Goal: Task Accomplishment & Management: Use online tool/utility

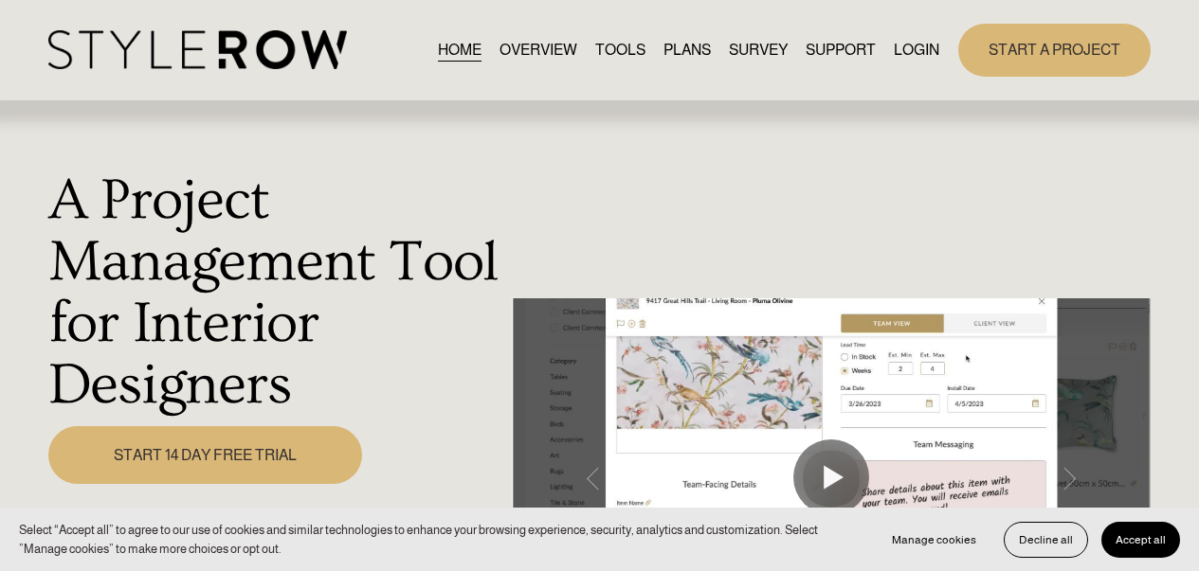
click at [896, 43] on link "LOGIN" at bounding box center [915, 50] width 45 height 26
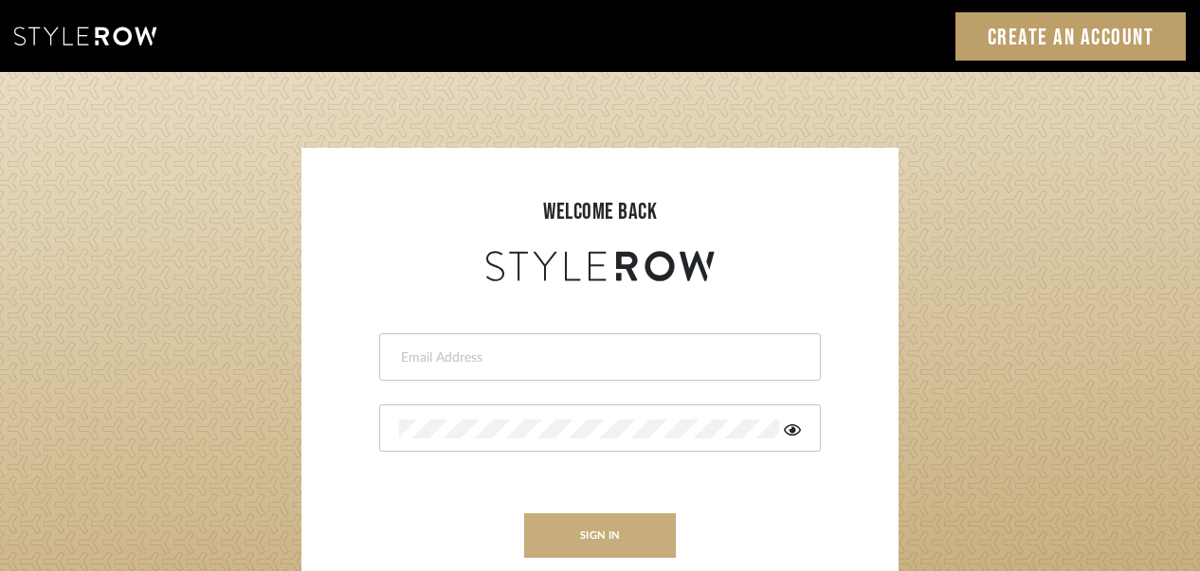
type input "ktyler@morgantewilson.com"
click at [617, 526] on button "sign in" at bounding box center [600, 536] width 152 height 45
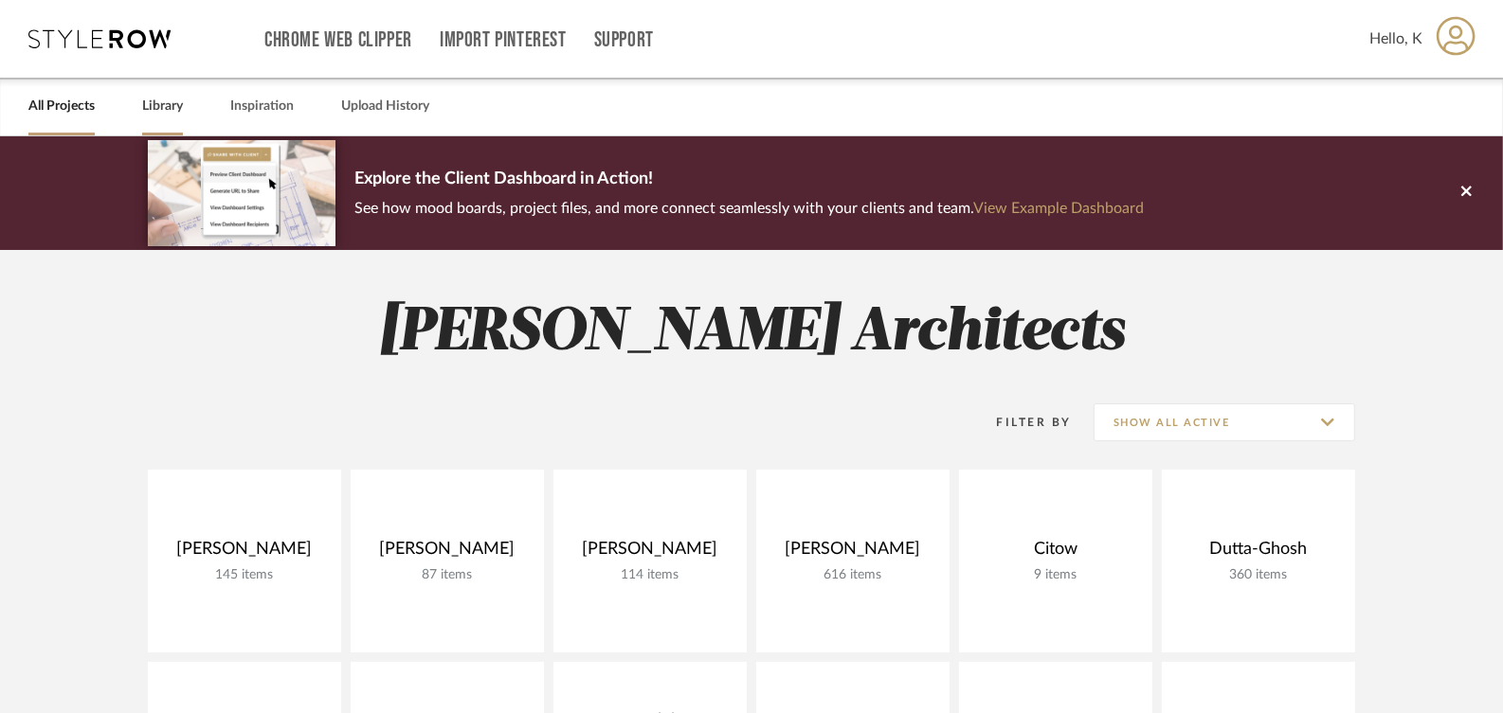
click at [165, 120] on div "Library" at bounding box center [162, 107] width 41 height 58
click at [154, 100] on link "Library" at bounding box center [162, 107] width 41 height 26
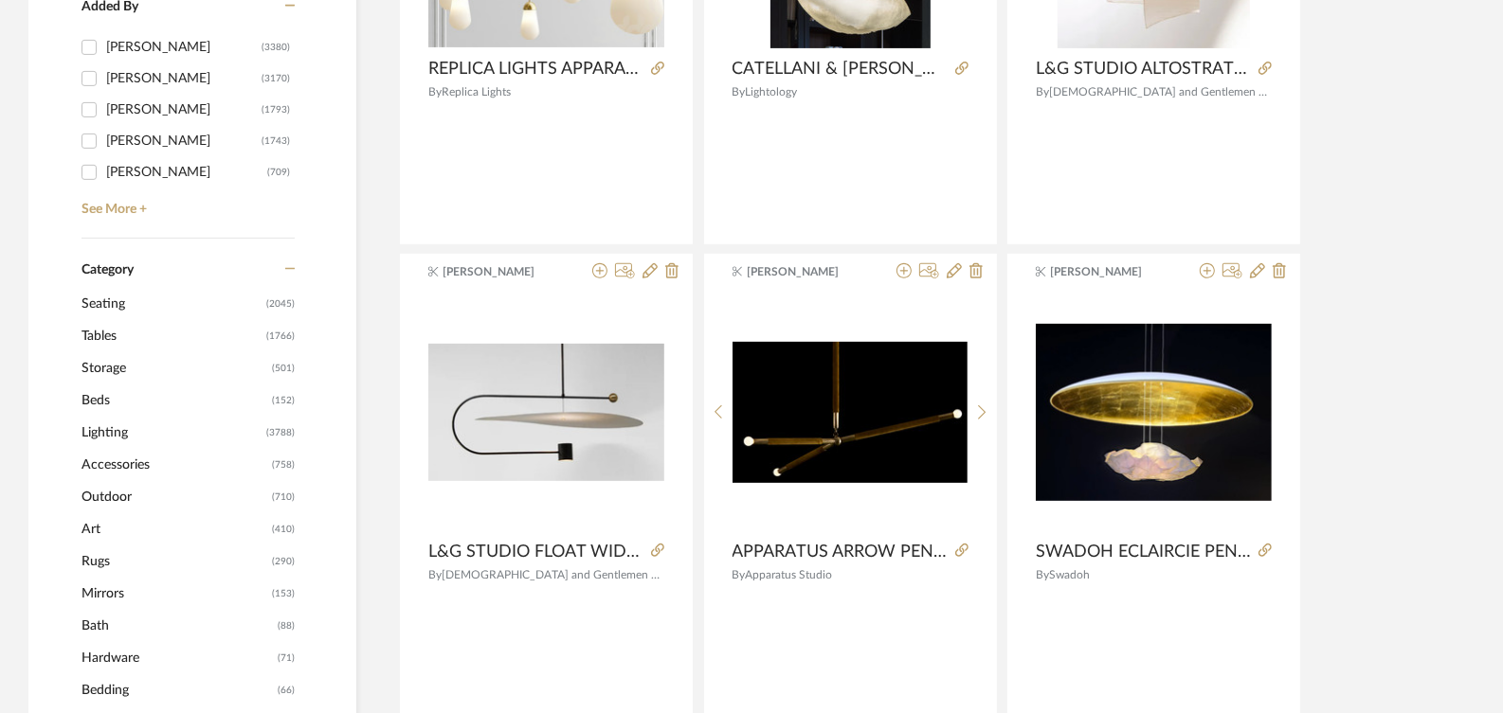
scroll to position [828, 0]
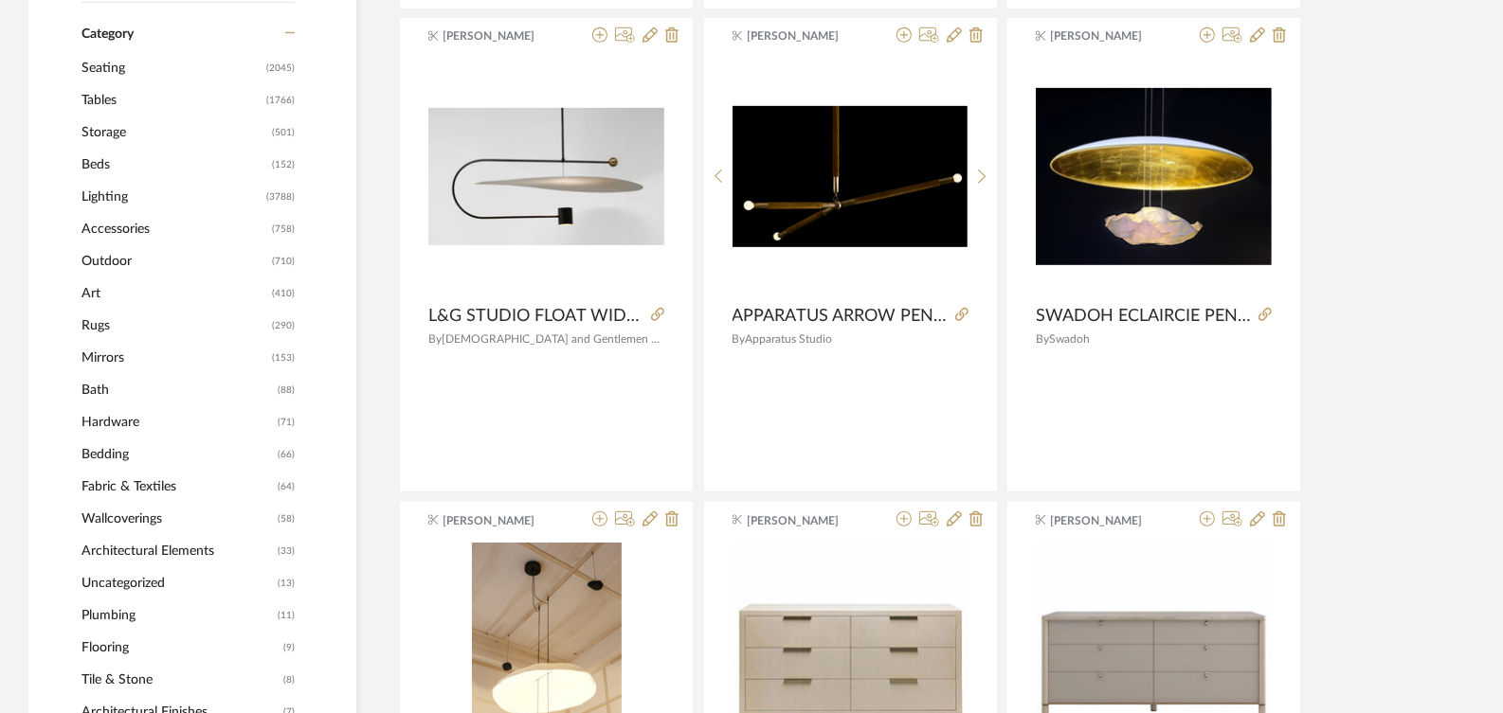
drag, startPoint x: 99, startPoint y: 355, endPoint x: 111, endPoint y: 356, distance: 11.4
click at [110, 356] on span "Mirrors" at bounding box center [174, 358] width 186 height 32
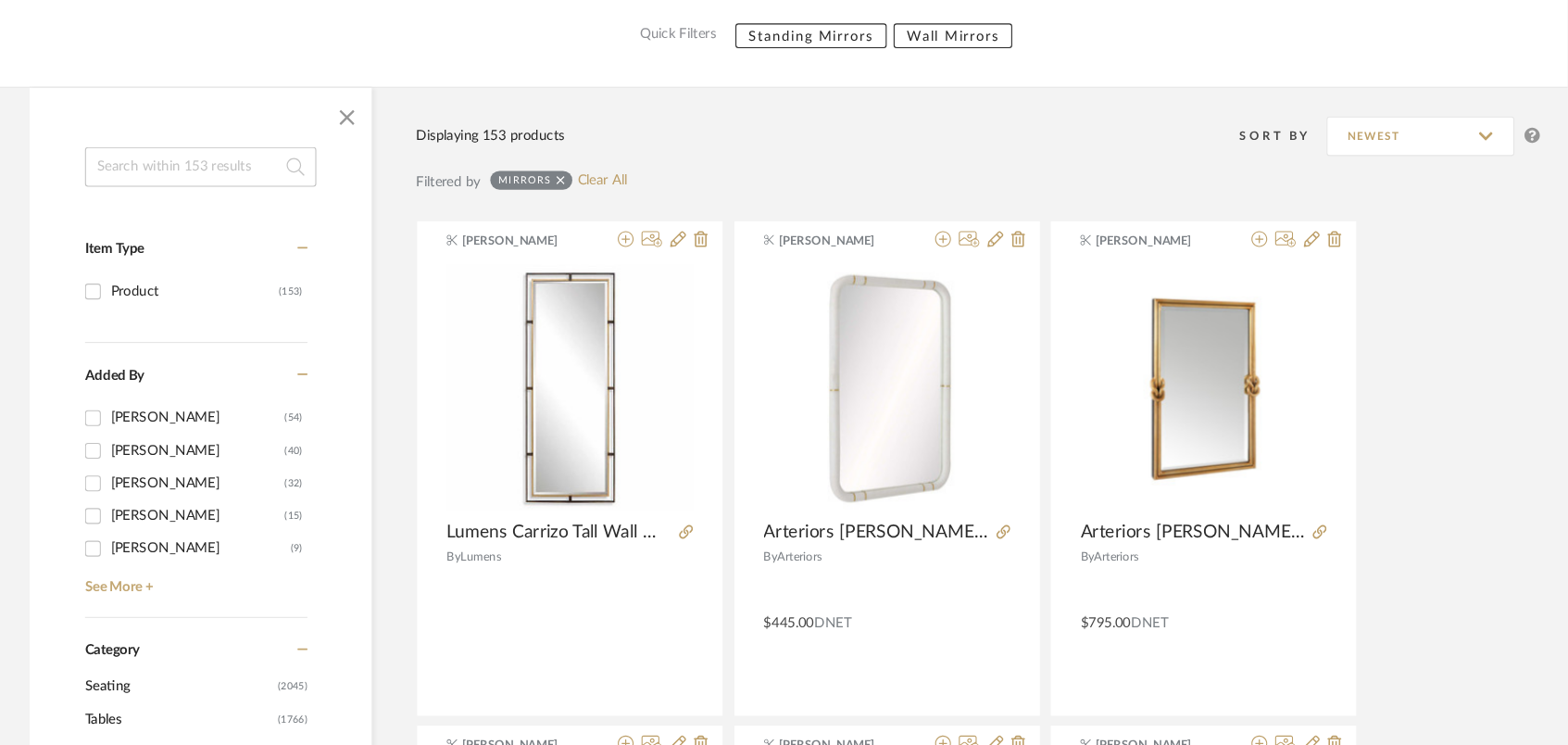
scroll to position [231, 0]
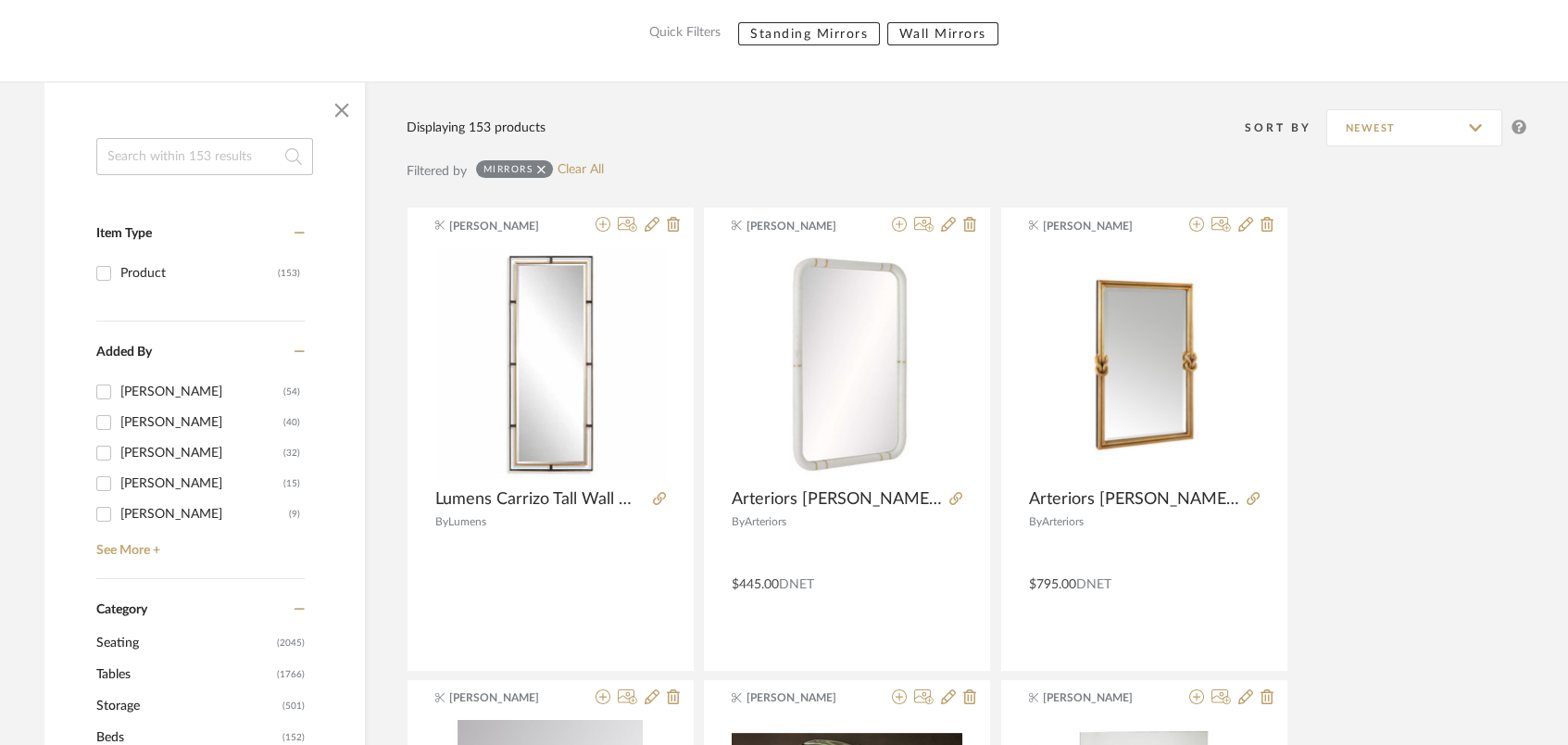
drag, startPoint x: 1439, startPoint y: 0, endPoint x: 1079, endPoint y: 153, distance: 391.2
click at [1049, 146] on div "Sort By Newest" at bounding box center [1041, 127] width 972 height 46
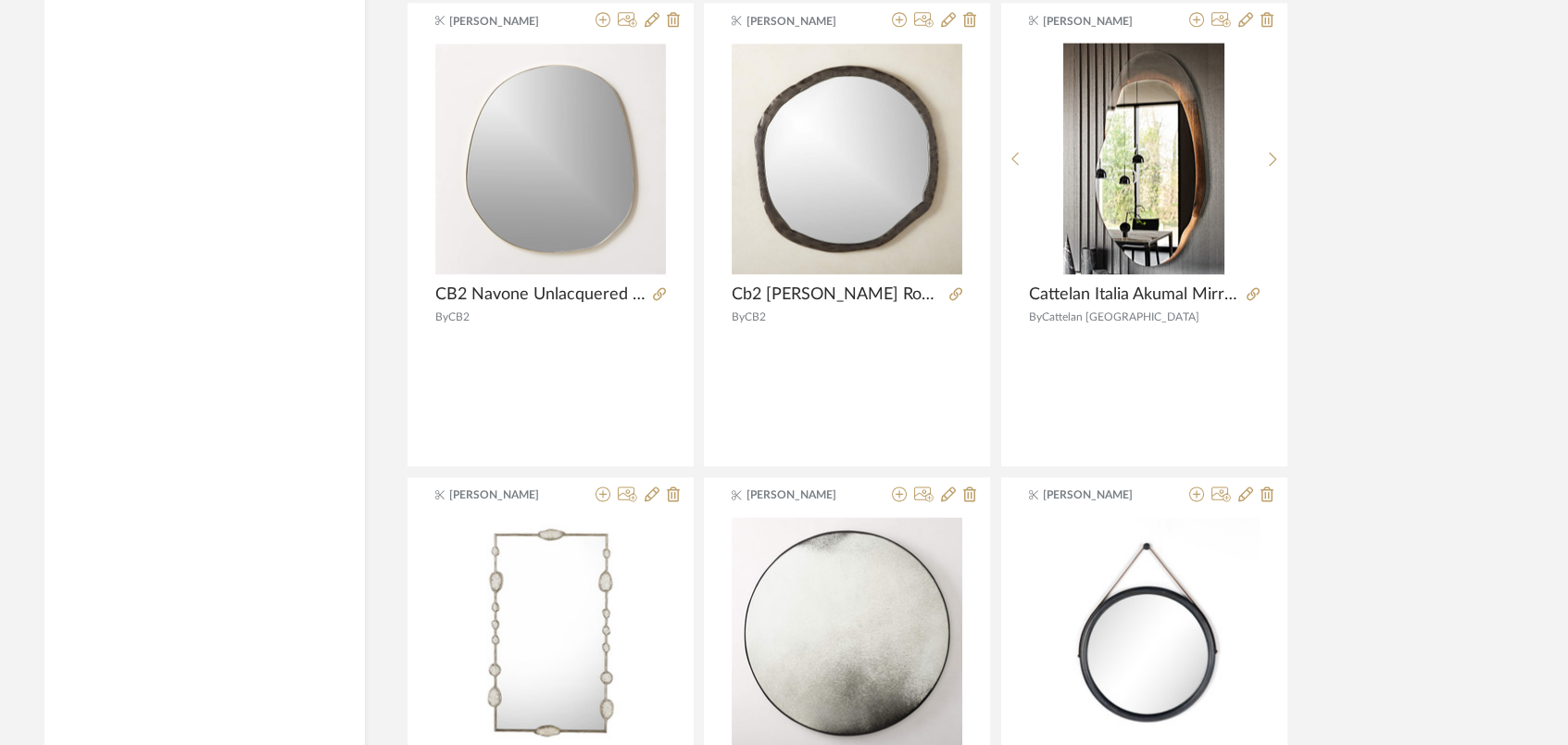
scroll to position [5543, 0]
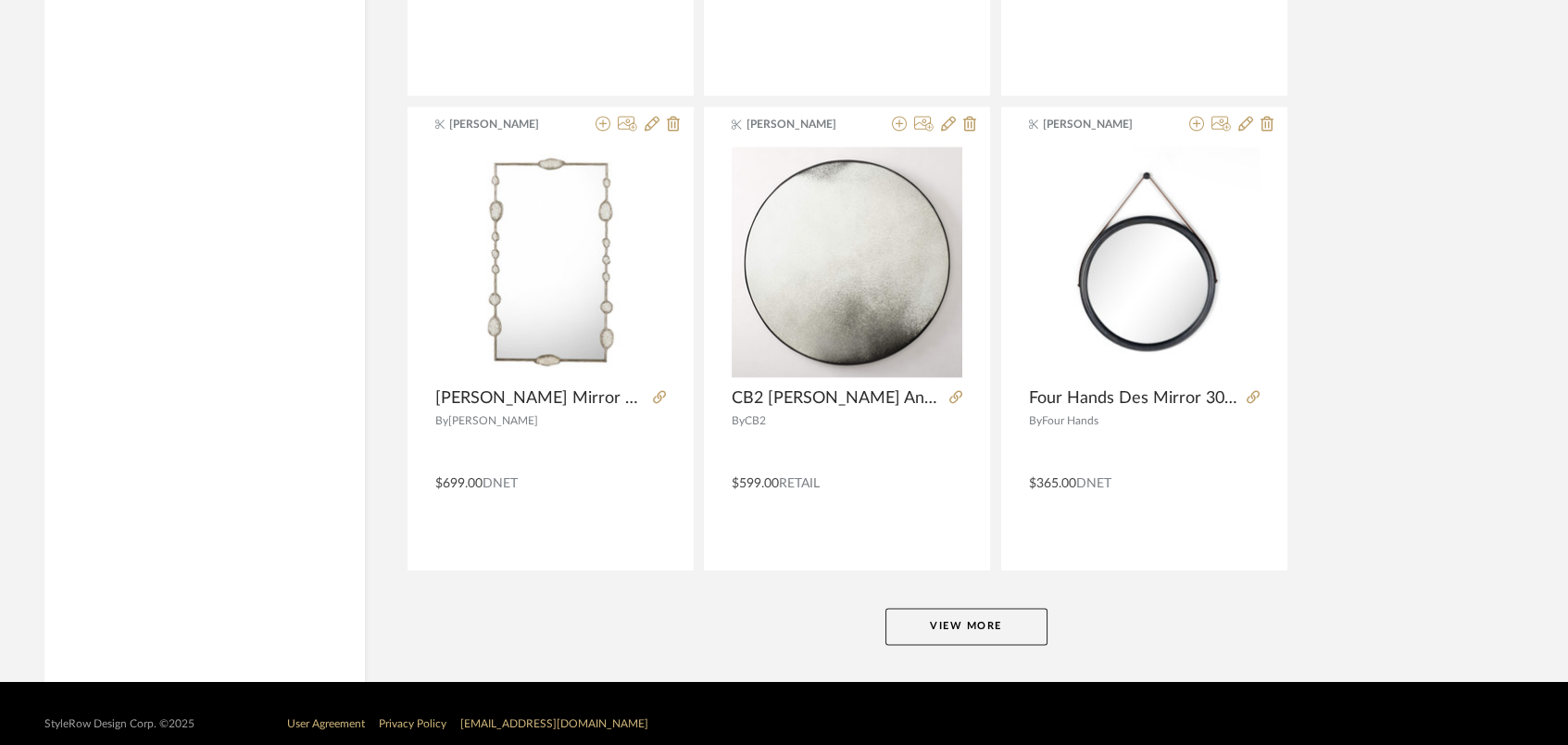
click at [1020, 617] on button "View More" at bounding box center [967, 627] width 162 height 37
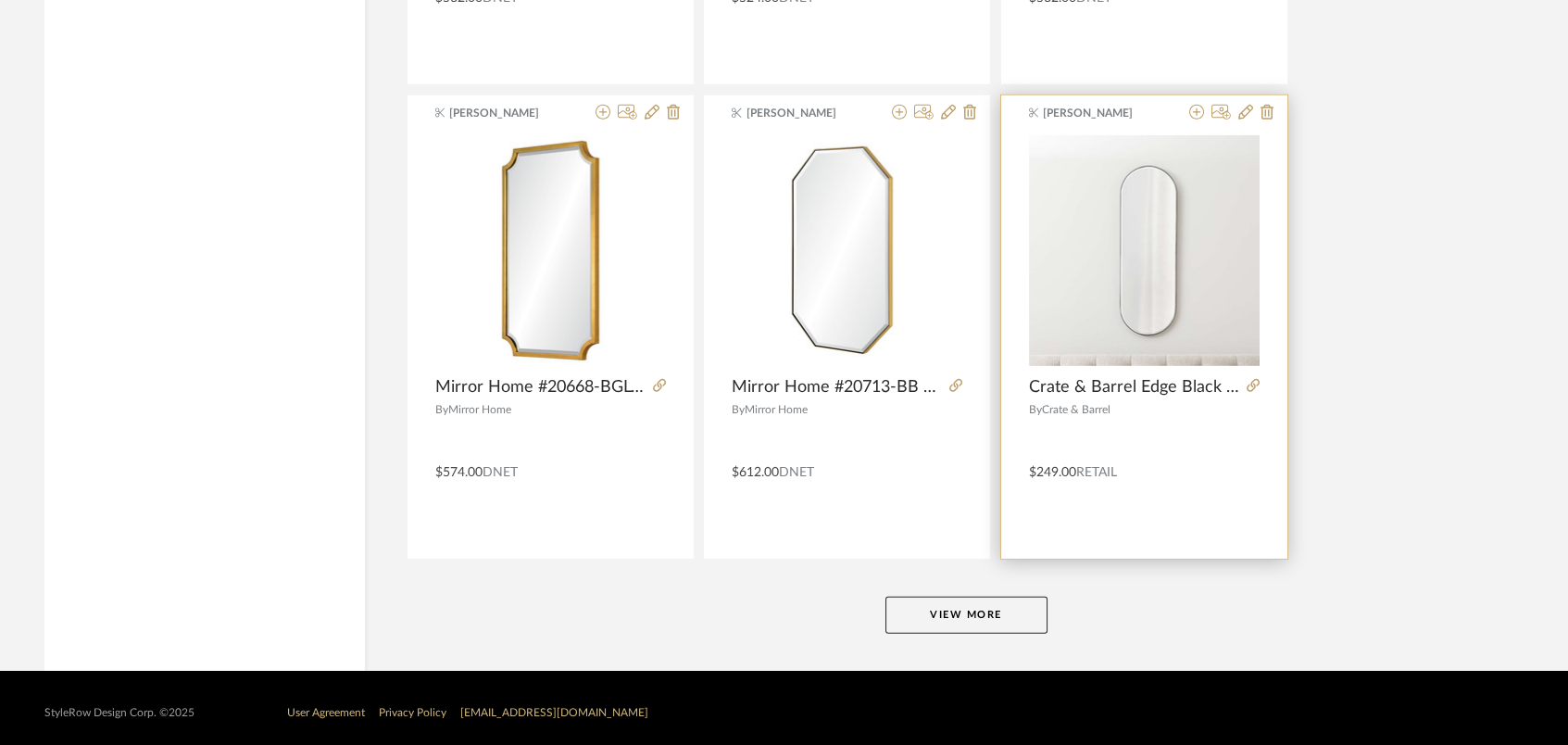
scroll to position [11245, 0]
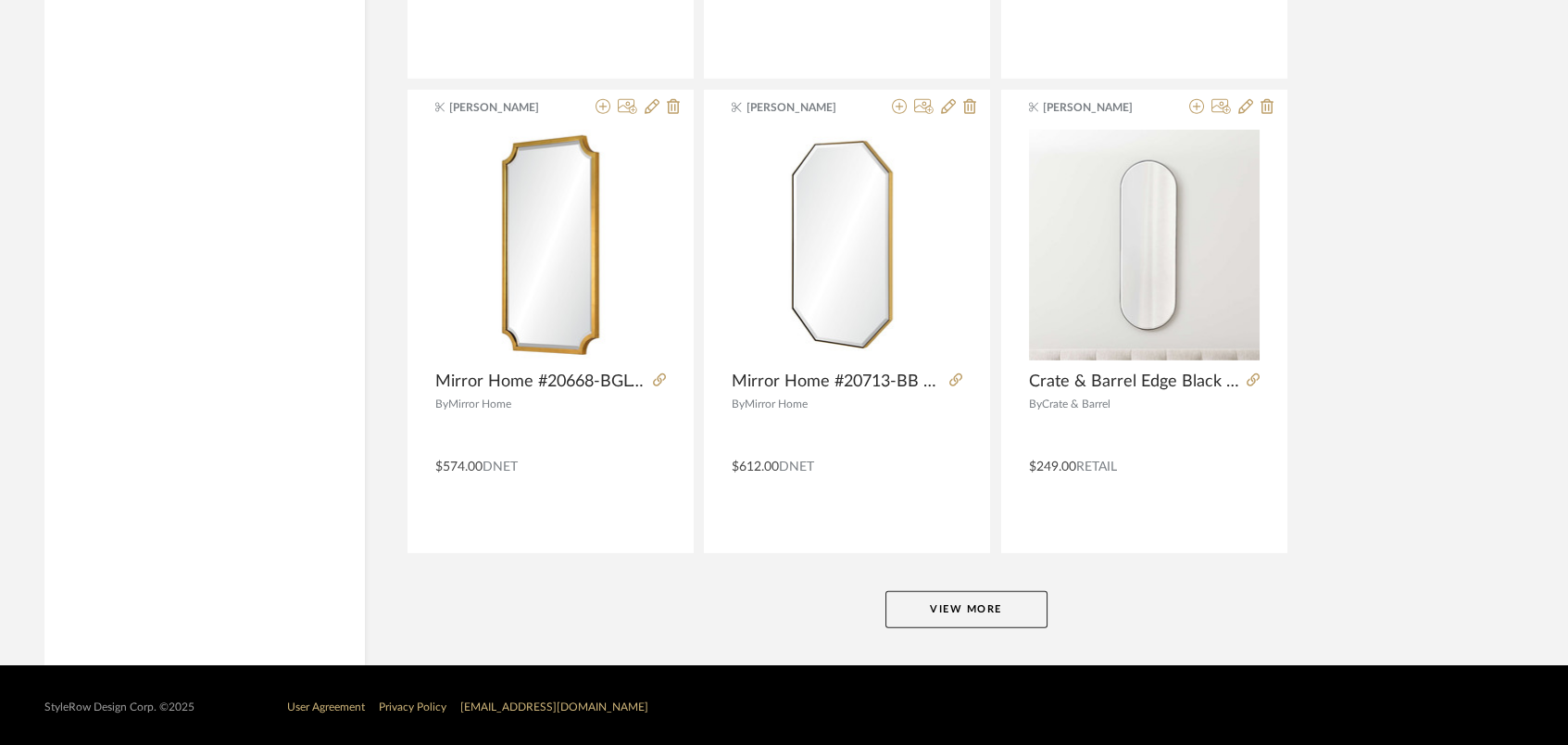
click at [1015, 599] on button "View More" at bounding box center [967, 610] width 162 height 37
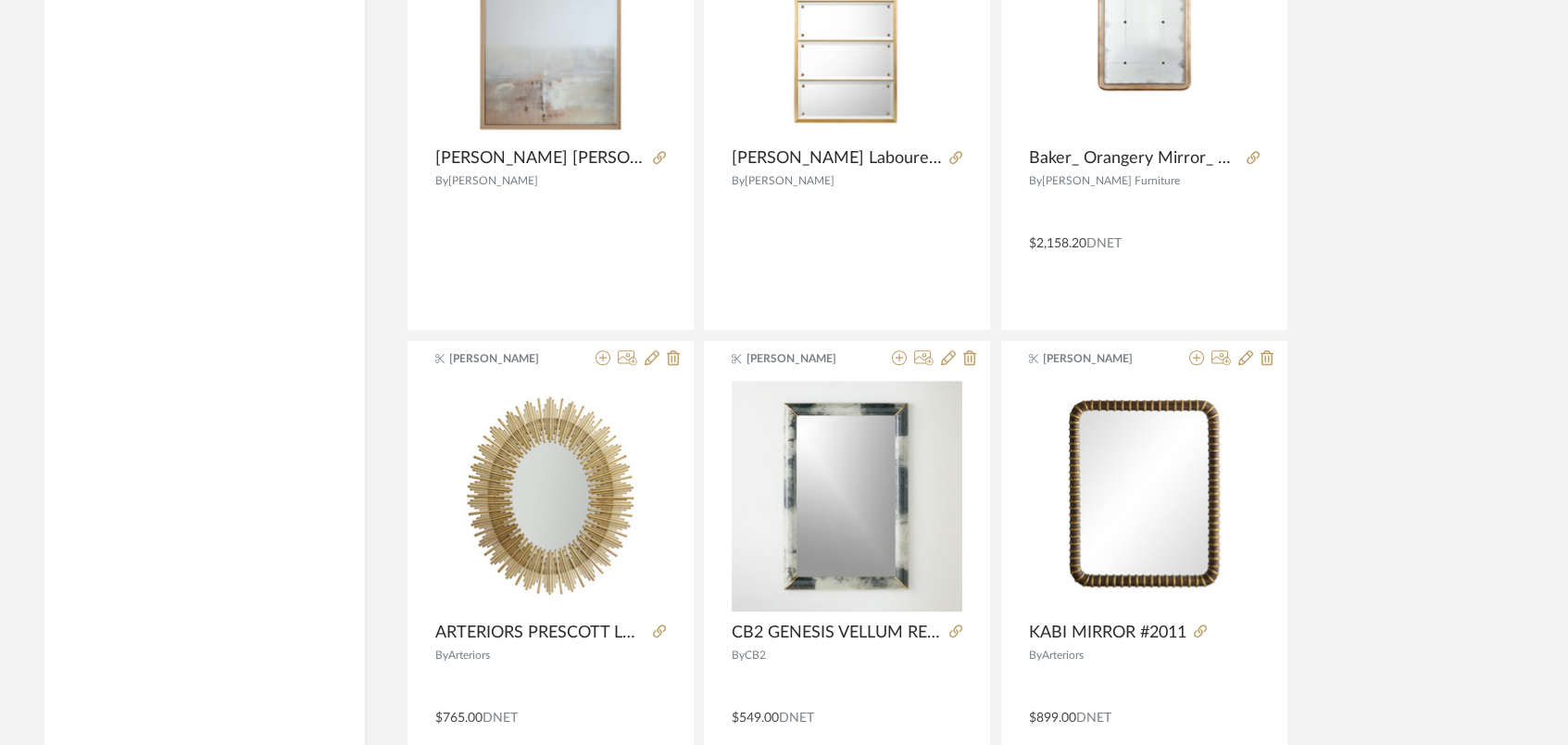
scroll to position [16929, 0]
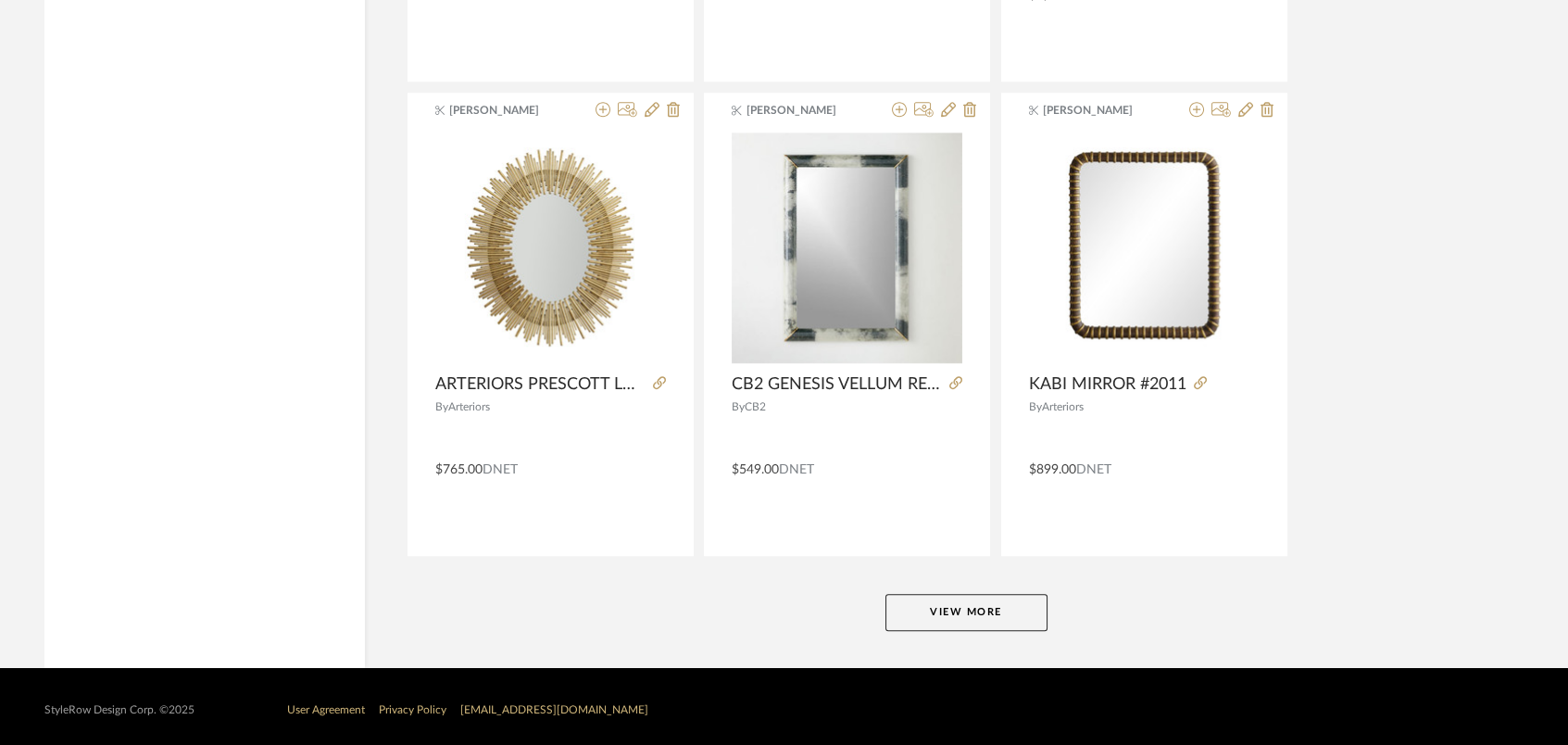
click at [1012, 605] on button "View More" at bounding box center [967, 612] width 162 height 37
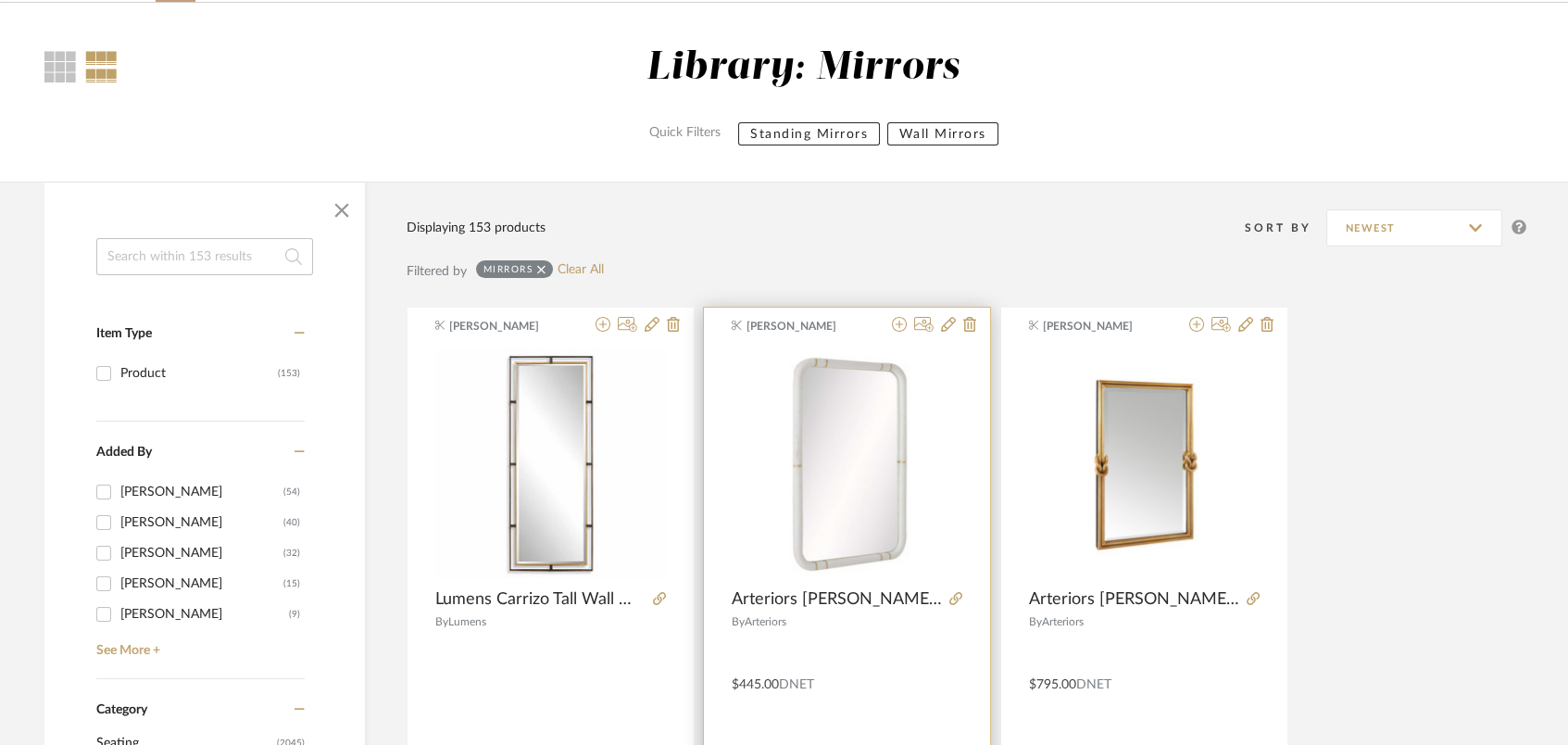
scroll to position [0, 0]
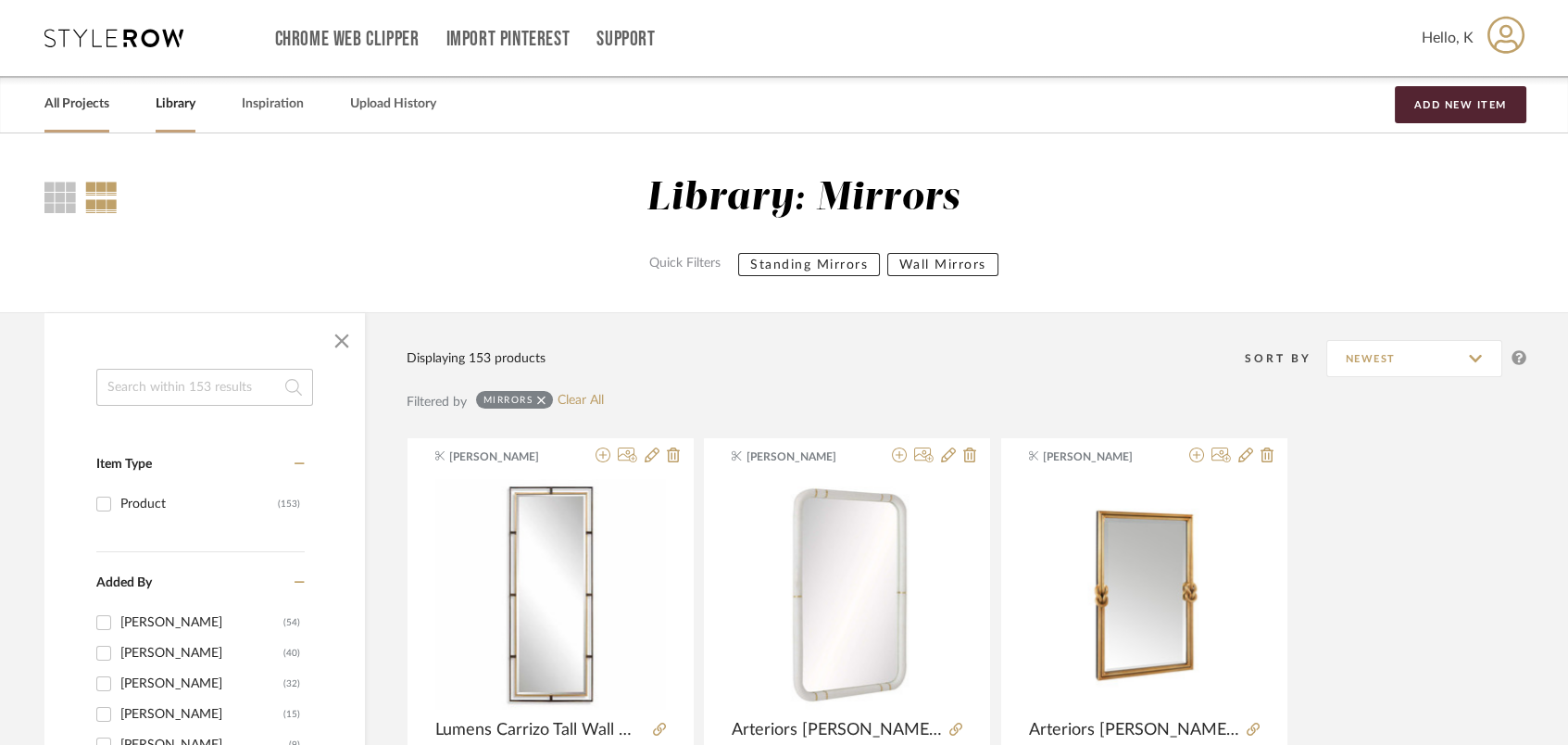
click at [75, 97] on link "All Projects" at bounding box center [76, 105] width 65 height 25
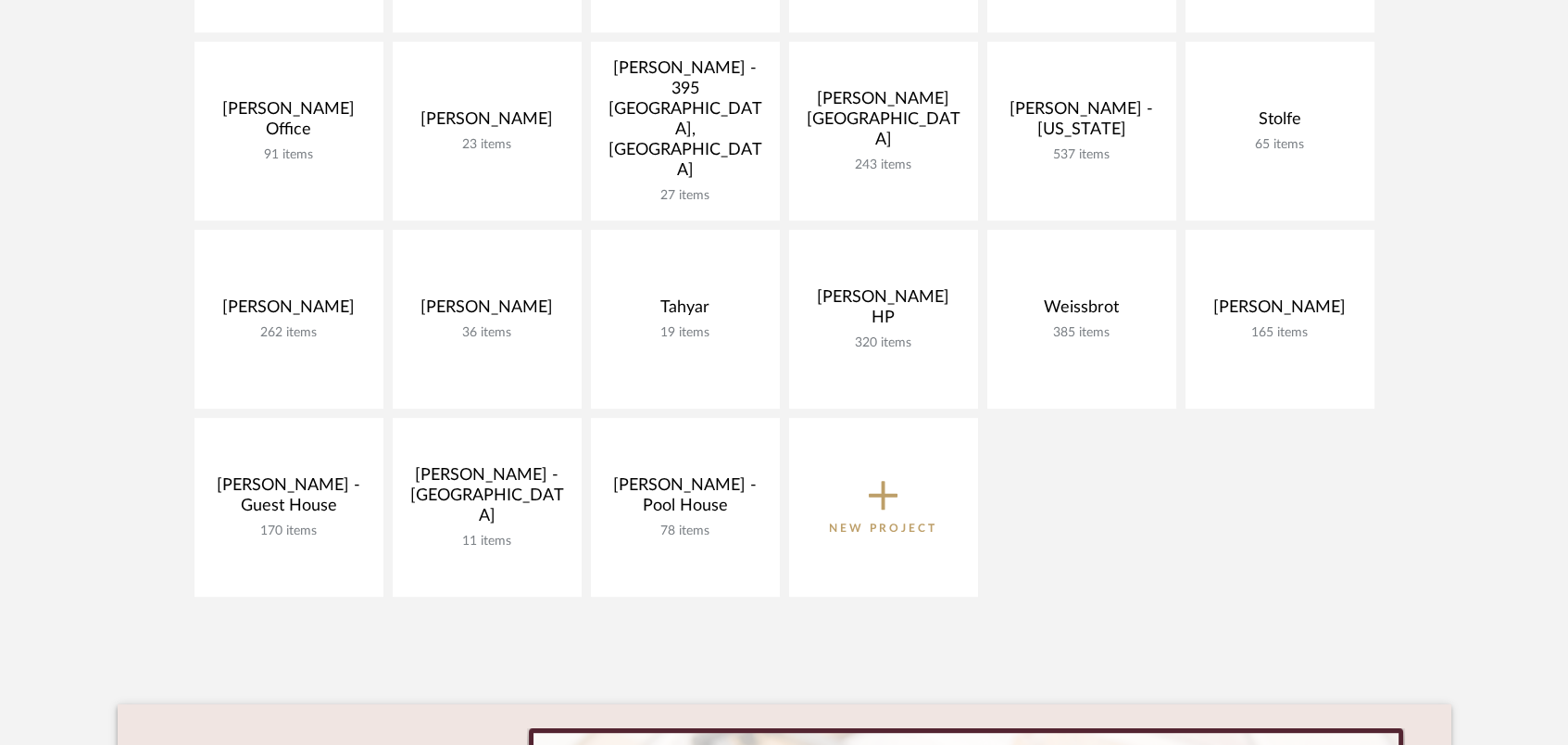
scroll to position [1482, 0]
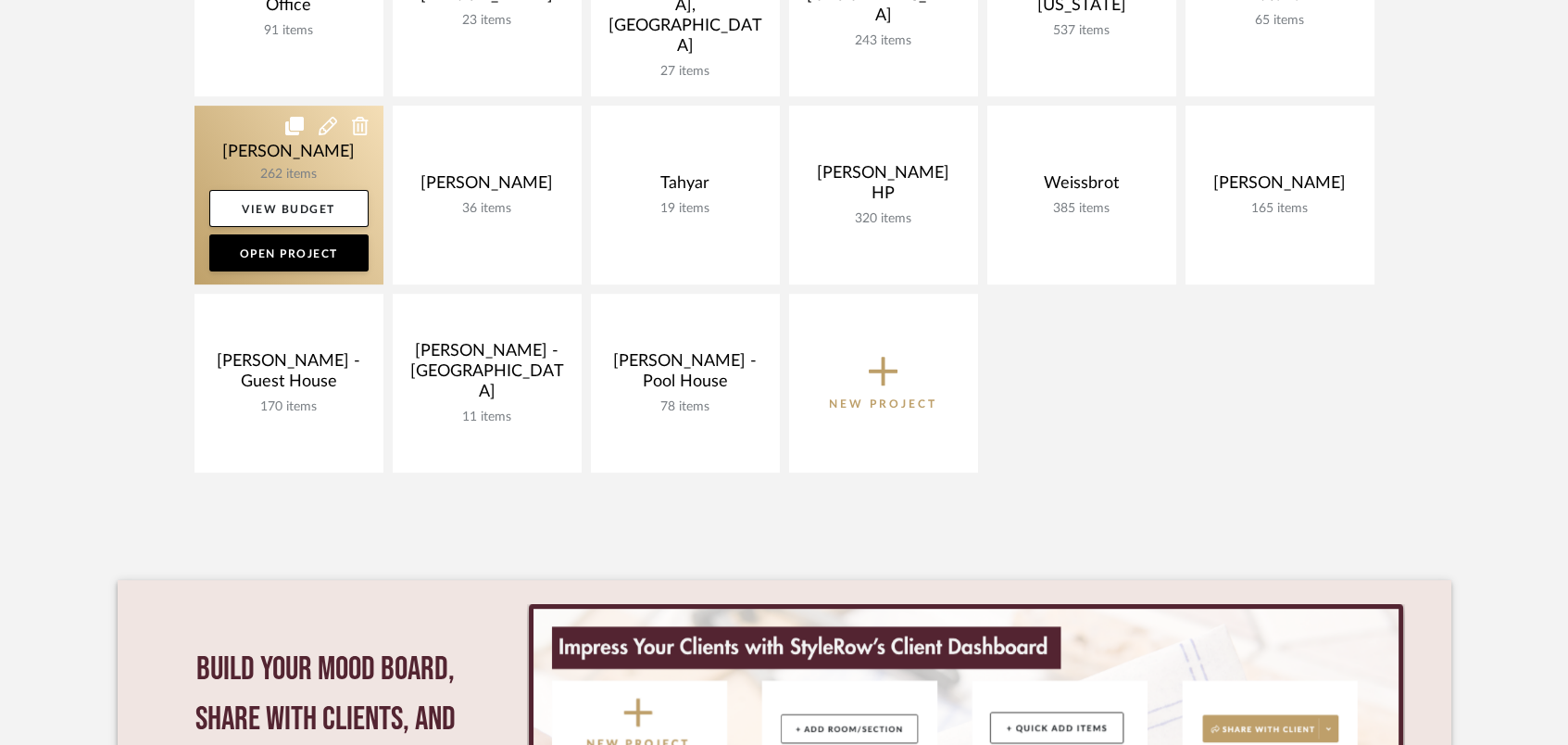
click at [273, 165] on link at bounding box center [288, 195] width 189 height 179
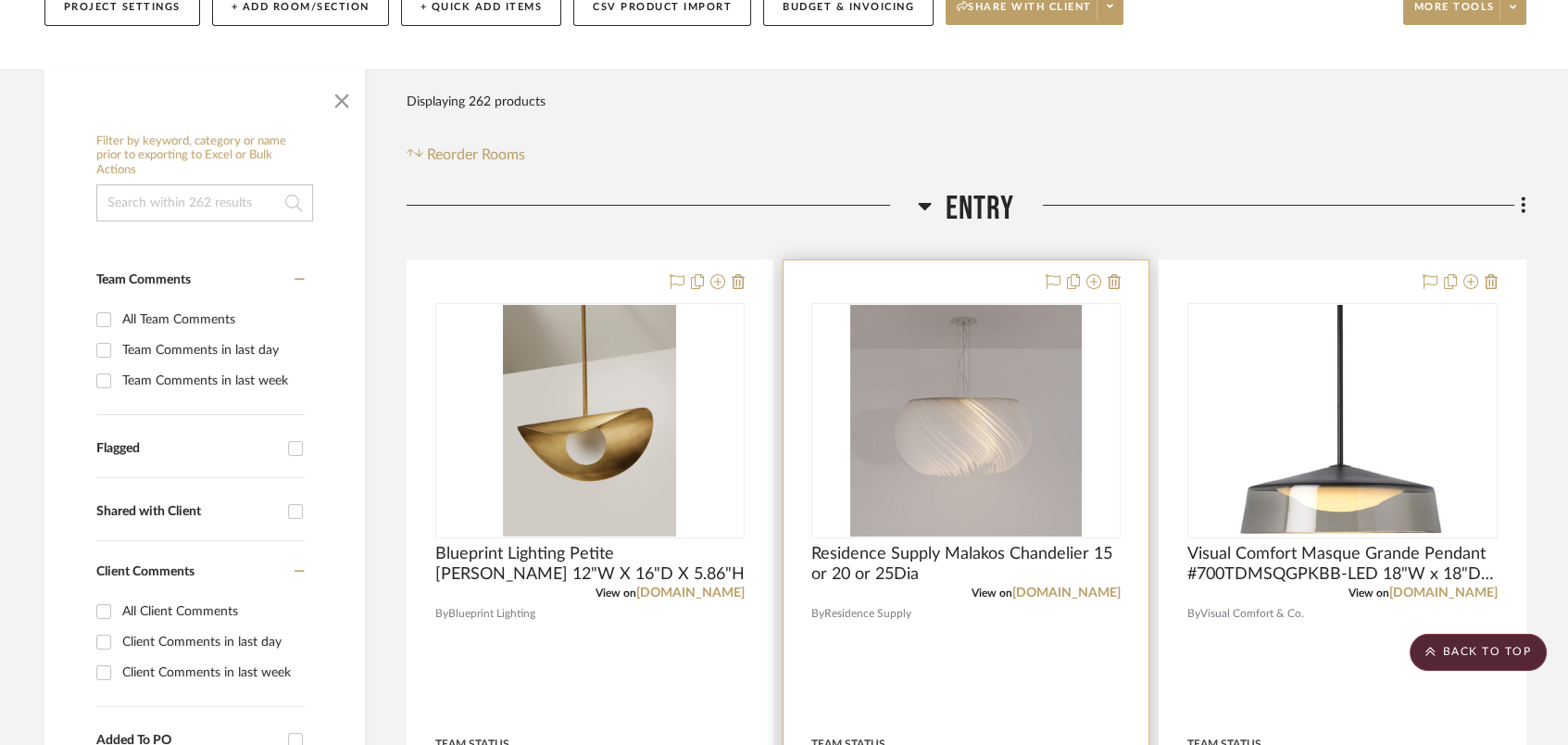
scroll to position [123, 0]
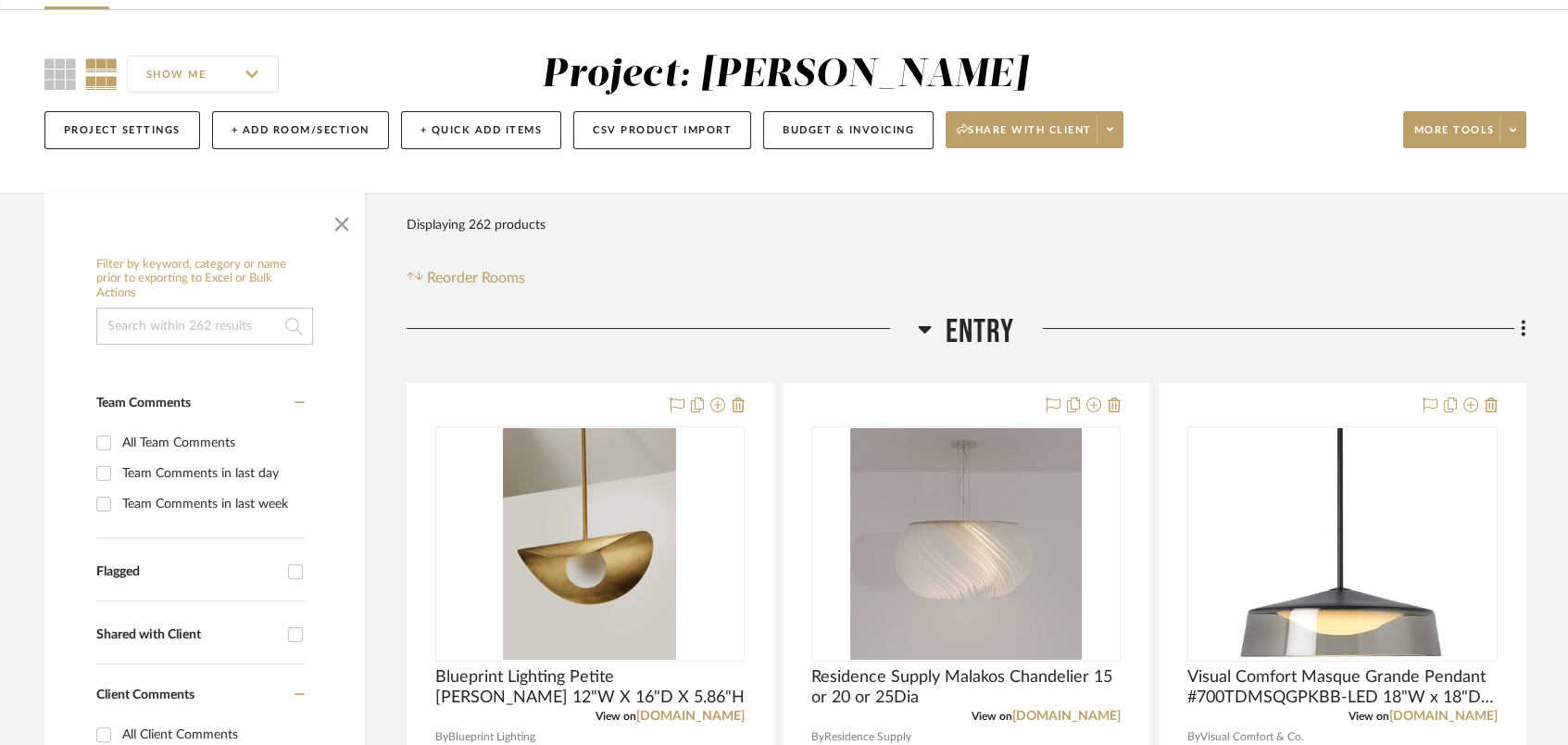
click at [962, 316] on span "Entry" at bounding box center [980, 331] width 69 height 40
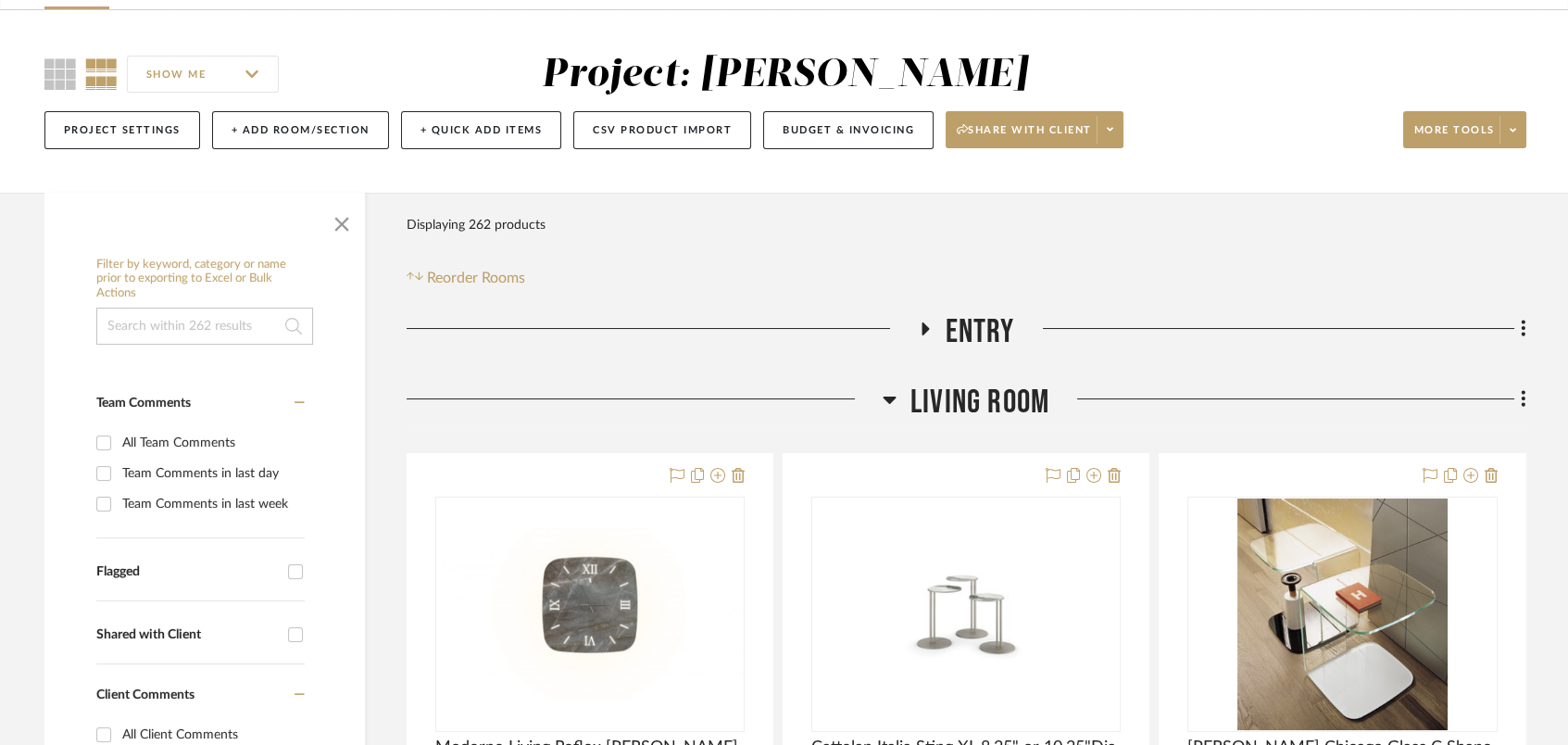
click at [990, 417] on span "Living Room" at bounding box center [980, 402] width 139 height 40
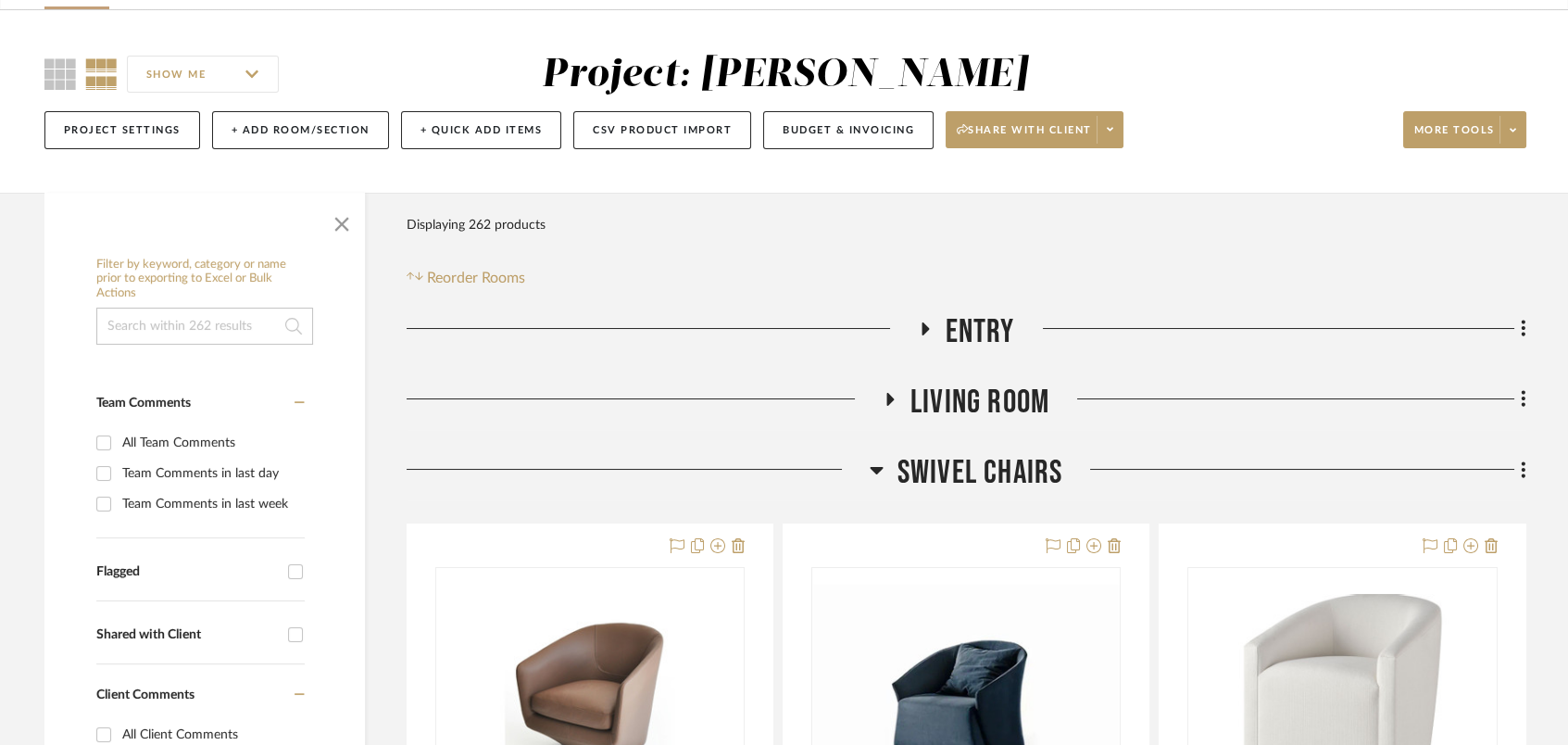
click at [987, 460] on span "Swivel Chairs" at bounding box center [980, 472] width 166 height 40
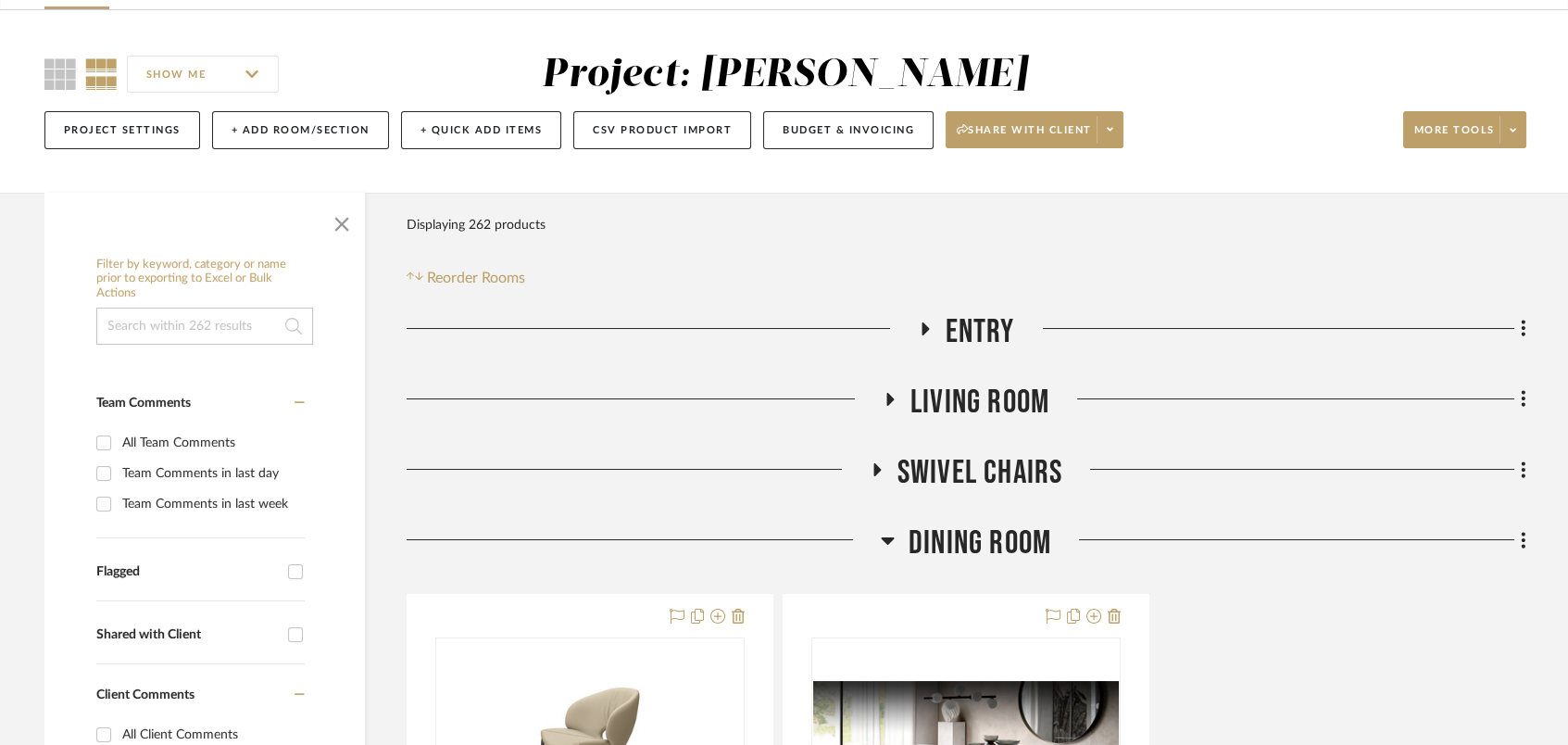
click at [960, 562] on span "Dining Room" at bounding box center [980, 543] width 143 height 40
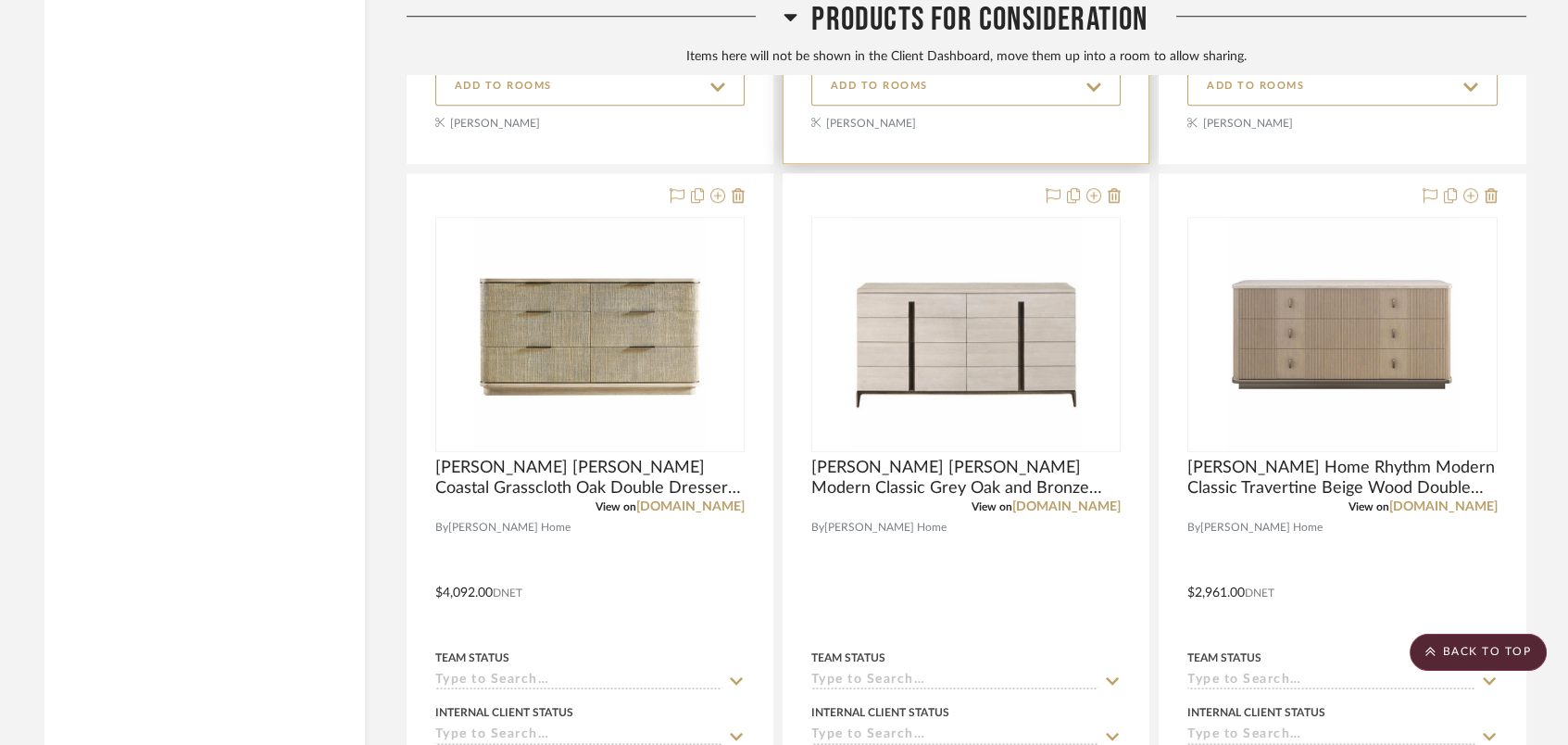
scroll to position [16675, 0]
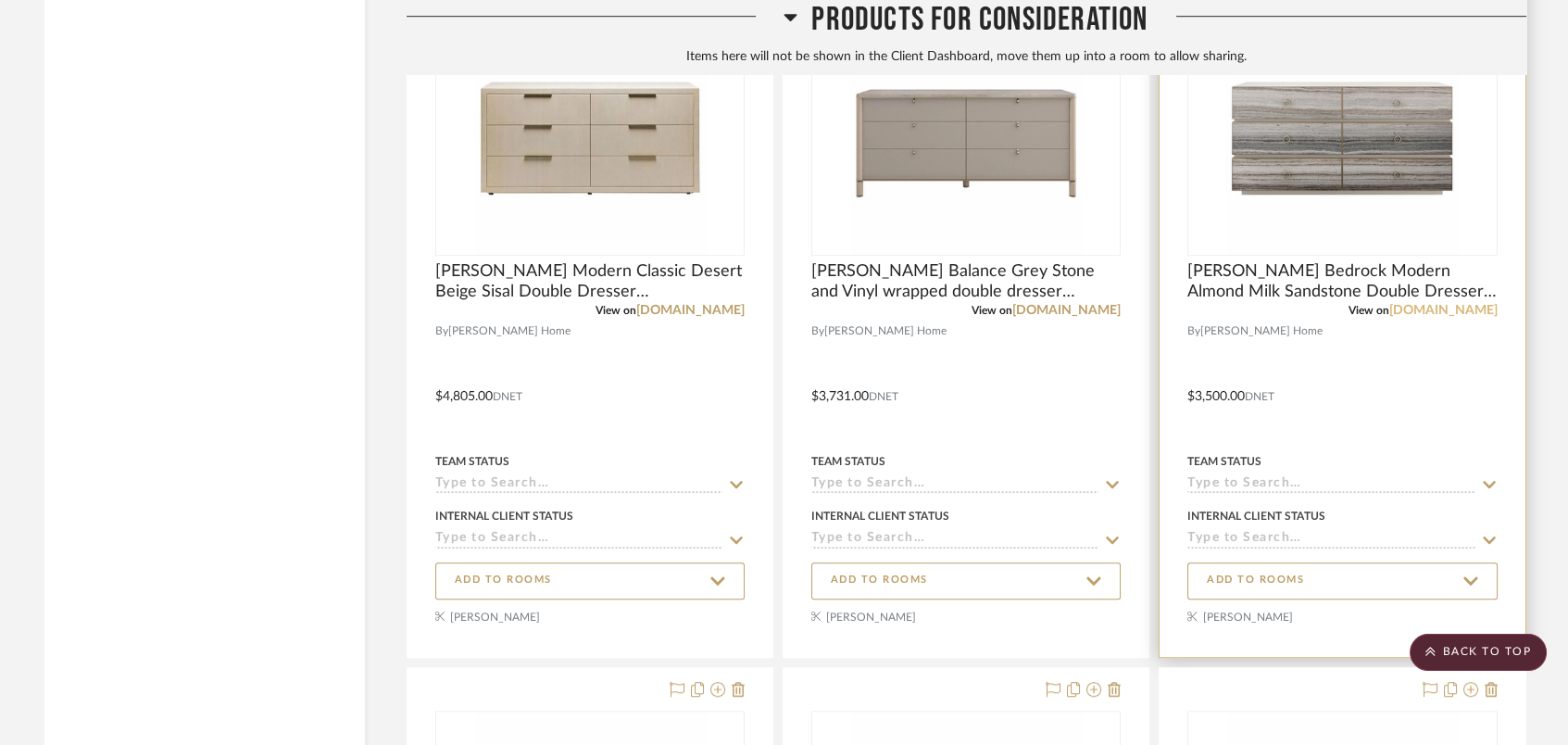
click at [1427, 309] on link "[DOMAIN_NAME]" at bounding box center [1443, 310] width 109 height 13
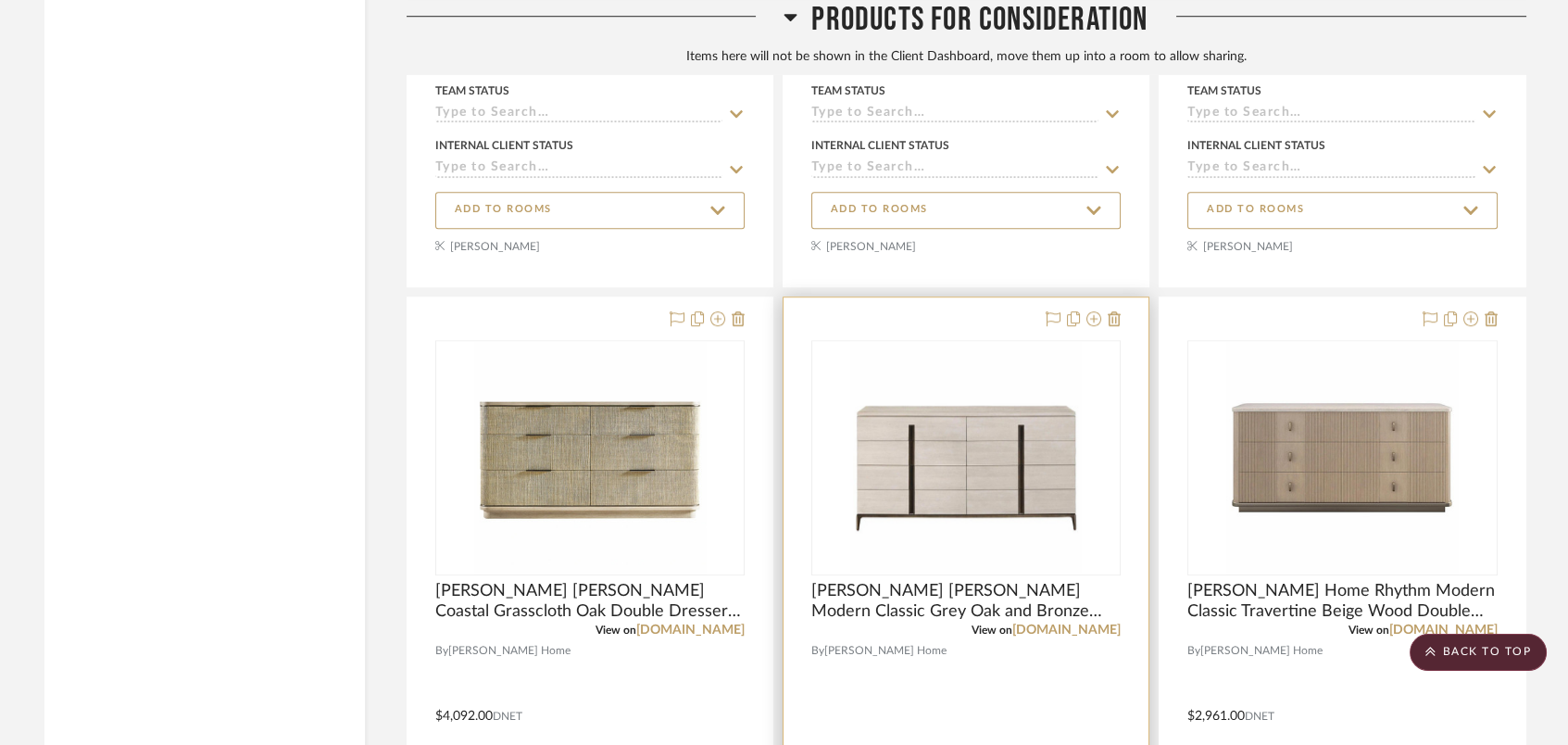
scroll to position [17291, 0]
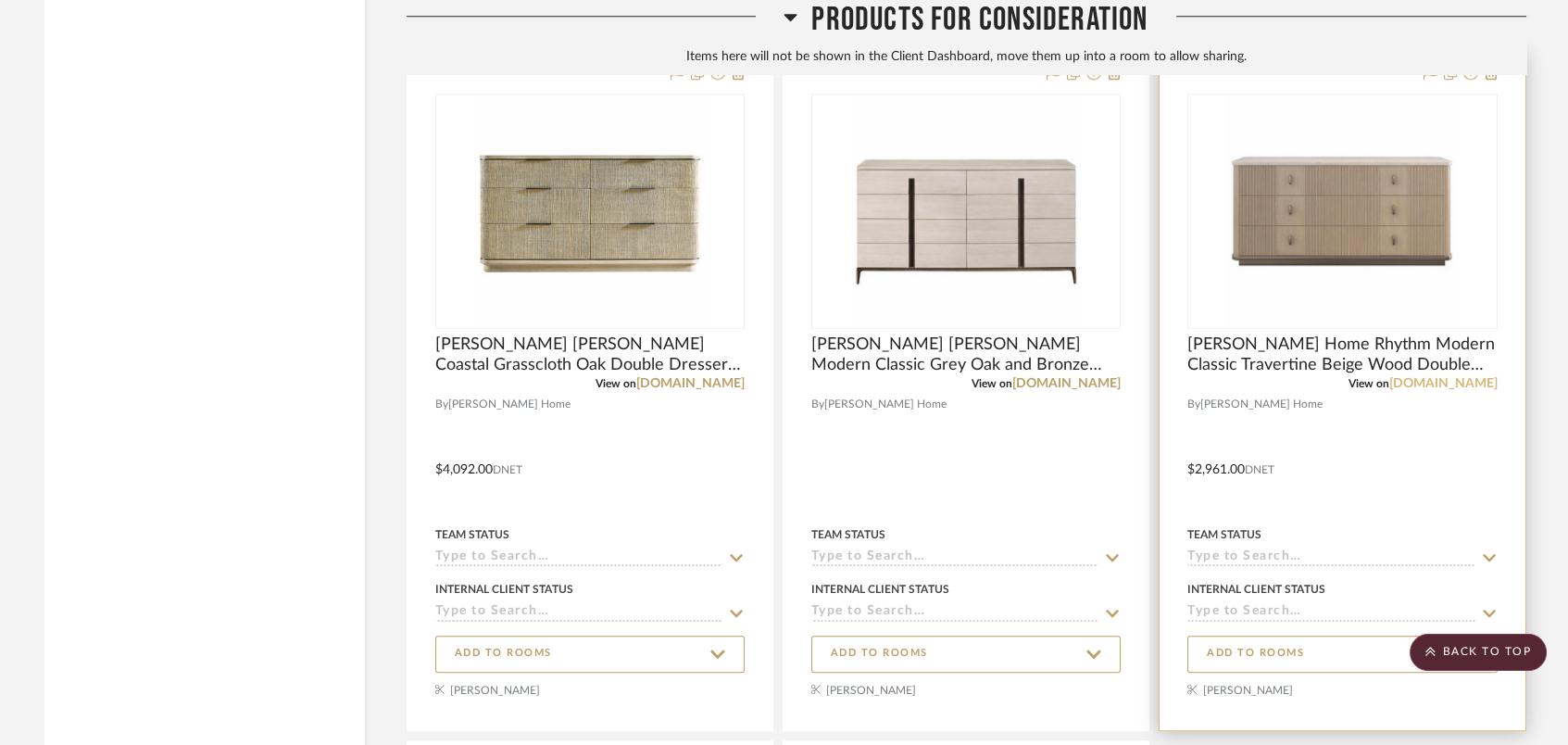
click at [1445, 387] on link "[DOMAIN_NAME]" at bounding box center [1443, 383] width 109 height 13
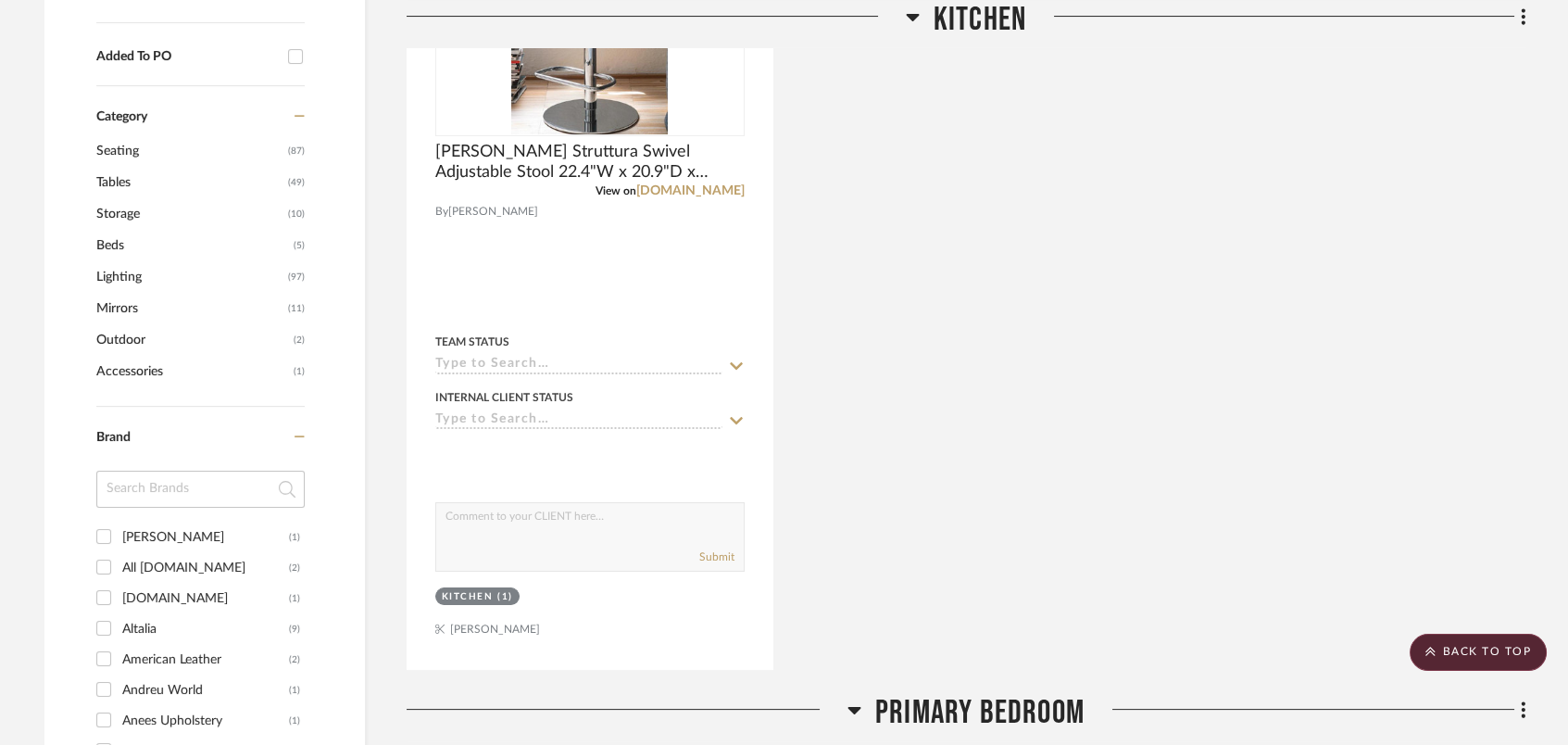
scroll to position [961, 0]
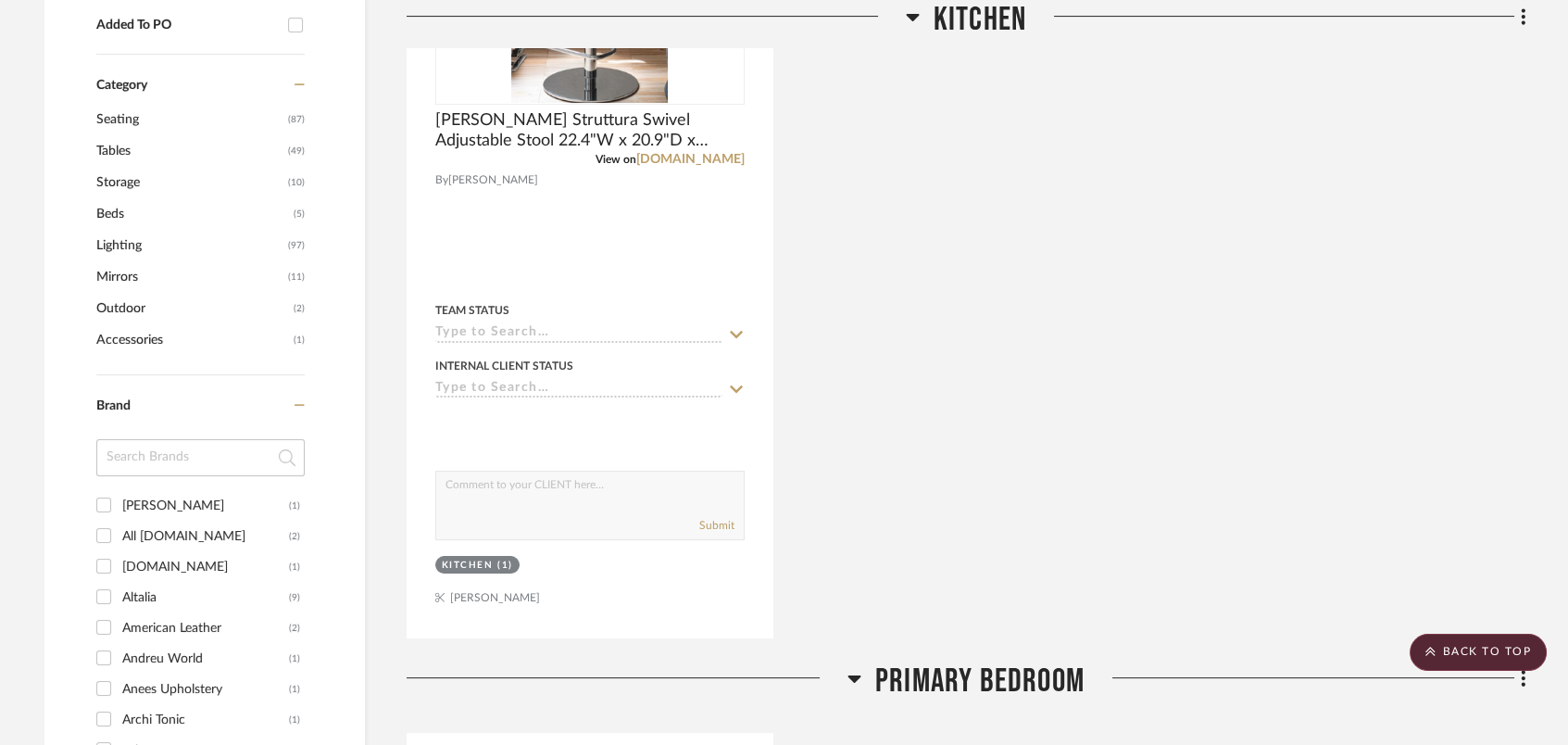
click at [136, 239] on span "Lighting" at bounding box center [190, 245] width 187 height 31
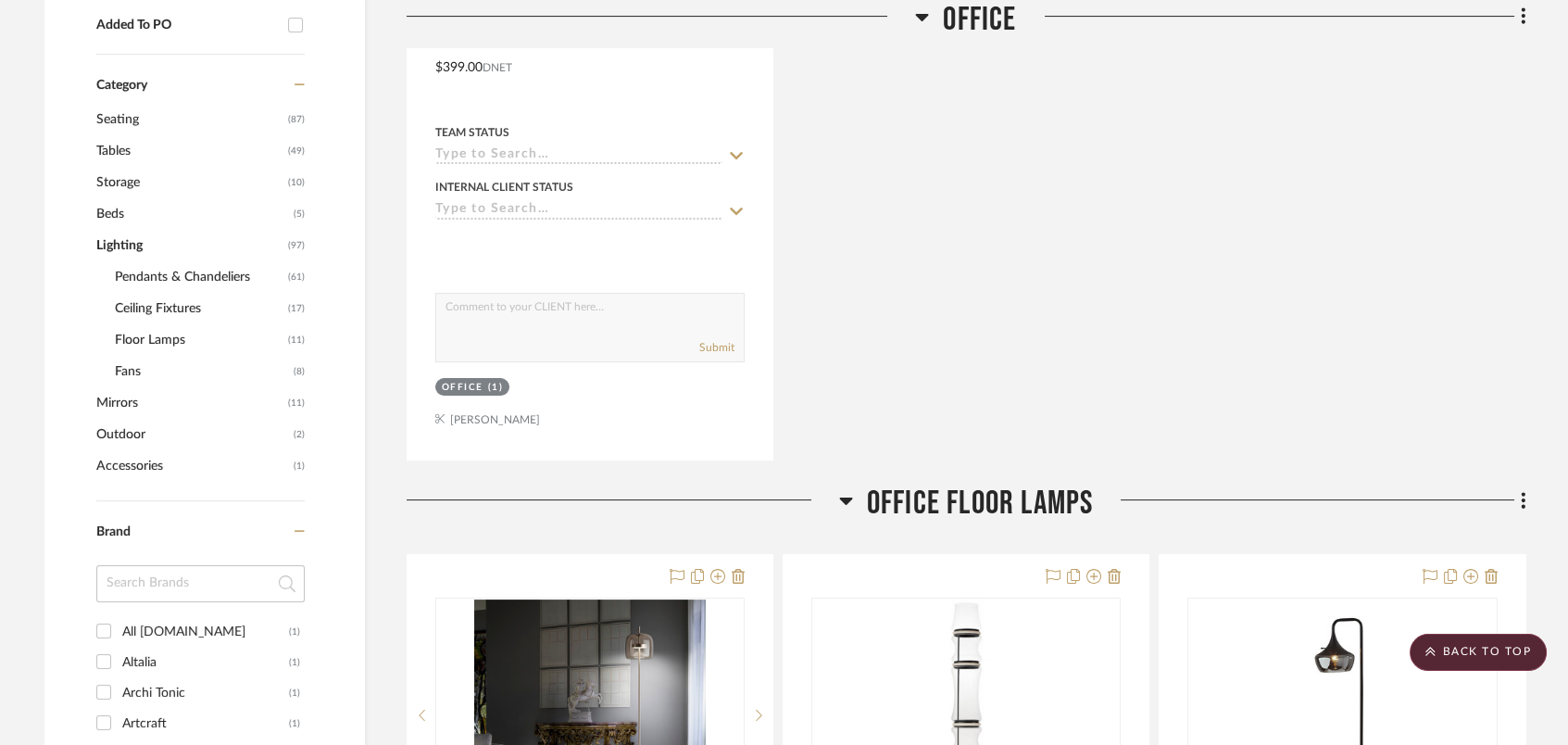
click at [208, 270] on span "Pendants & Chandeliers" at bounding box center [198, 277] width 168 height 31
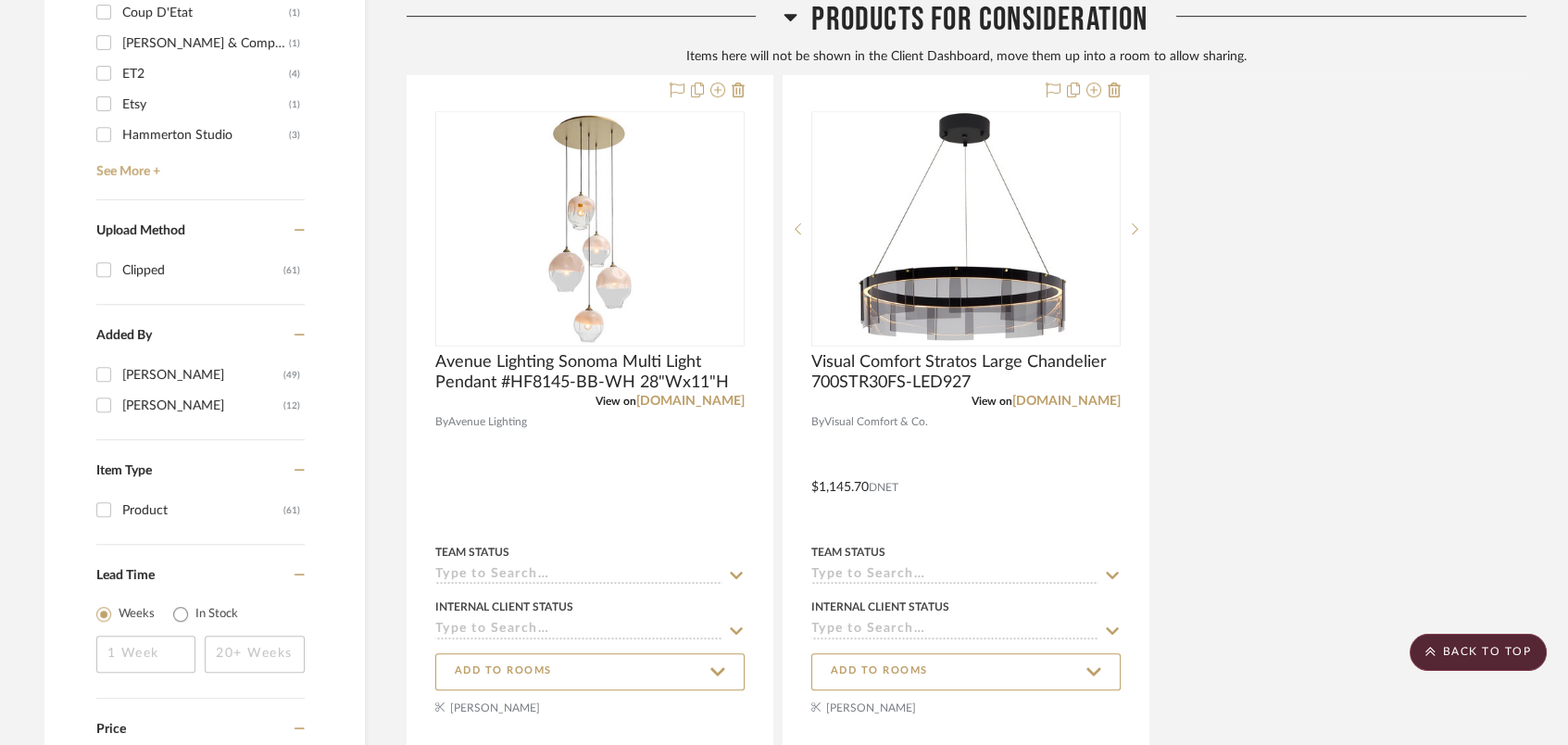
scroll to position [2149, 0]
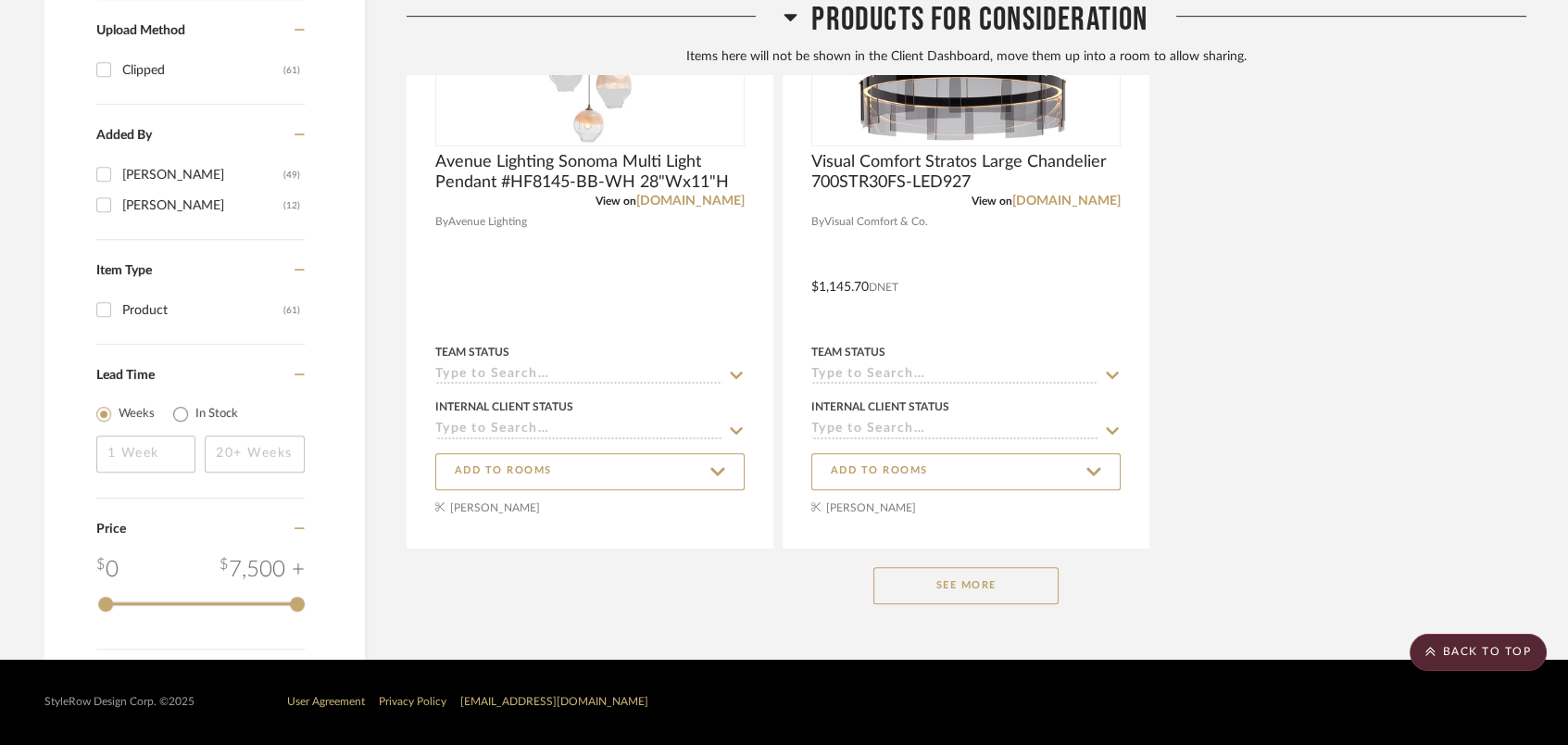
click at [936, 592] on button "See More" at bounding box center [965, 586] width 185 height 37
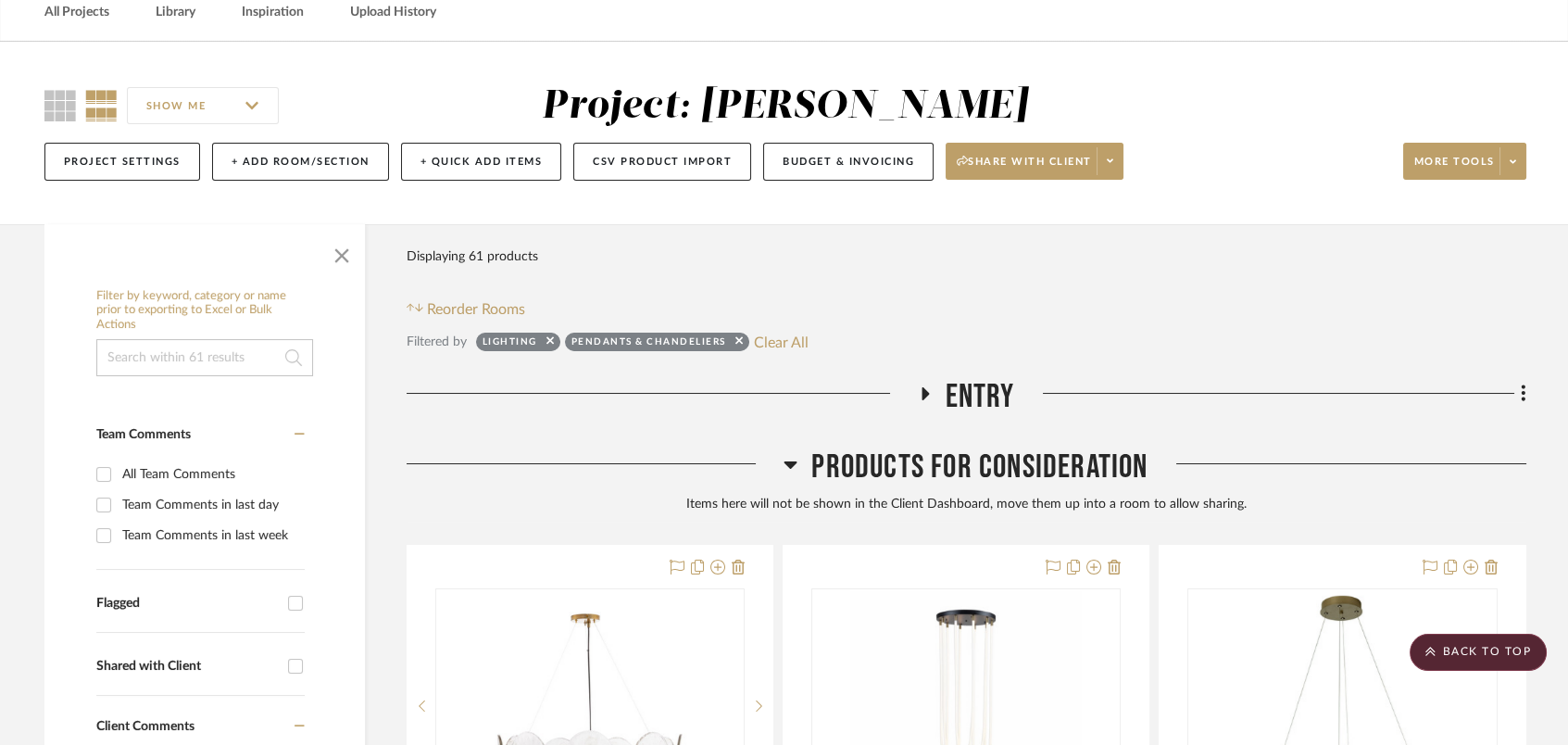
scroll to position [69, 0]
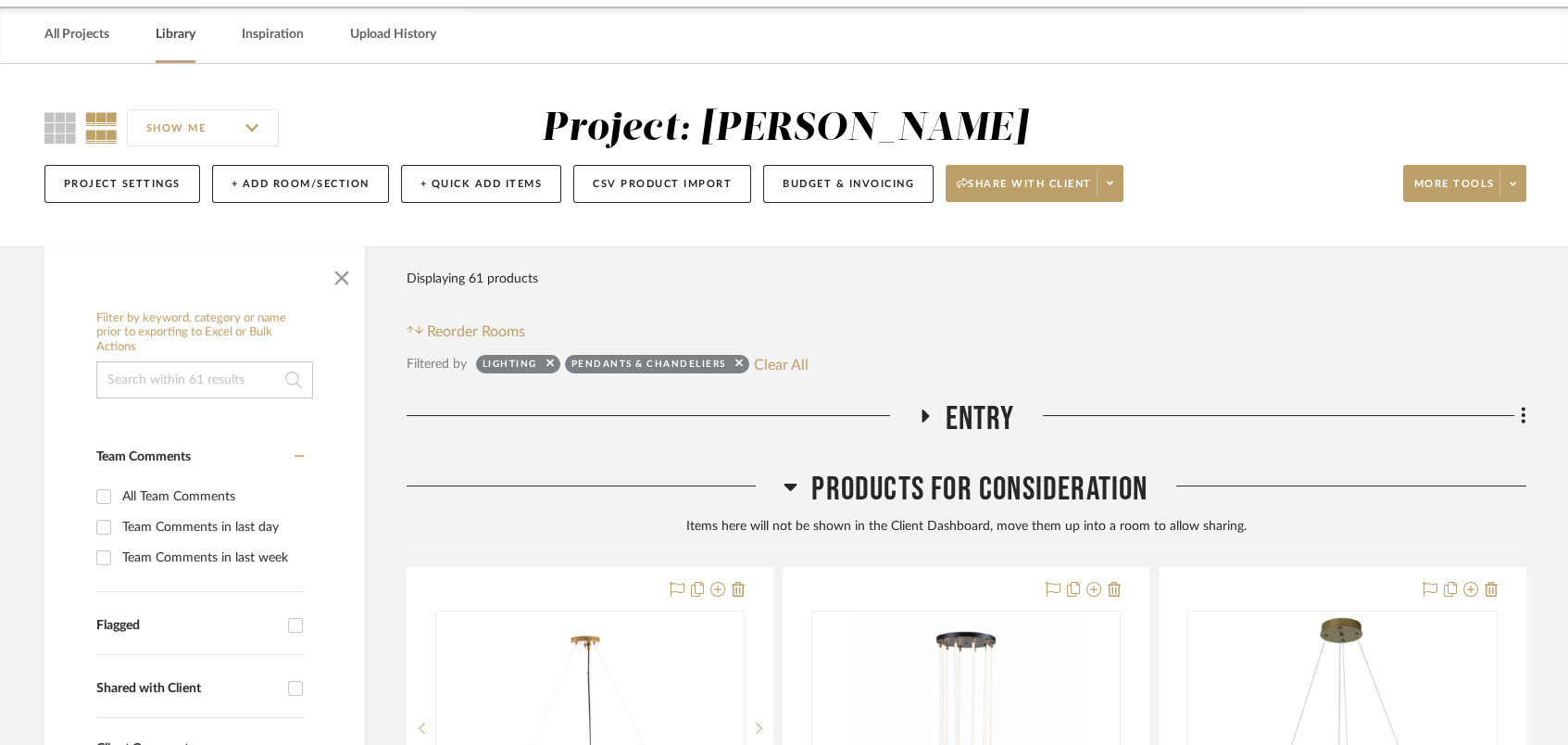
click at [185, 44] on link "Library" at bounding box center [175, 35] width 40 height 25
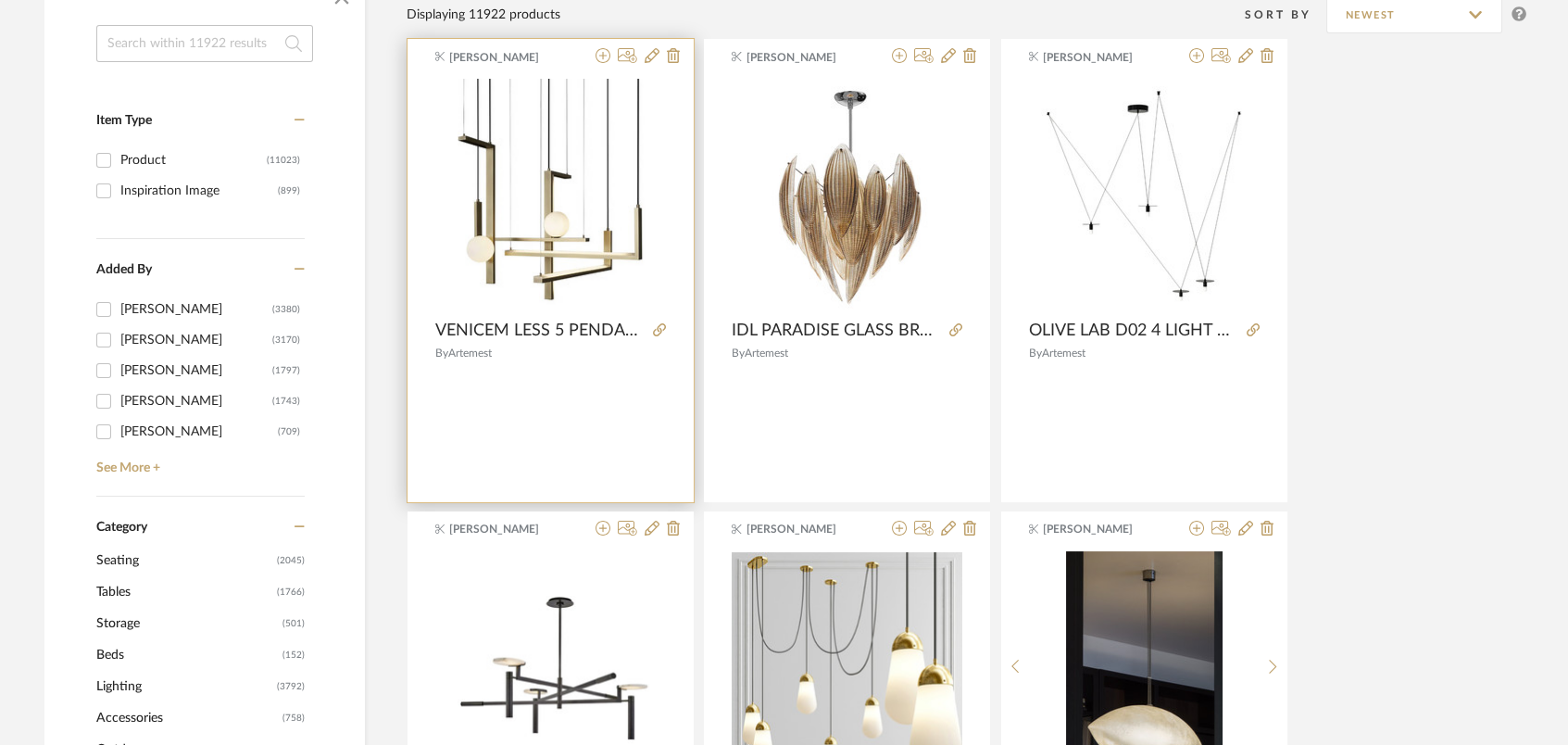
scroll to position [563, 0]
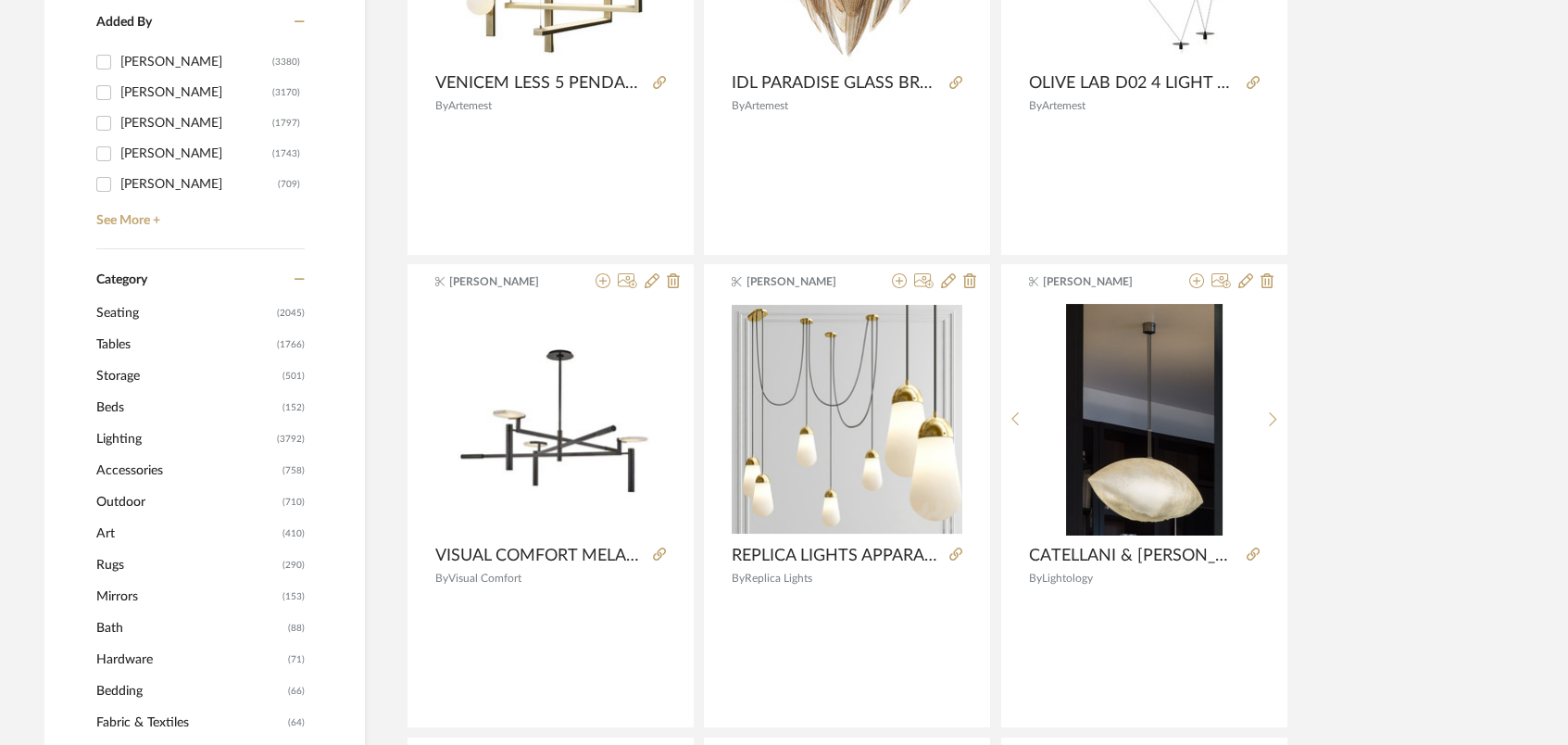
click at [148, 439] on span "Lighting" at bounding box center [185, 439] width 176 height 31
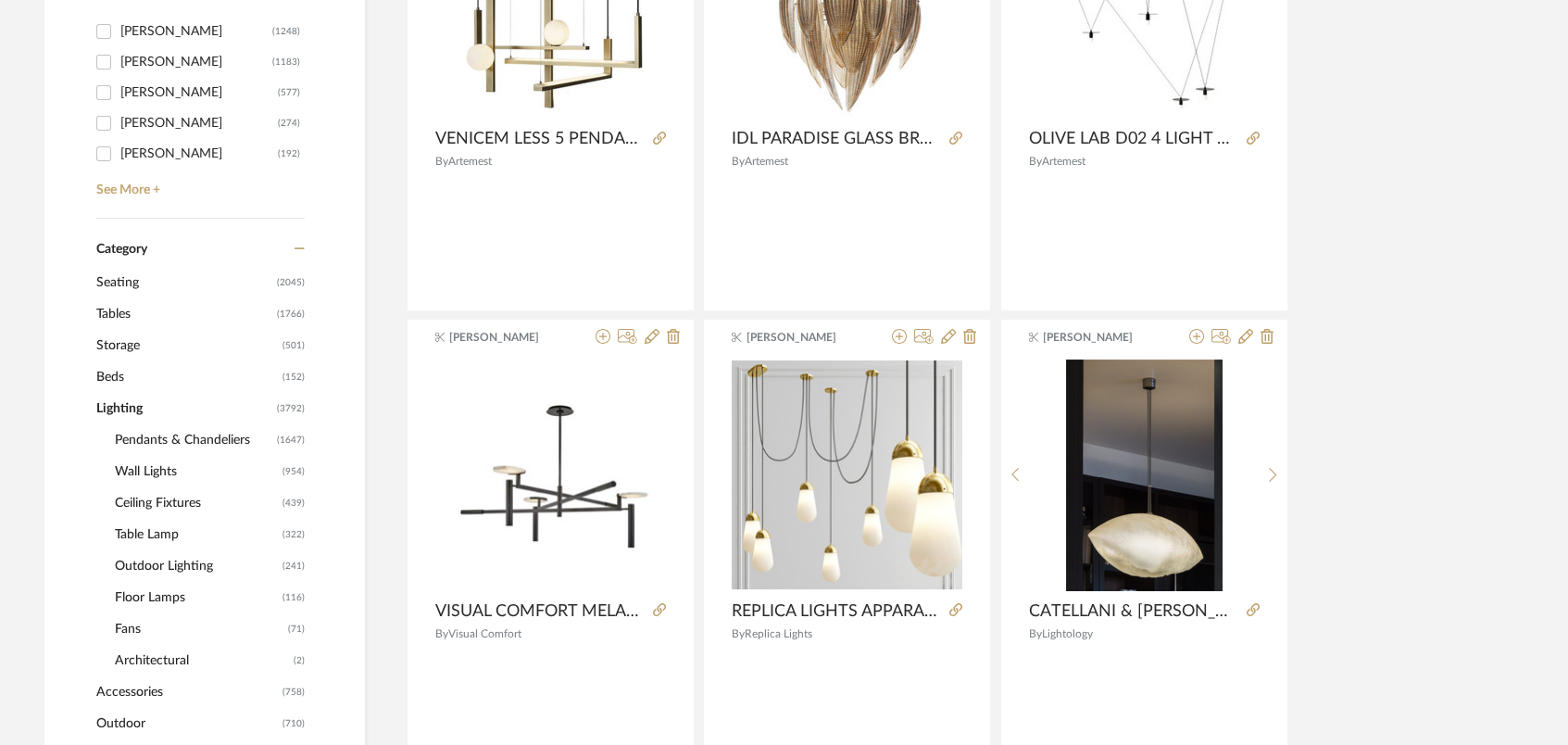
scroll to position [560, 0]
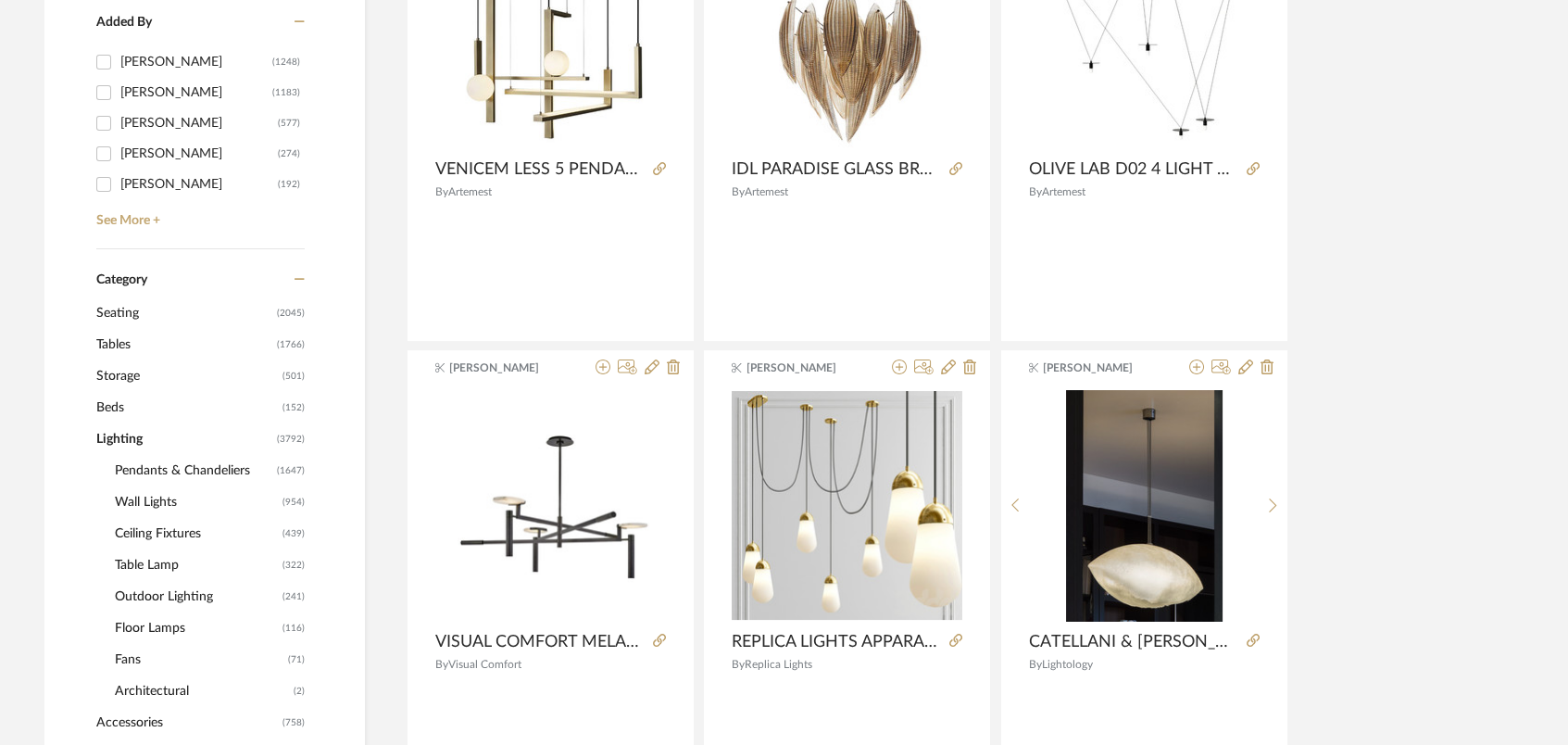
click at [184, 467] on span "Pendants & Chandeliers" at bounding box center [193, 470] width 157 height 31
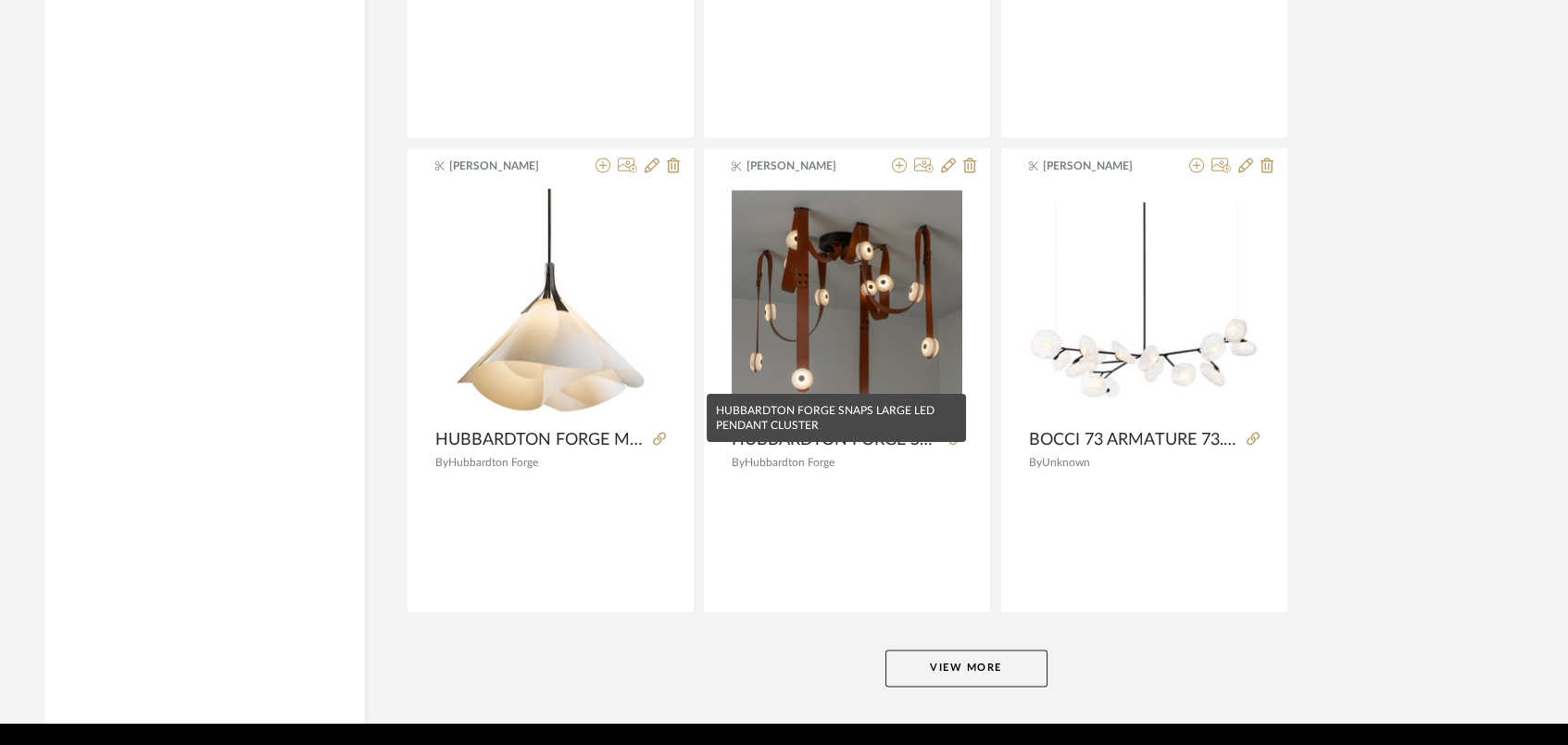
scroll to position [5562, 0]
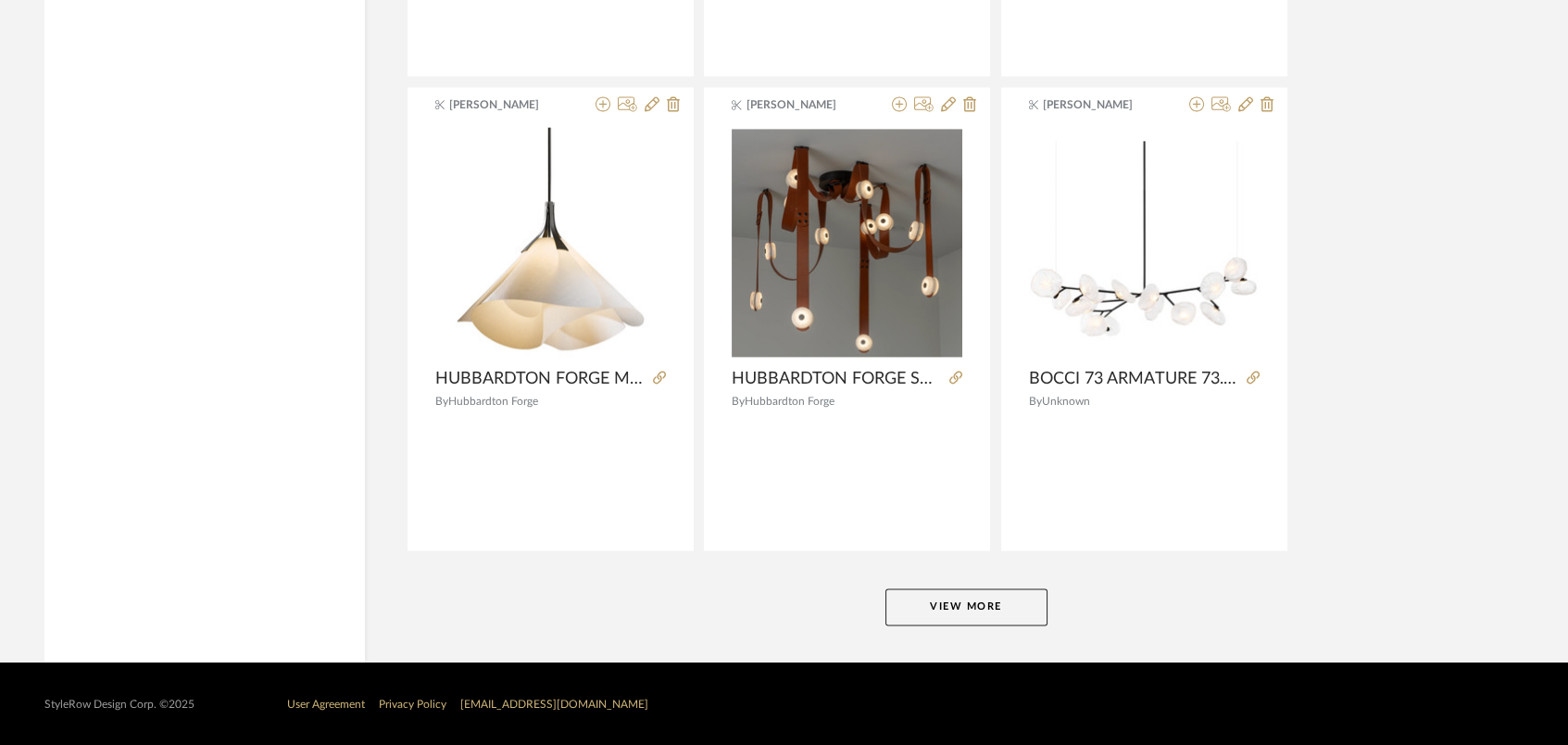
click at [951, 614] on button "View More" at bounding box center [967, 607] width 162 height 37
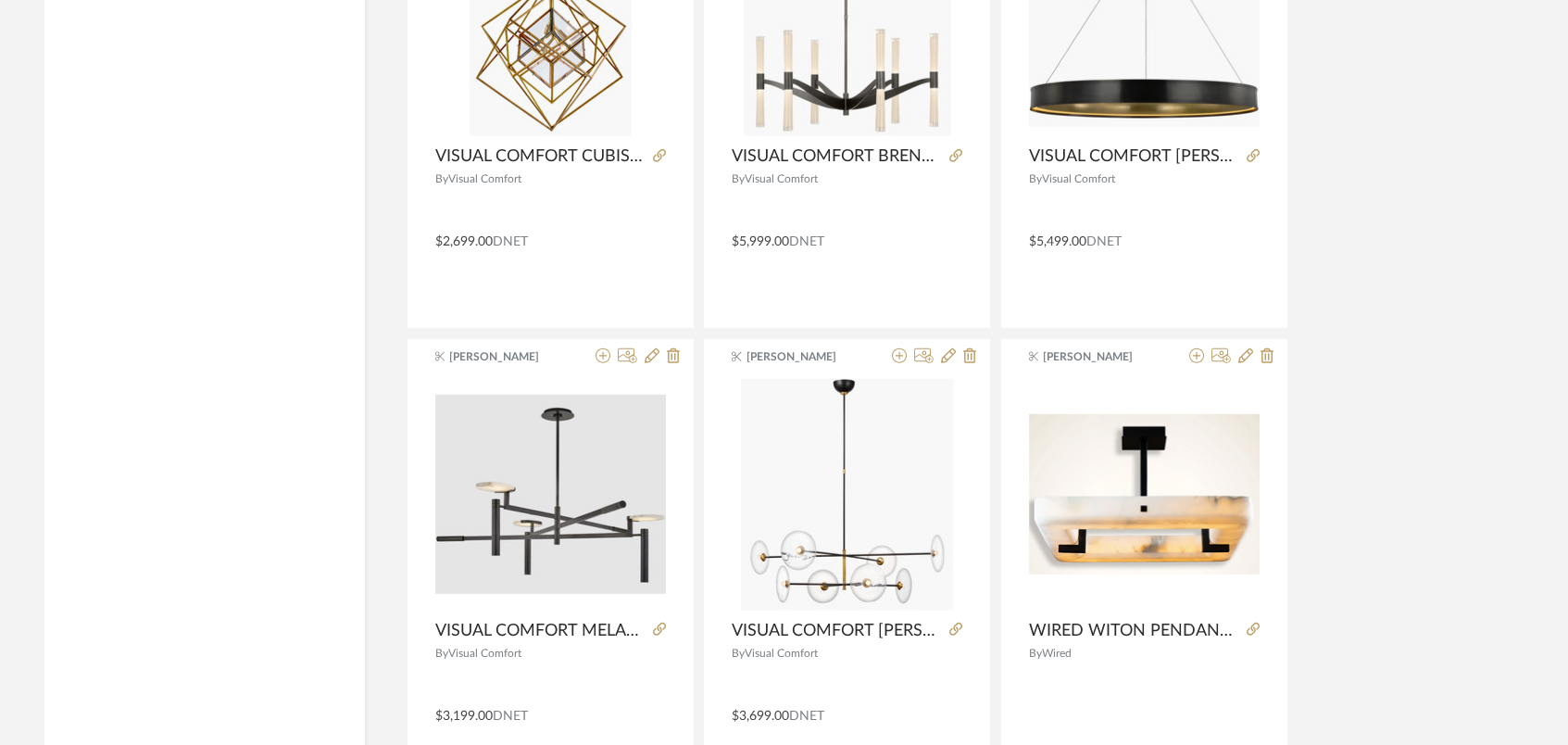
scroll to position [11243, 0]
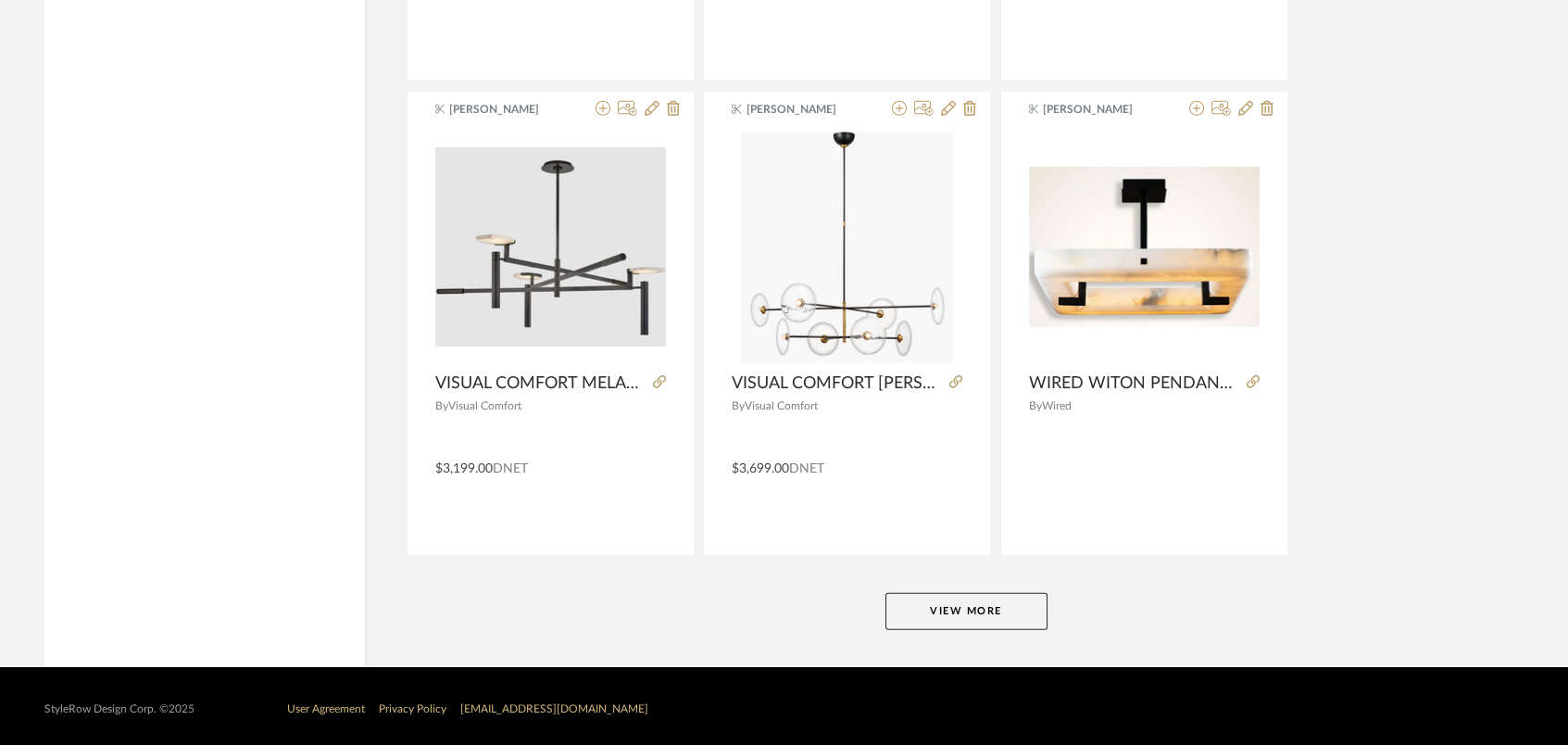
click at [987, 602] on button "View More" at bounding box center [967, 611] width 162 height 37
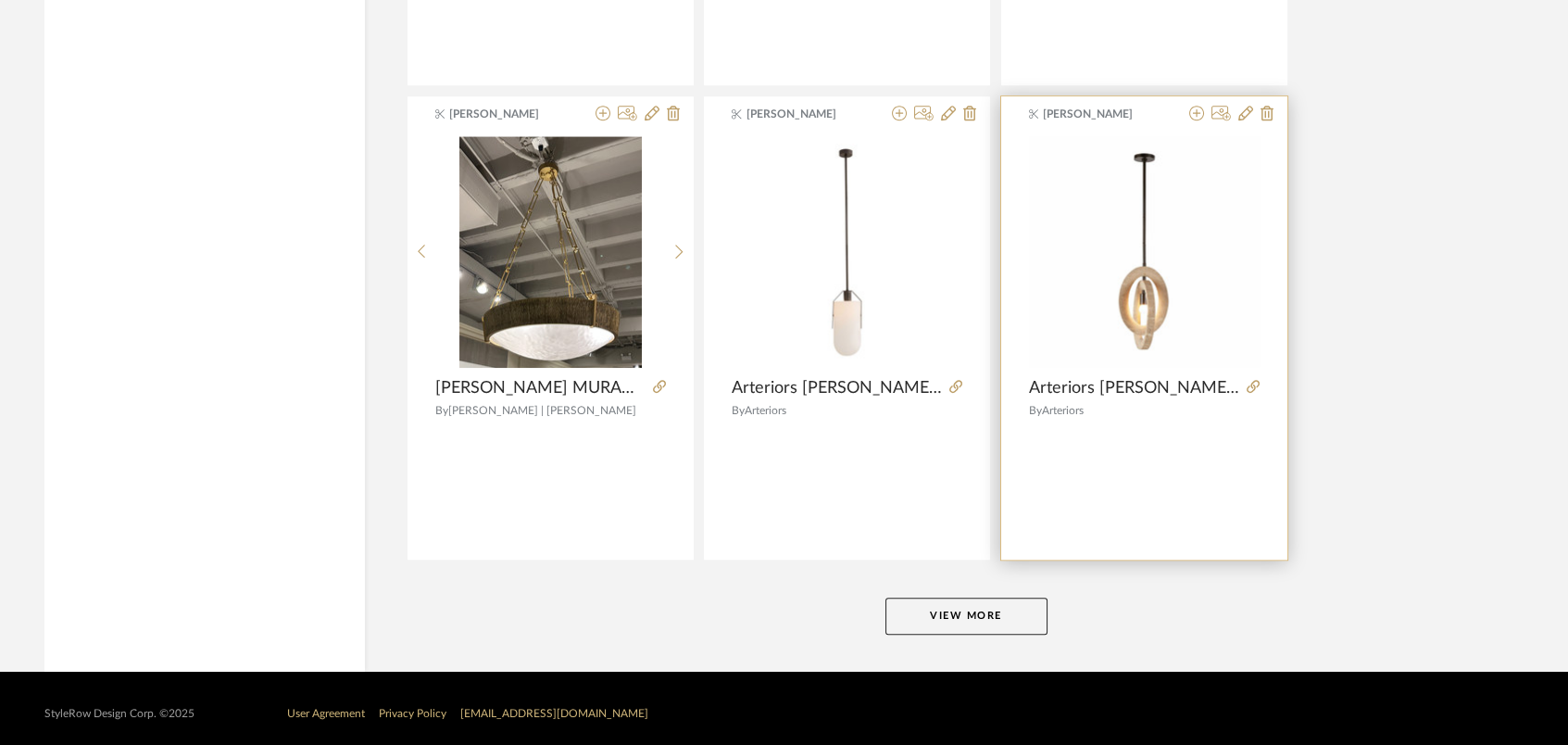
scroll to position [16929, 0]
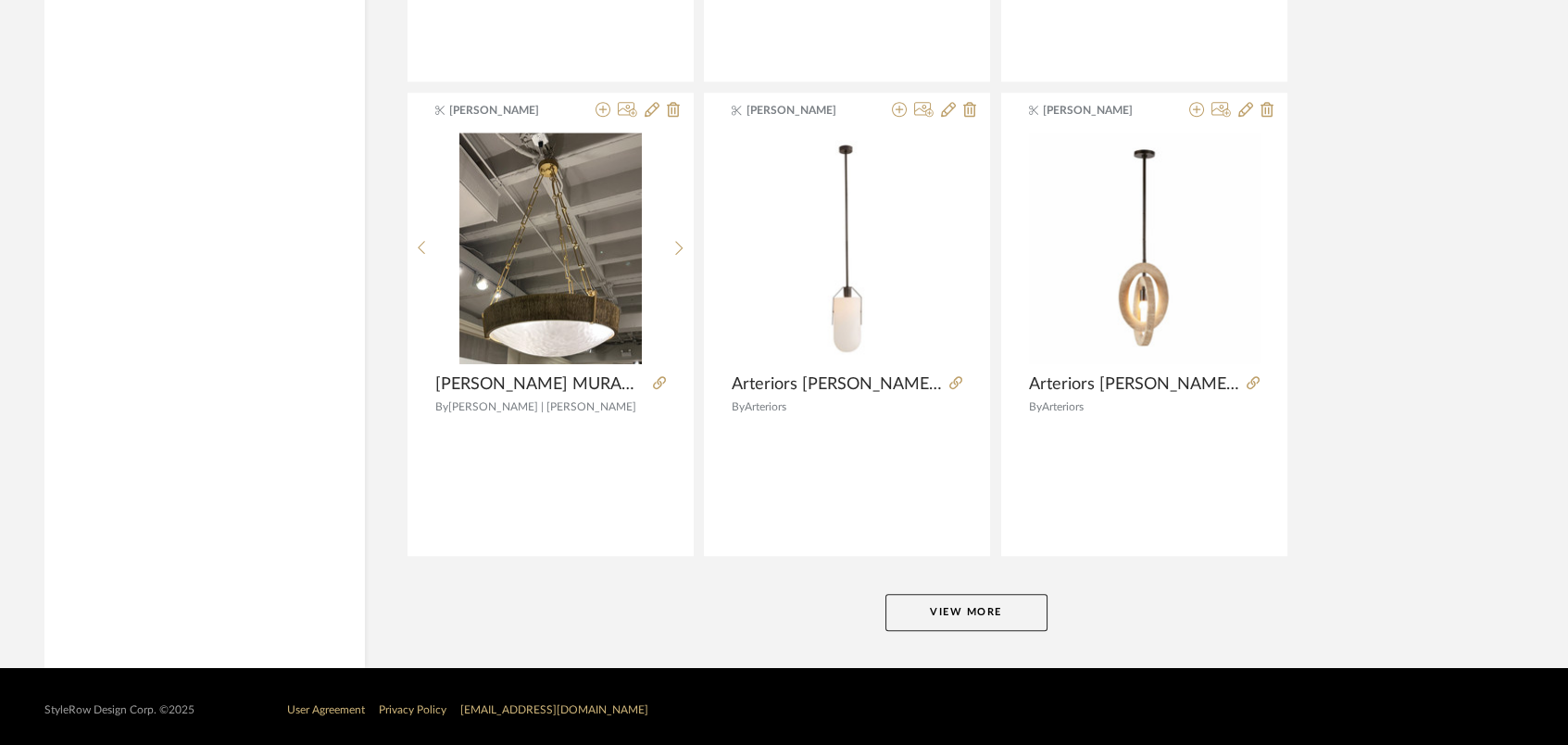
click at [985, 602] on button "View More" at bounding box center [967, 612] width 162 height 37
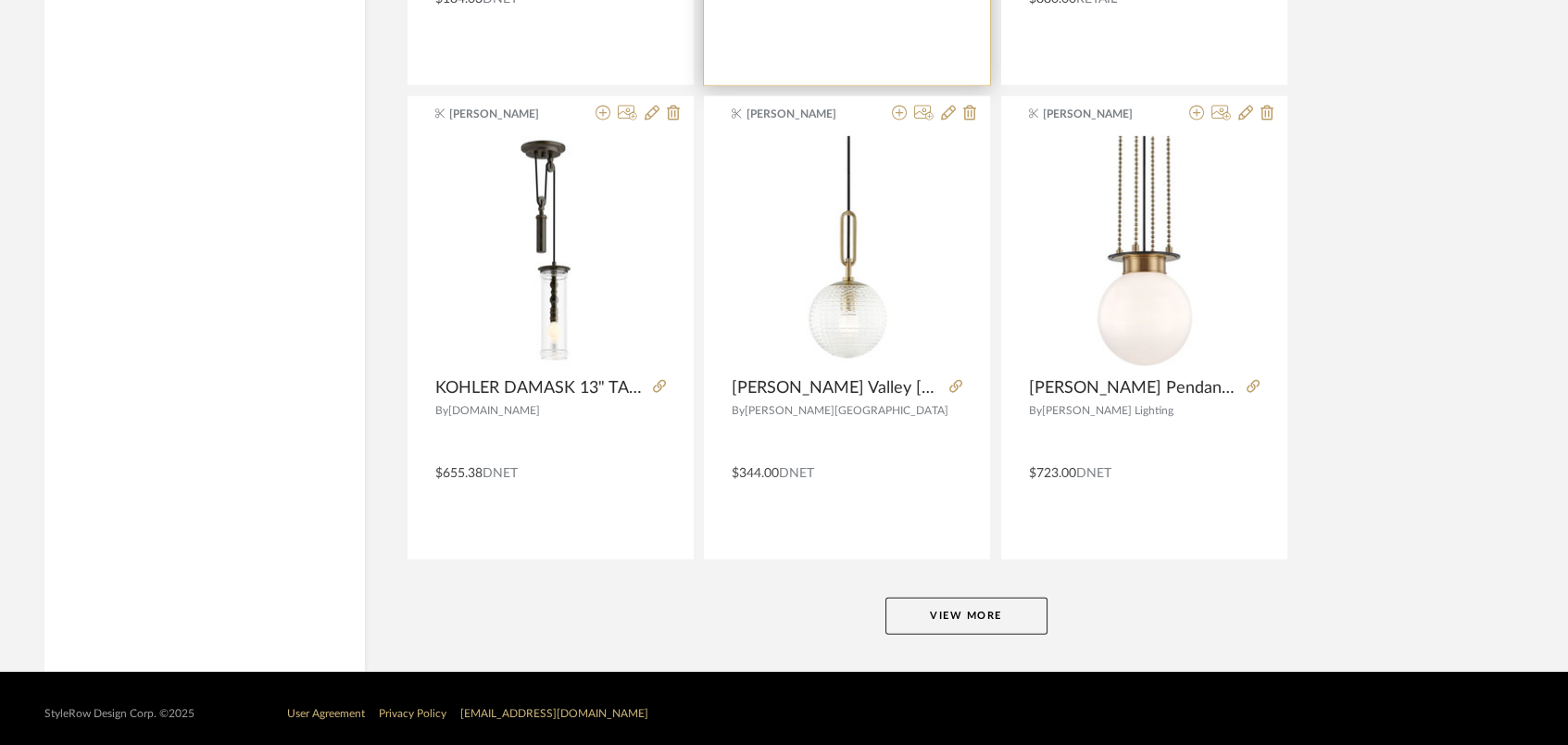
scroll to position [22612, 0]
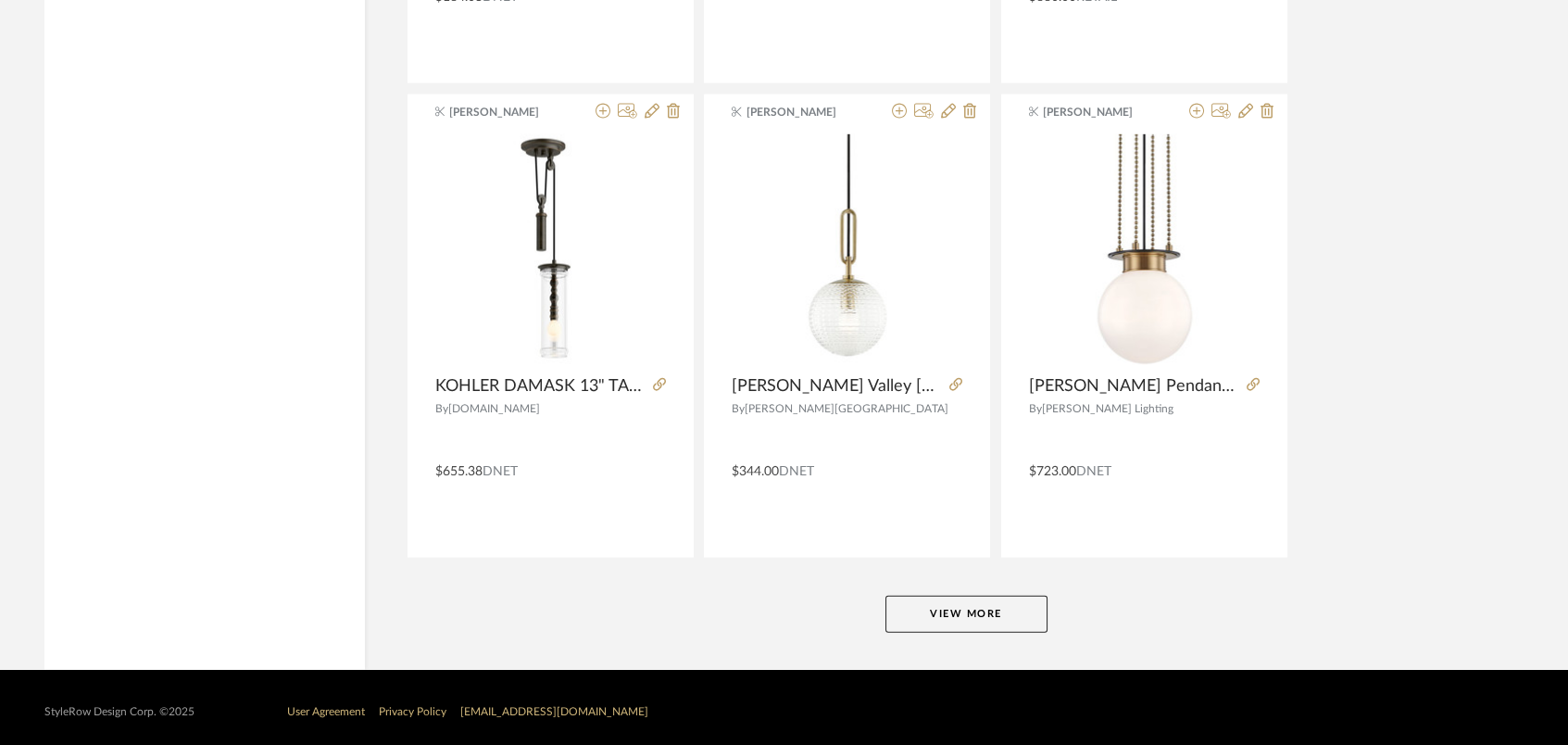
click at [985, 612] on button "View More" at bounding box center [967, 614] width 162 height 37
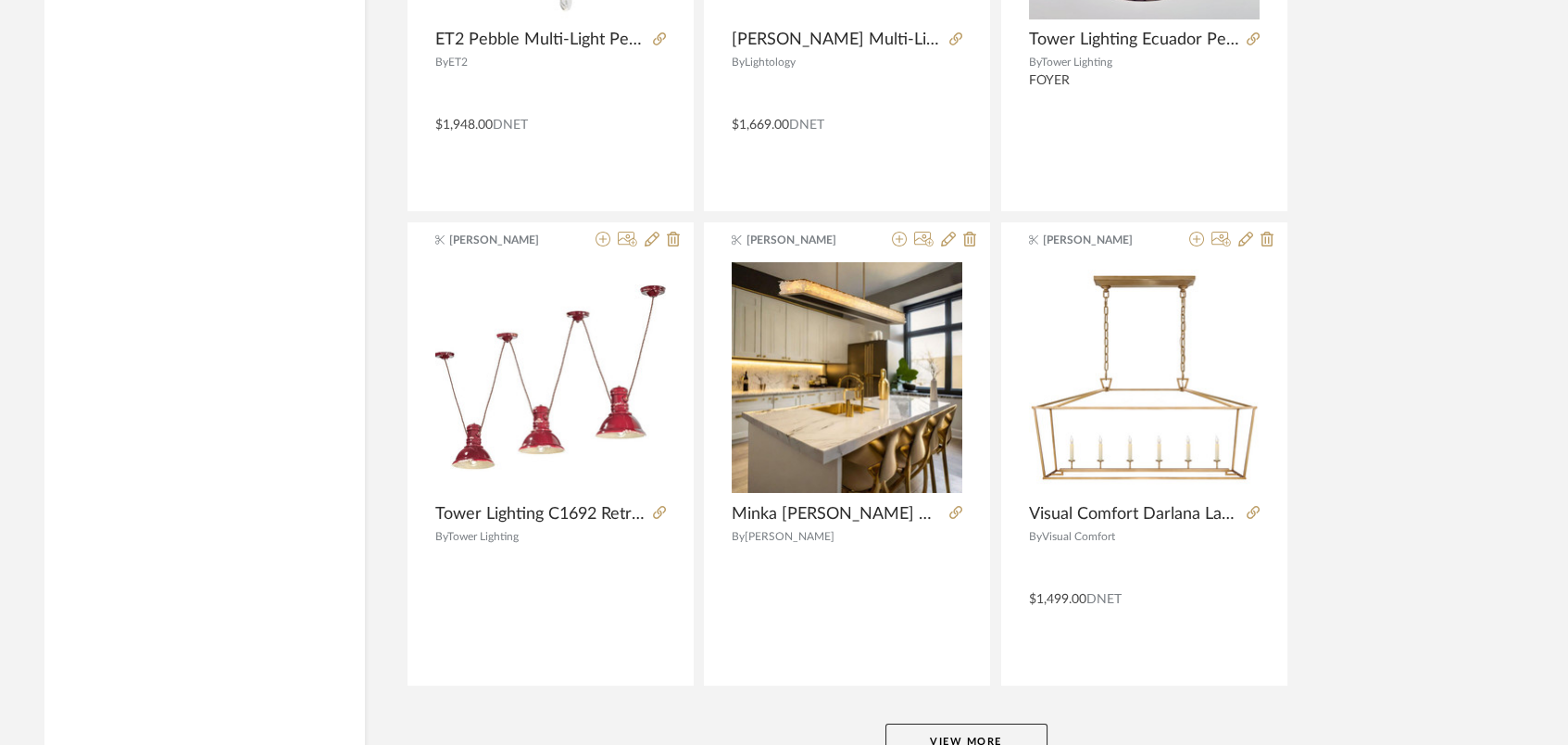
scroll to position [28295, 0]
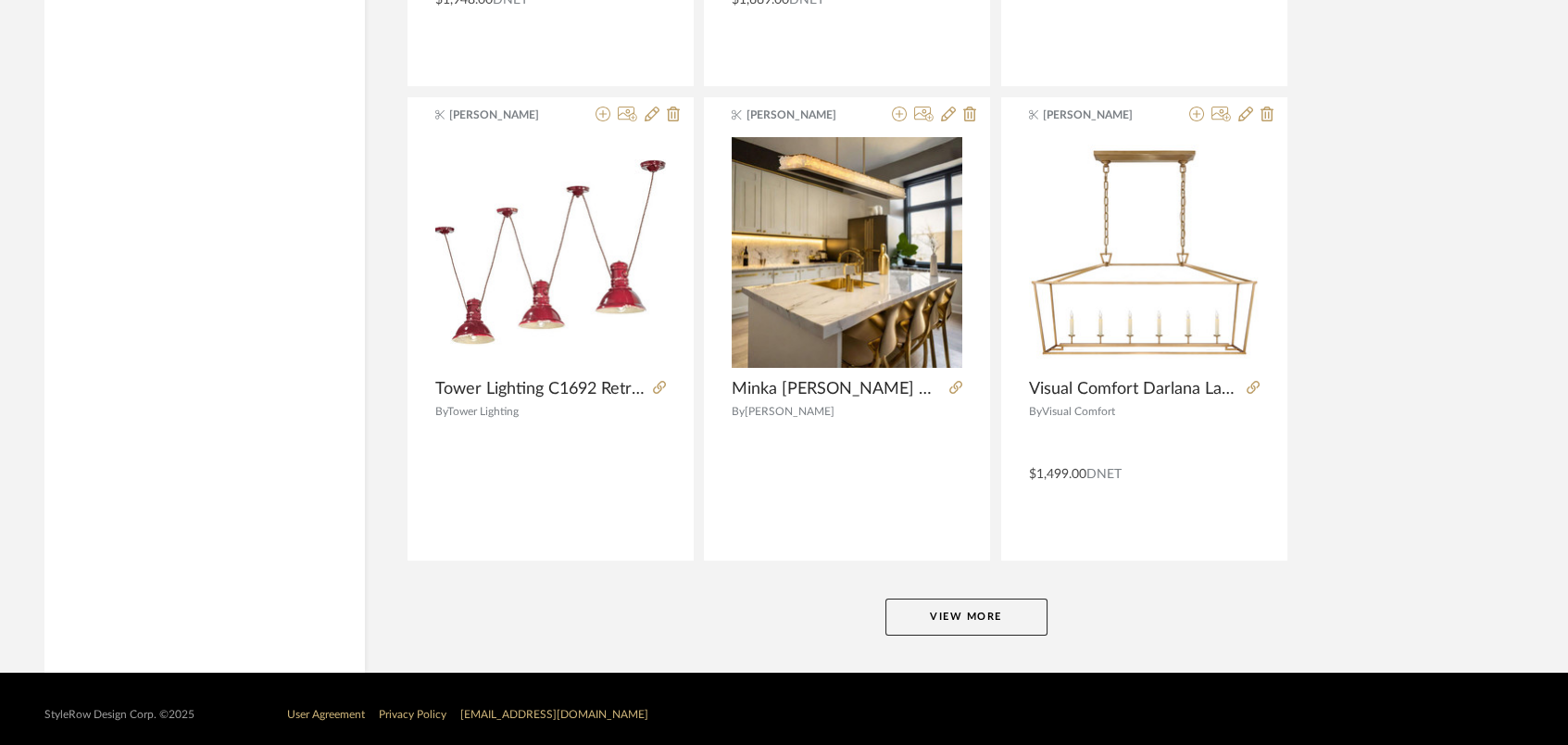
click at [996, 609] on button "View More" at bounding box center [967, 617] width 162 height 37
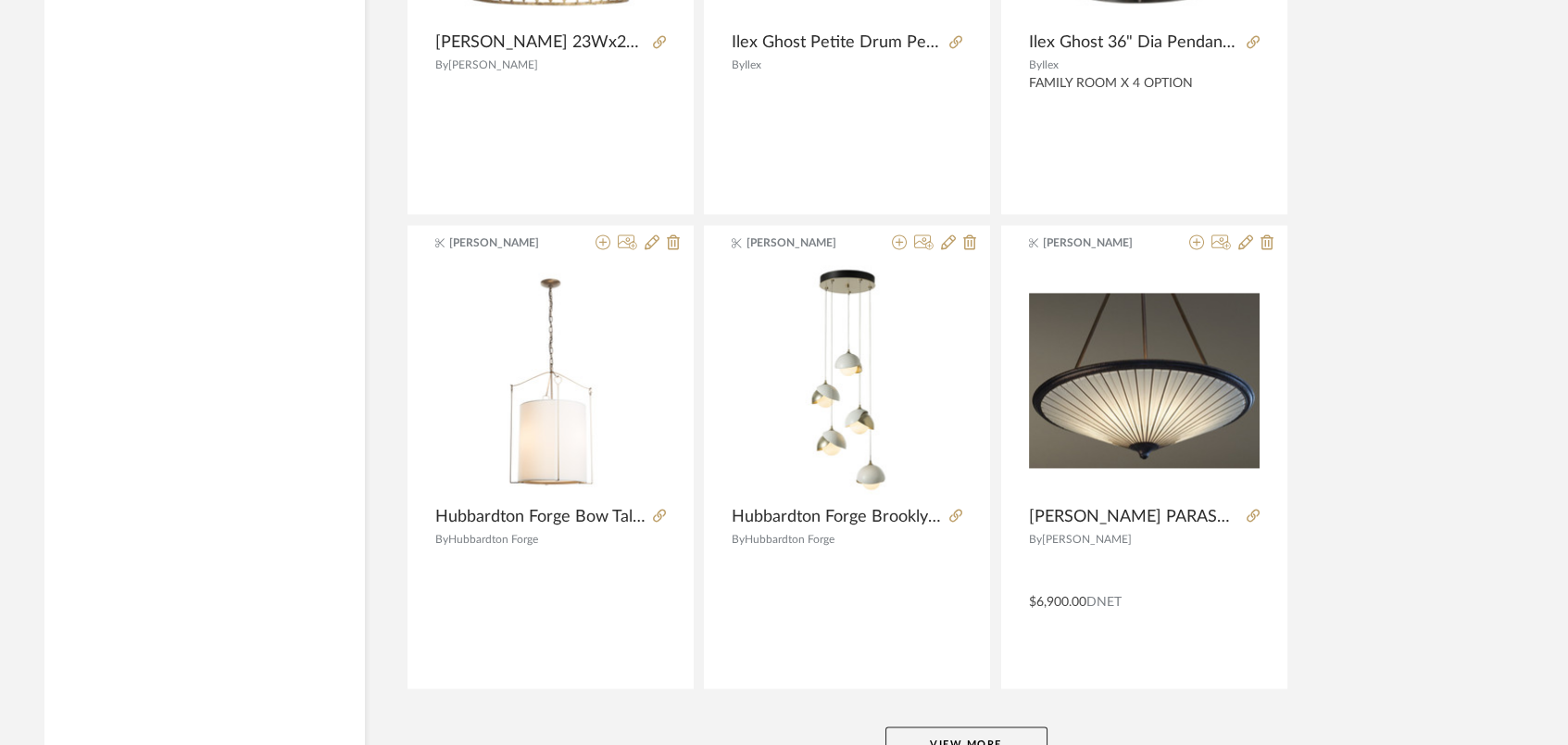
scroll to position [33979, 0]
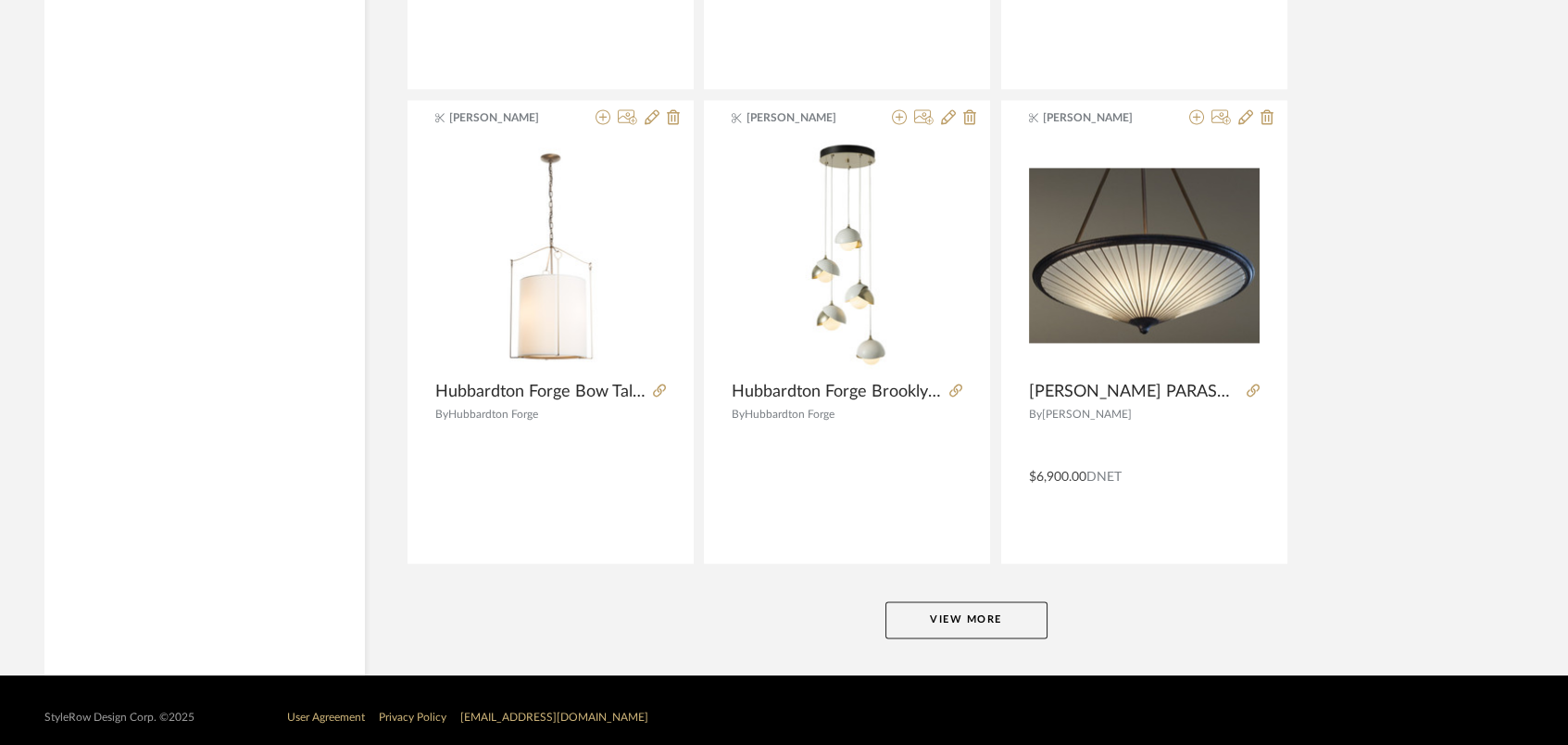
click at [986, 607] on button "View More" at bounding box center [967, 620] width 162 height 37
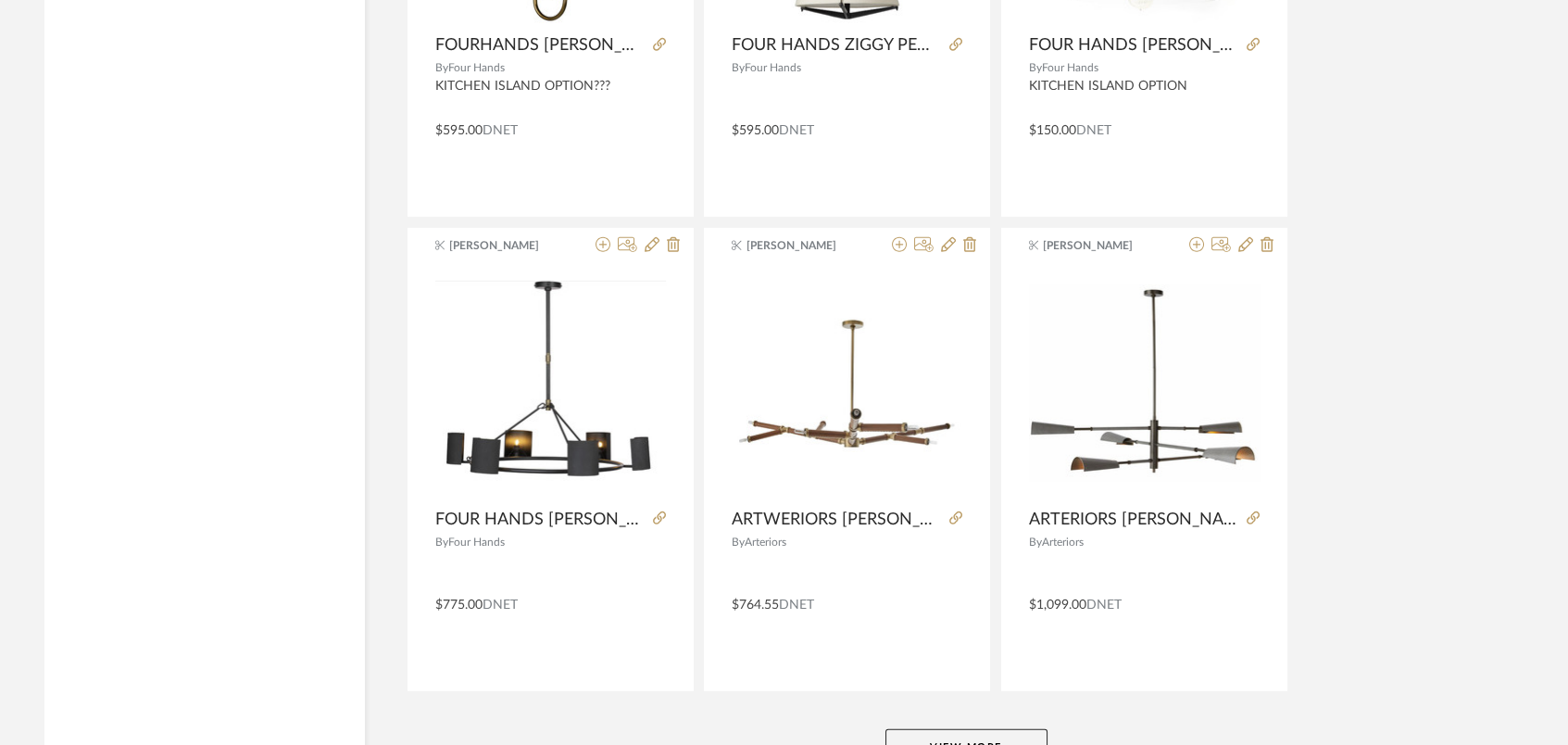
scroll to position [39663, 0]
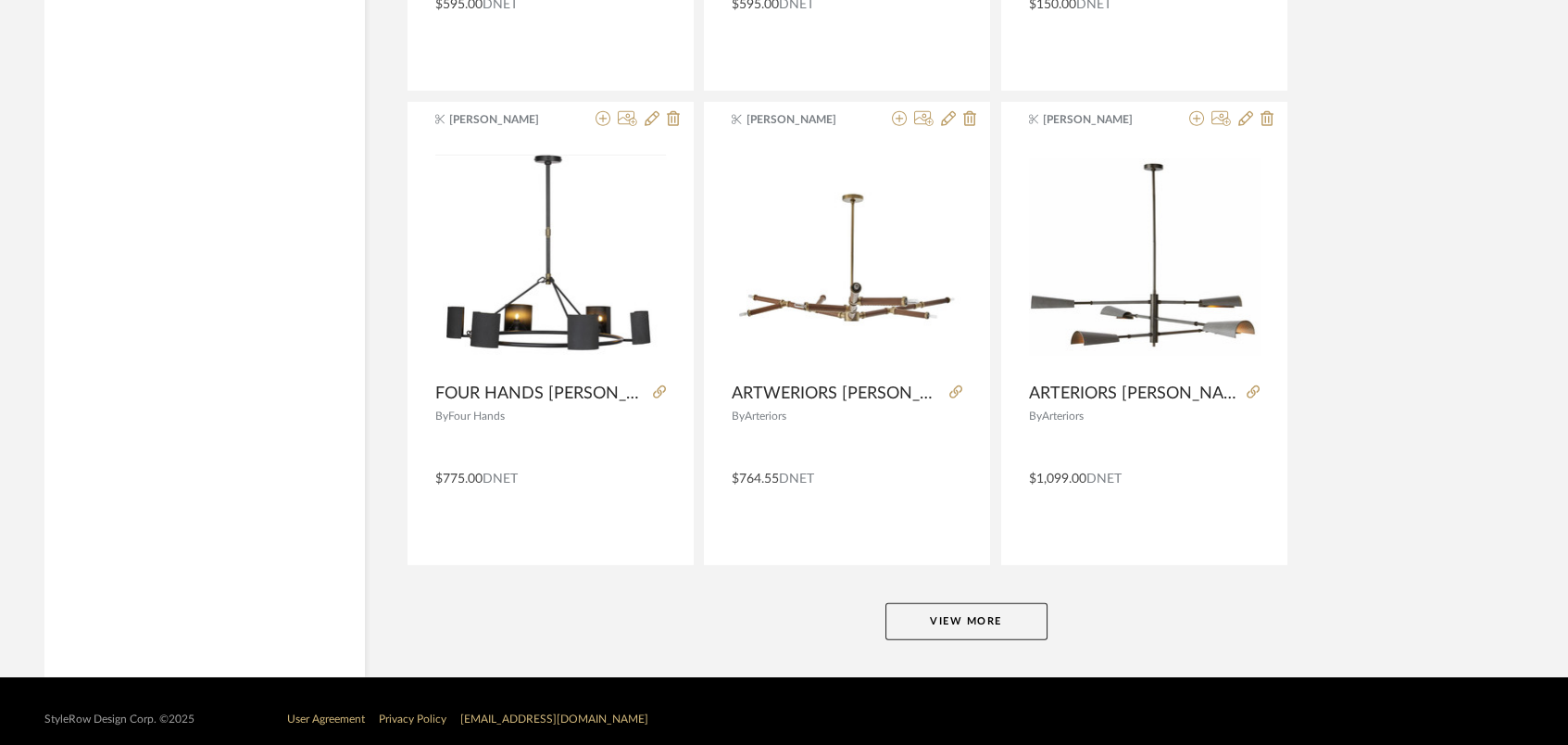
click at [971, 612] on button "View More" at bounding box center [967, 622] width 162 height 37
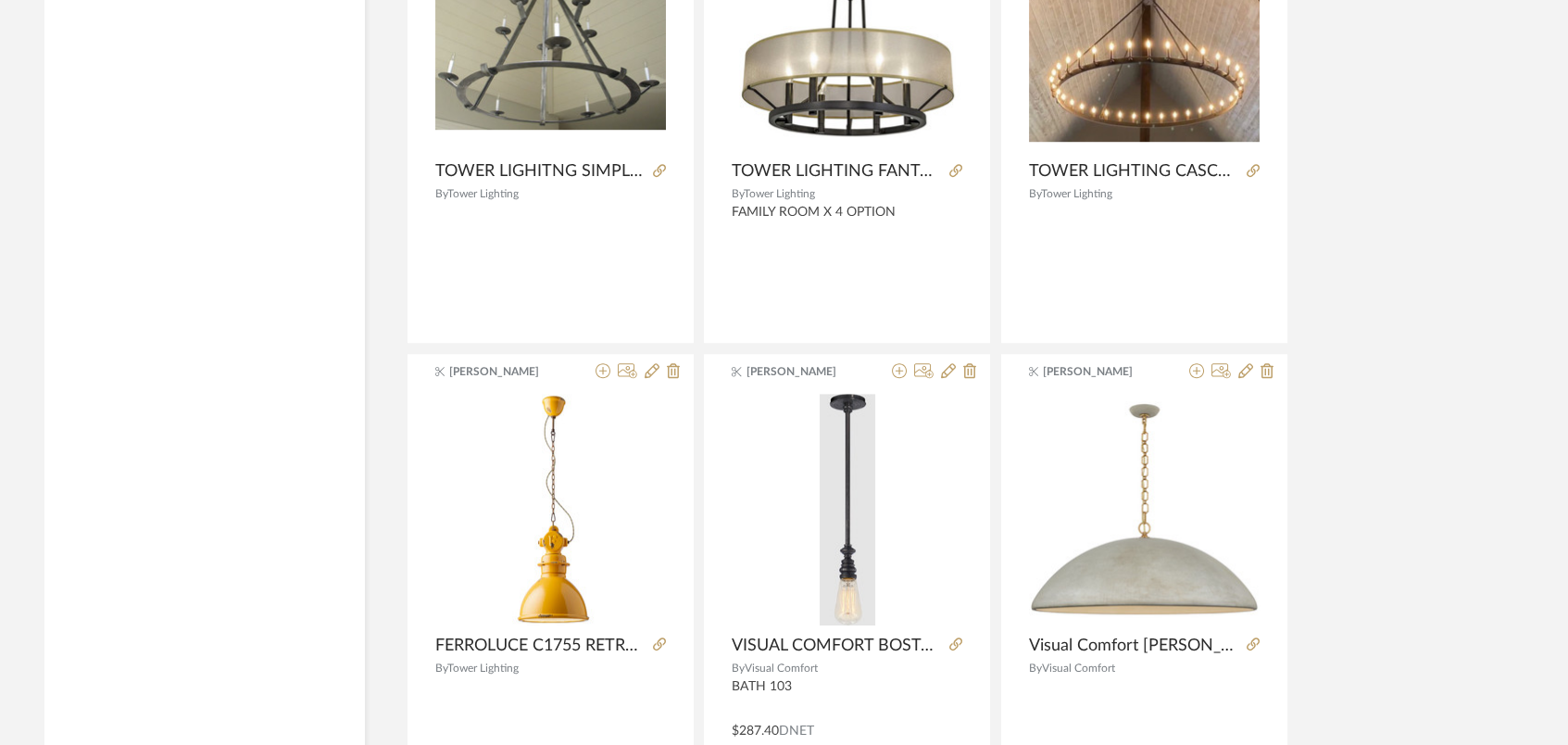
scroll to position [45346, 0]
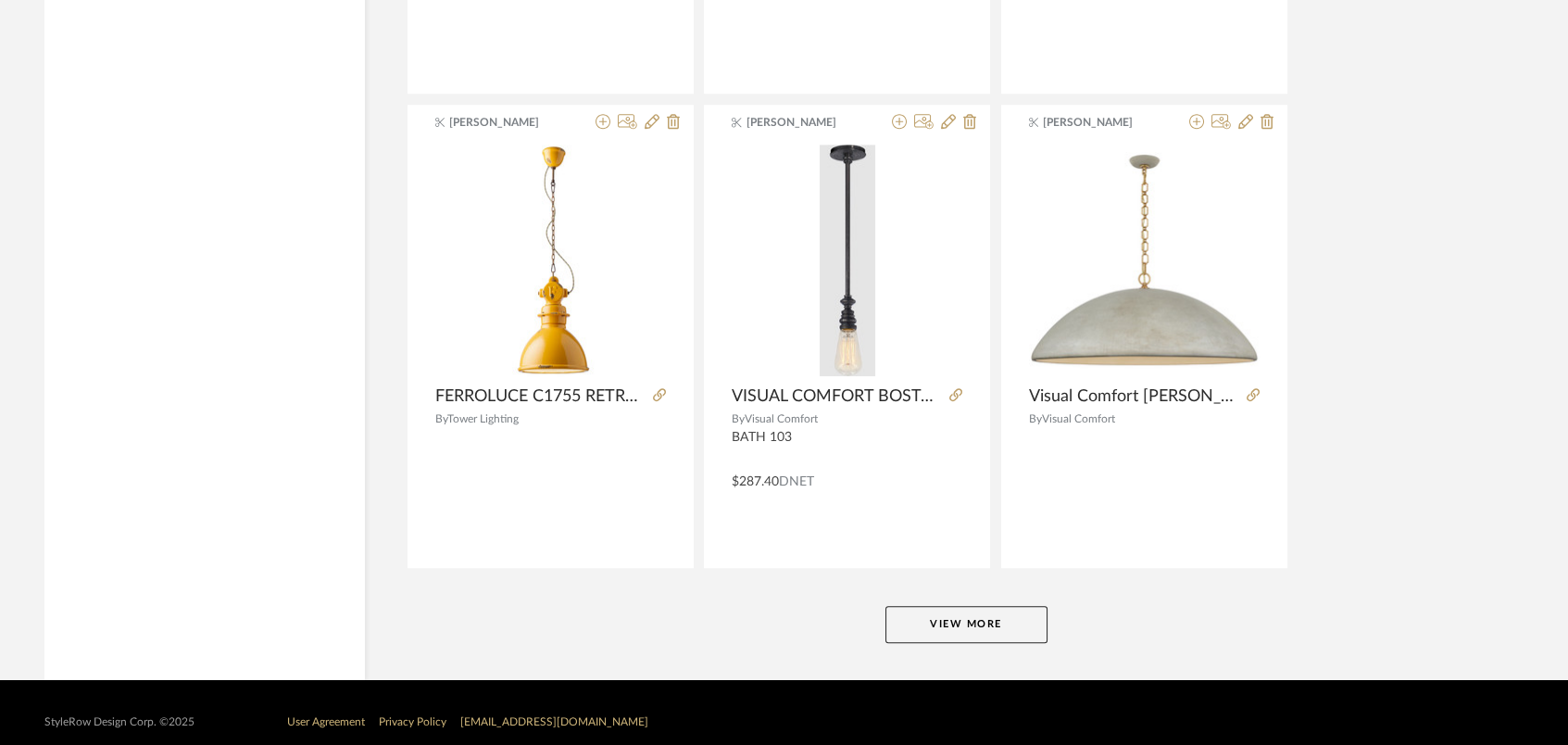
click at [1008, 606] on button "View More" at bounding box center [967, 625] width 162 height 37
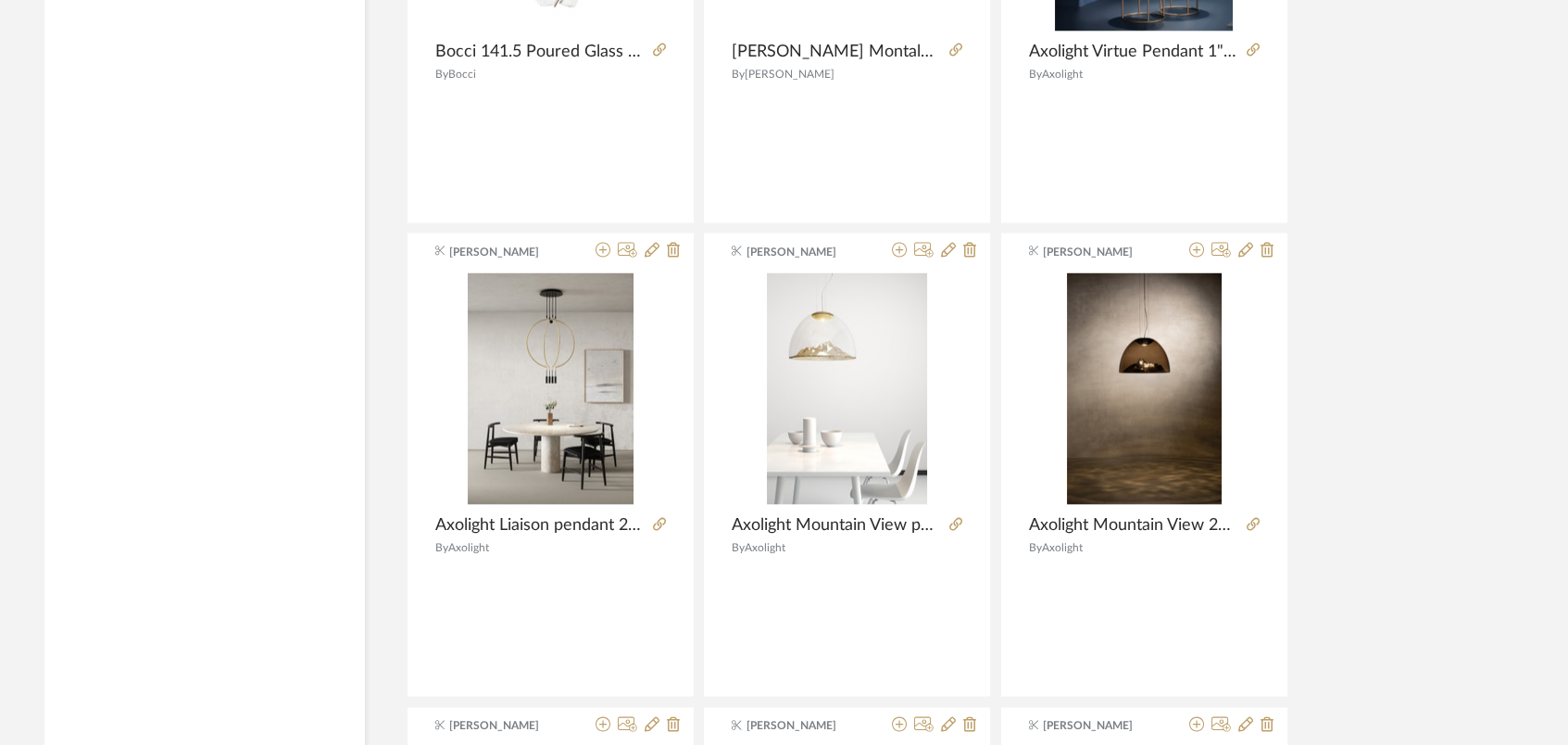
scroll to position [50923, 0]
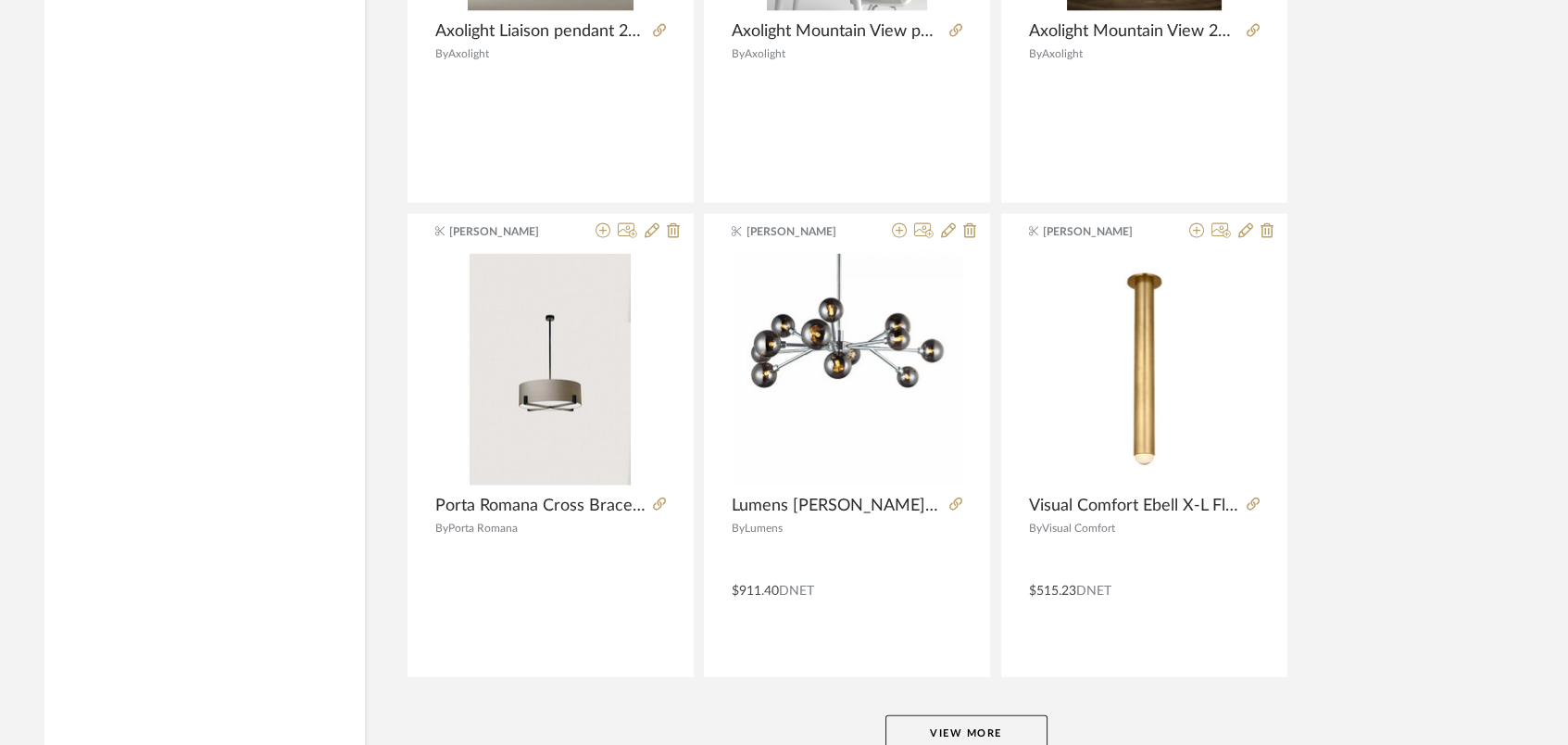
click at [1017, 697] on button "View More" at bounding box center [967, 733] width 162 height 37
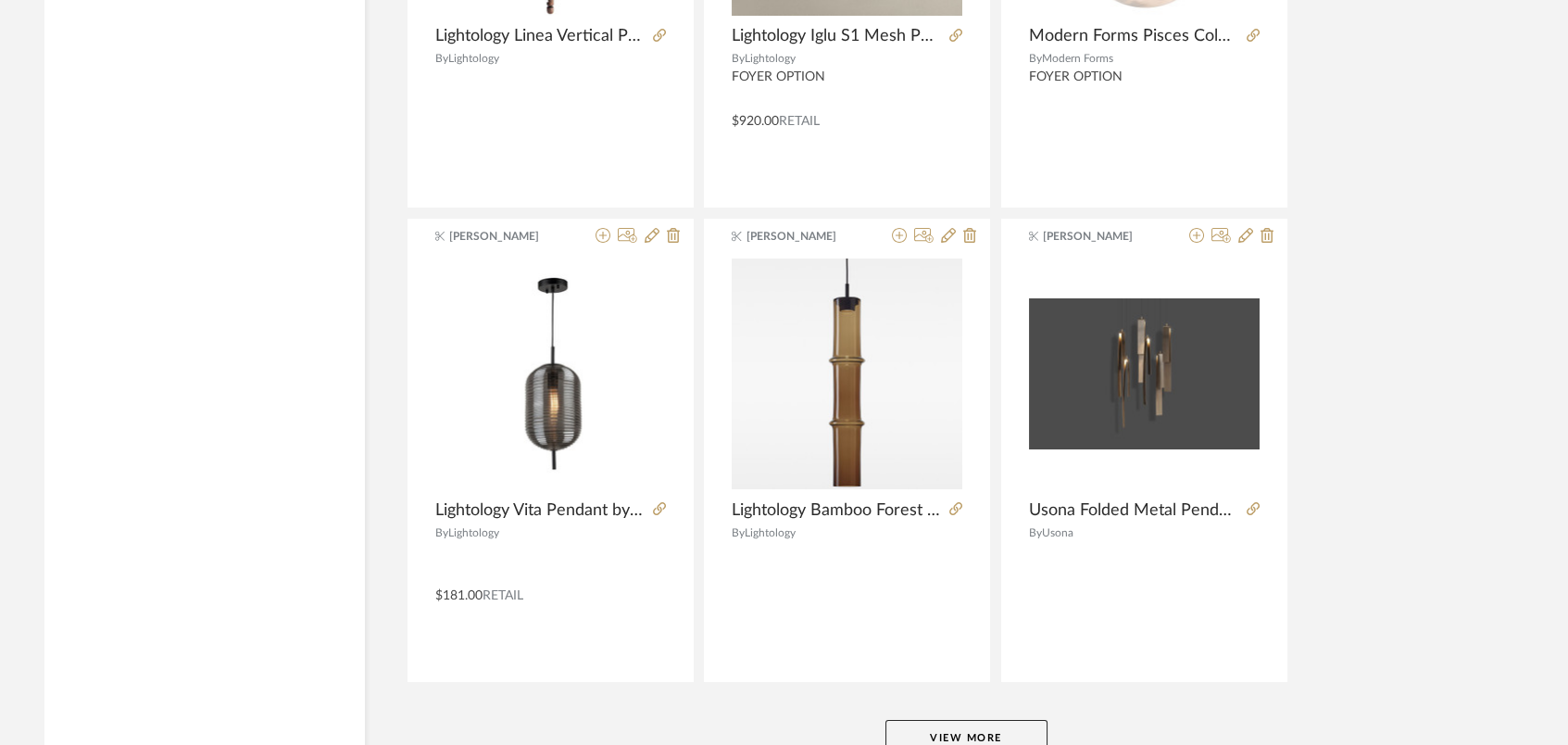
scroll to position [56713, 0]
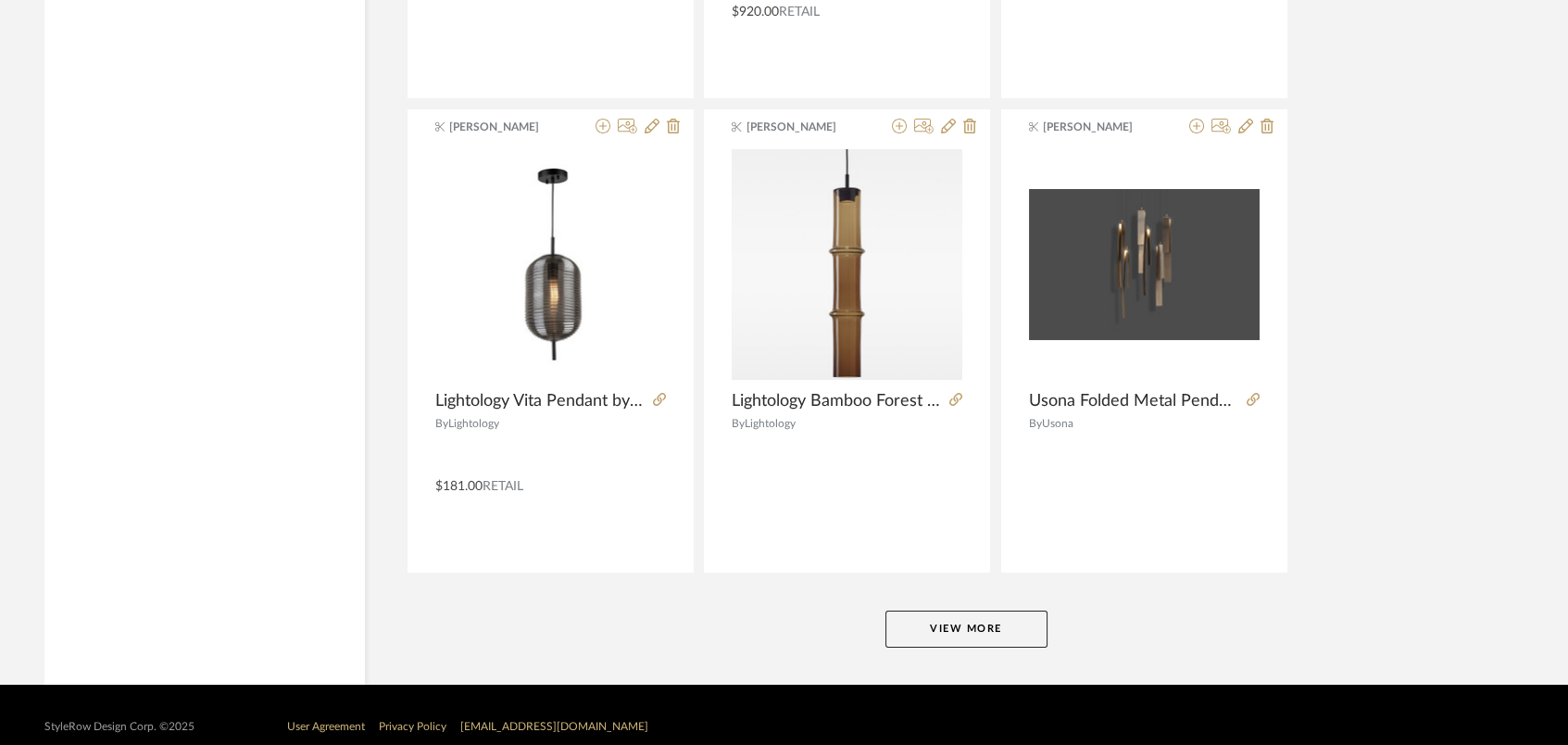
click at [991, 614] on button "View More" at bounding box center [967, 629] width 162 height 37
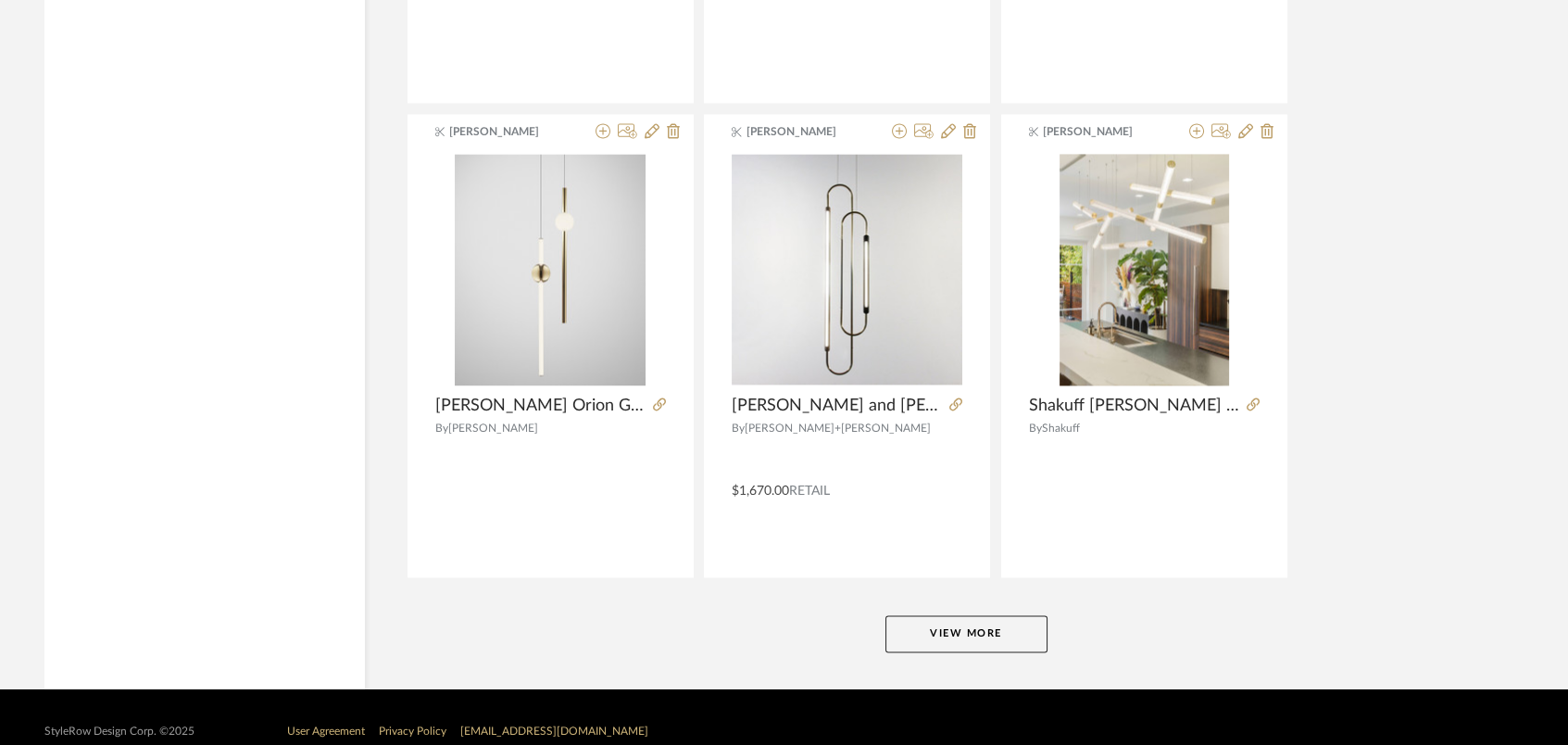
scroll to position [62396, 0]
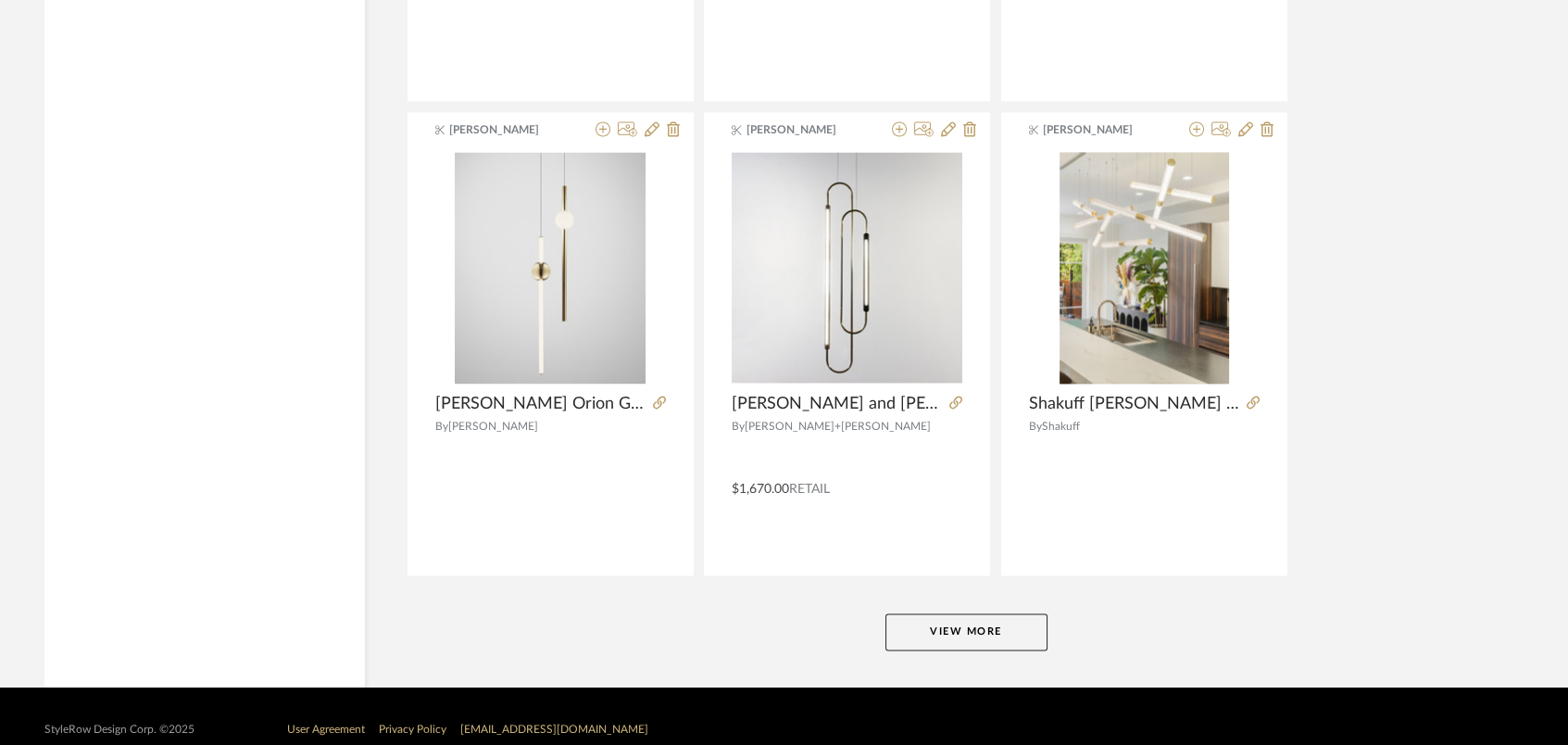
click at [1003, 613] on button "View More" at bounding box center [967, 632] width 162 height 37
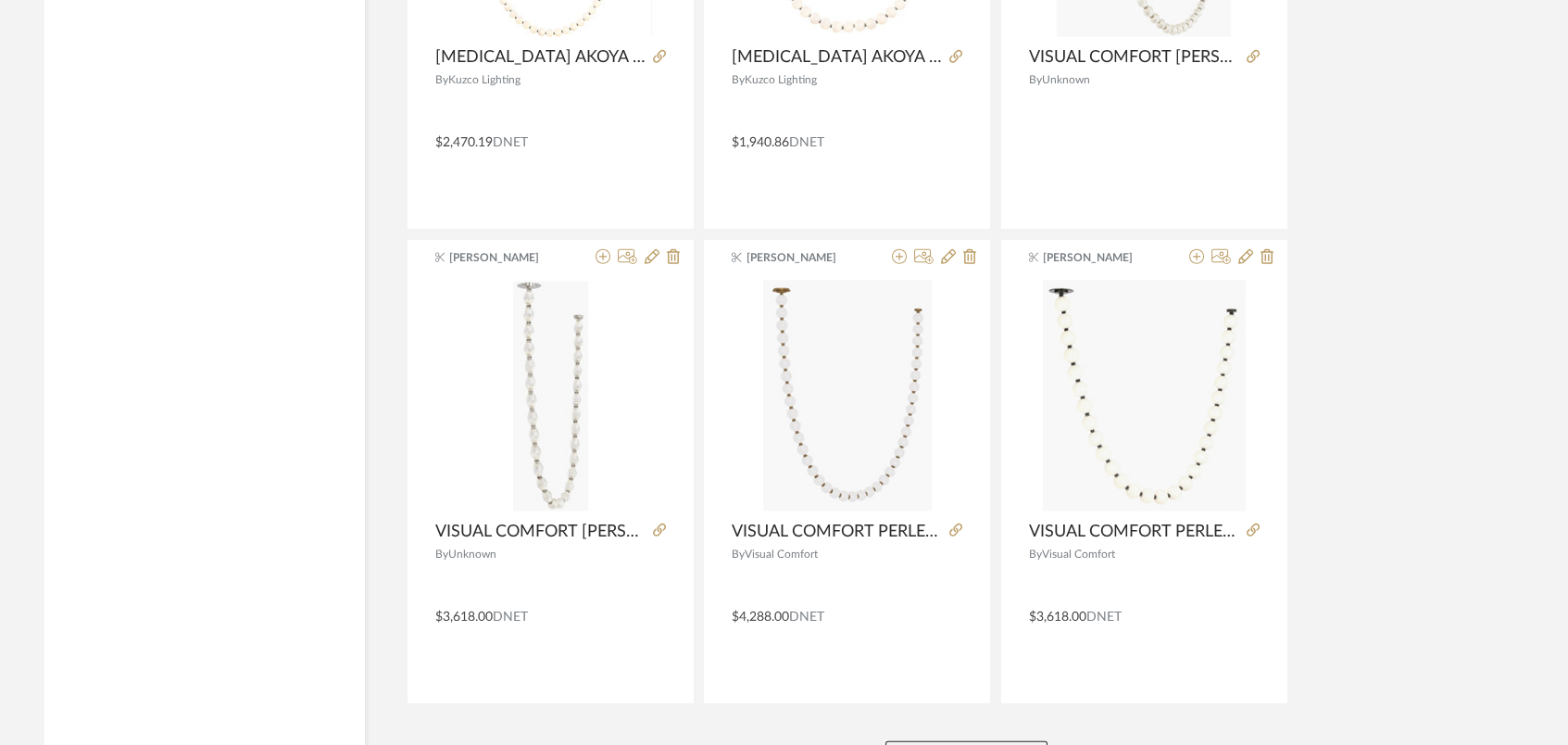
scroll to position [68080, 0]
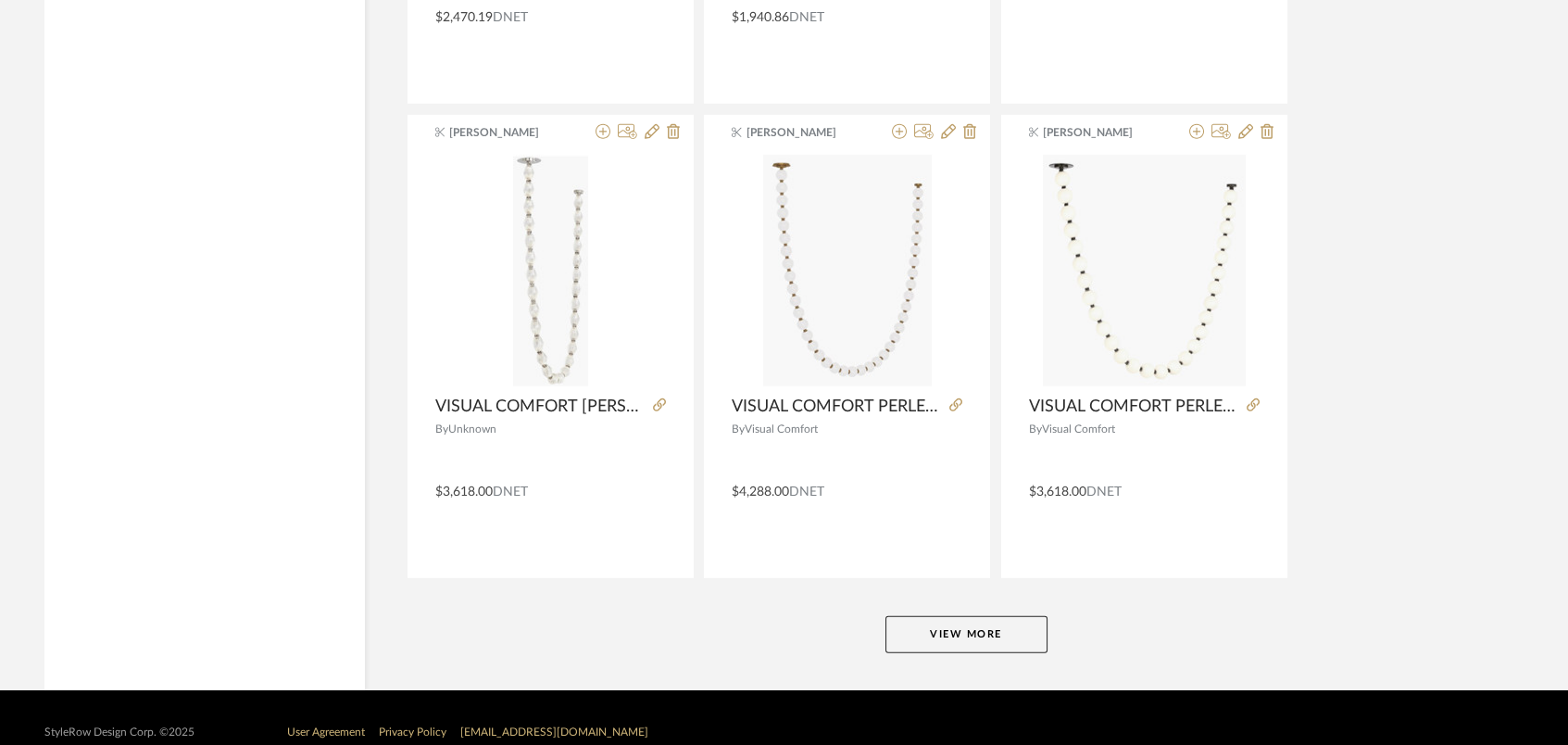
click at [1000, 616] on button "View More" at bounding box center [967, 635] width 162 height 37
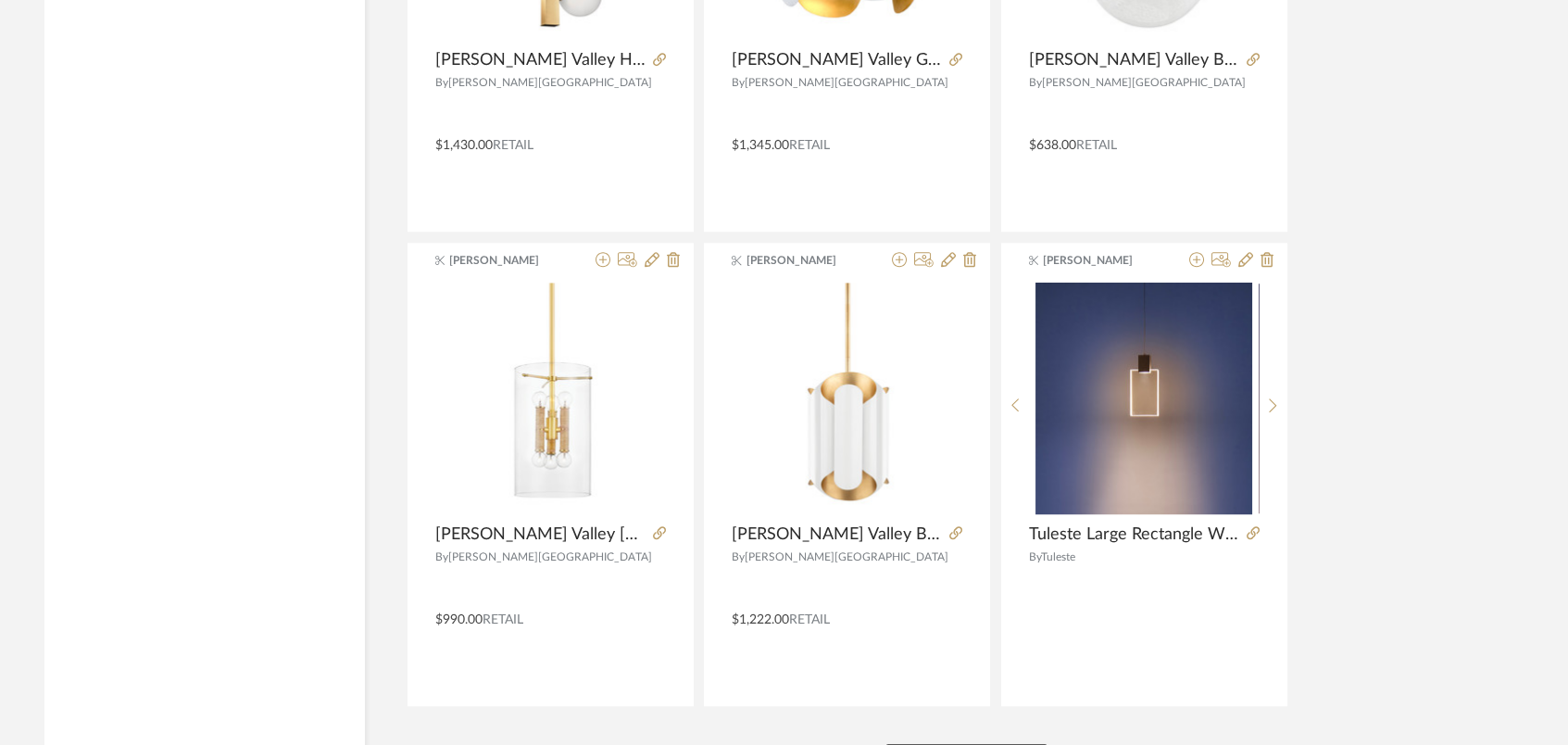
scroll to position [73762, 0]
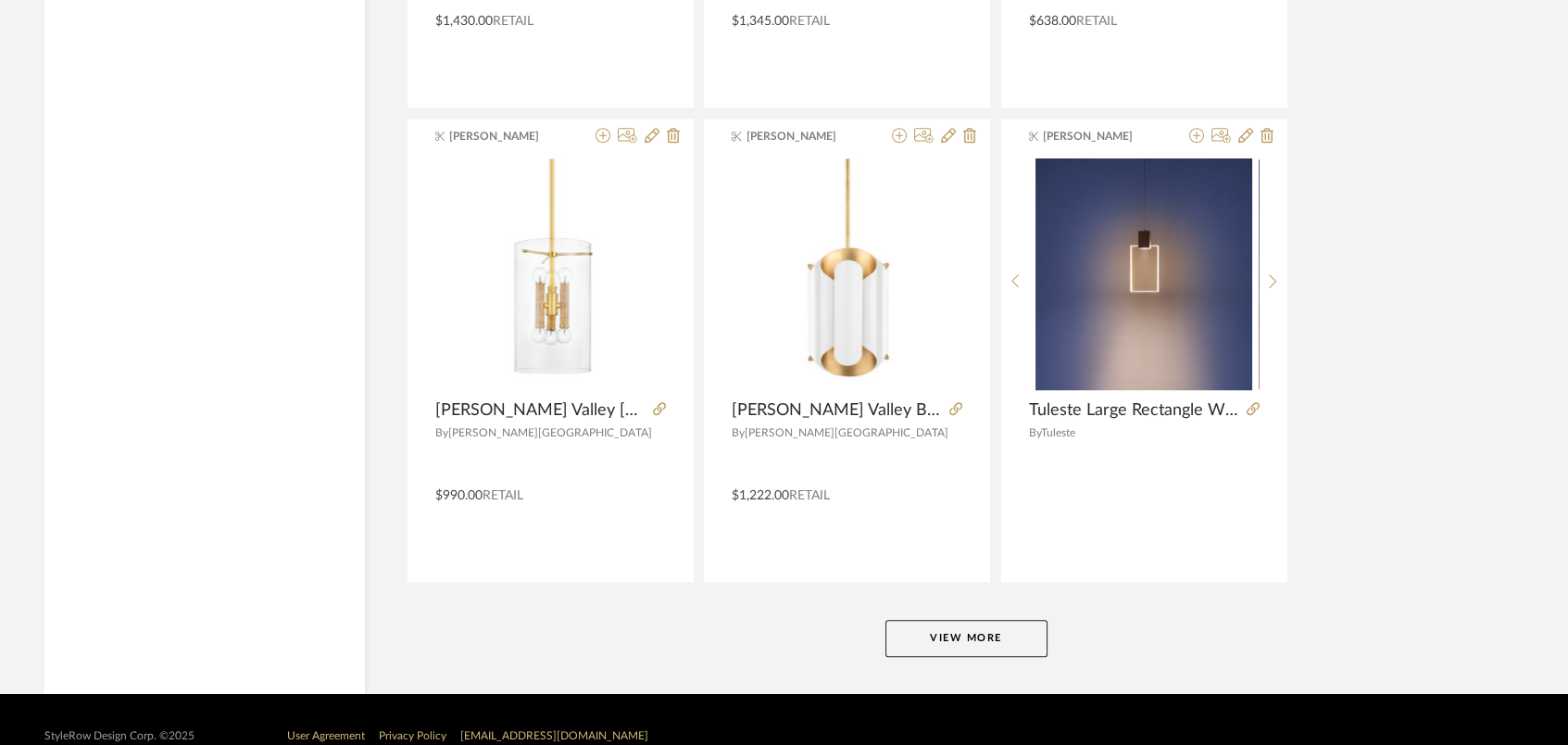
click at [998, 620] on button "View More" at bounding box center [967, 638] width 162 height 37
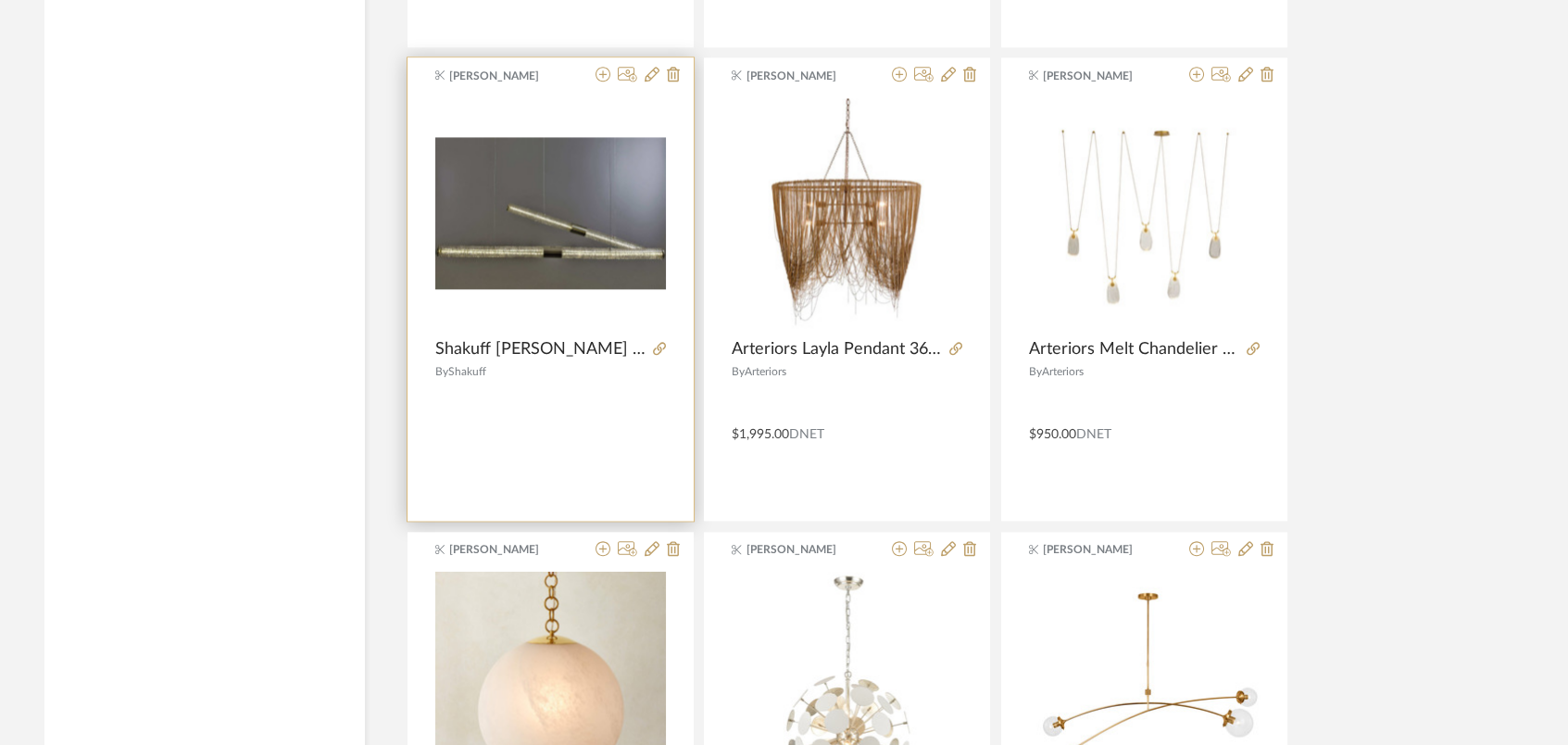
scroll to position [74997, 0]
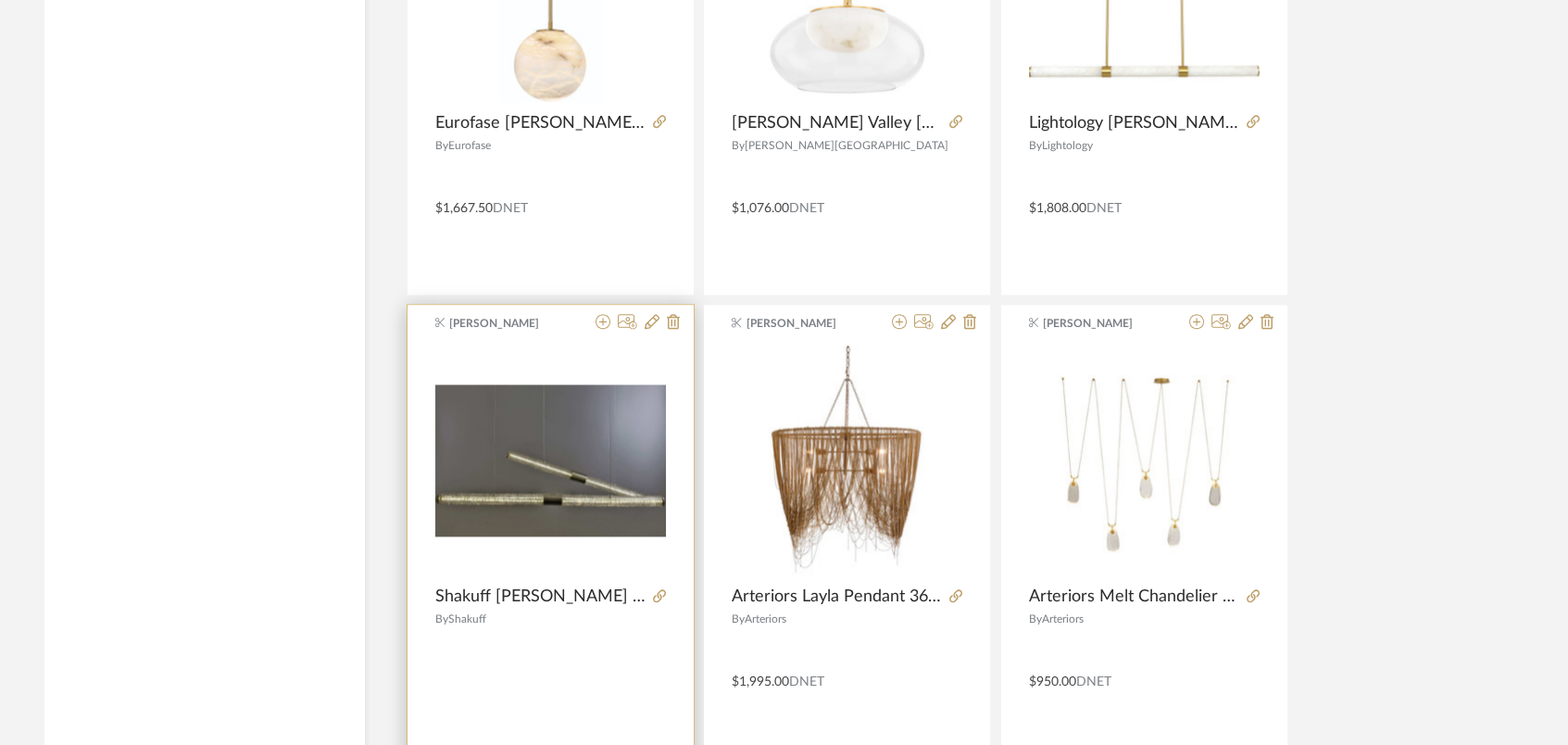
click at [520, 488] on img "0" at bounding box center [550, 460] width 231 height 152
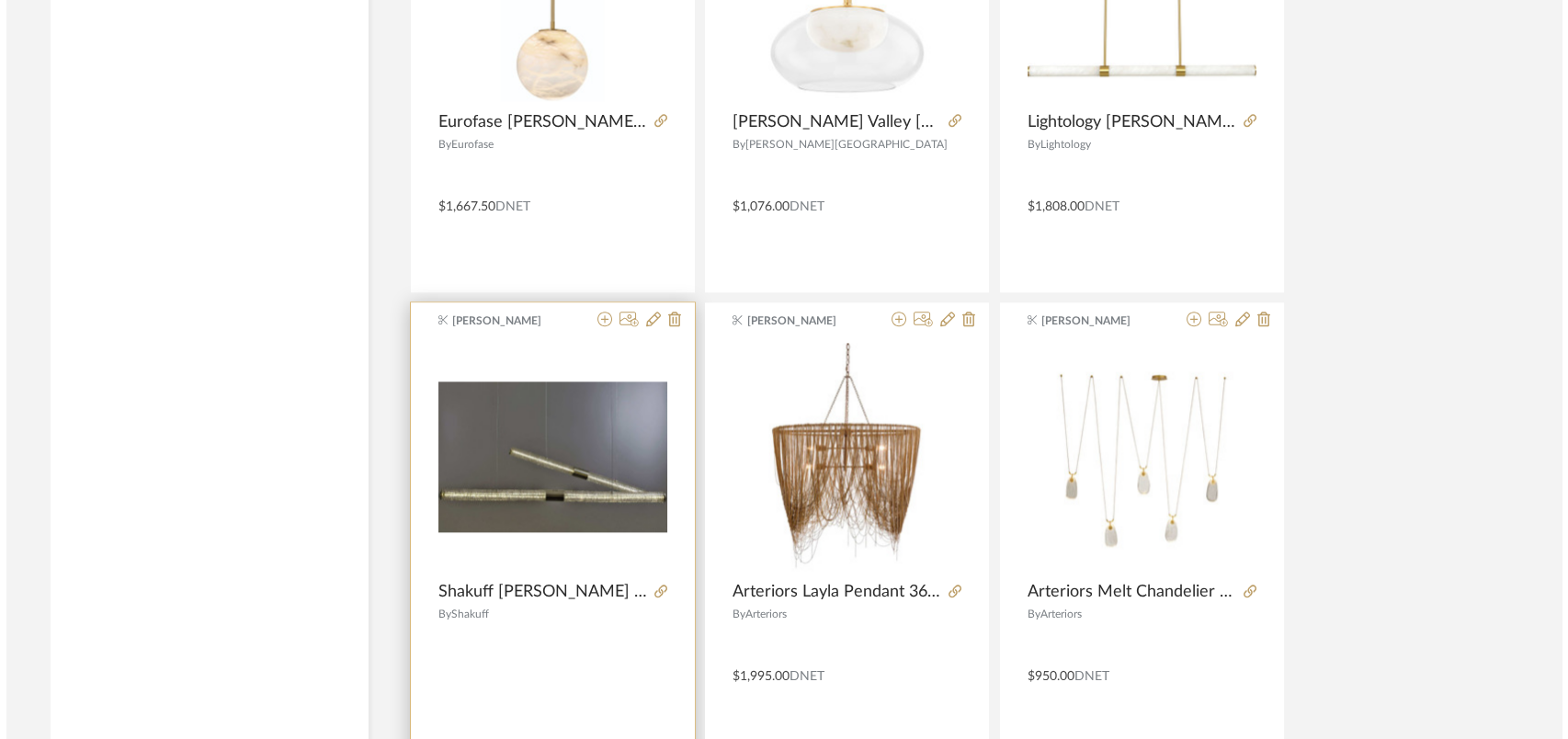
scroll to position [0, 0]
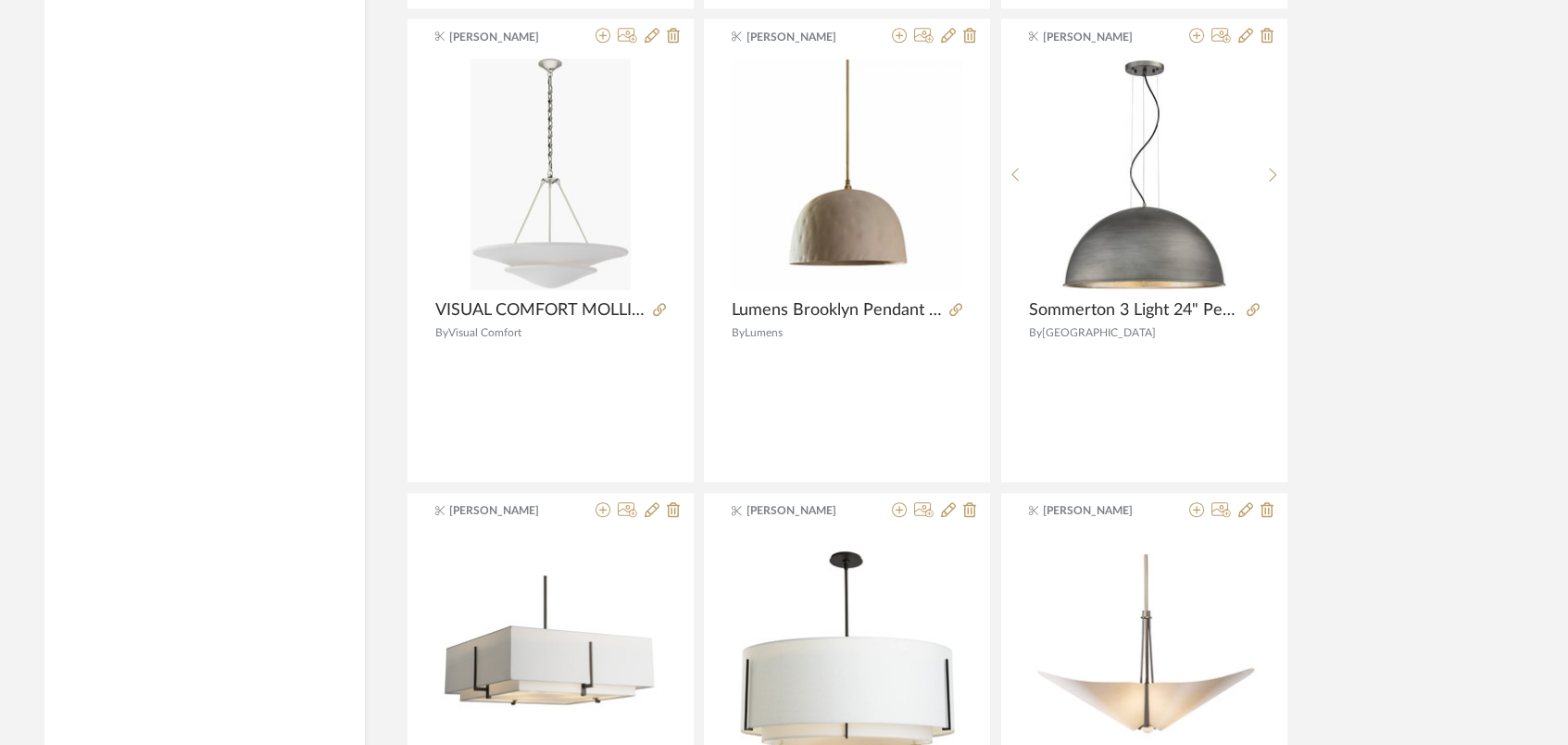
scroll to position [4614, 0]
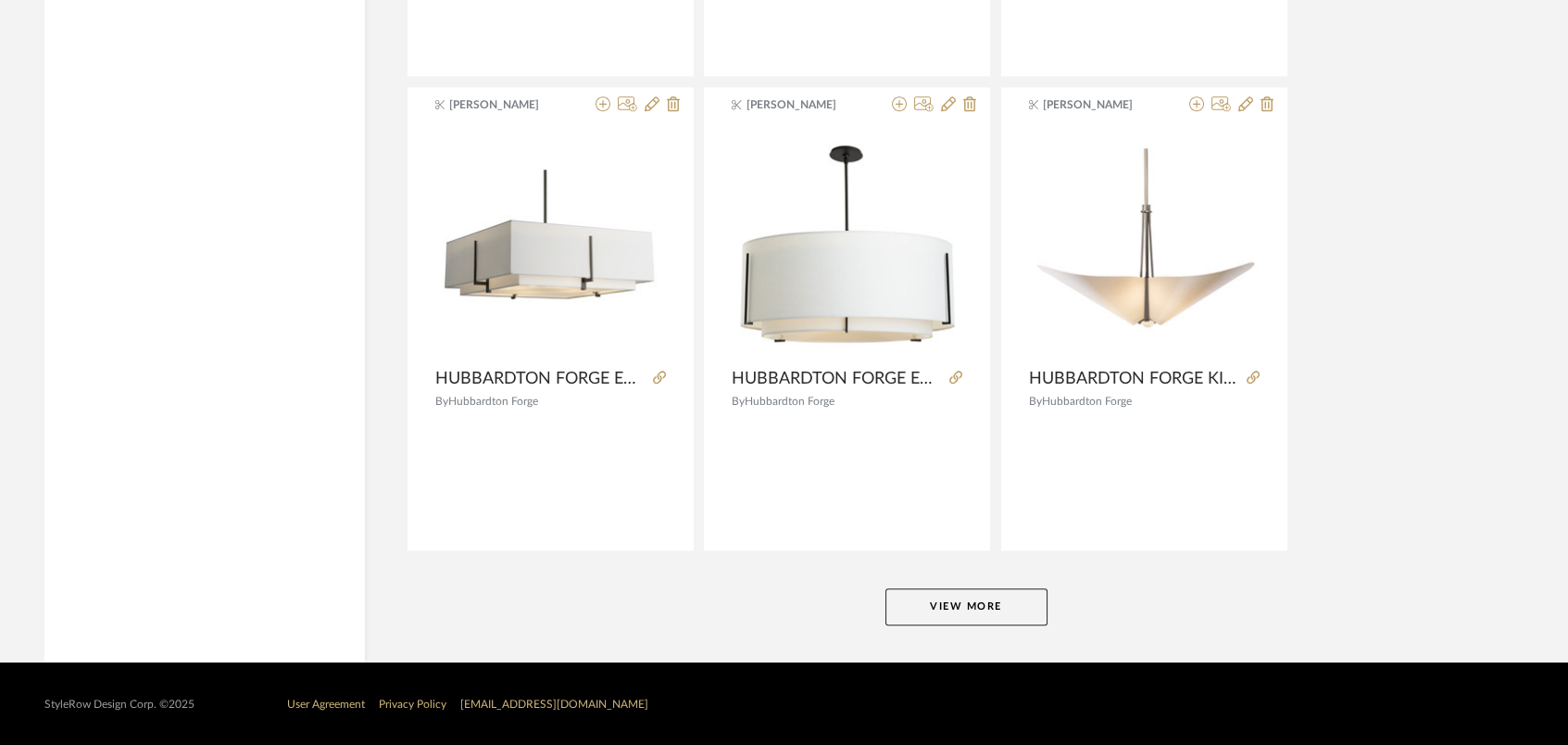
click at [976, 592] on button "View More" at bounding box center [967, 607] width 162 height 37
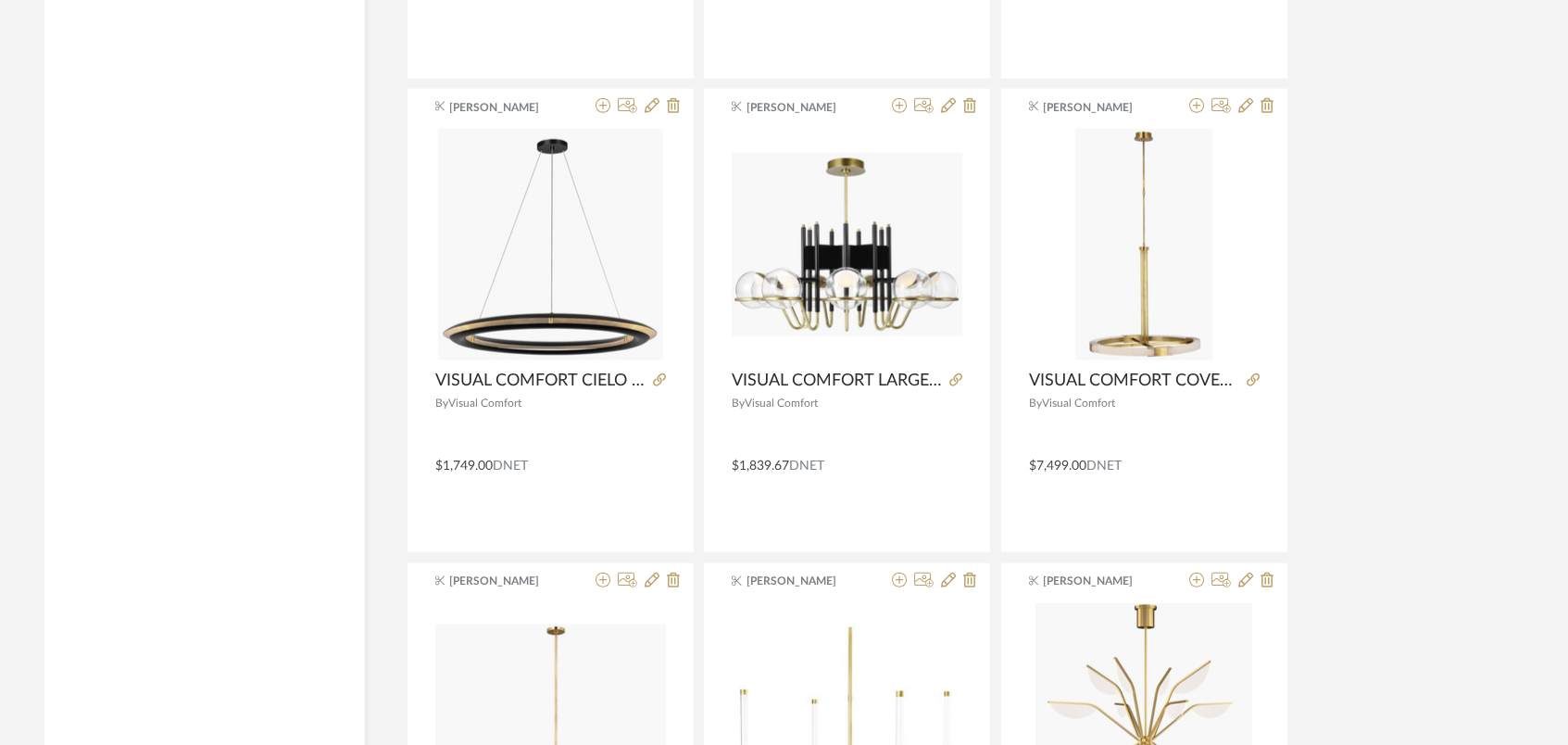
scroll to position [9351, 0]
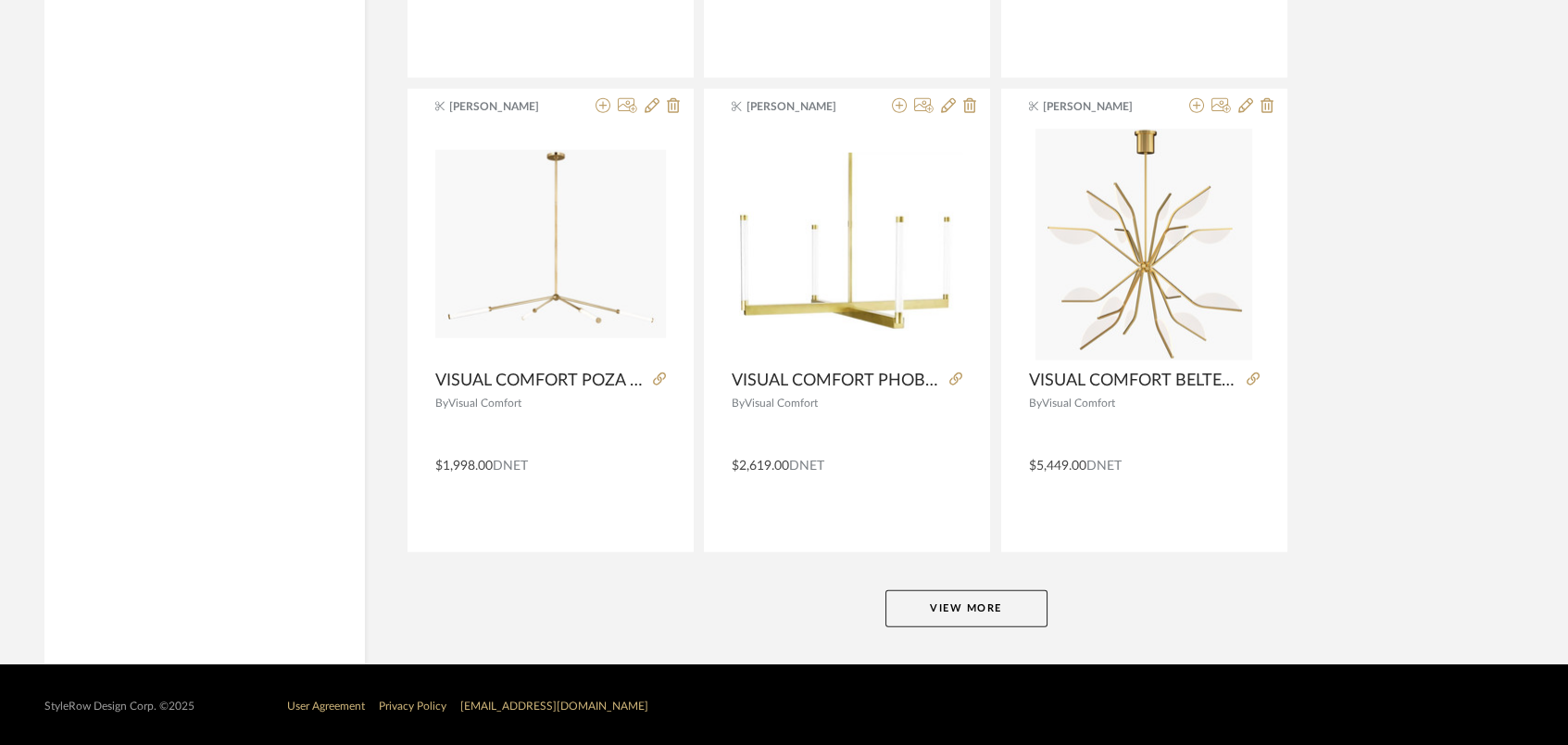
click at [993, 608] on button "View More" at bounding box center [967, 609] width 162 height 37
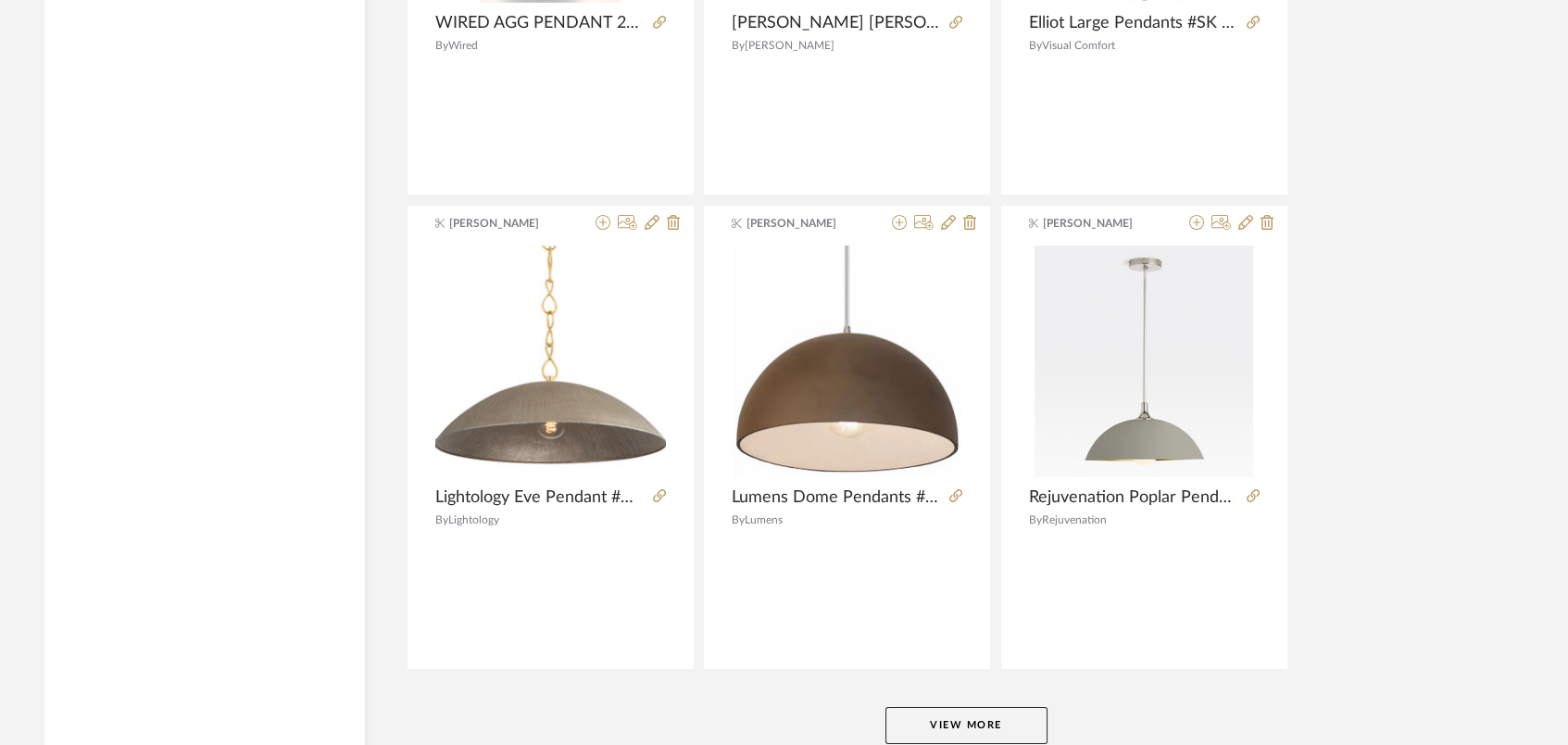
scroll to position [14088, 0]
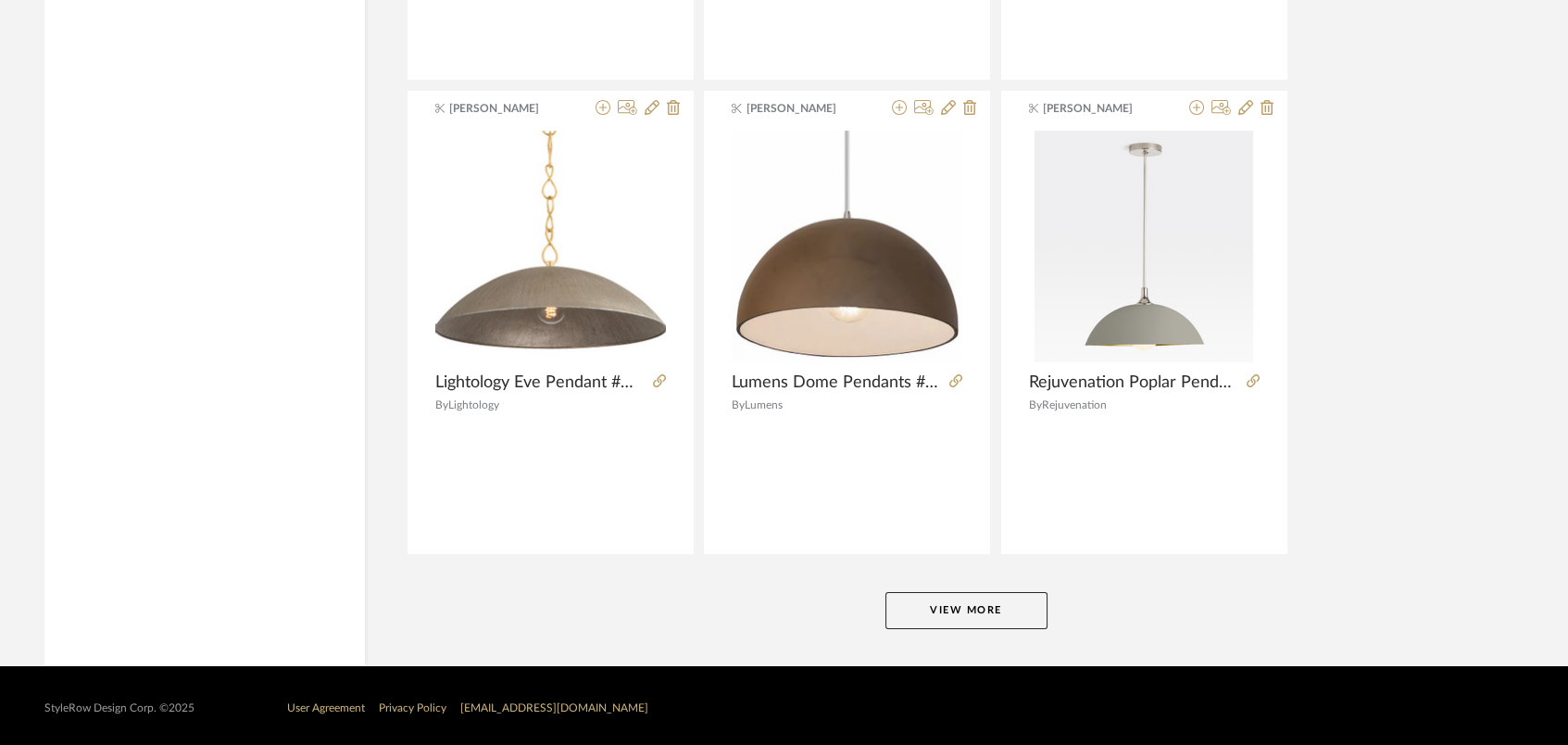
click at [992, 592] on button "View More" at bounding box center [967, 610] width 162 height 37
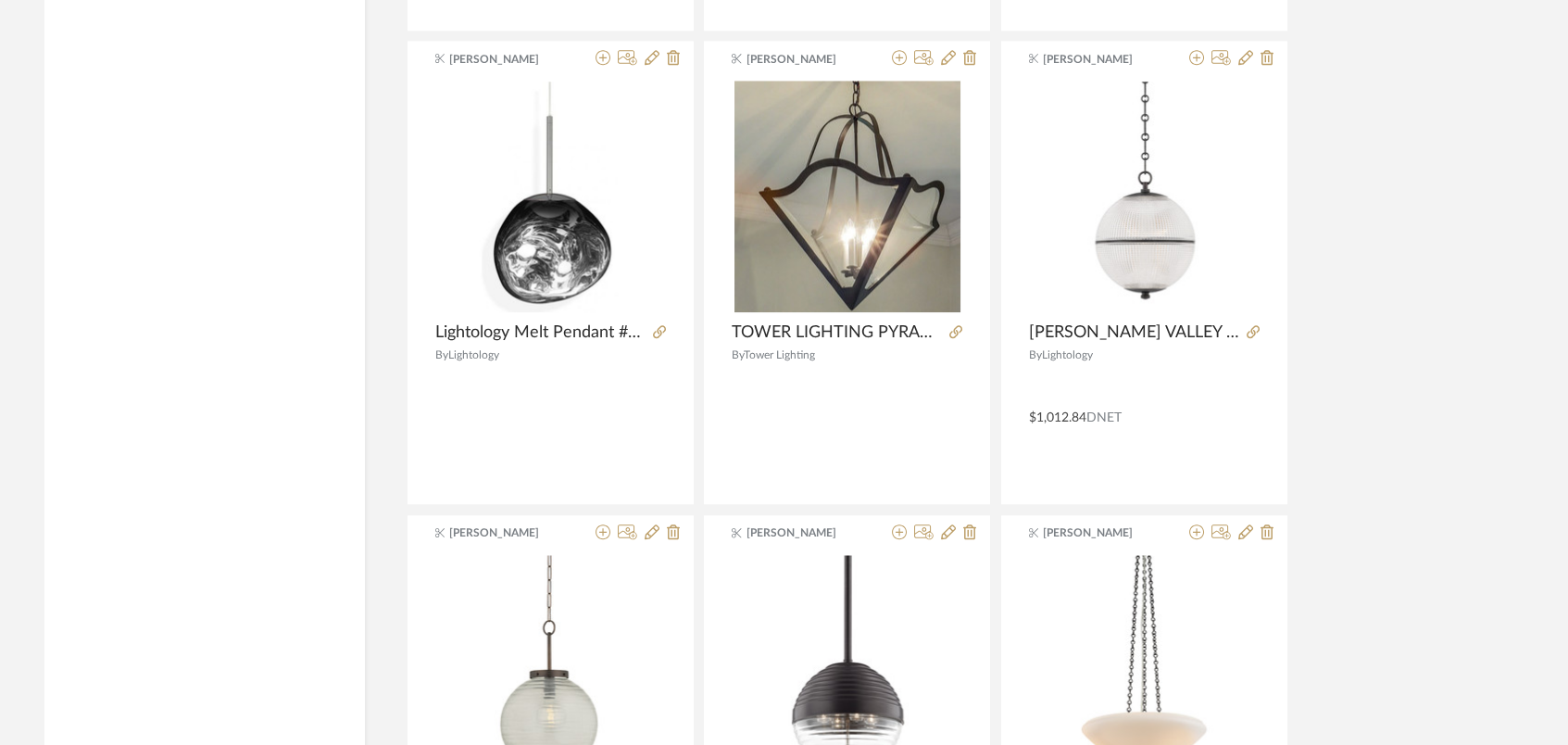
scroll to position [18823, 0]
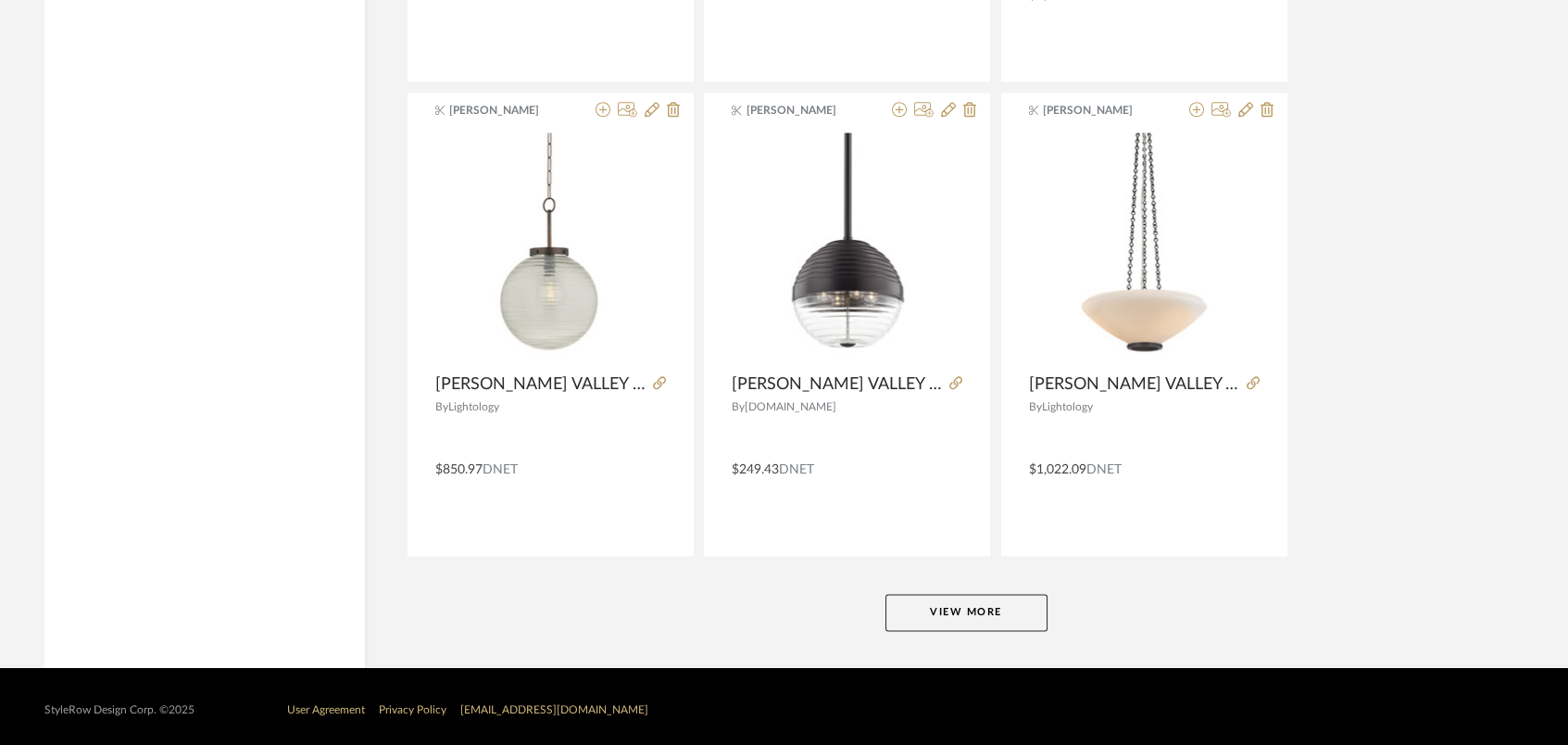
click at [945, 597] on button "View More" at bounding box center [967, 612] width 162 height 37
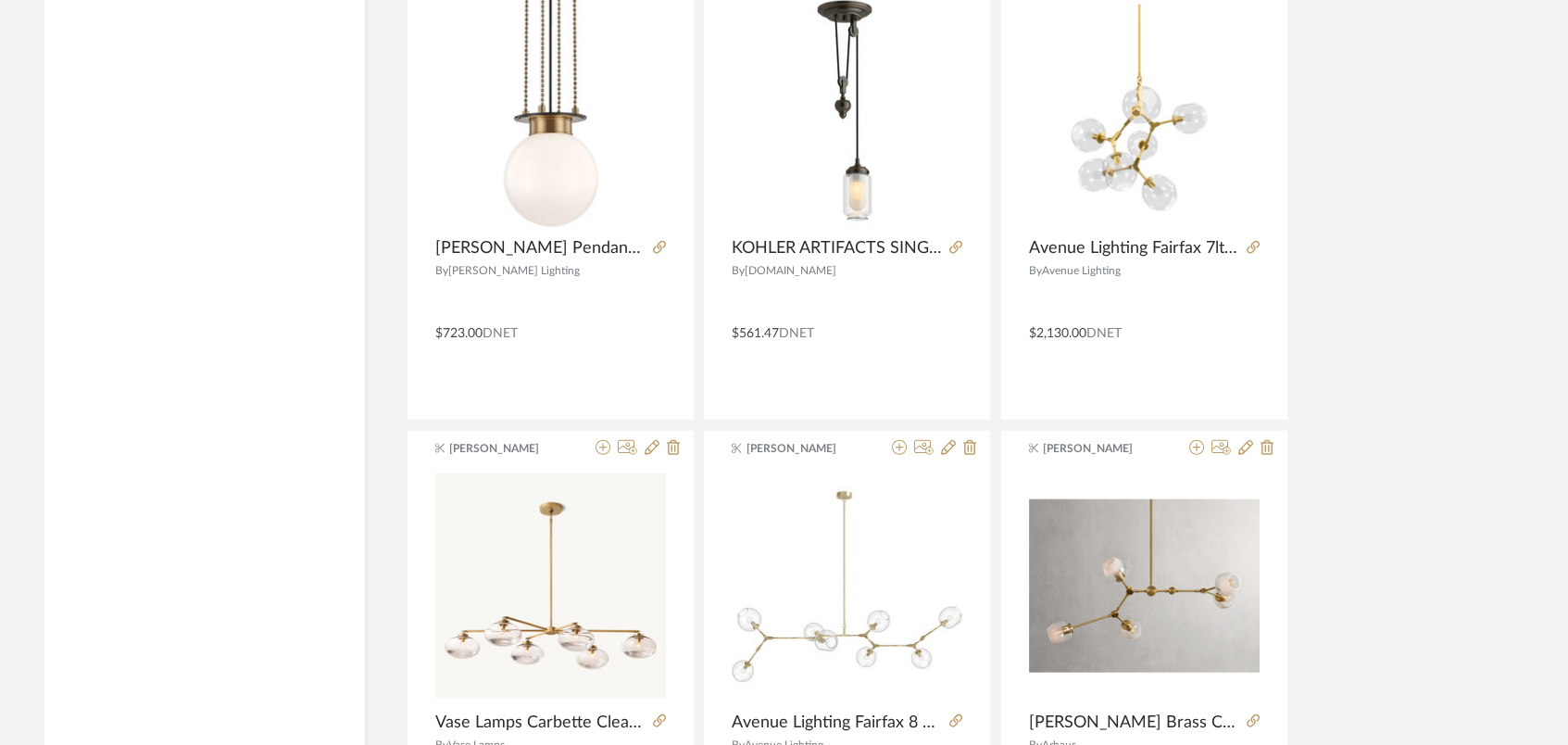
scroll to position [23559, 0]
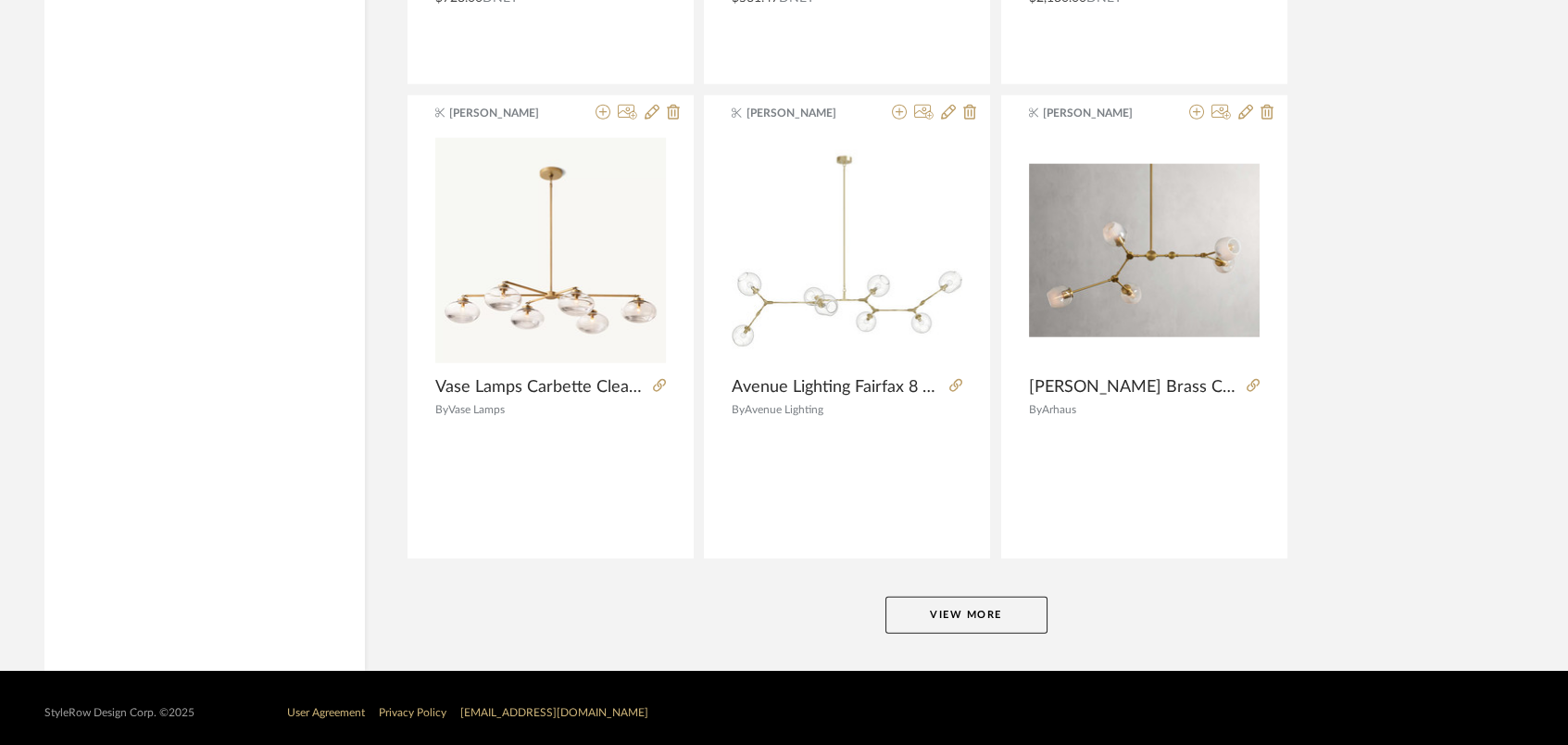
click at [951, 596] on button "View More" at bounding box center [967, 615] width 162 height 37
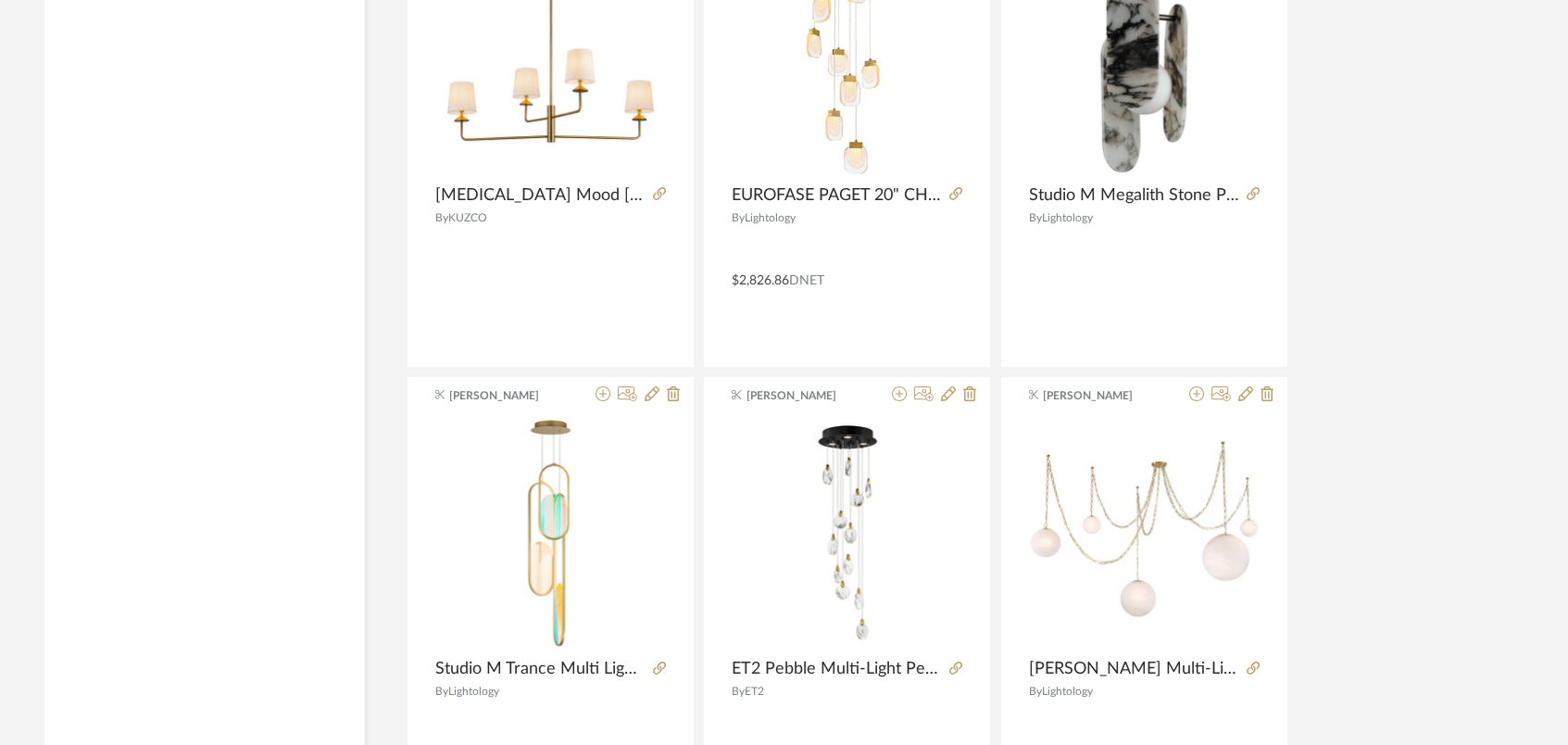
scroll to position [28295, 0]
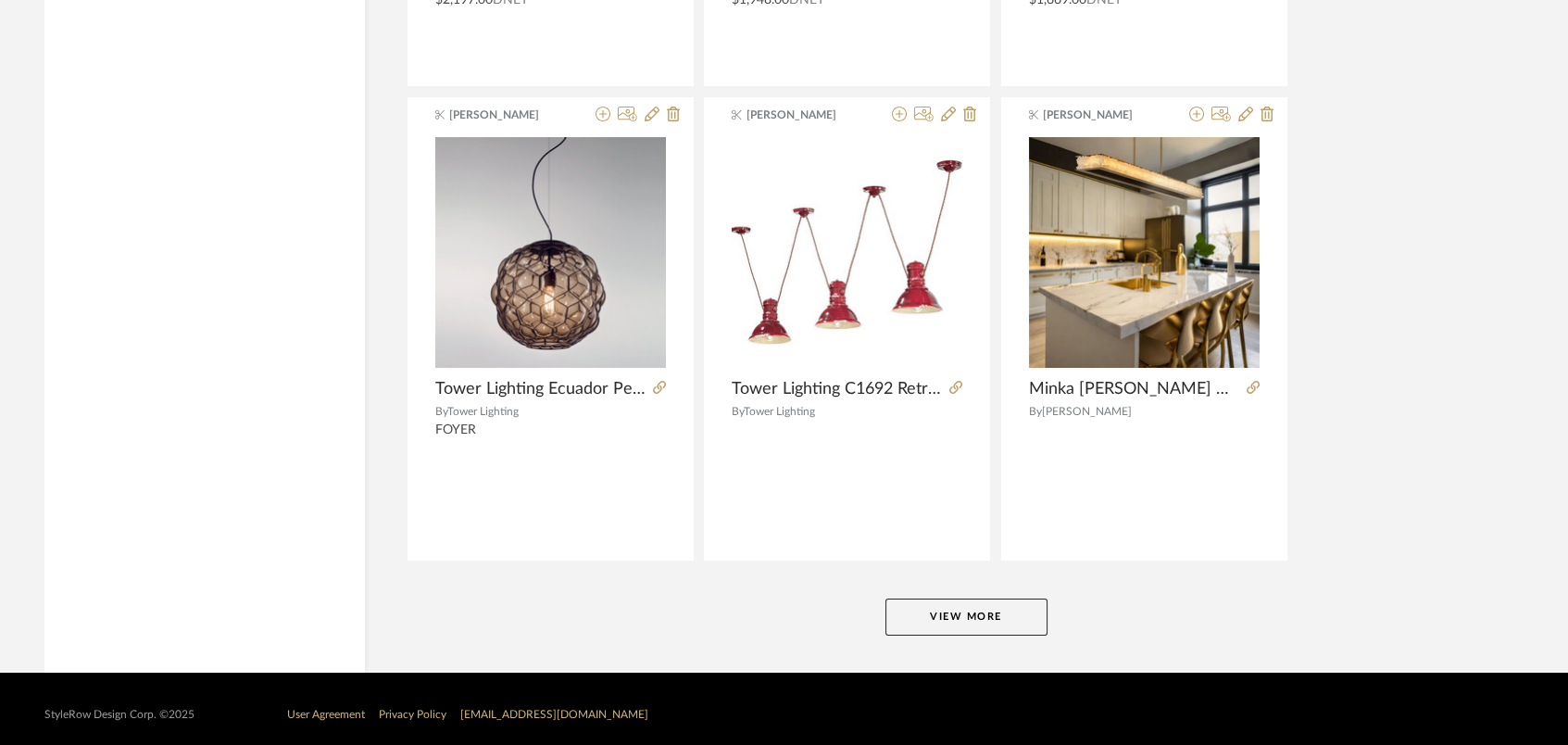
click at [987, 598] on button "View More" at bounding box center [967, 617] width 162 height 37
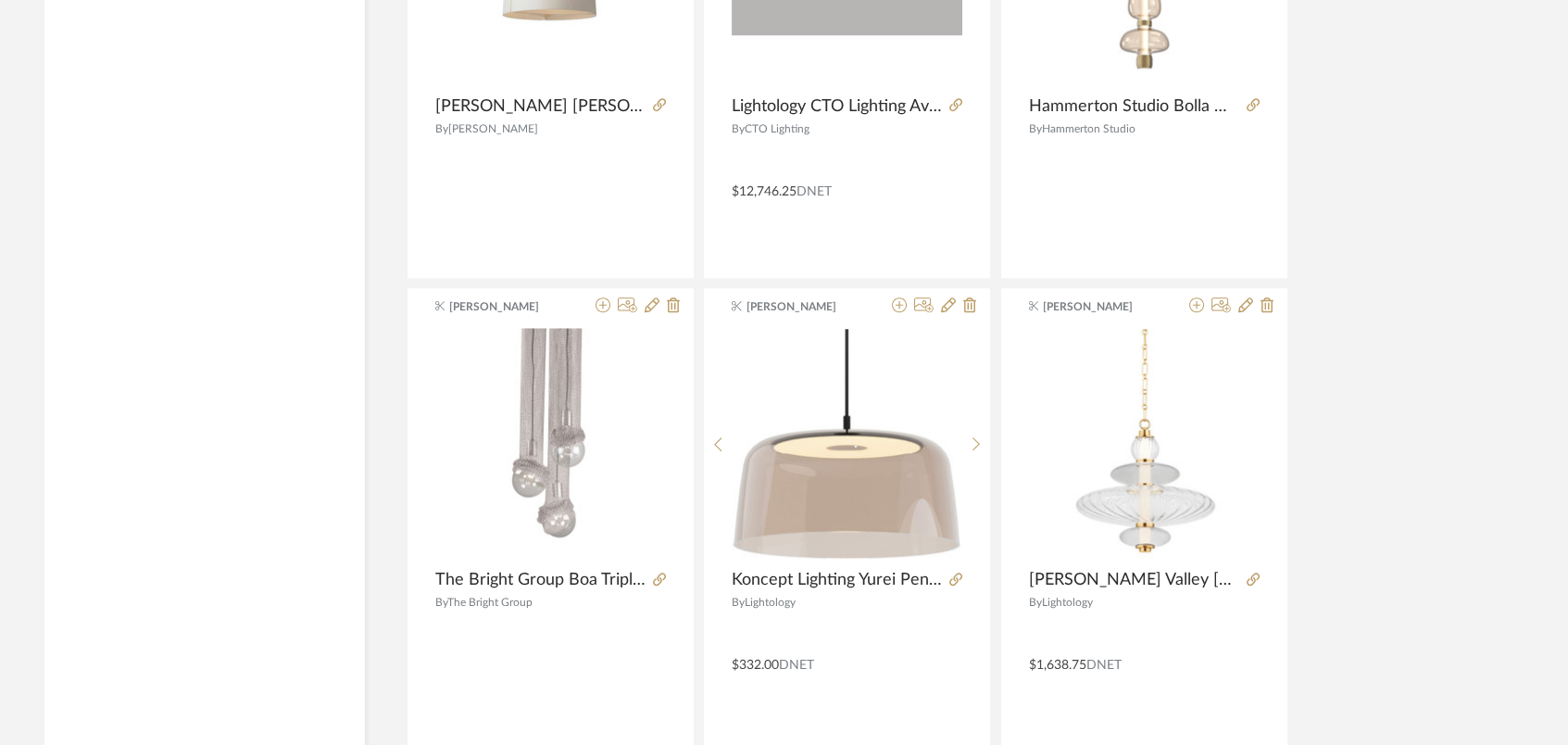
scroll to position [33032, 0]
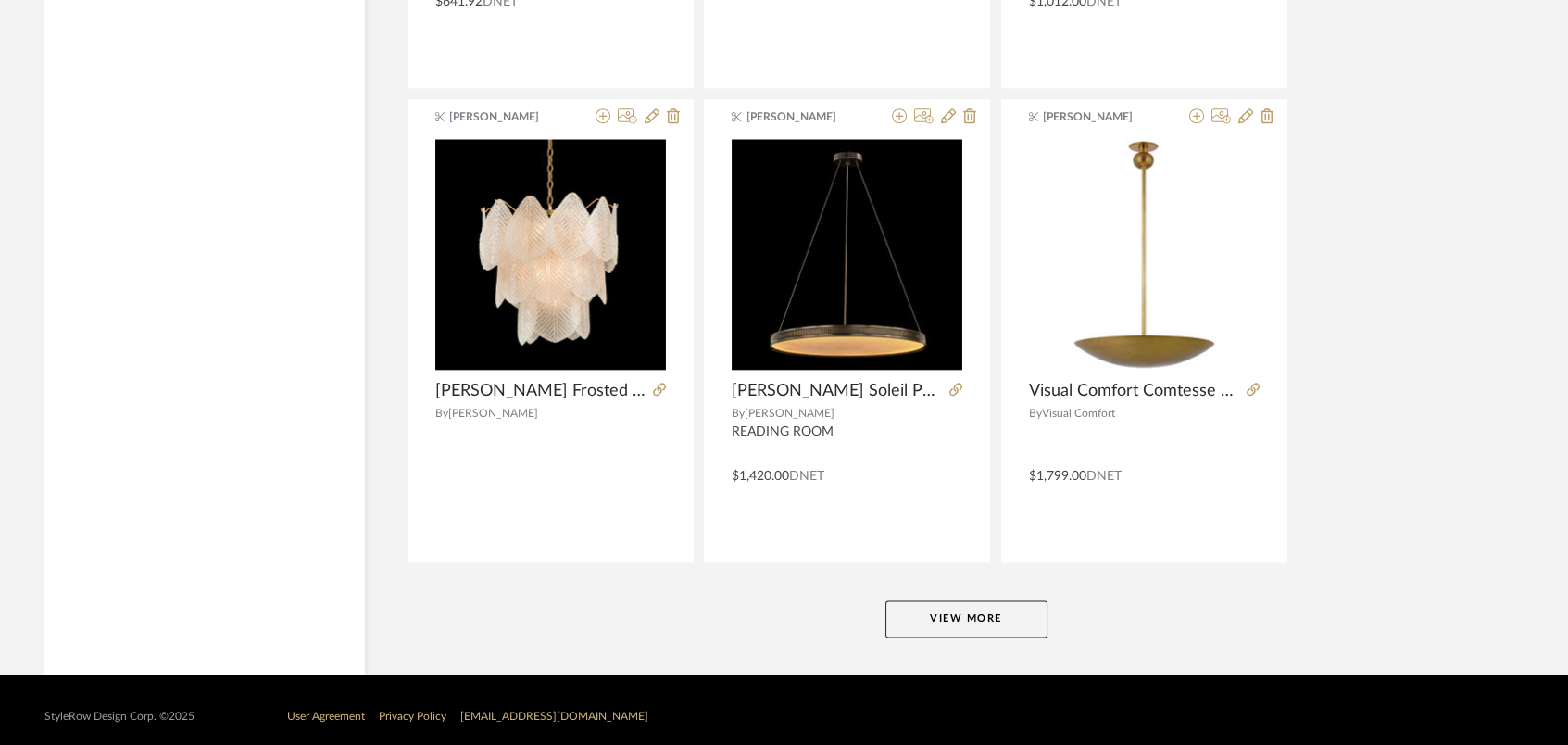
click at [1008, 600] on button "View More" at bounding box center [967, 619] width 162 height 37
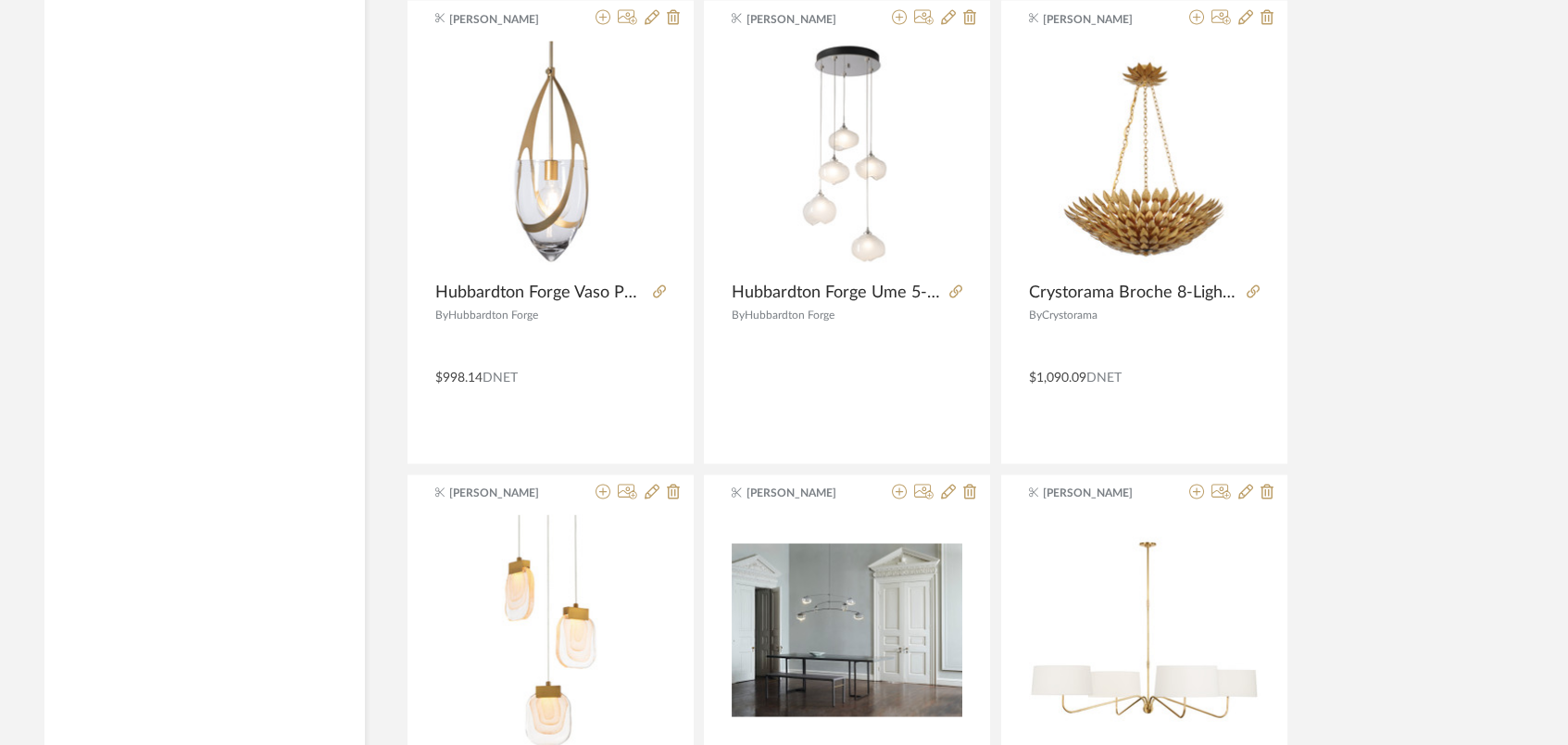
scroll to position [37768, 0]
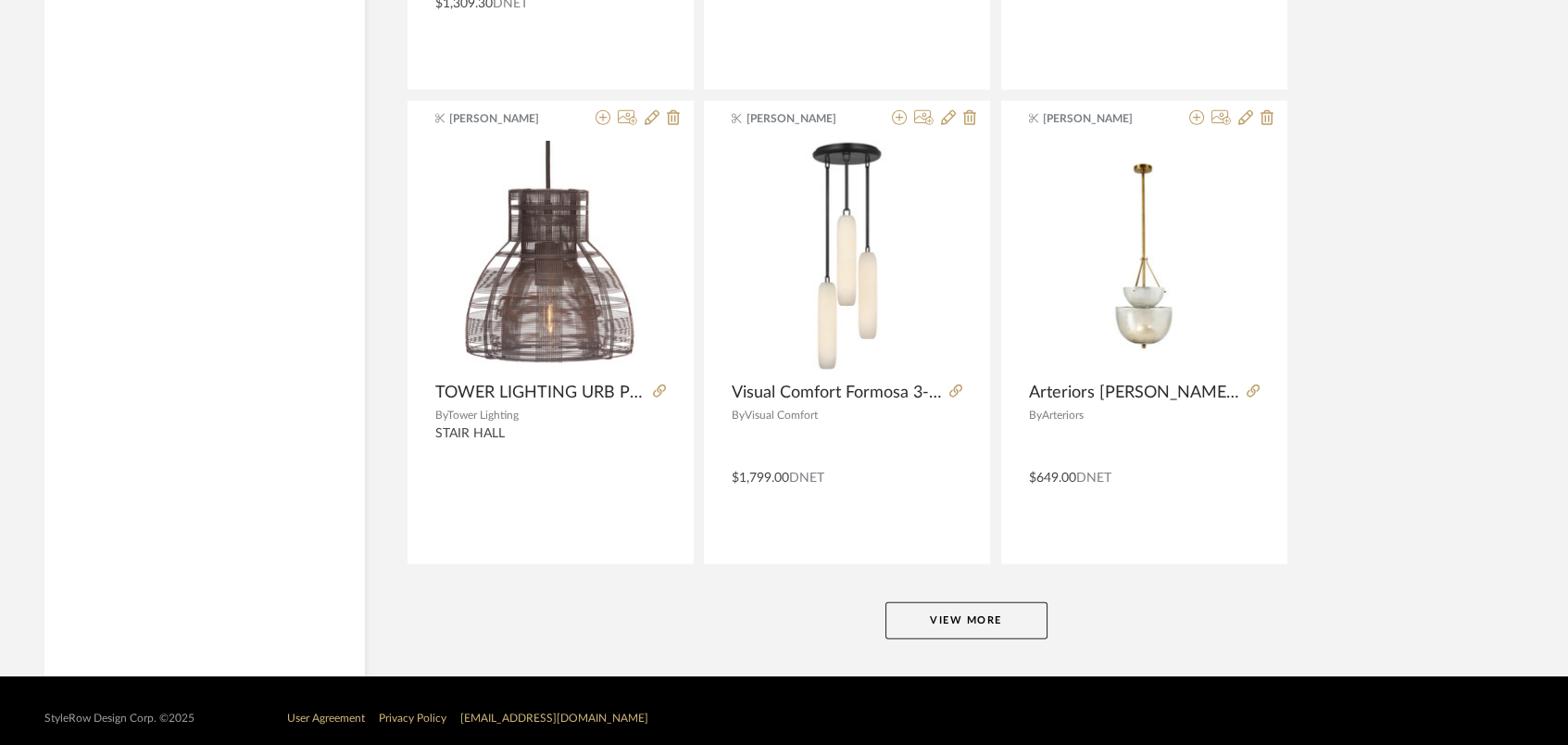
click at [986, 602] on button "View More" at bounding box center [967, 621] width 162 height 37
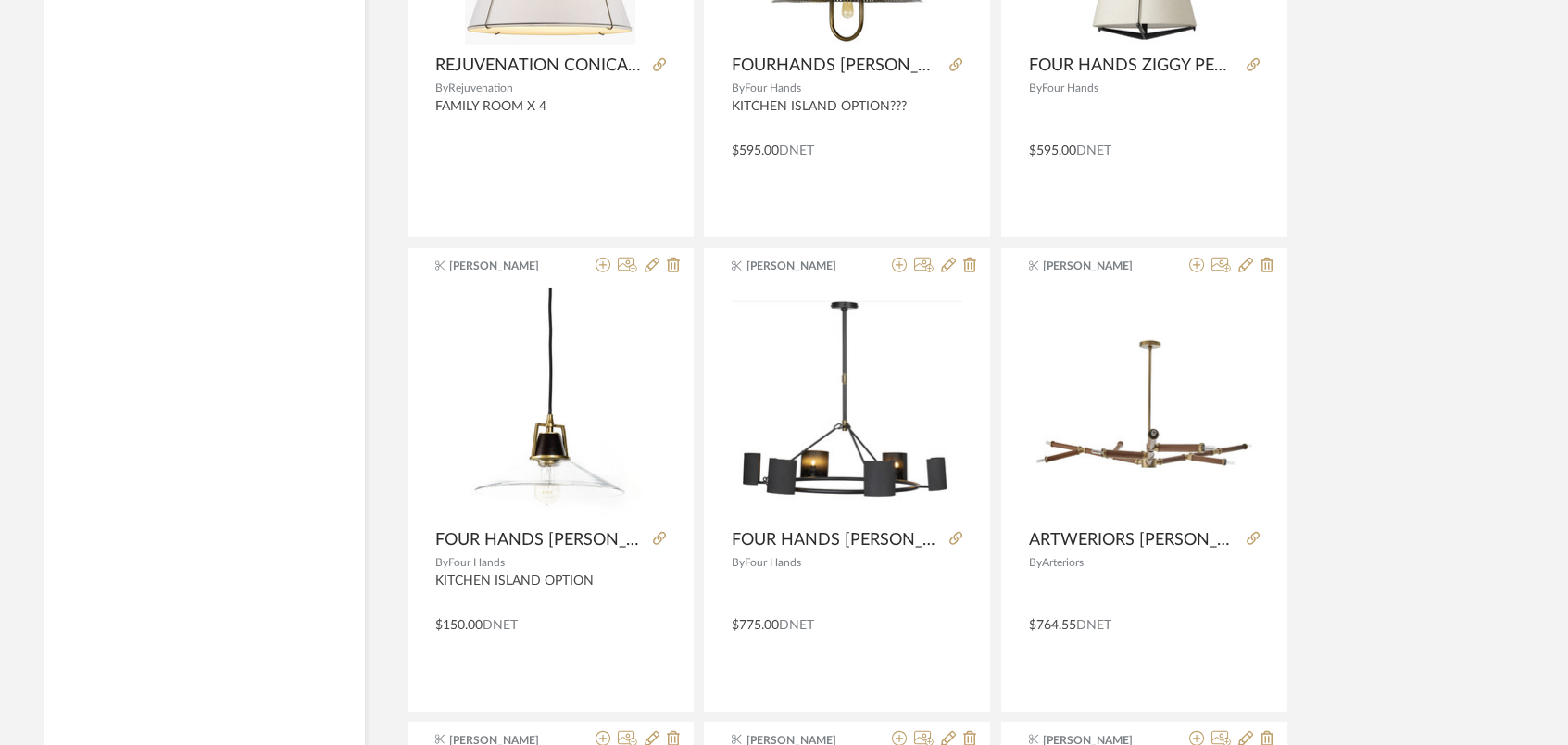
scroll to position [42505, 0]
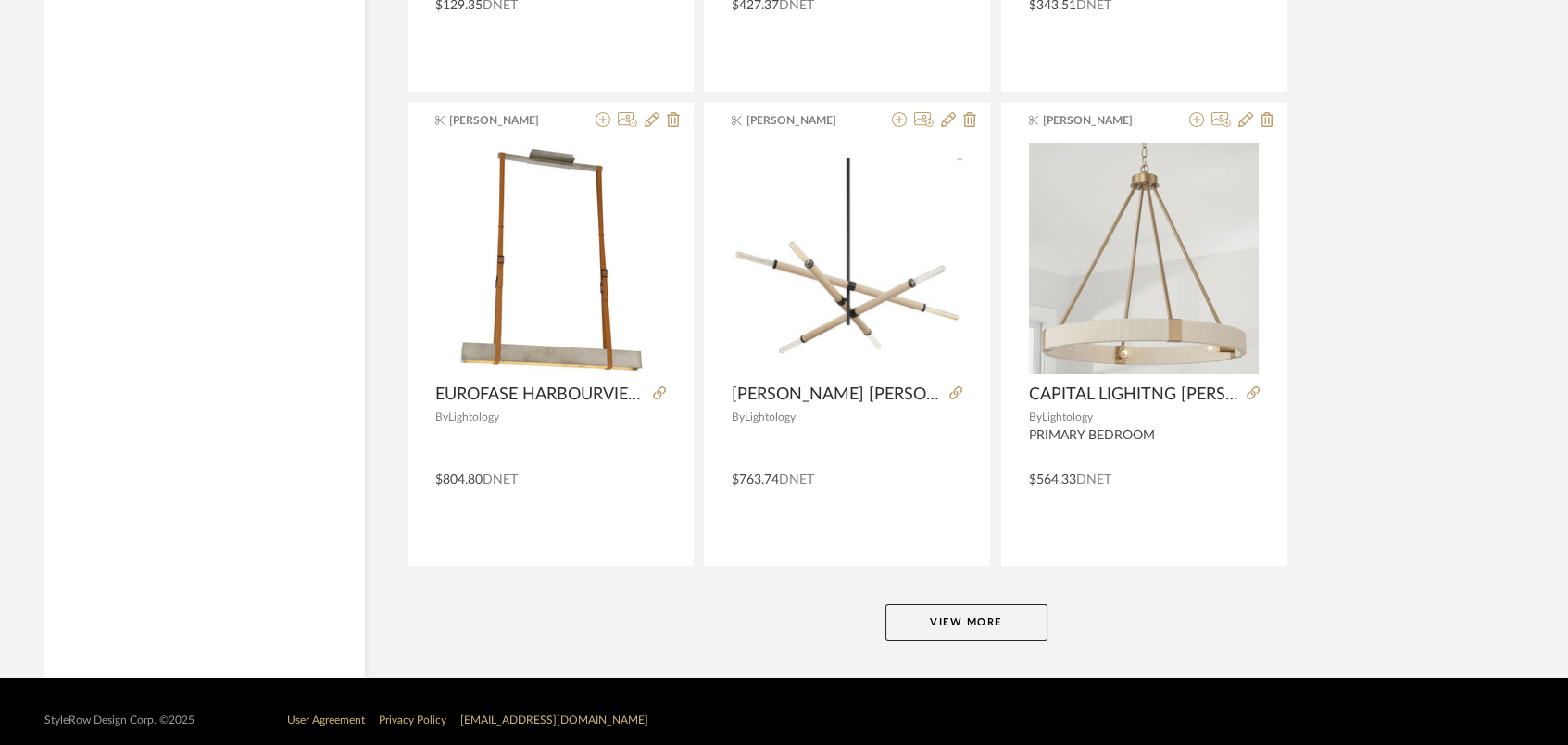
click at [958, 604] on button "View More" at bounding box center [967, 623] width 162 height 37
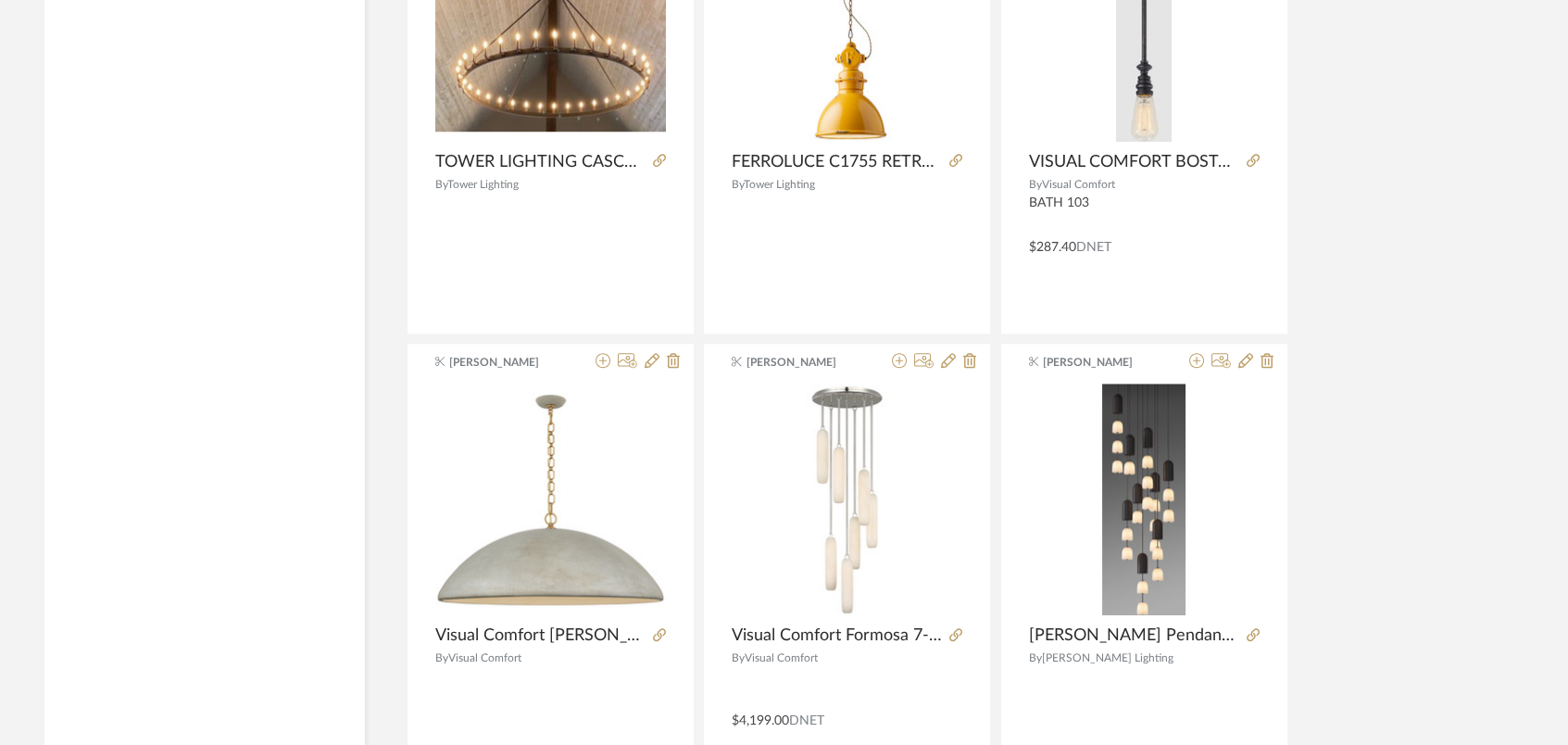
scroll to position [47240, 0]
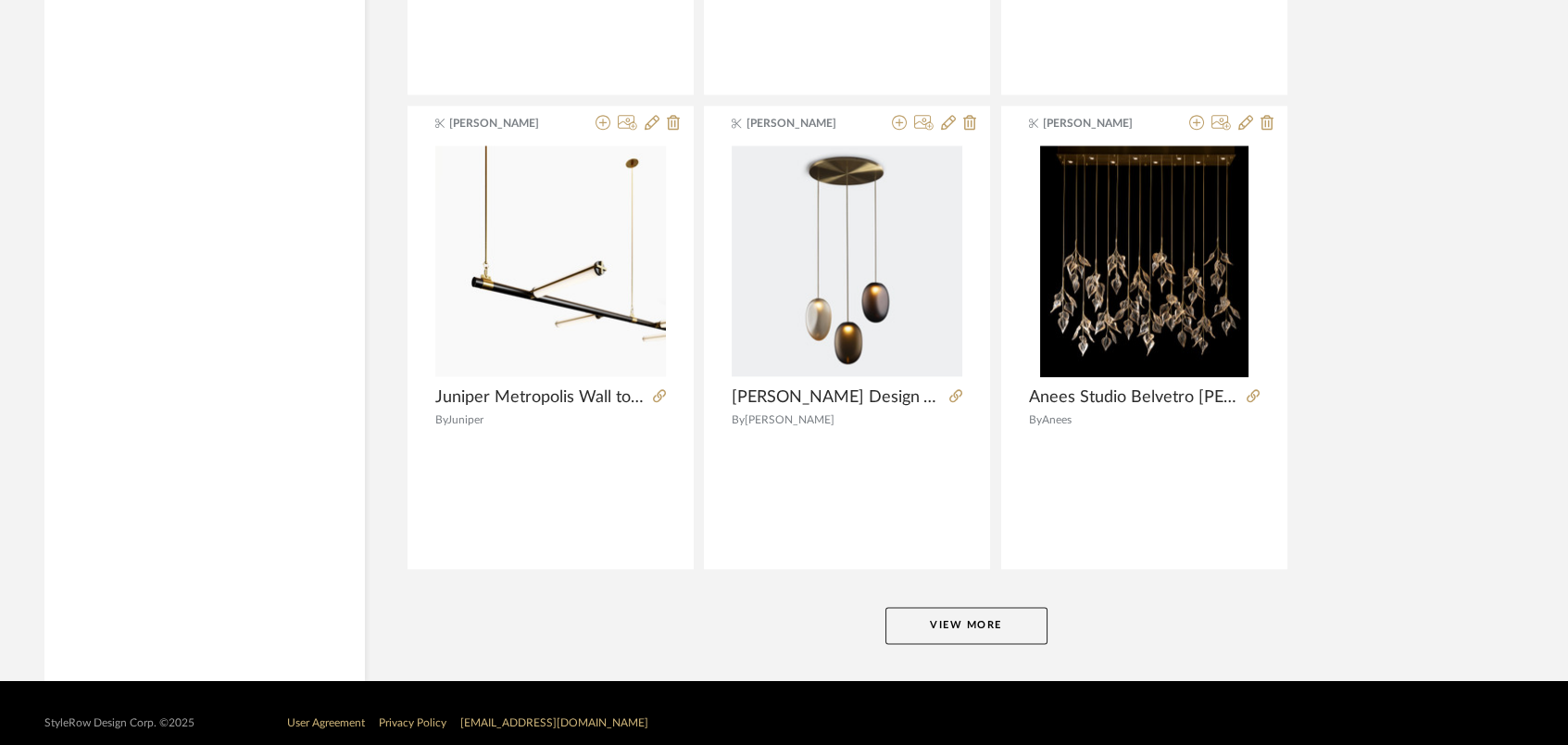
click at [976, 607] on button "View More" at bounding box center [967, 626] width 162 height 37
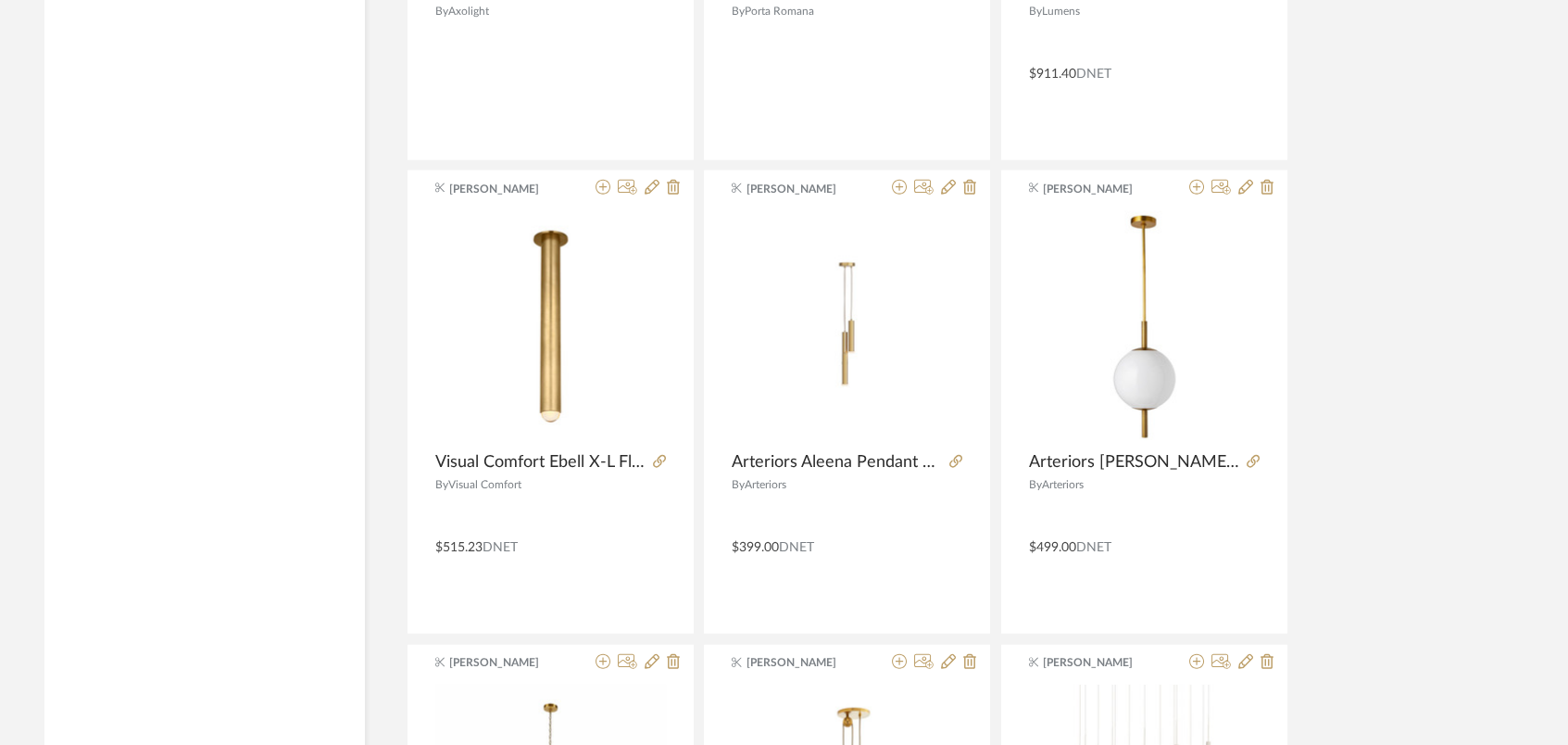
scroll to position [51977, 0]
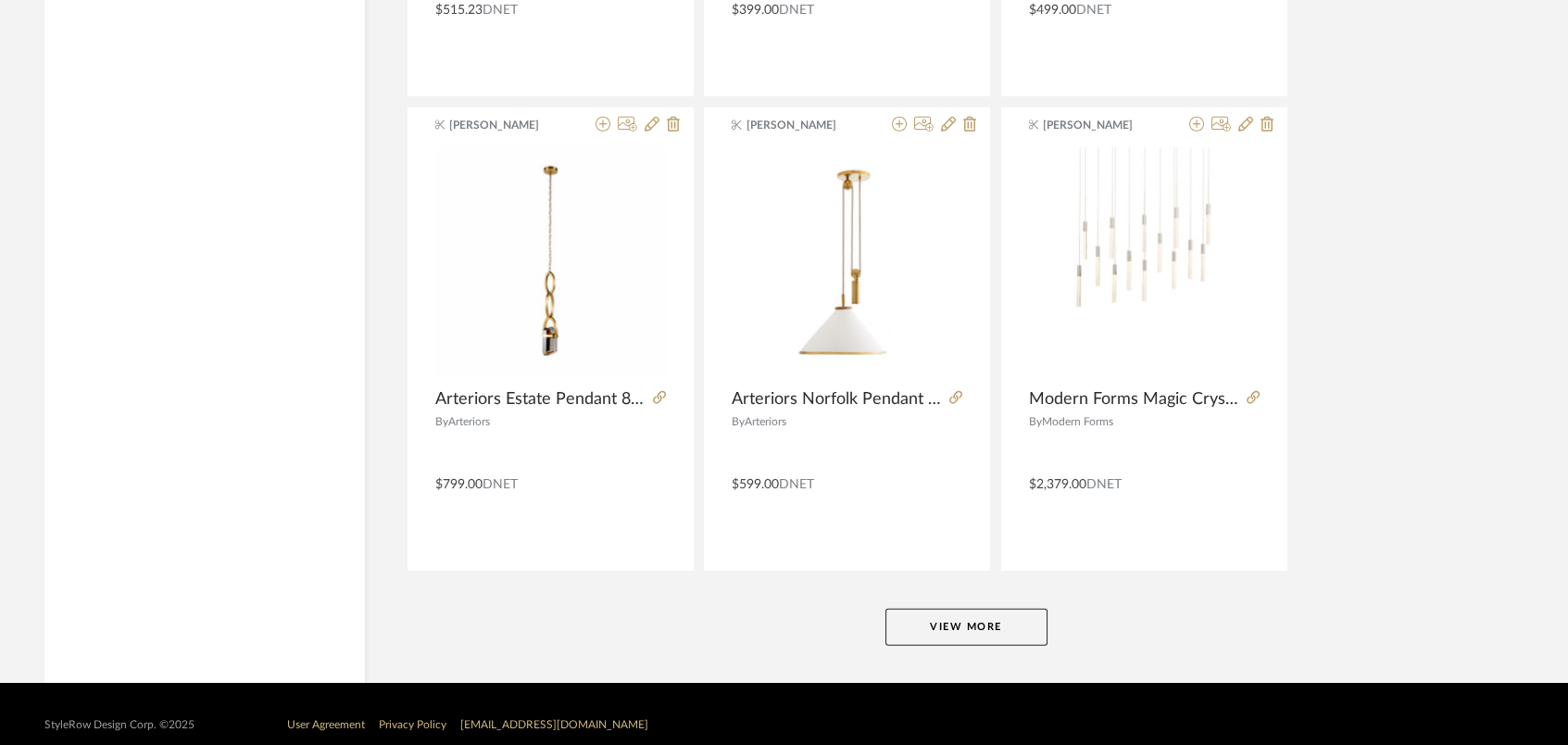
click at [1012, 609] on button "View More" at bounding box center [967, 628] width 162 height 37
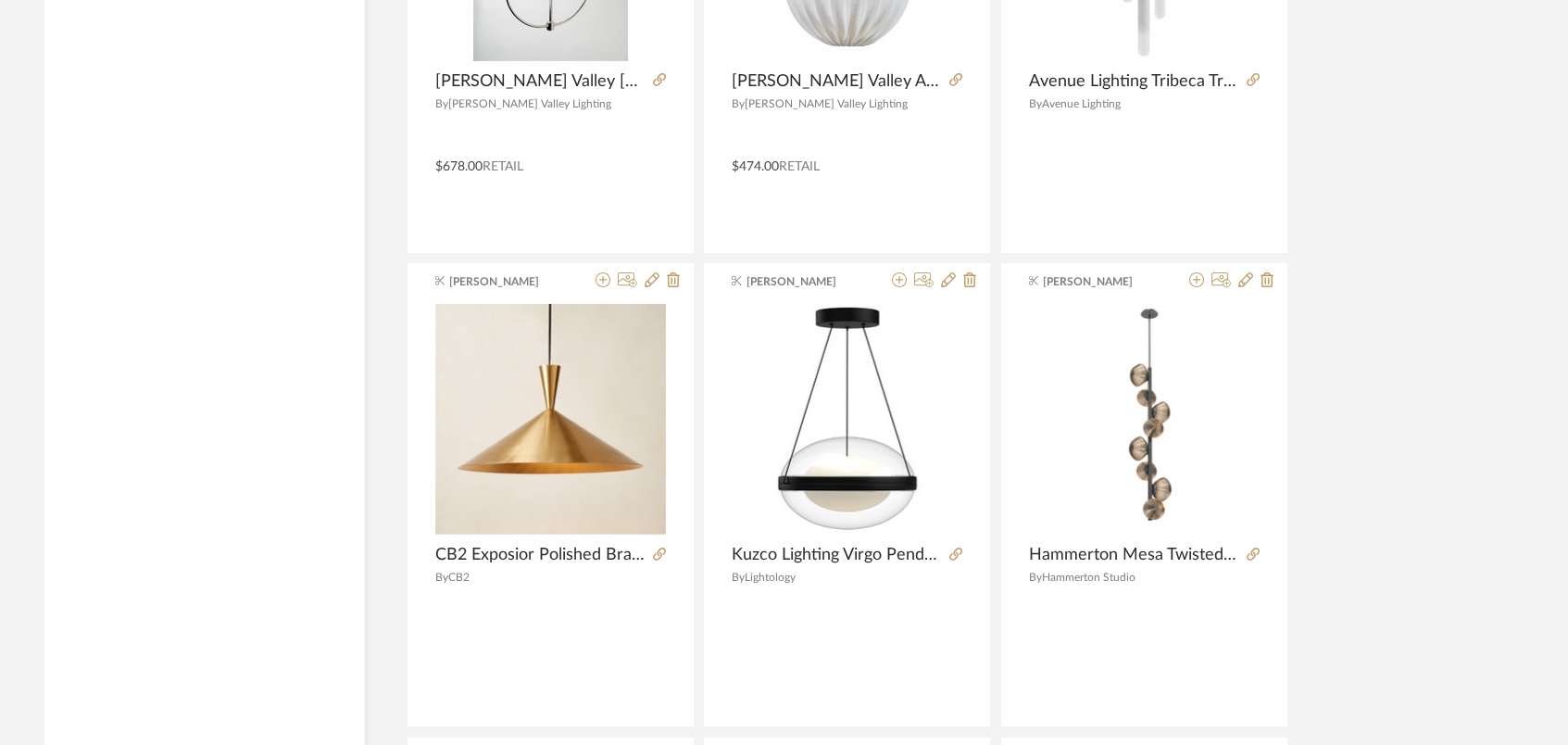
scroll to position [56713, 0]
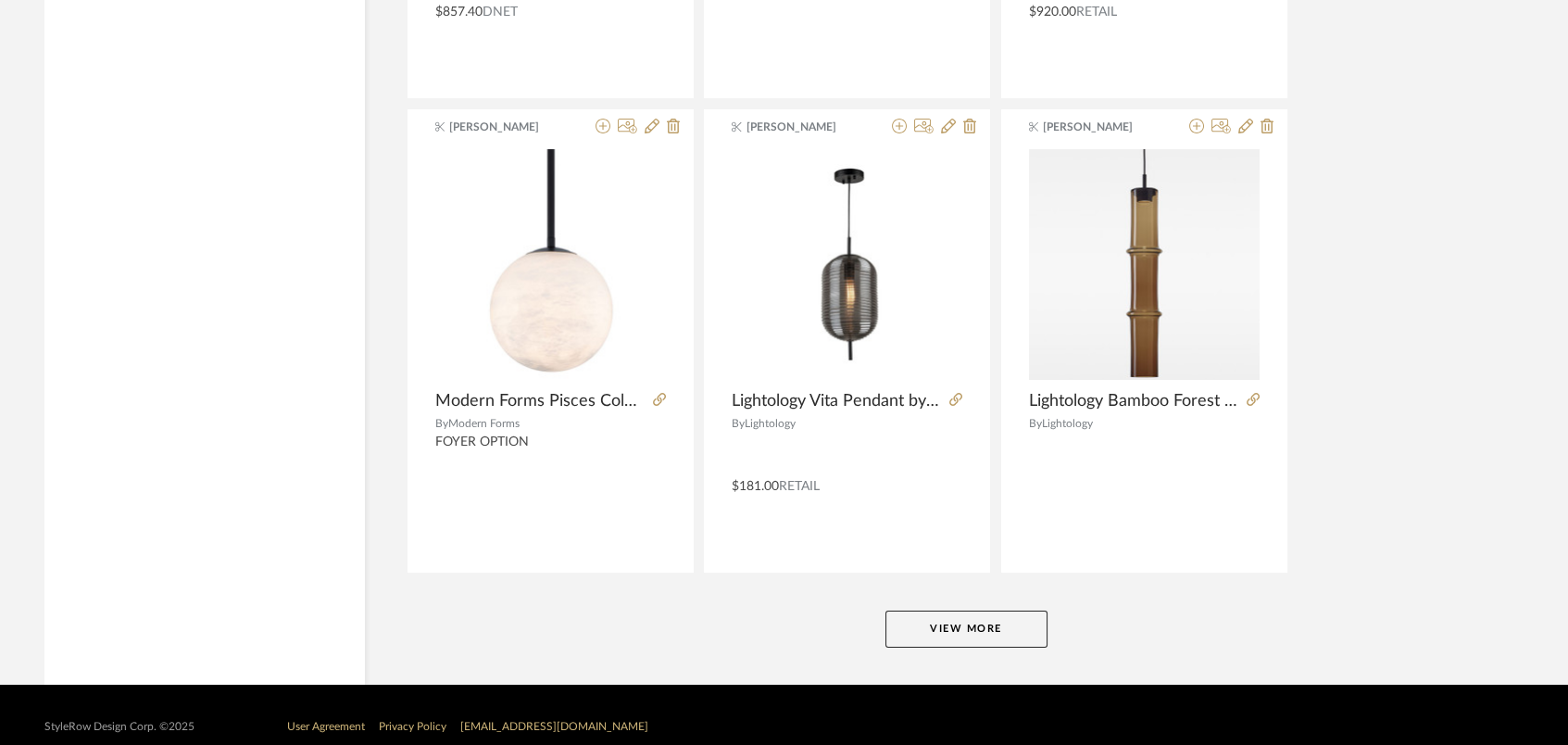
click at [929, 610] on button "View More" at bounding box center [967, 629] width 162 height 37
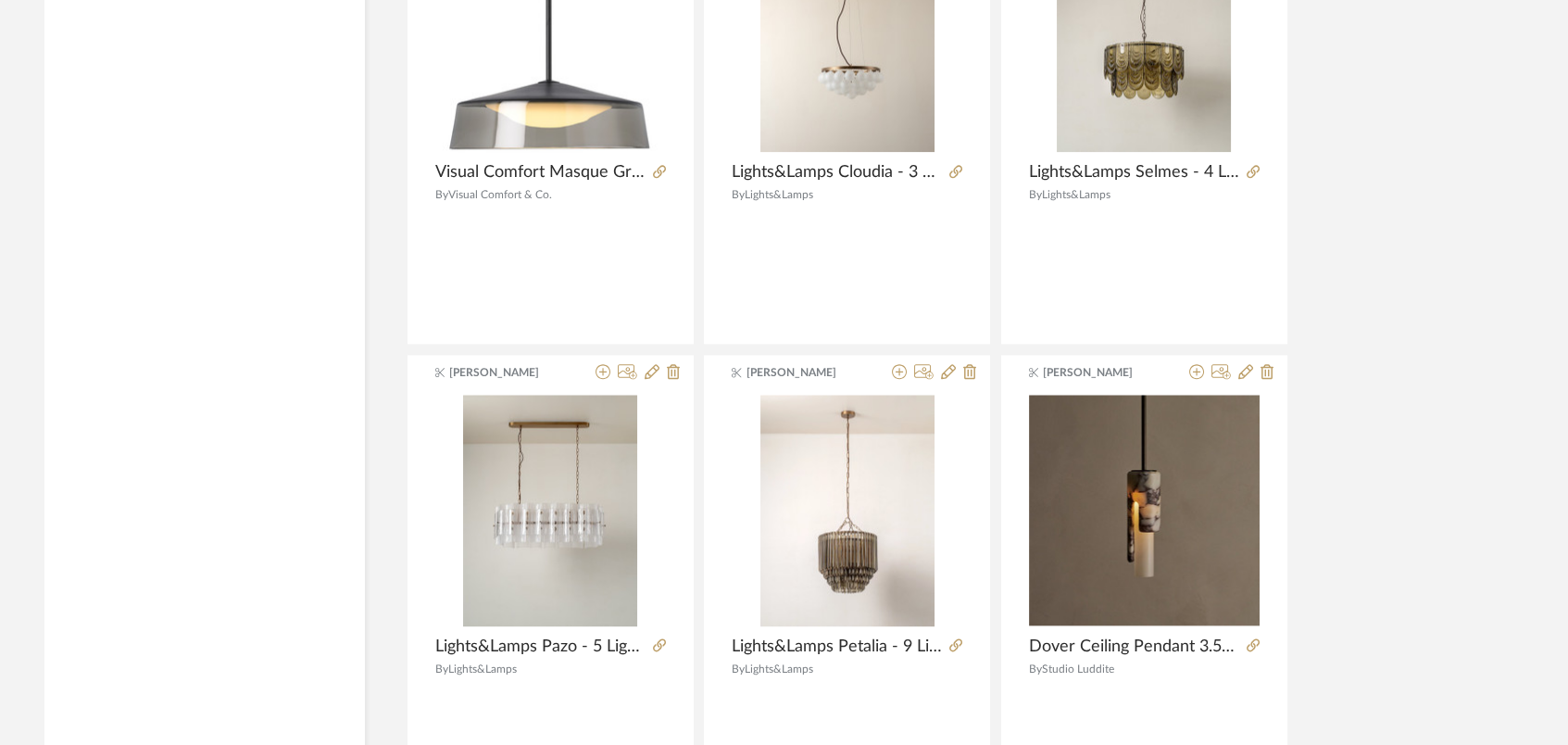
scroll to position [61450, 0]
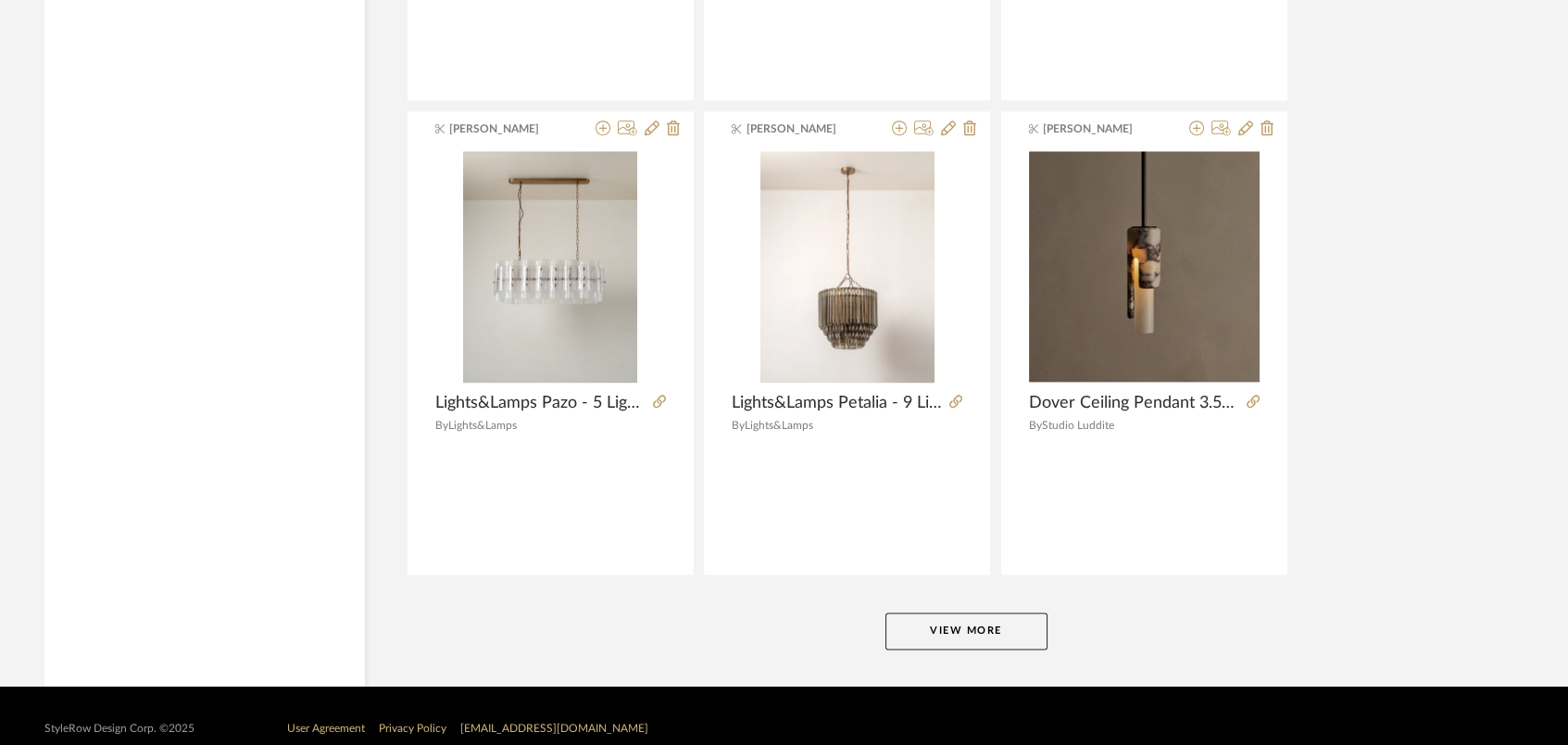
click at [966, 612] on button "View More" at bounding box center [967, 631] width 162 height 37
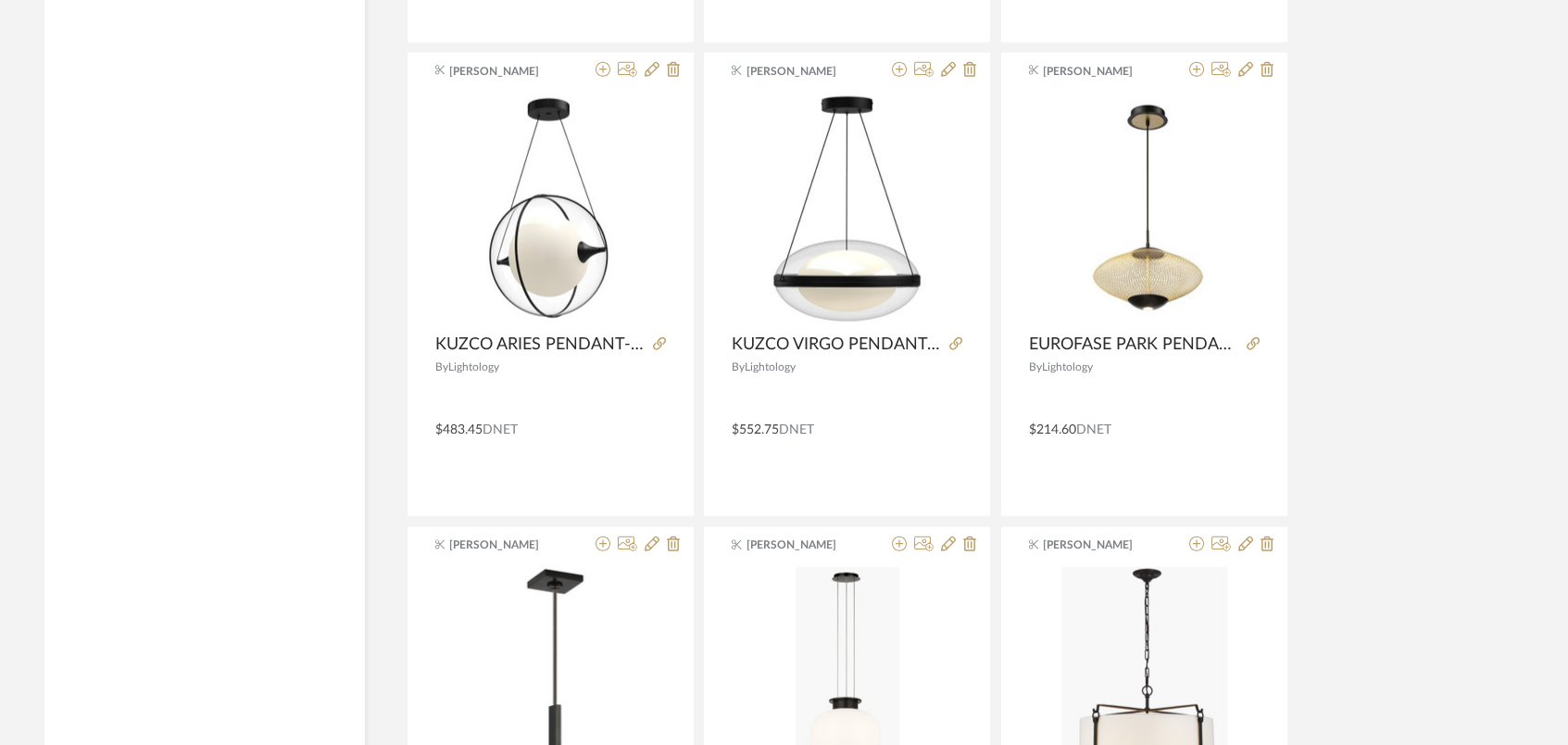
scroll to position [66186, 0]
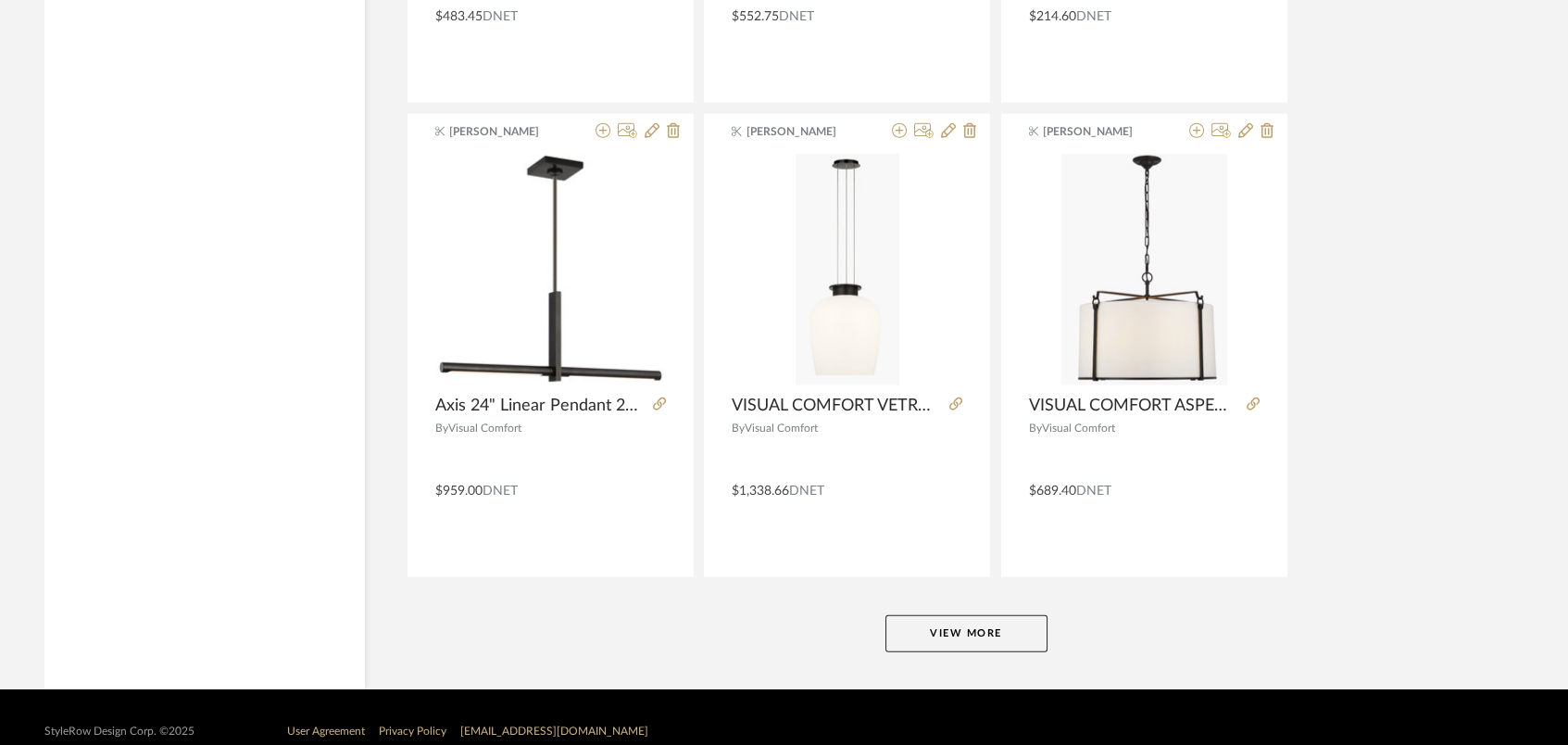
click at [1023, 615] on button "View More" at bounding box center [967, 634] width 162 height 37
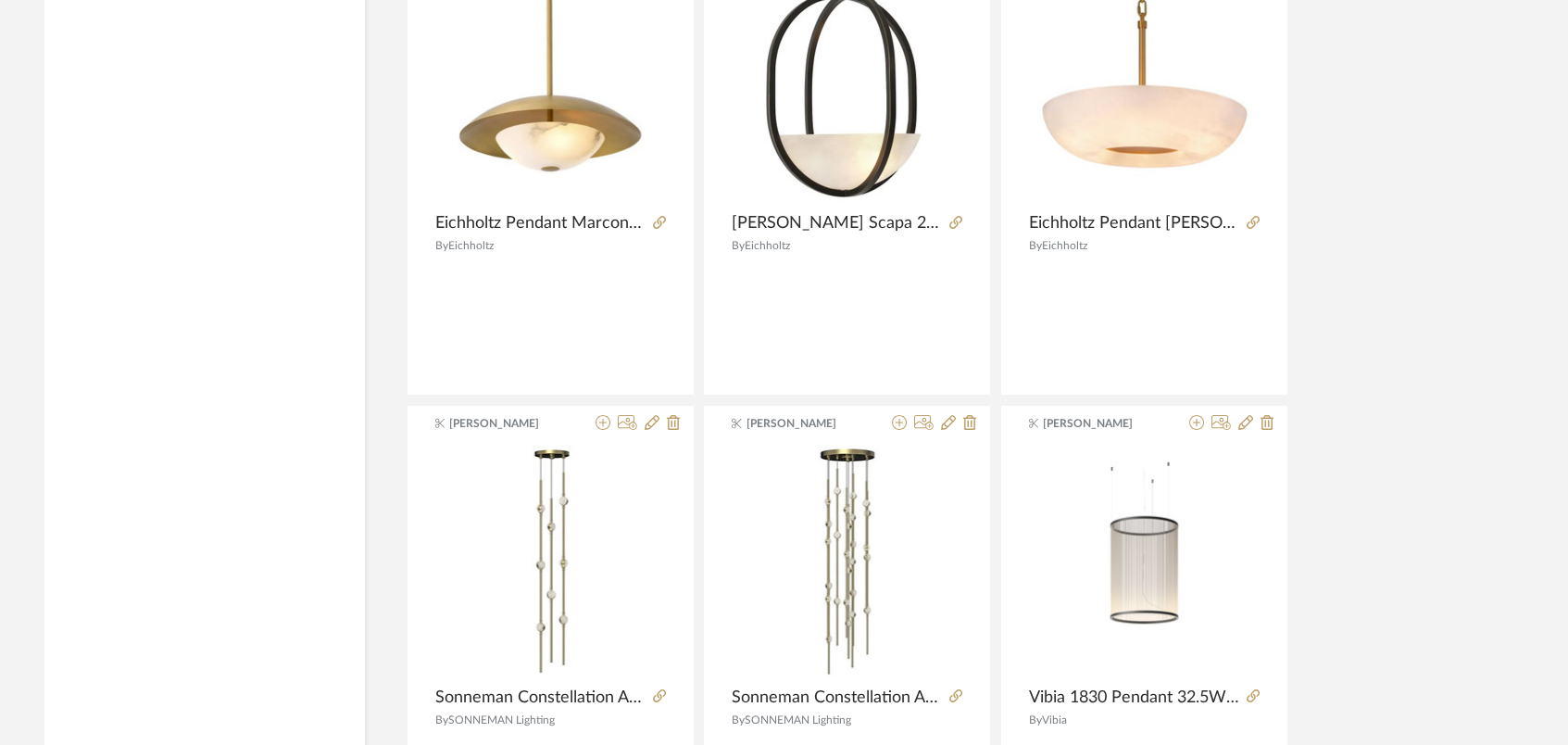
scroll to position [70922, 0]
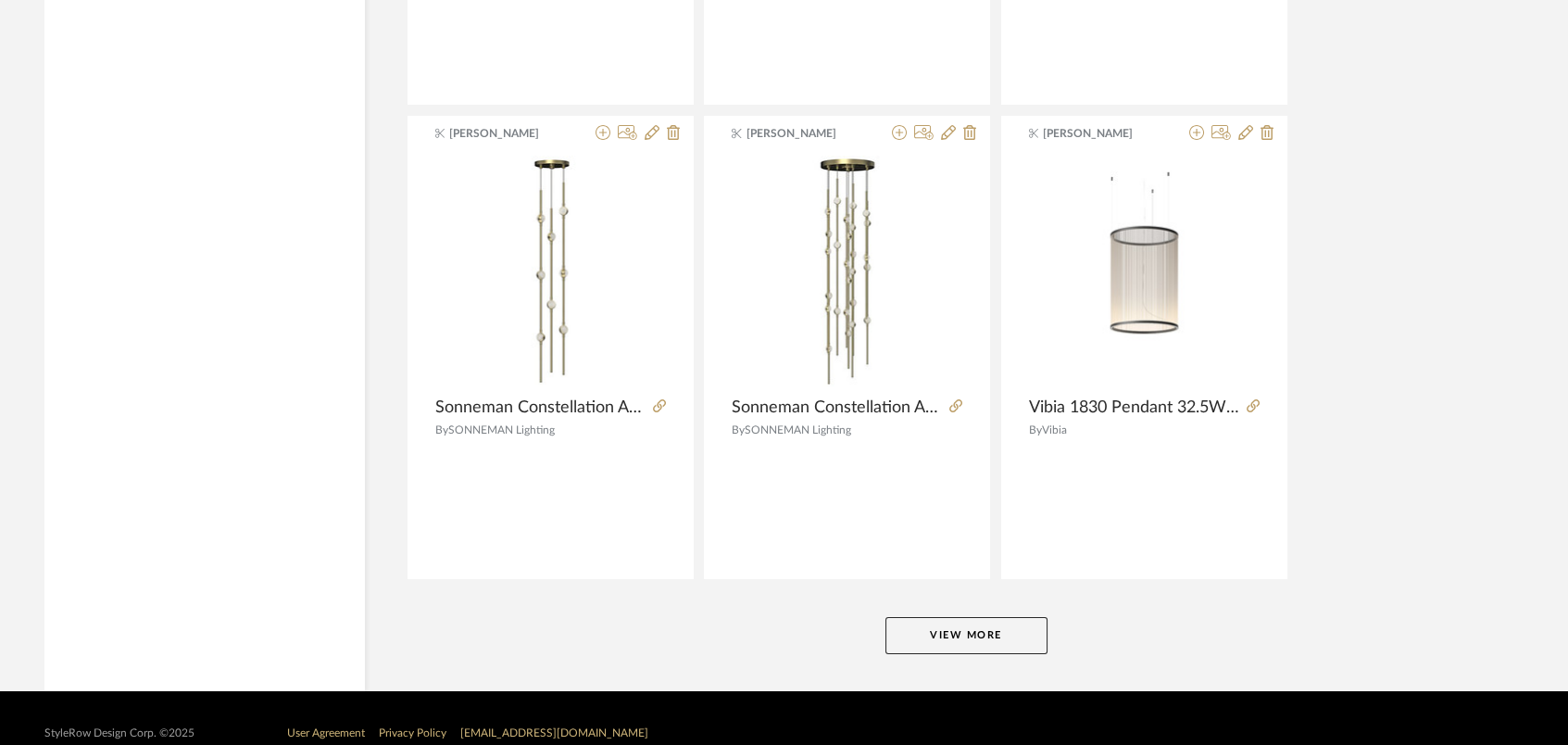
click at [1004, 617] on button "View More" at bounding box center [967, 635] width 162 height 37
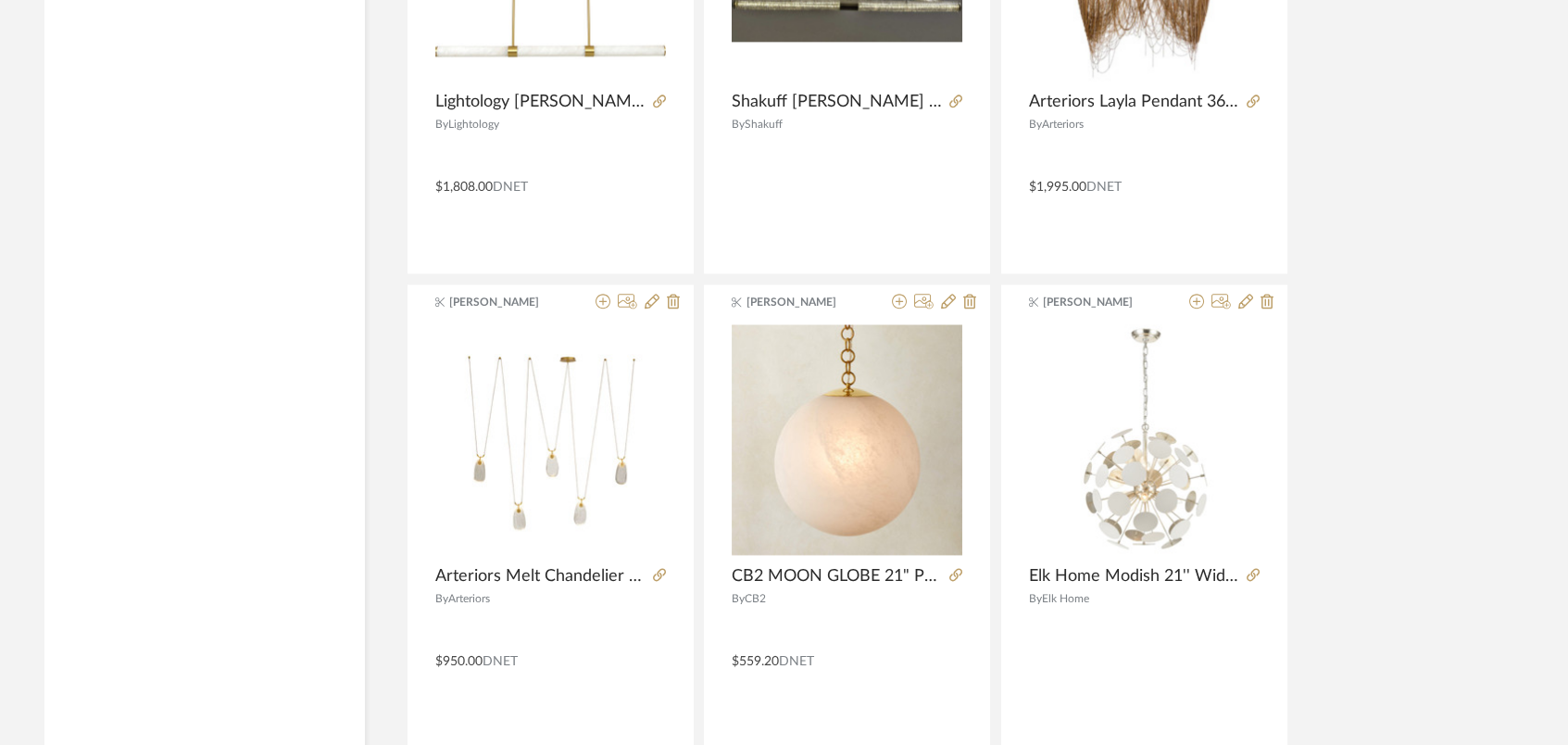
scroll to position [75659, 0]
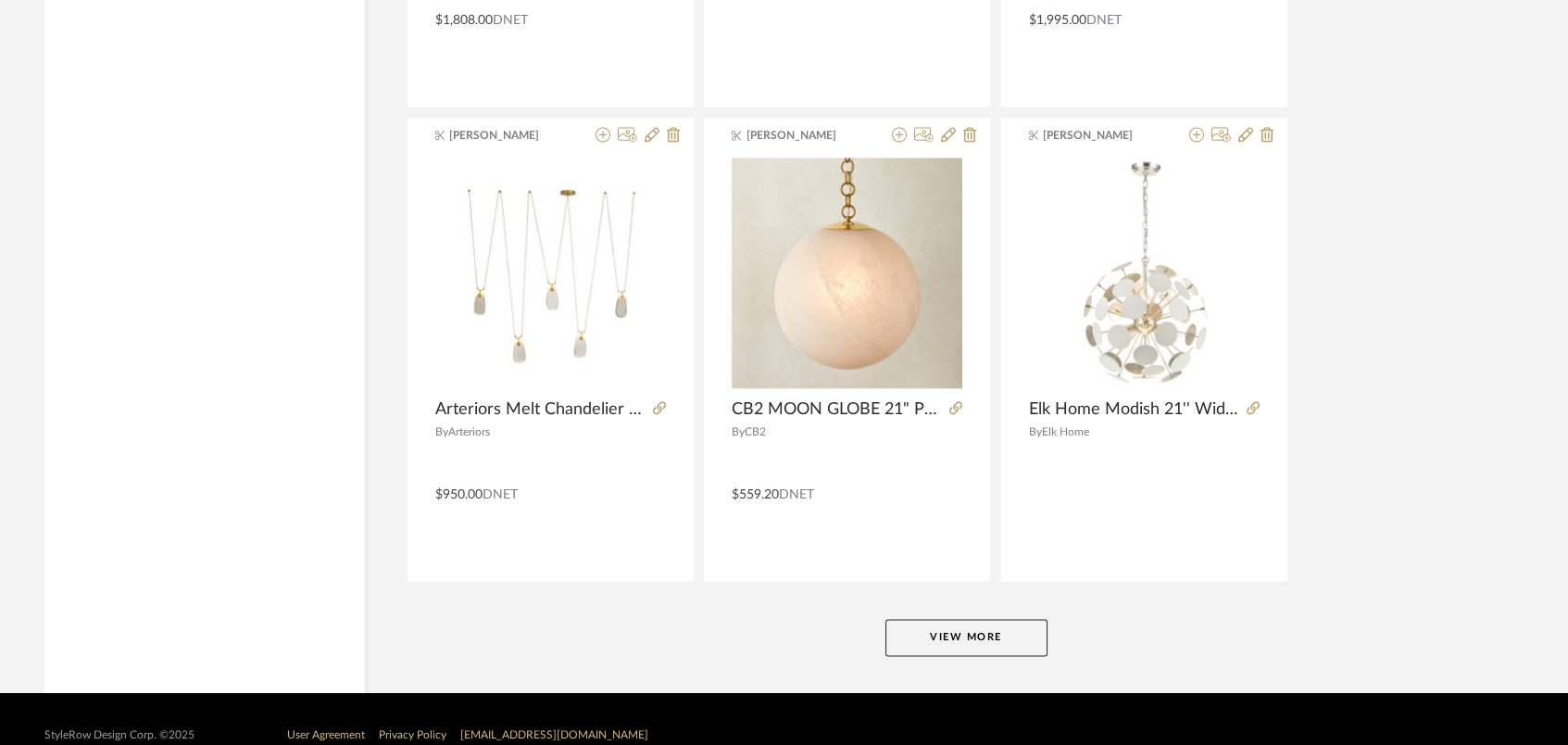
click at [1004, 619] on button "View More" at bounding box center [967, 637] width 162 height 37
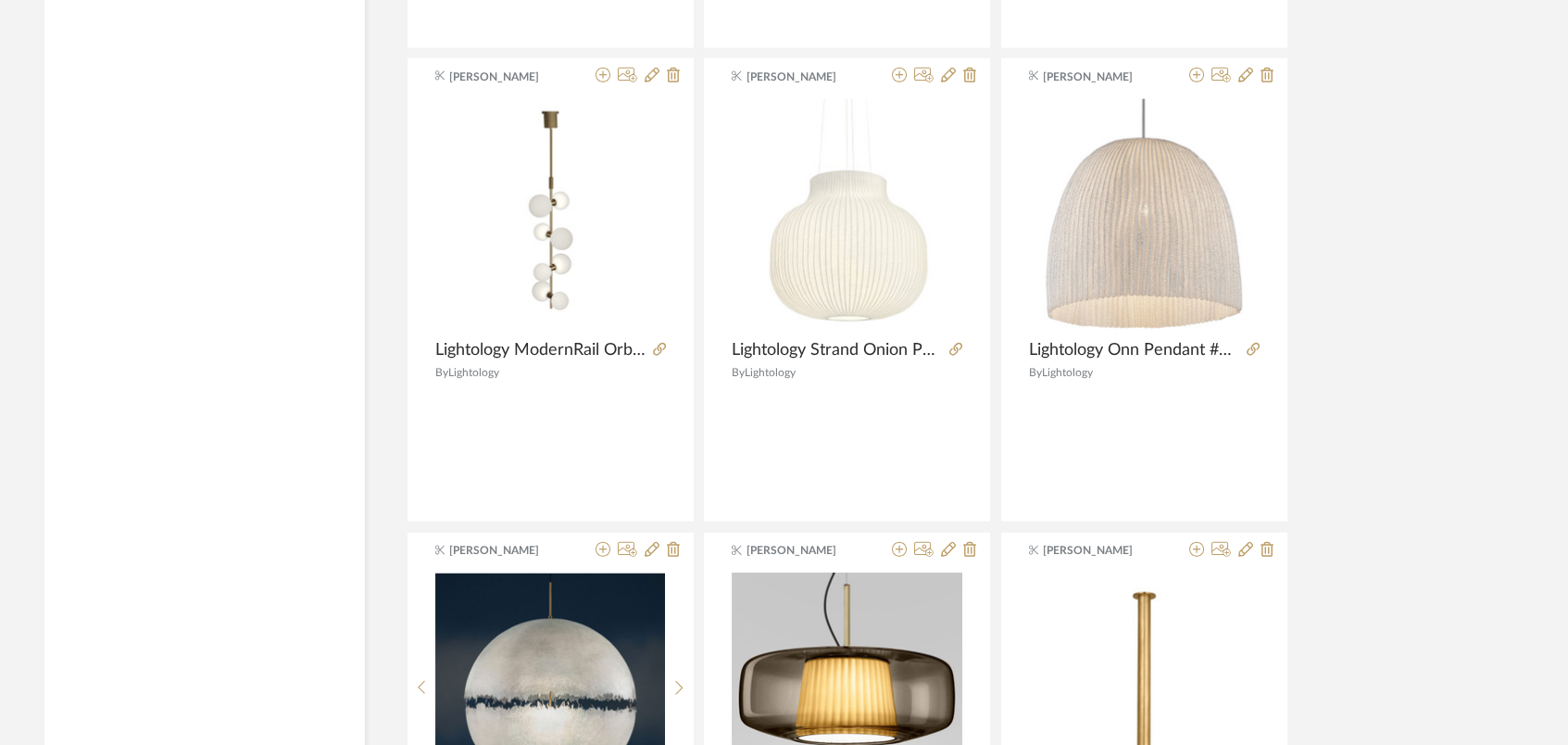
scroll to position [80394, 0]
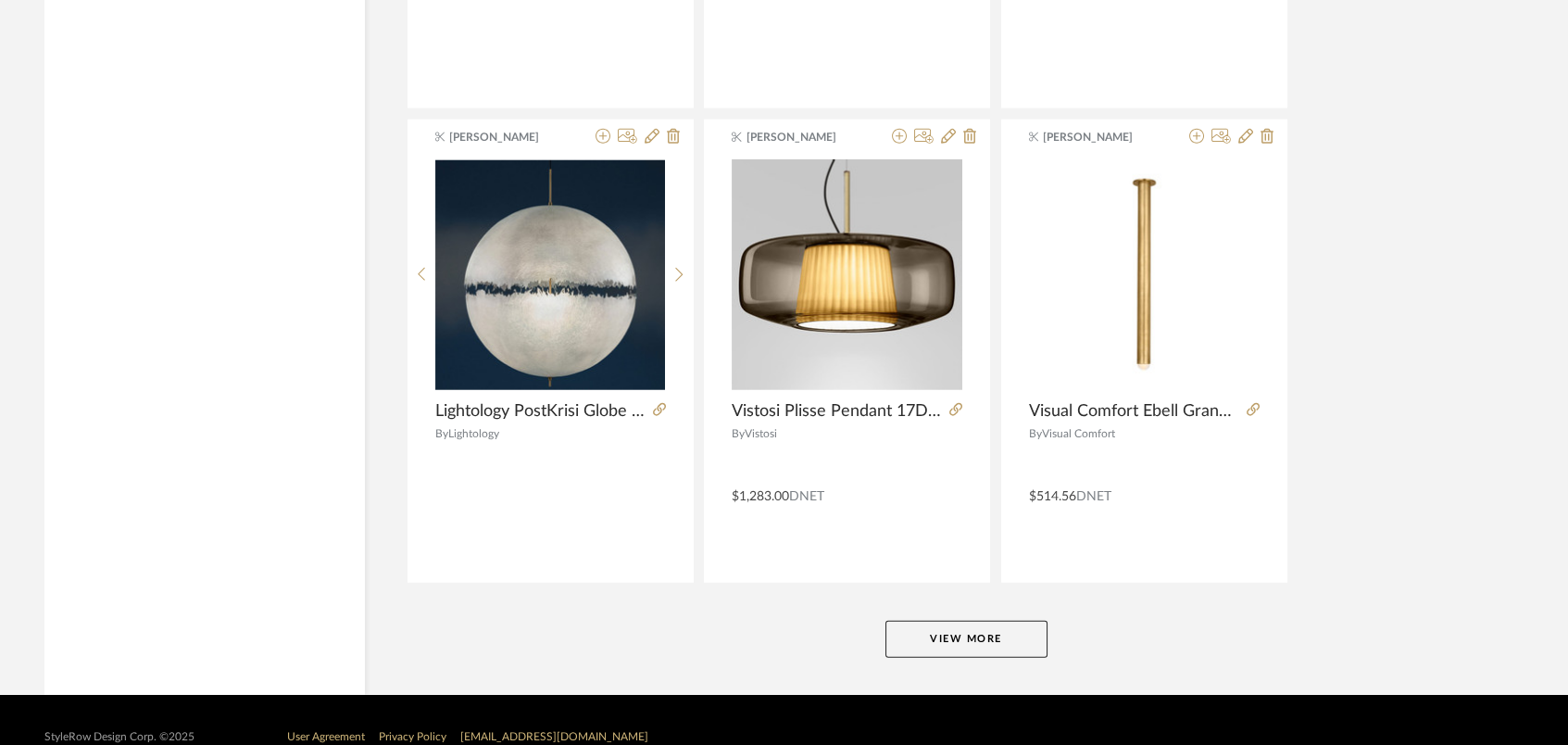
click at [1018, 621] on button "View More" at bounding box center [967, 639] width 162 height 37
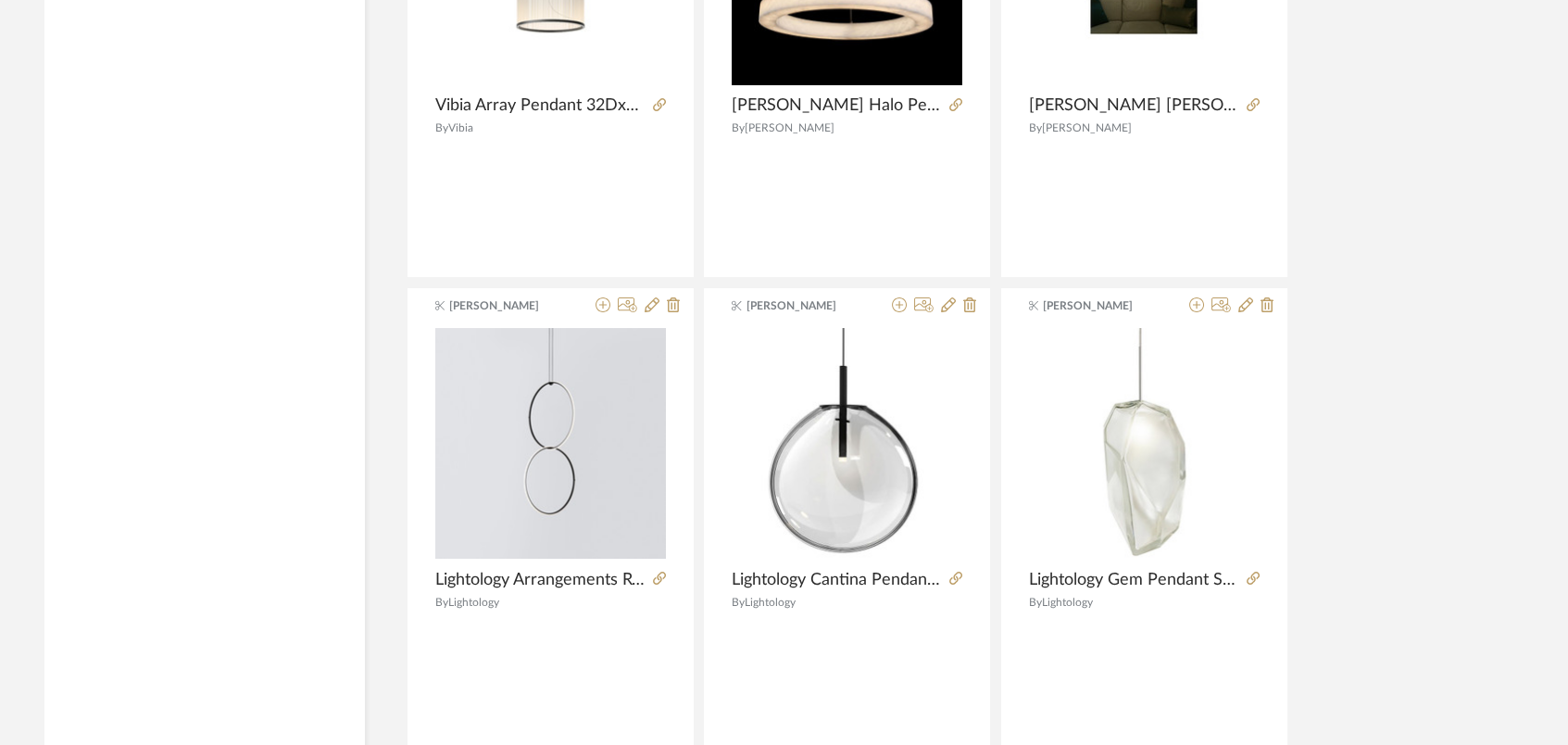
scroll to position [85087, 0]
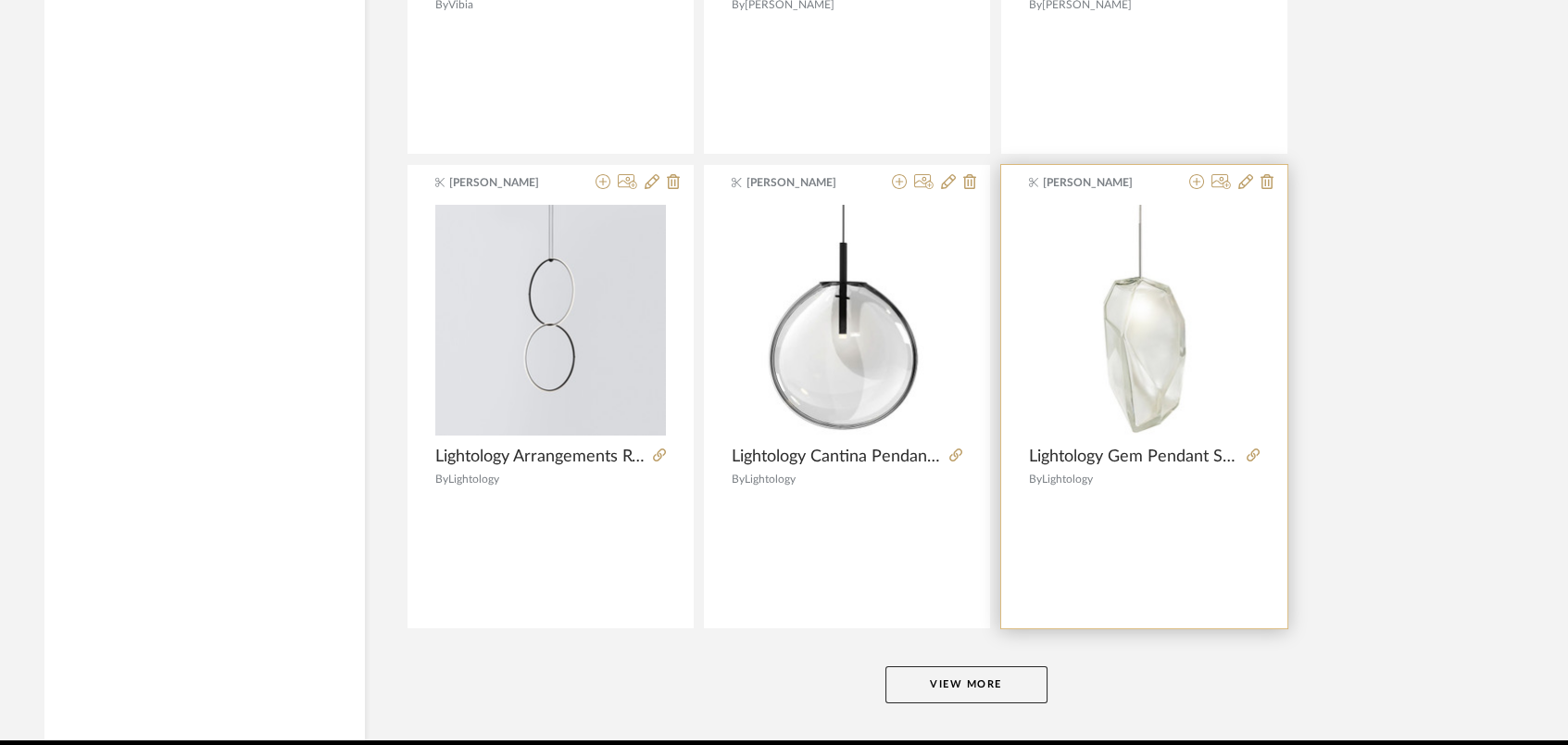
drag, startPoint x: 1014, startPoint y: 644, endPoint x: 1235, endPoint y: 566, distance: 234.4
click at [1015, 666] on button "View More" at bounding box center [967, 684] width 162 height 37
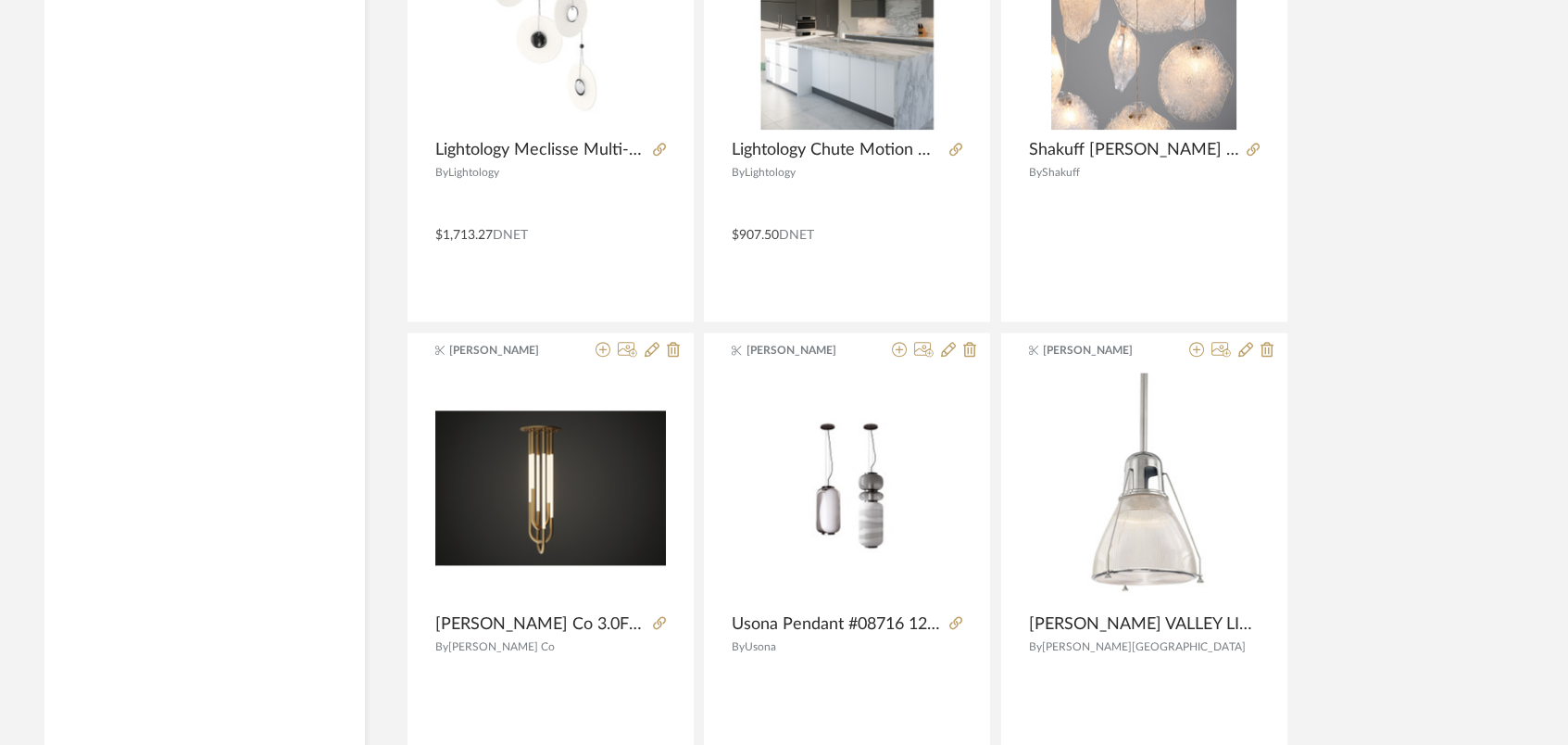
scroll to position [89781, 0]
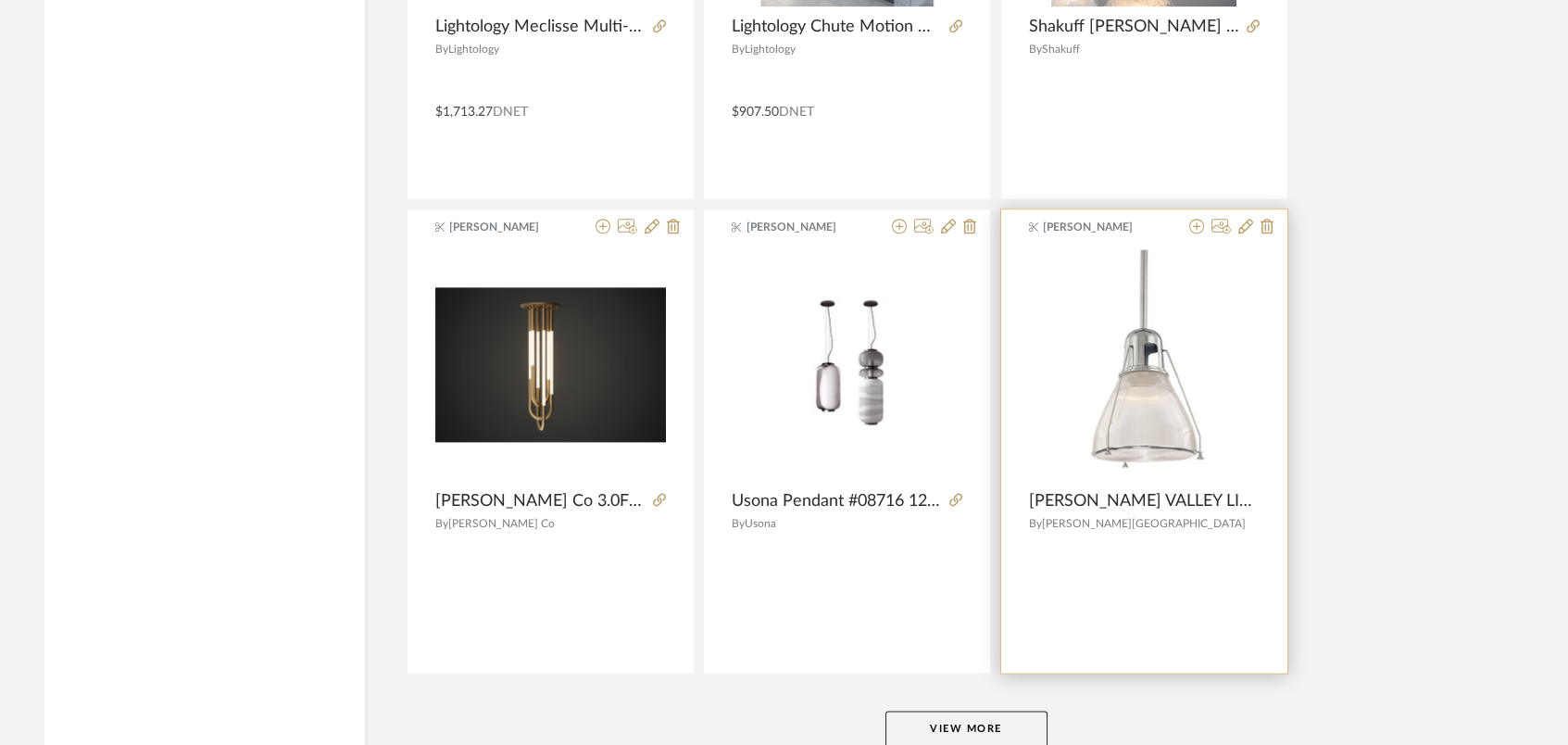
drag, startPoint x: 1012, startPoint y: 688, endPoint x: 1279, endPoint y: 522, distance: 314.4
click at [1012, 697] on button "View More" at bounding box center [967, 729] width 162 height 37
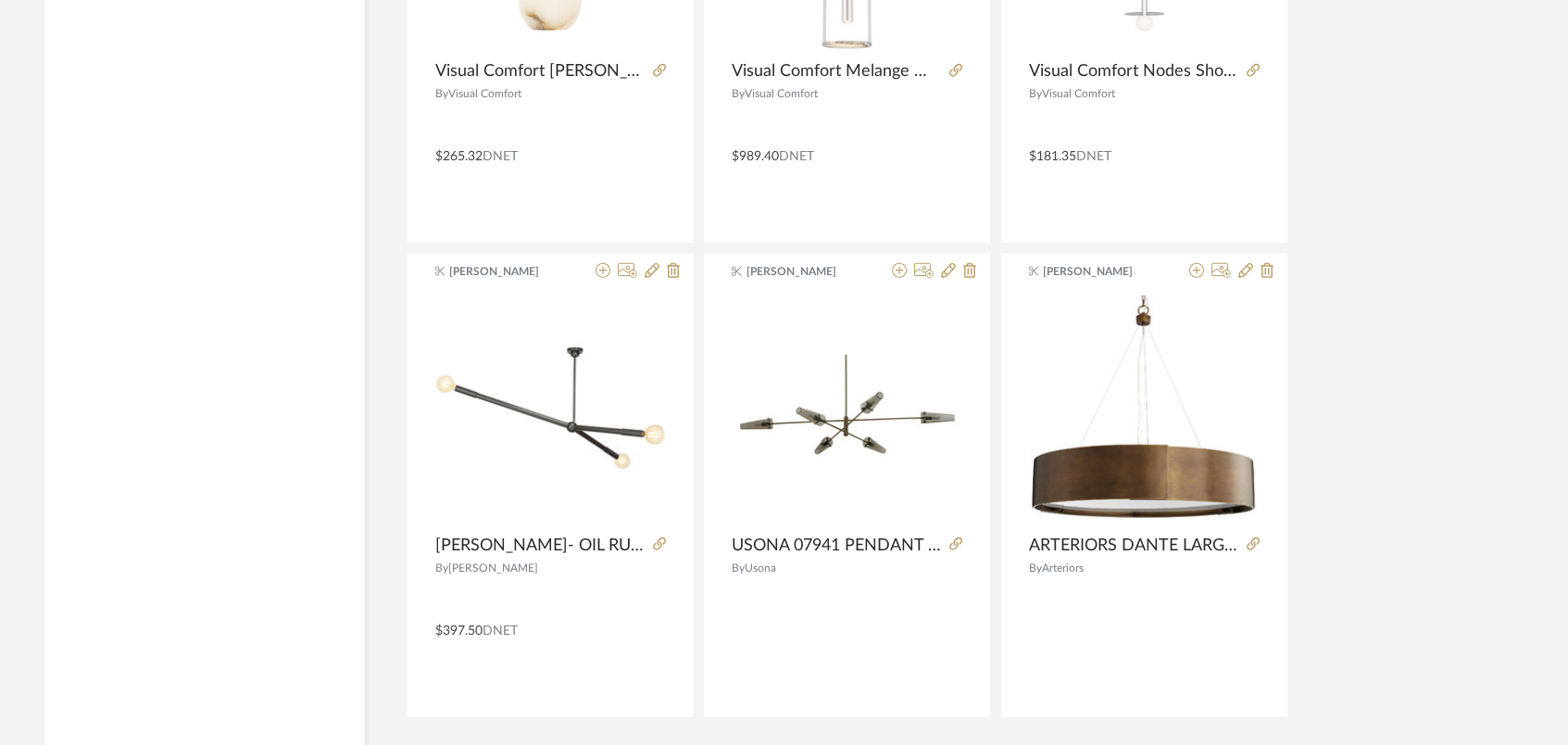
scroll to position [94603, 0]
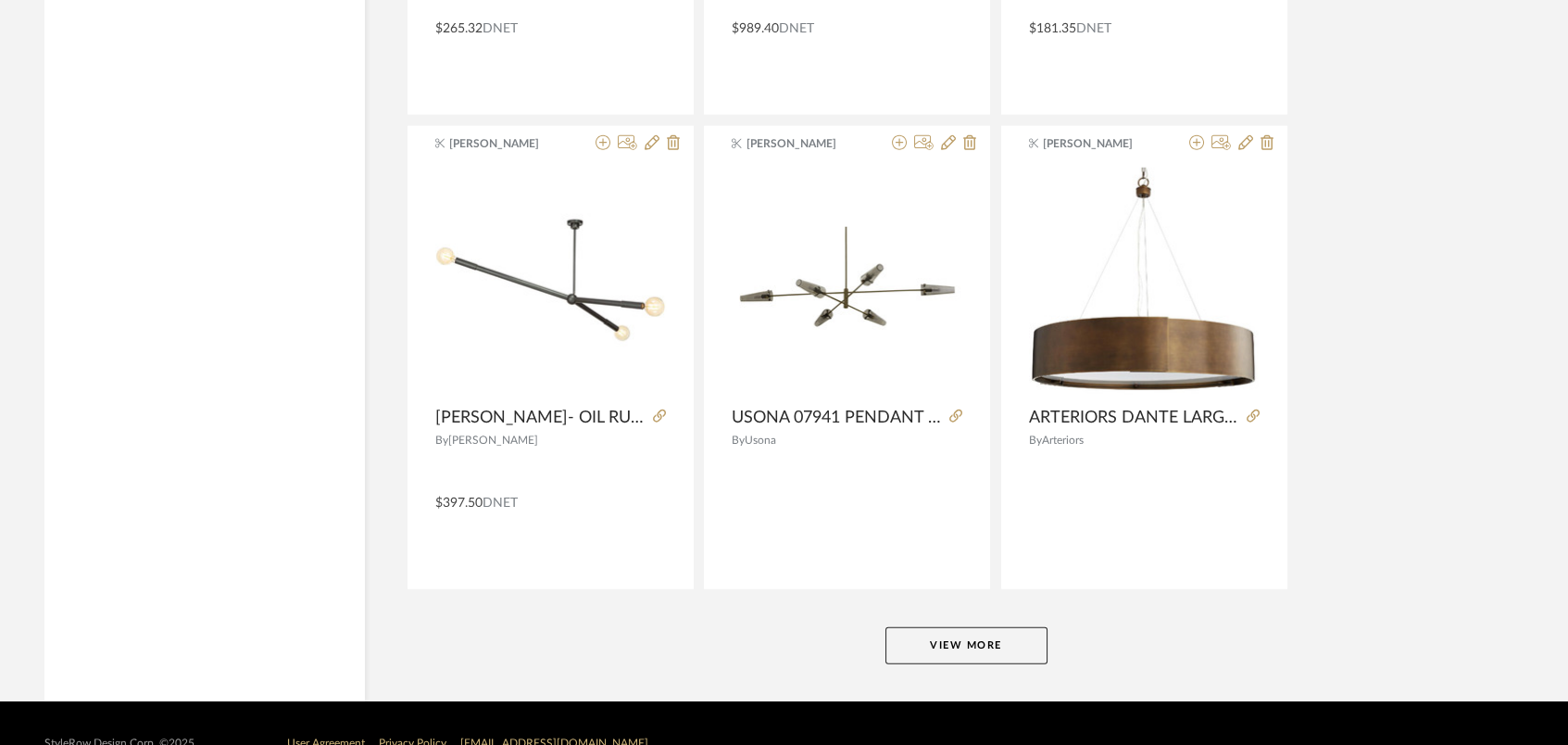
click at [992, 627] on button "View More" at bounding box center [967, 645] width 162 height 37
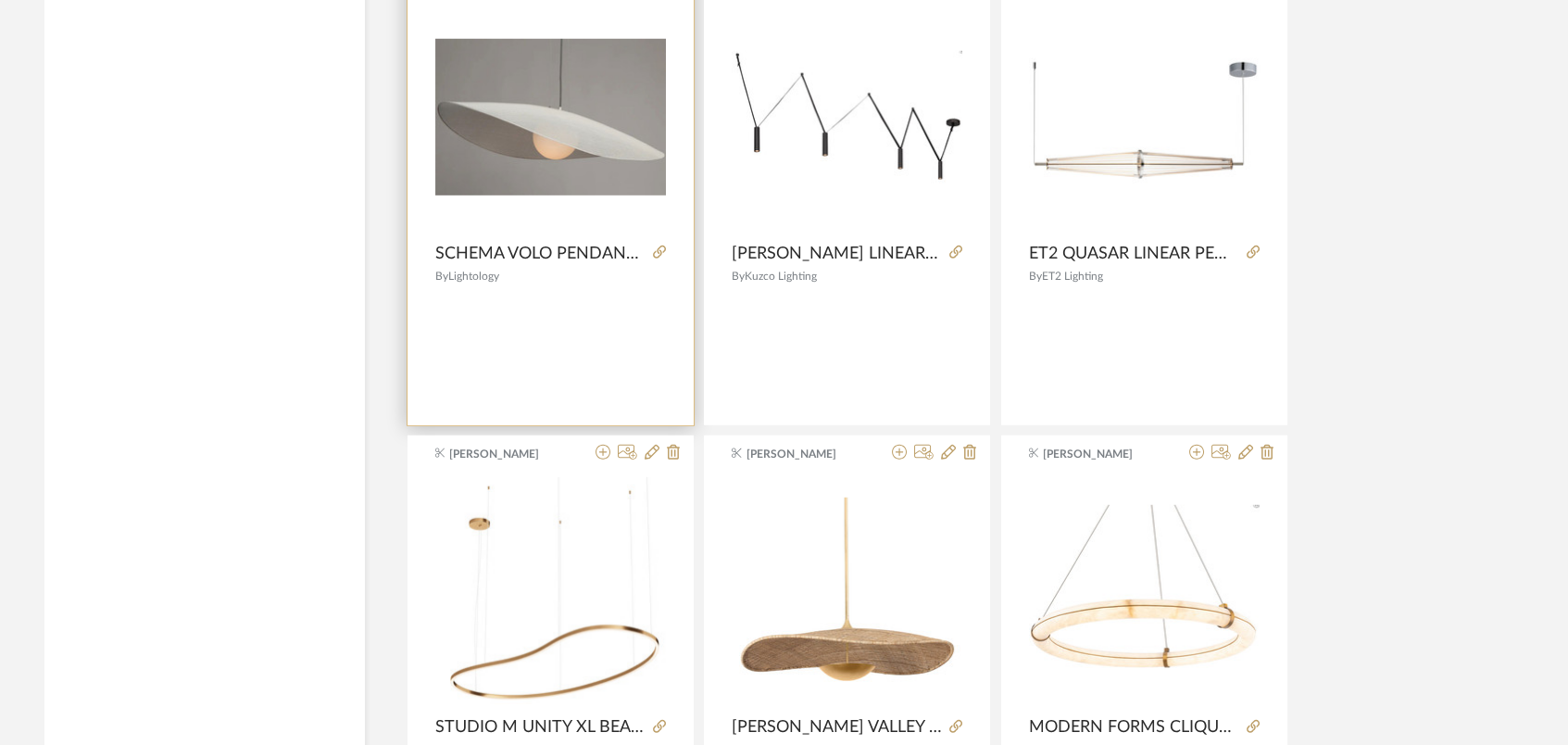
scroll to position [95838, 0]
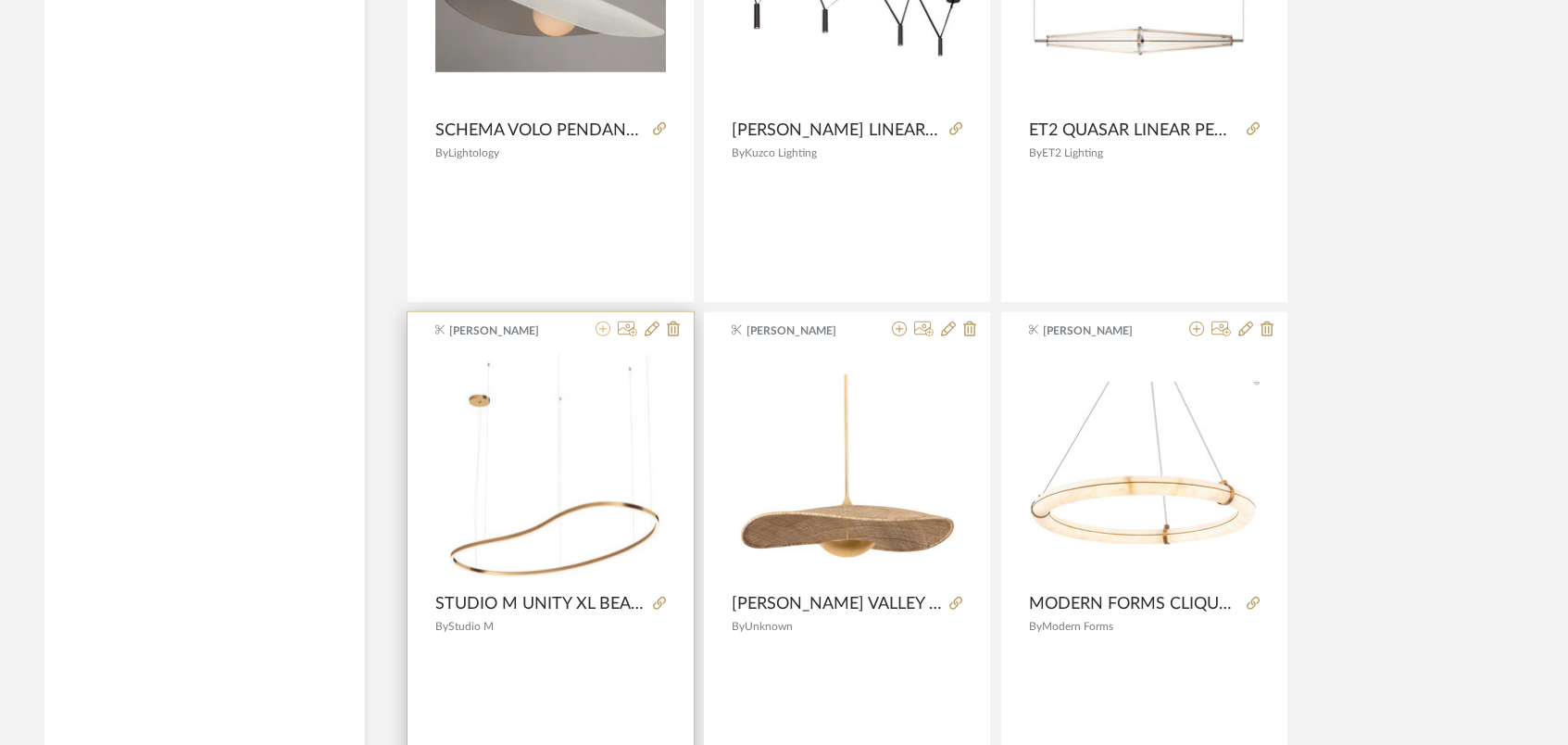
click at [600, 322] on icon at bounding box center [602, 329] width 15 height 15
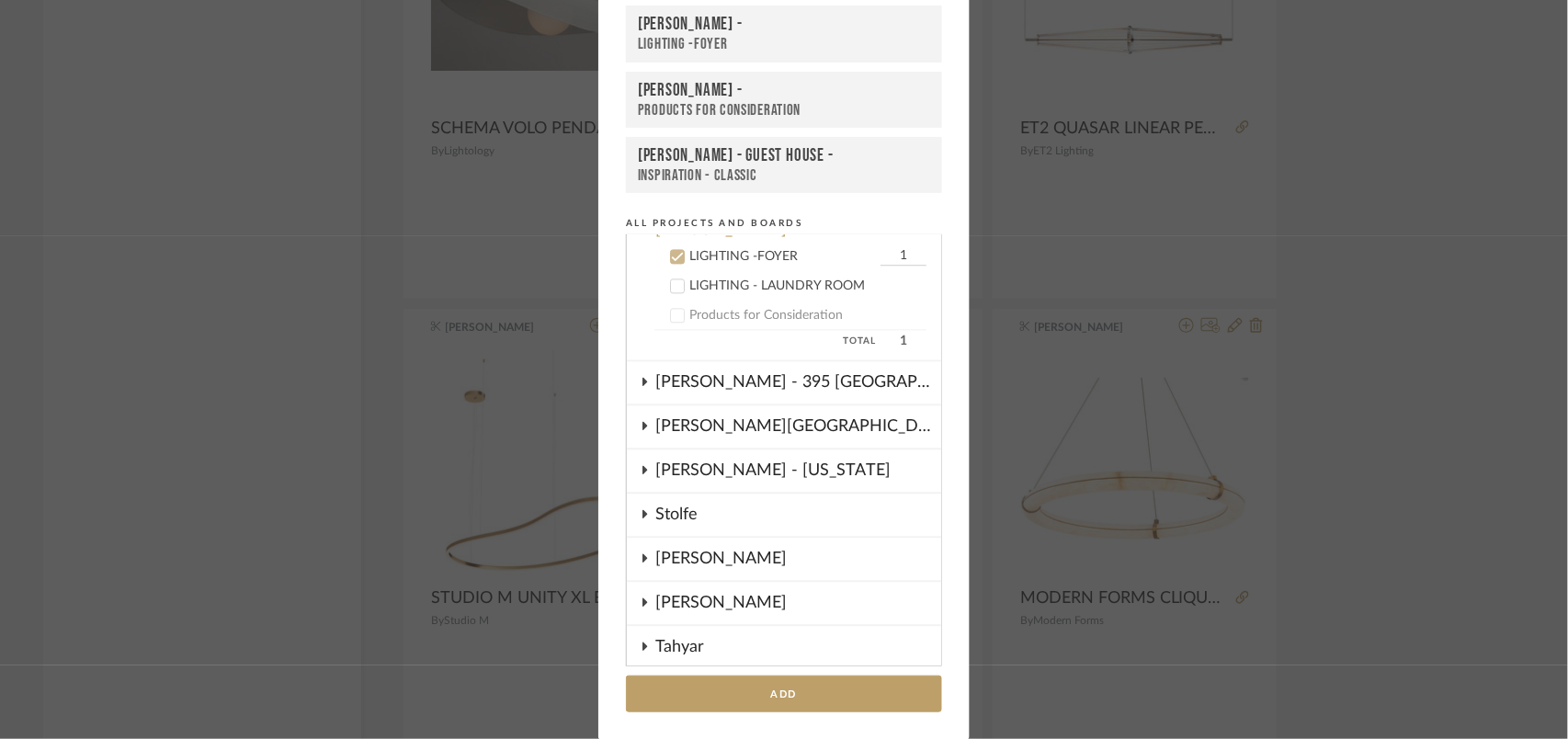
scroll to position [1312, 0]
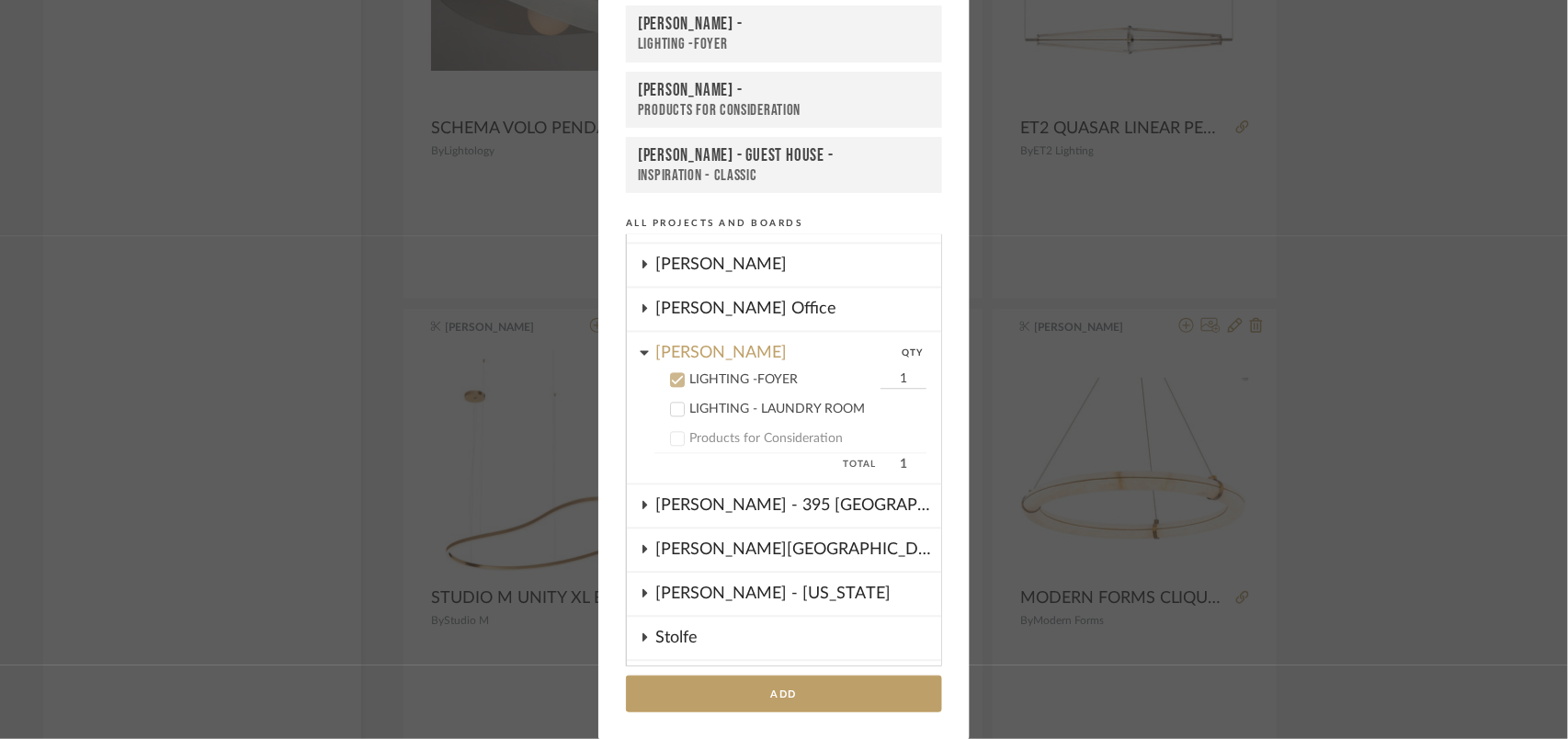
click at [673, 374] on icon at bounding box center [677, 380] width 13 height 13
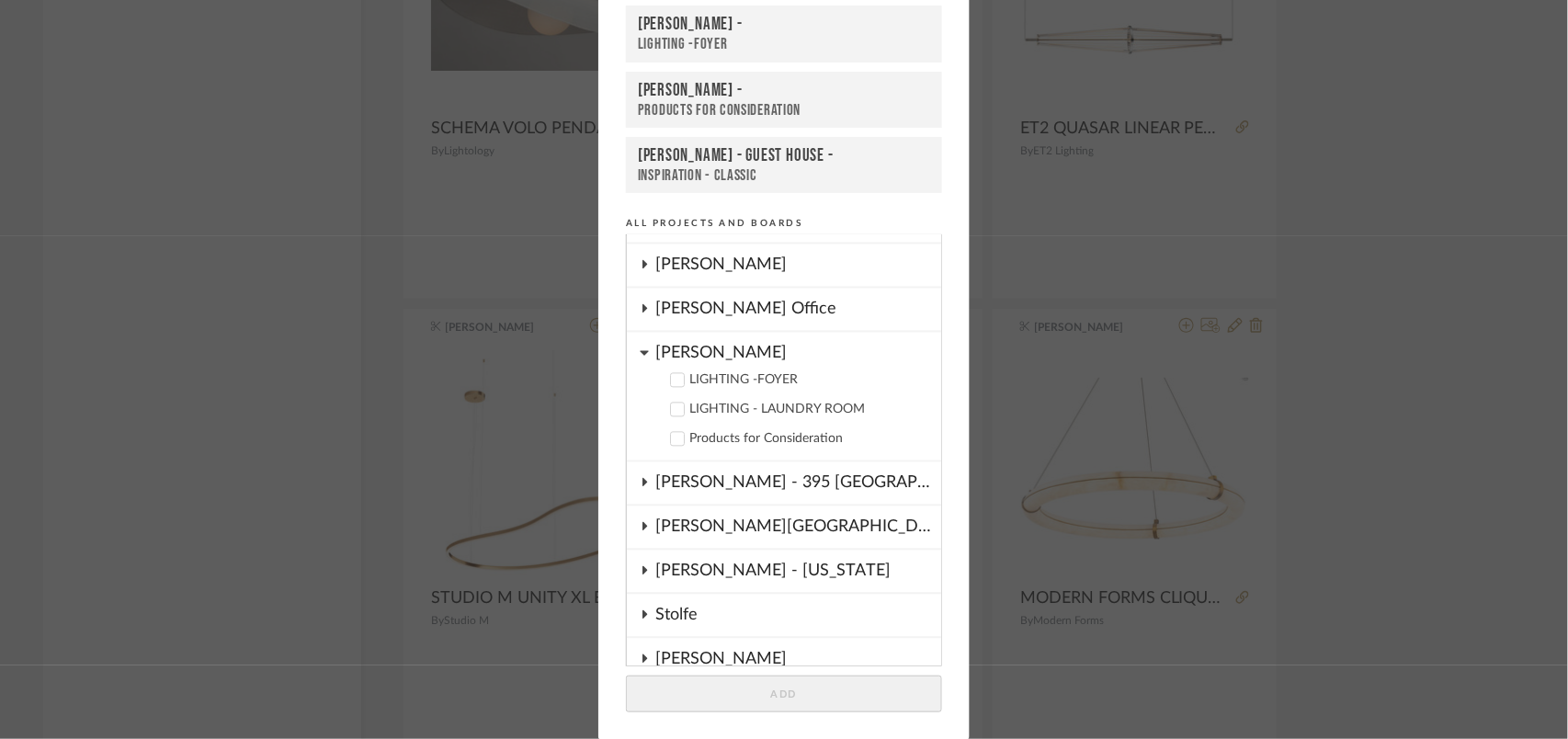
click at [701, 104] on div "Products for Consideration" at bounding box center [784, 110] width 292 height 18
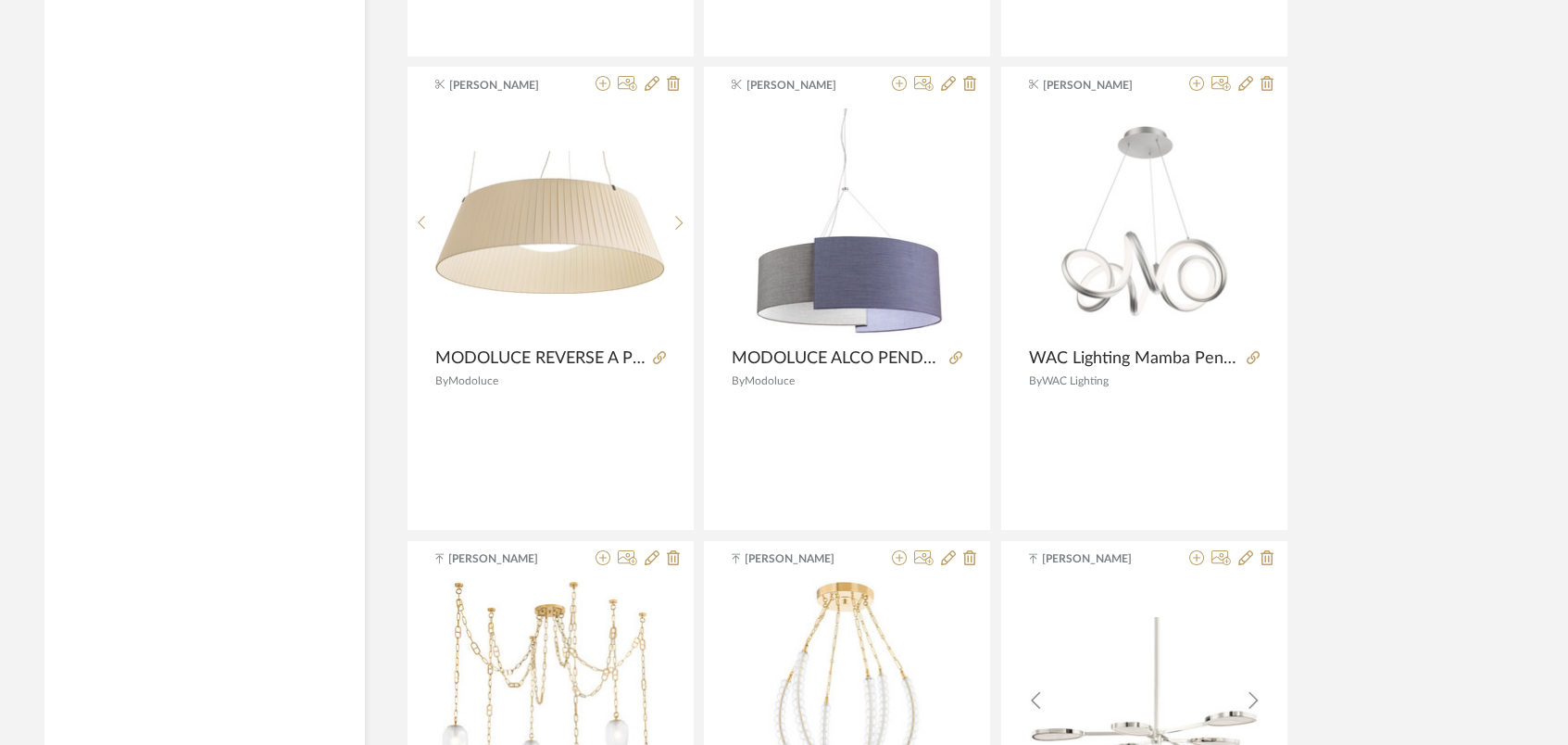
scroll to position [99339, 0]
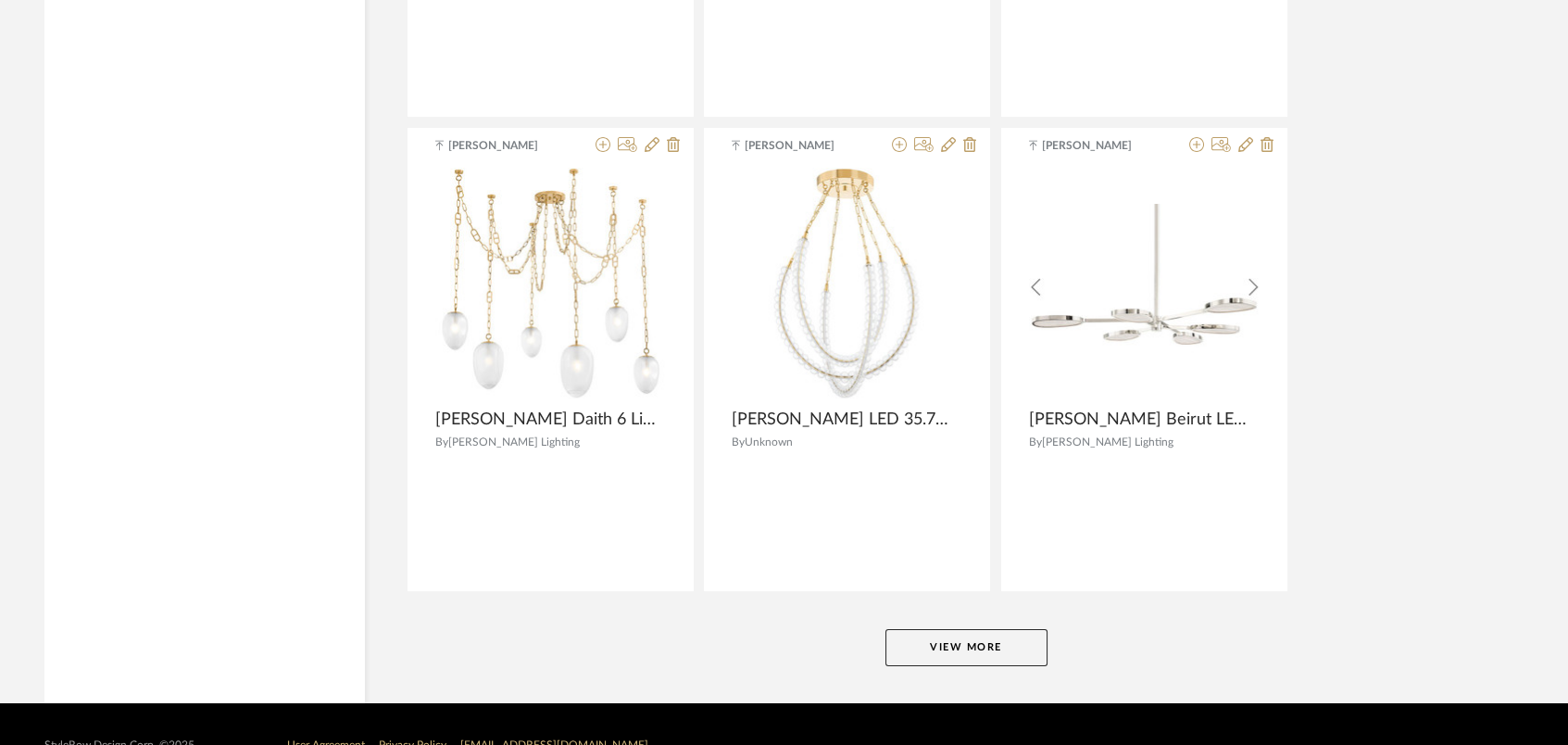
click at [973, 629] on button "View More" at bounding box center [967, 647] width 162 height 37
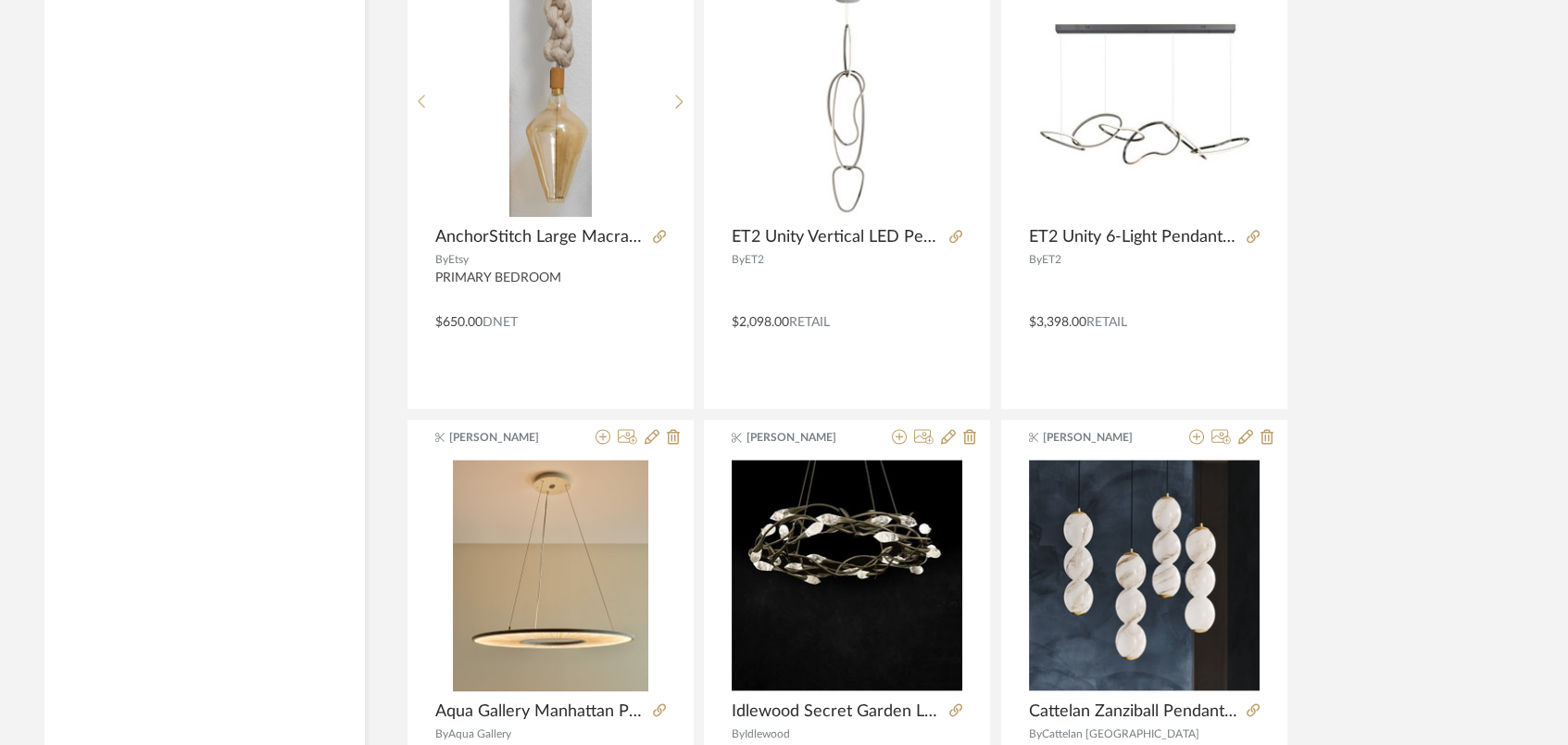
scroll to position [104033, 0]
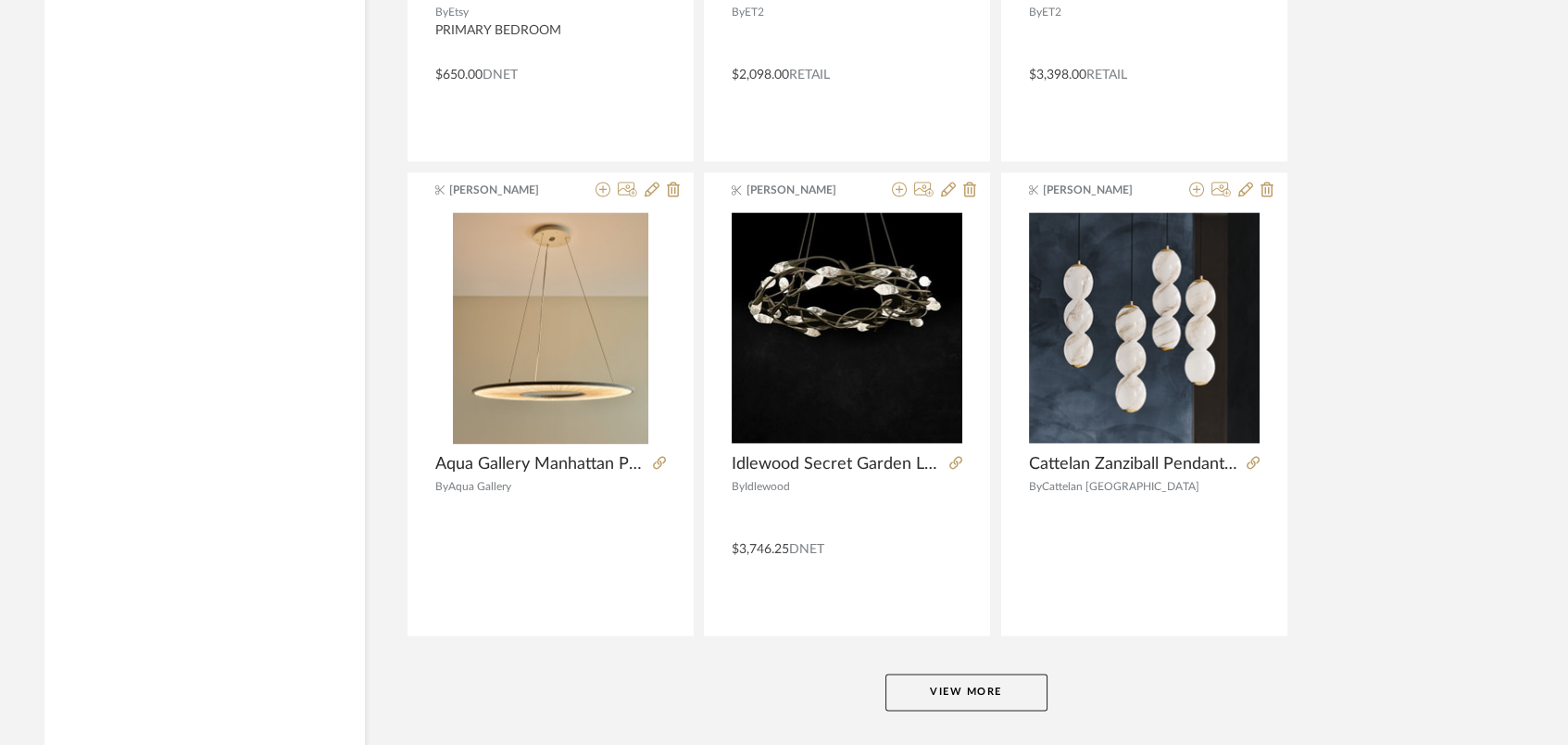
click at [987, 674] on button "View More" at bounding box center [967, 692] width 162 height 37
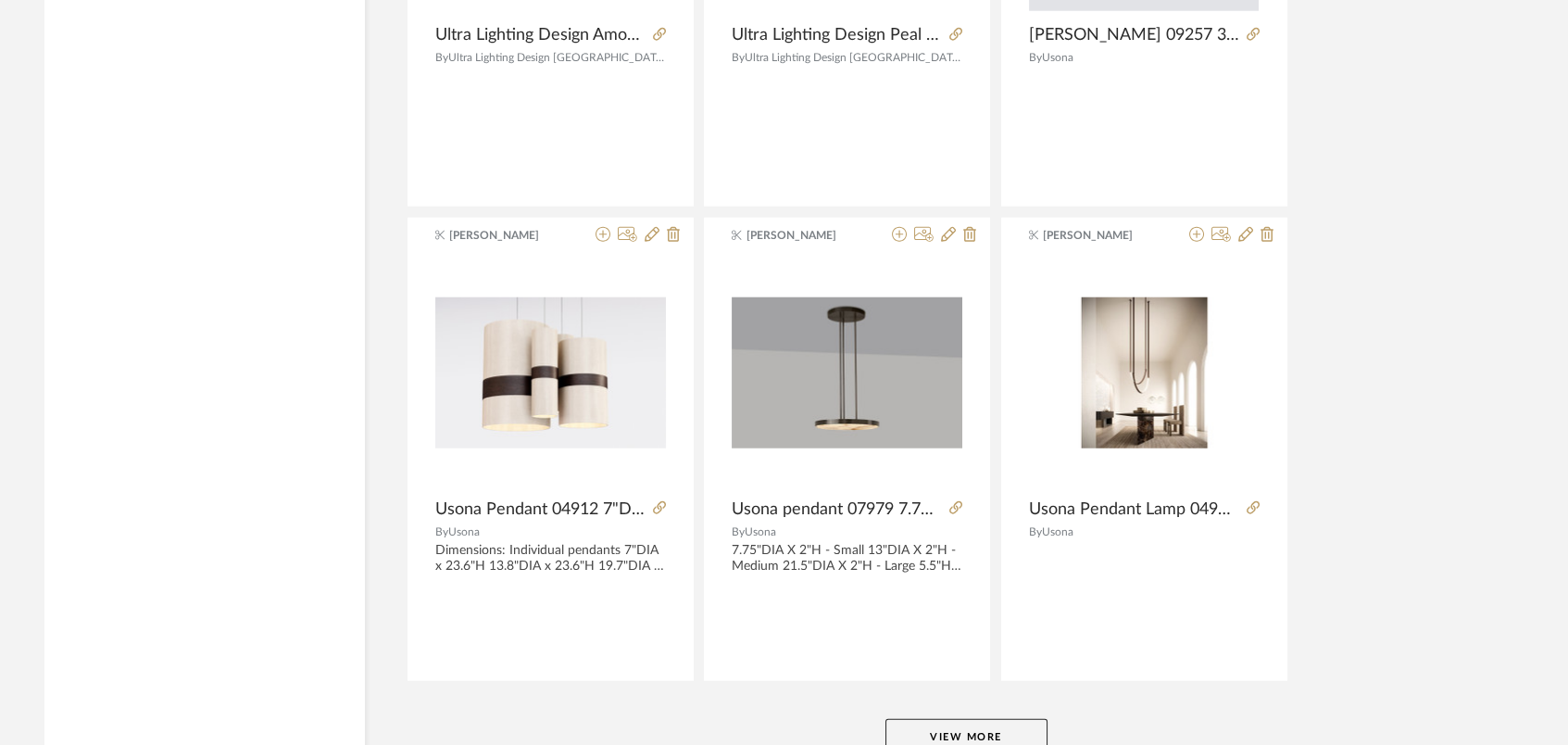
scroll to position [108812, 0]
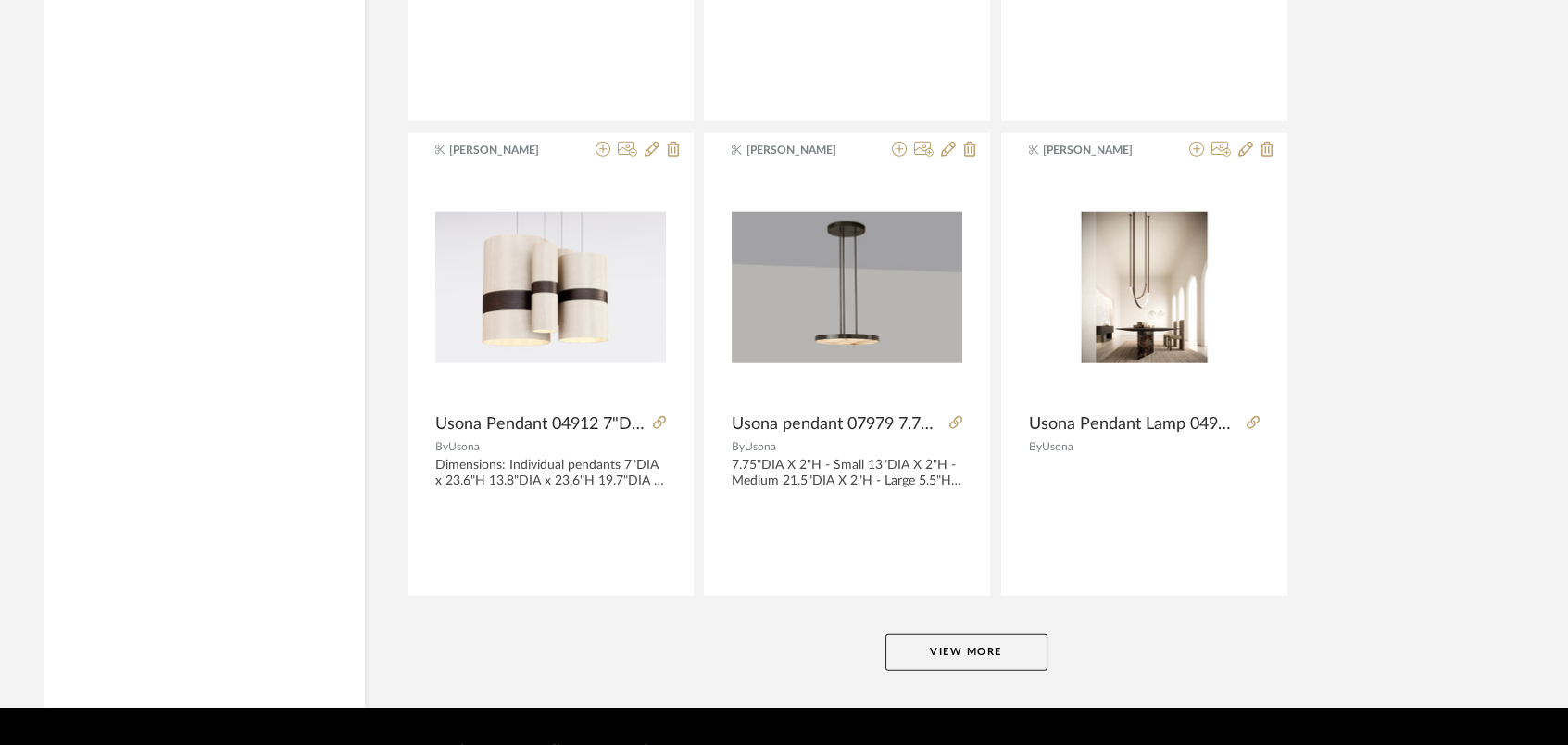
click at [934, 634] on button "View More" at bounding box center [967, 652] width 162 height 37
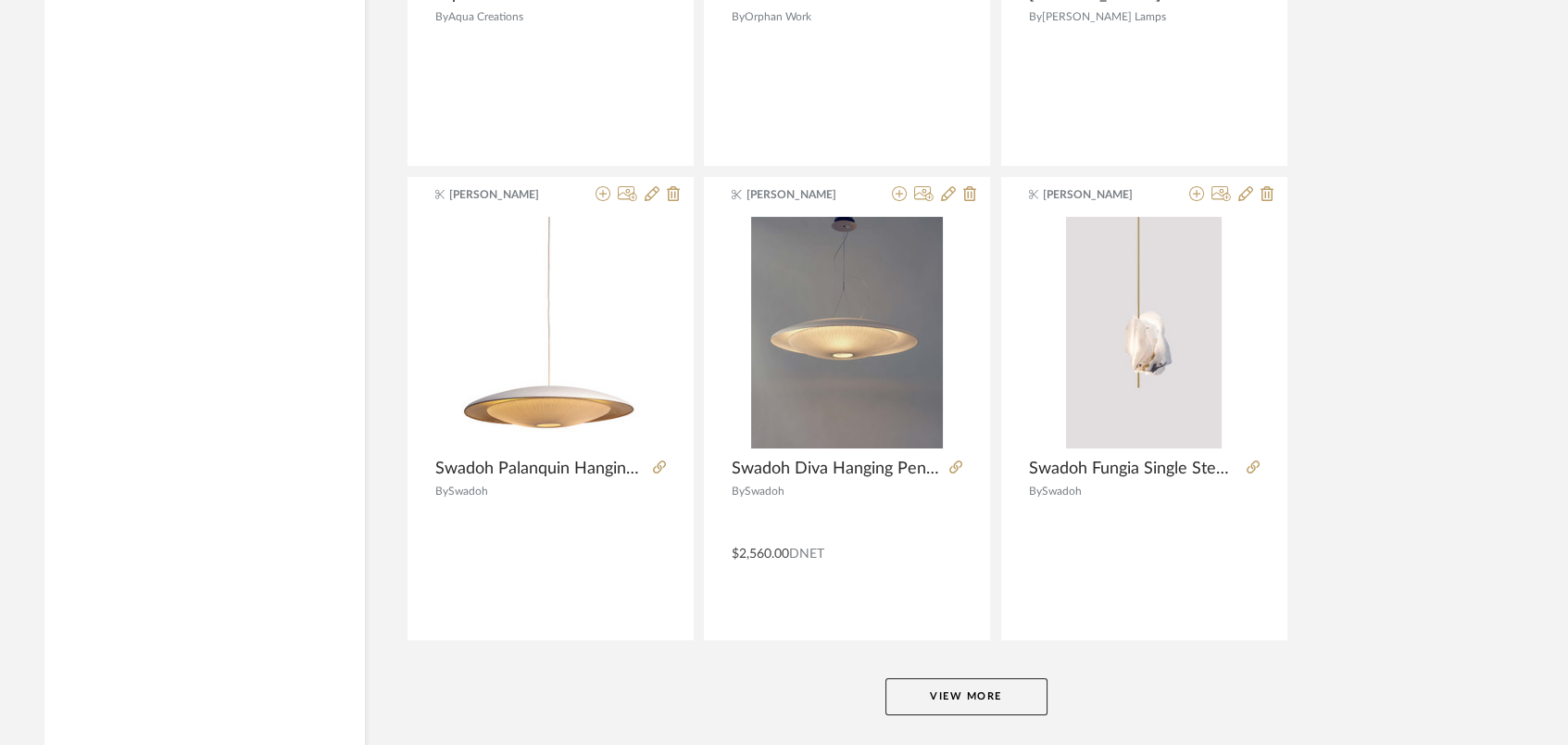
scroll to position [113548, 0]
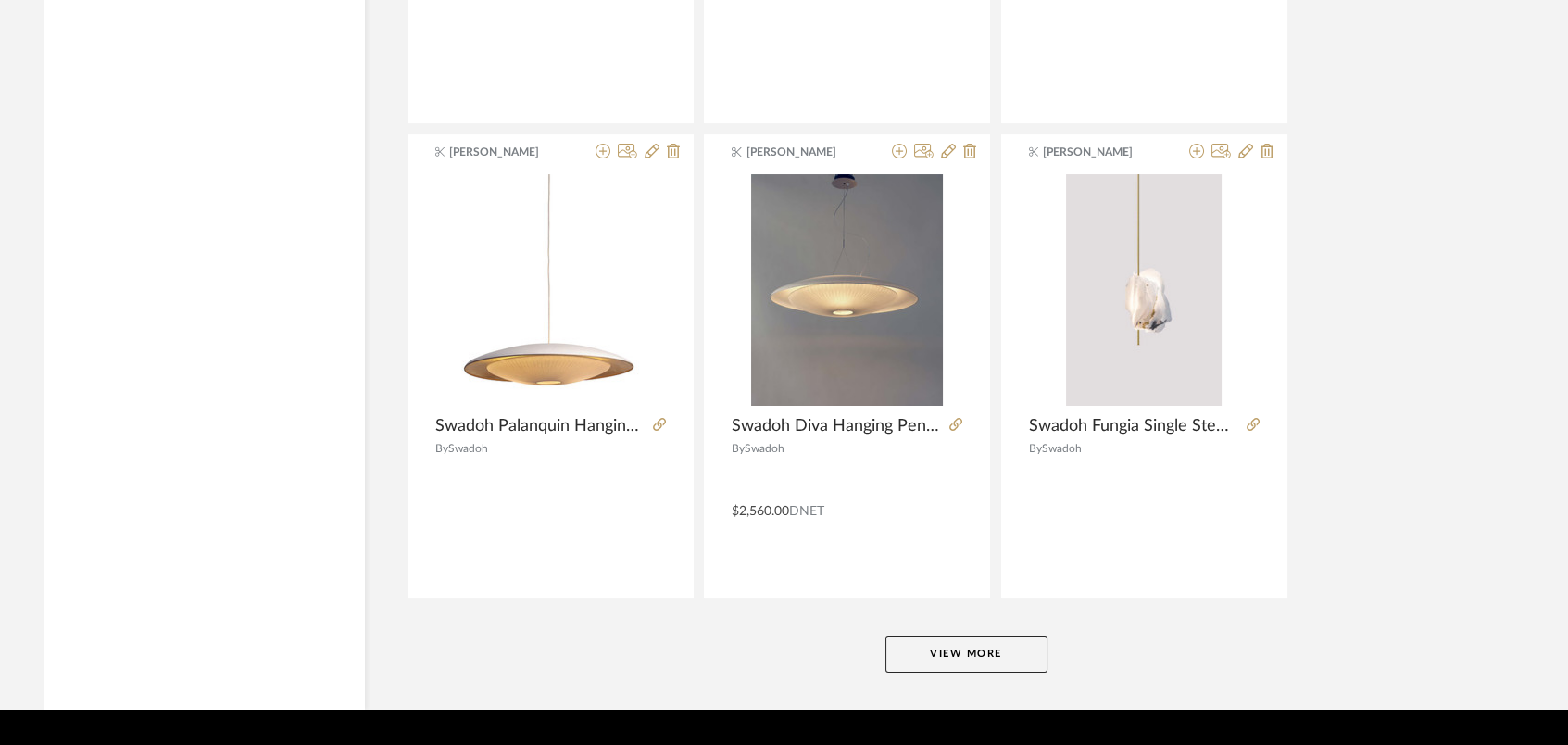
click at [1017, 635] on button "View More" at bounding box center [967, 654] width 162 height 37
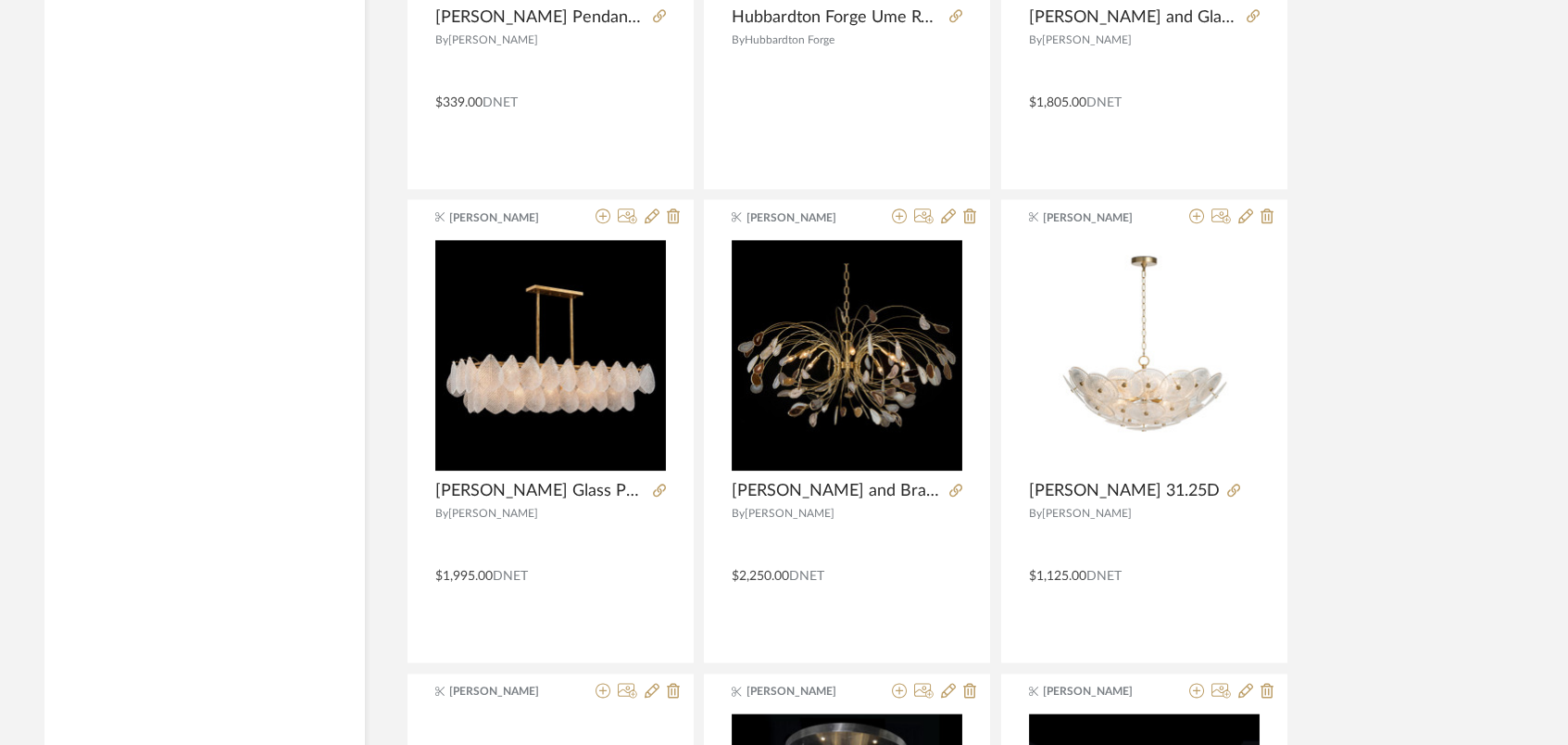
scroll to position [118242, 0]
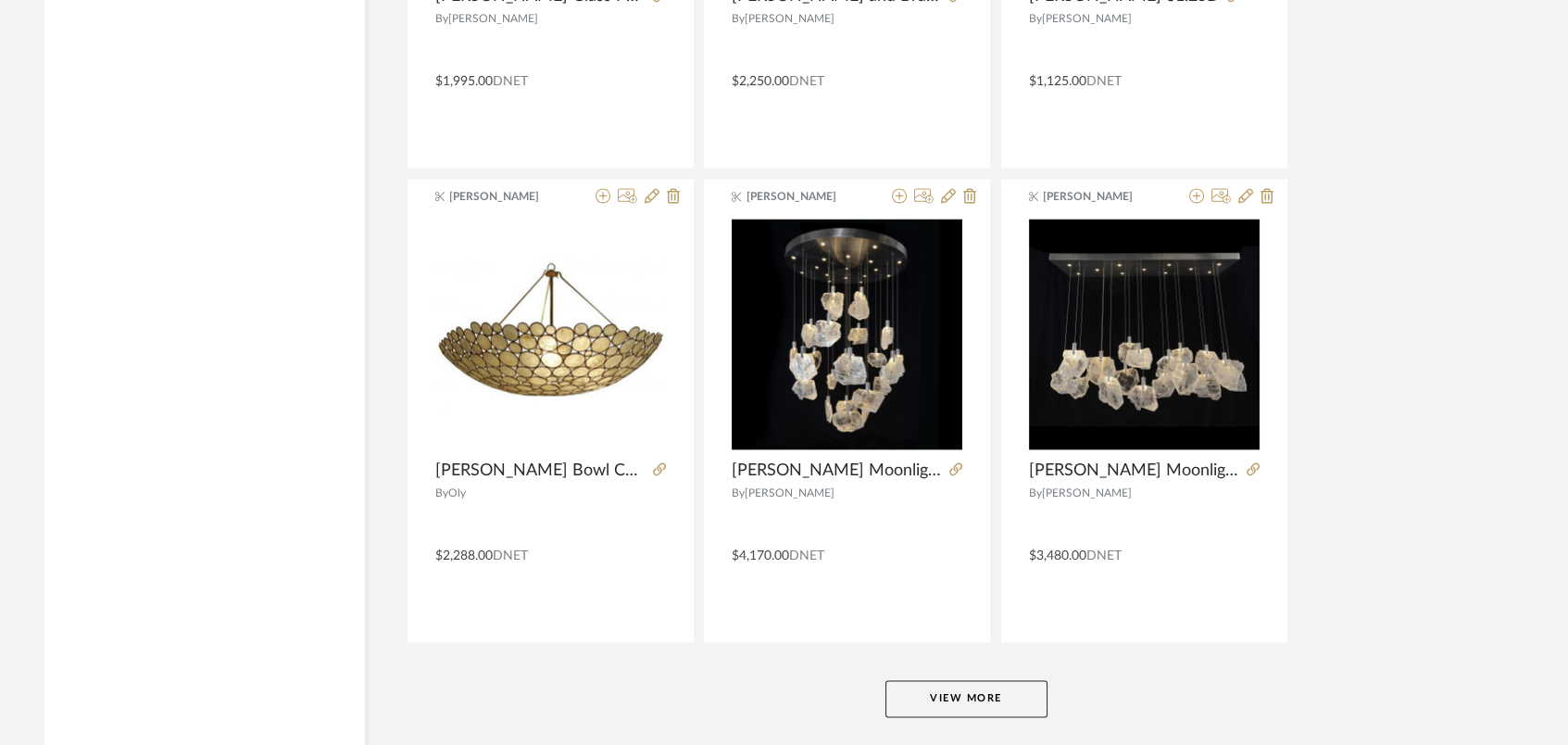
click at [1001, 679] on button "View More" at bounding box center [967, 698] width 162 height 37
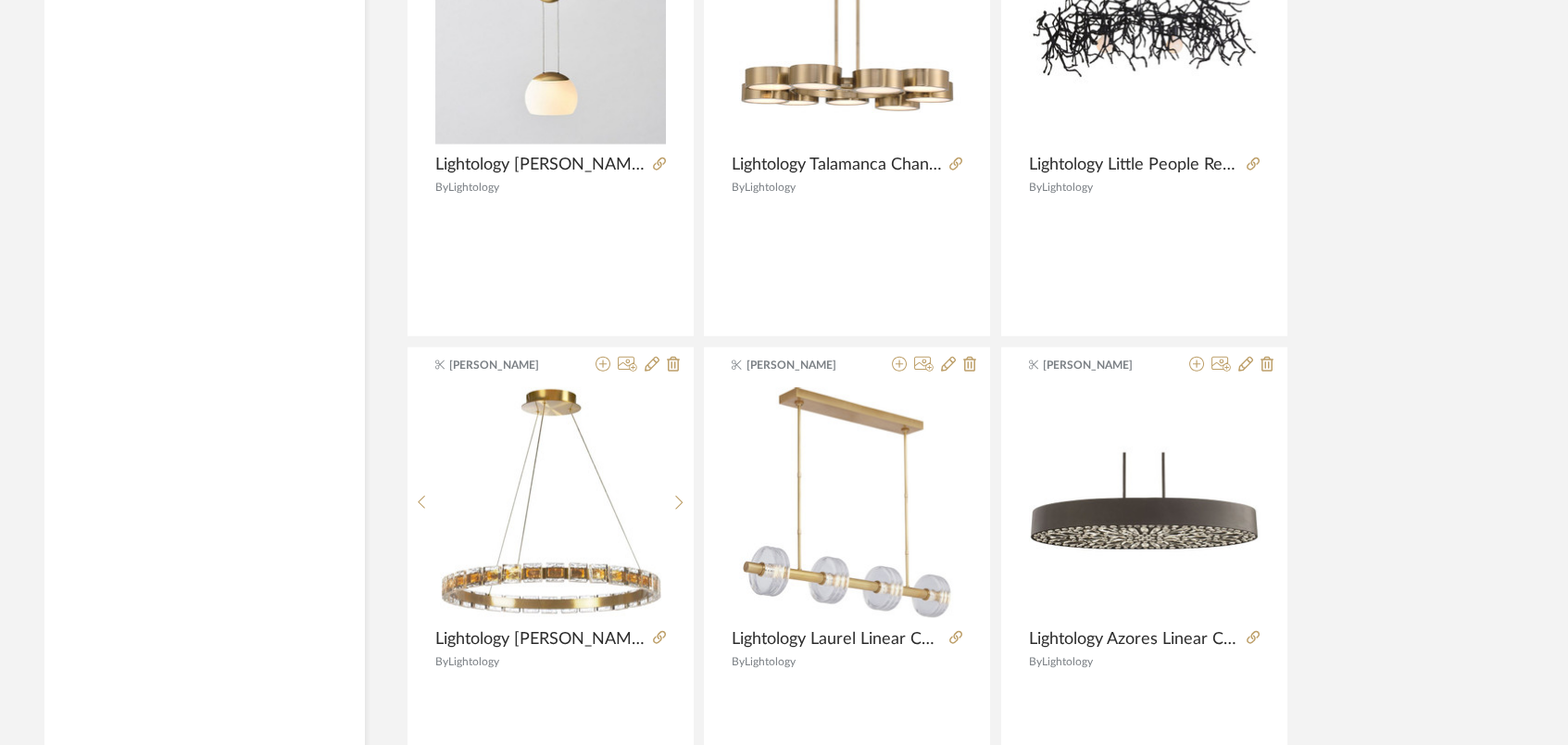
scroll to position [123020, 0]
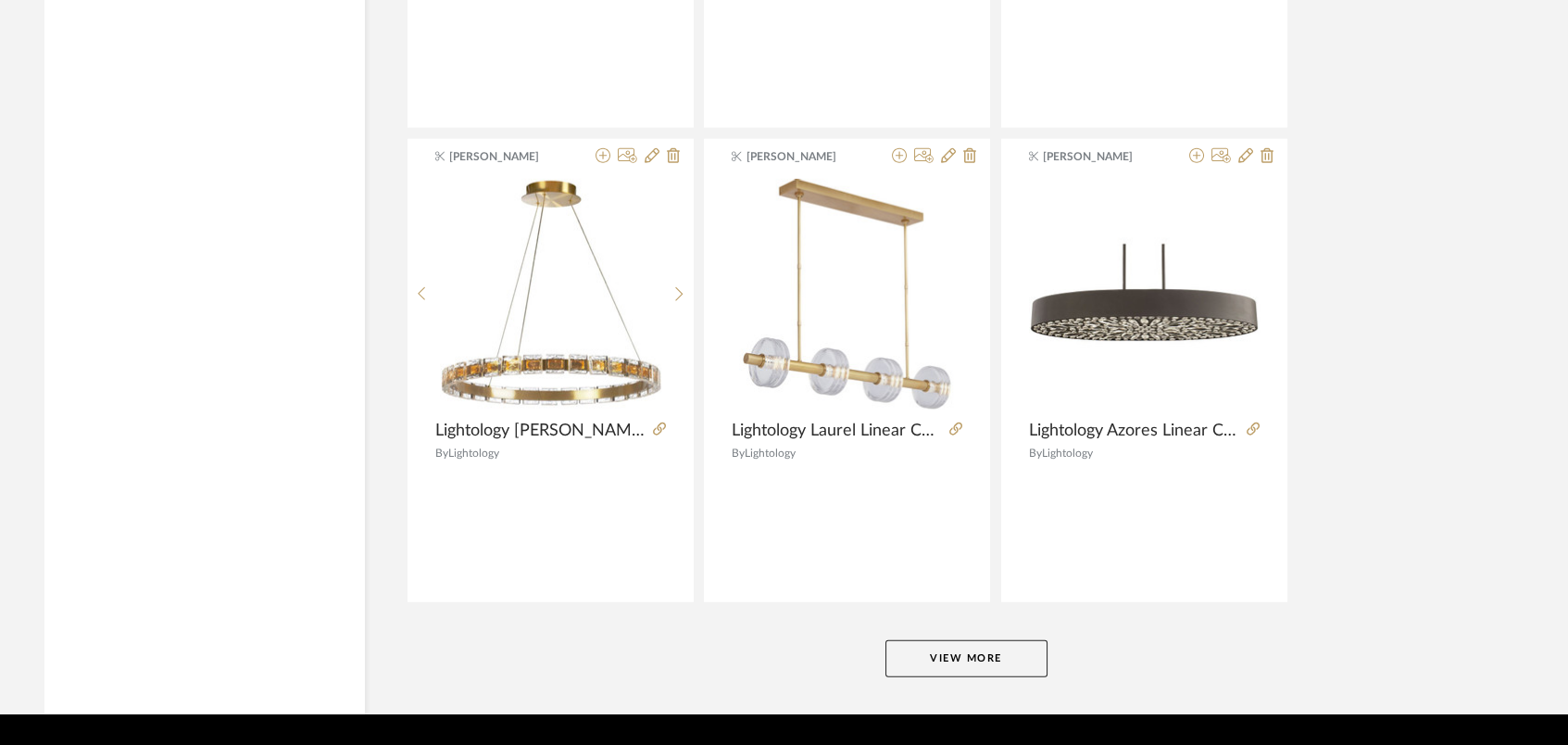
click at [983, 640] on button "View More" at bounding box center [967, 659] width 162 height 37
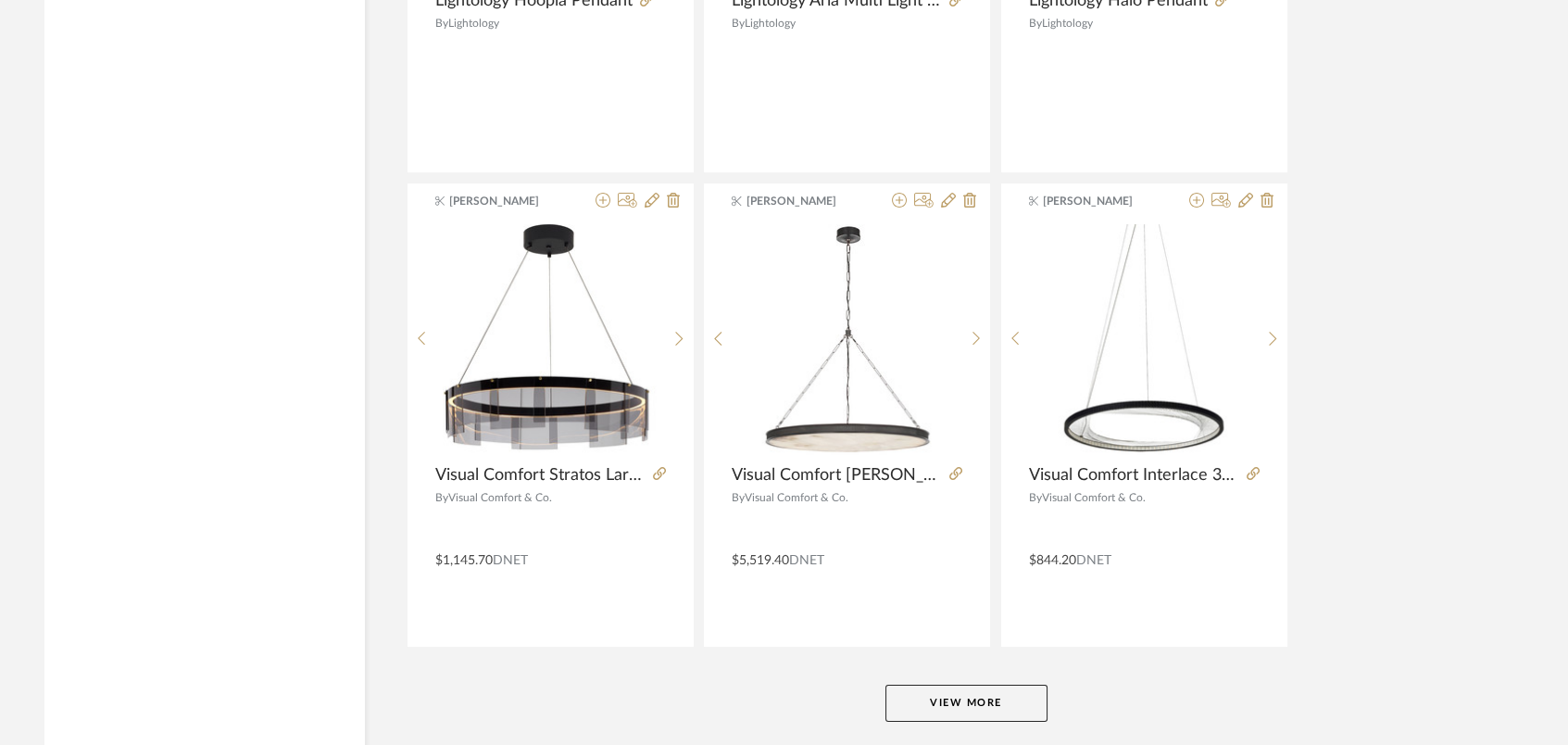
scroll to position [127757, 0]
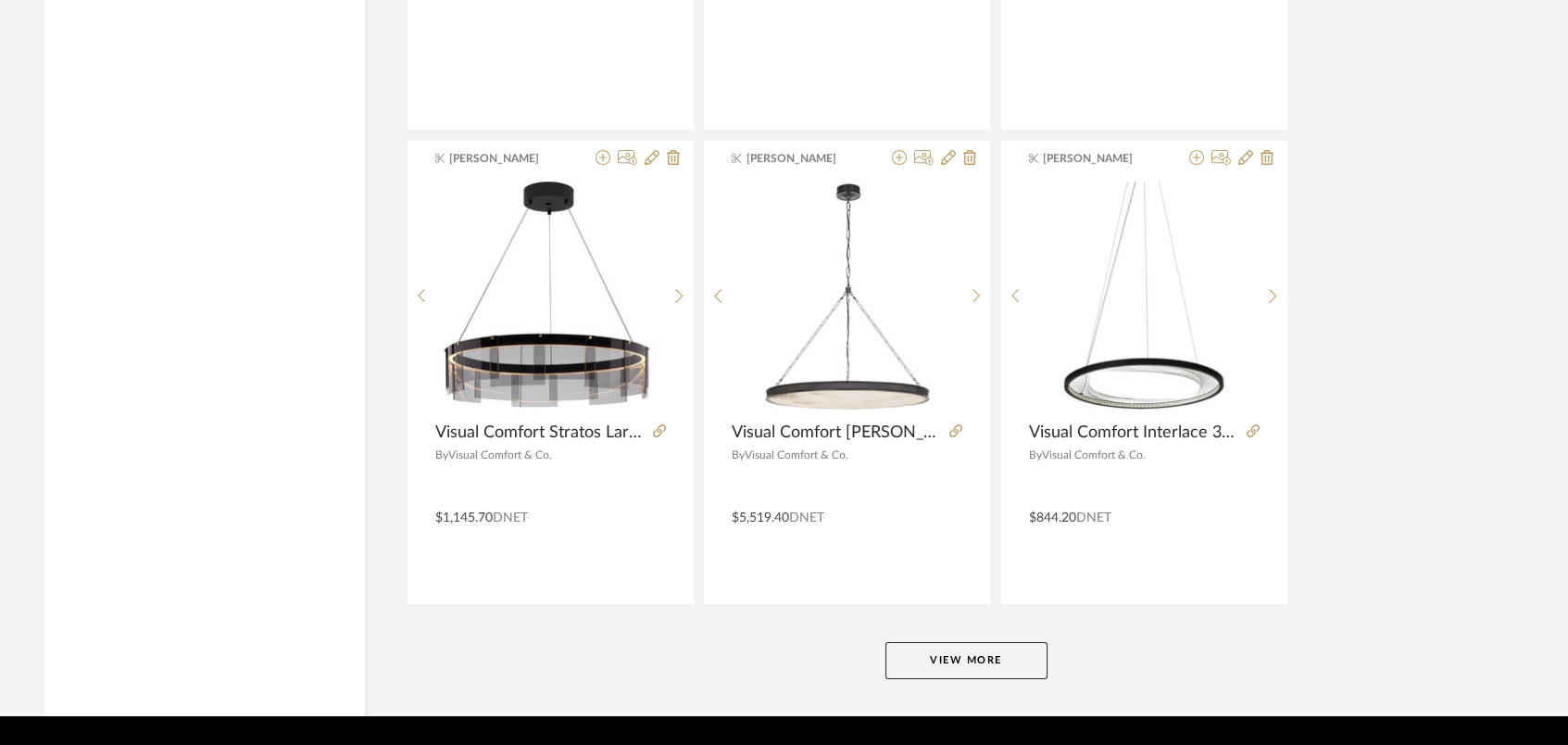
click at [1012, 642] on button "View More" at bounding box center [967, 661] width 162 height 37
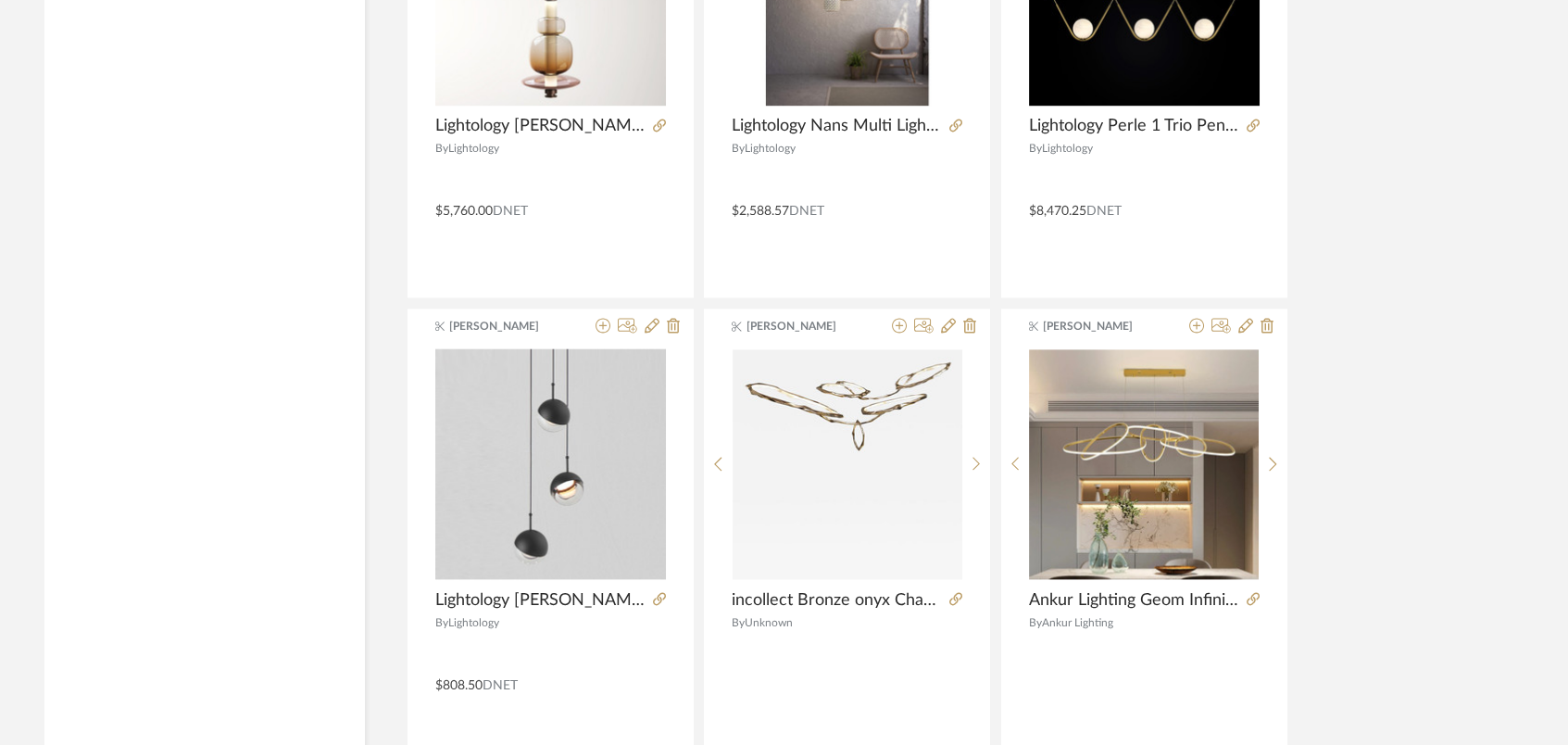
scroll to position [132493, 0]
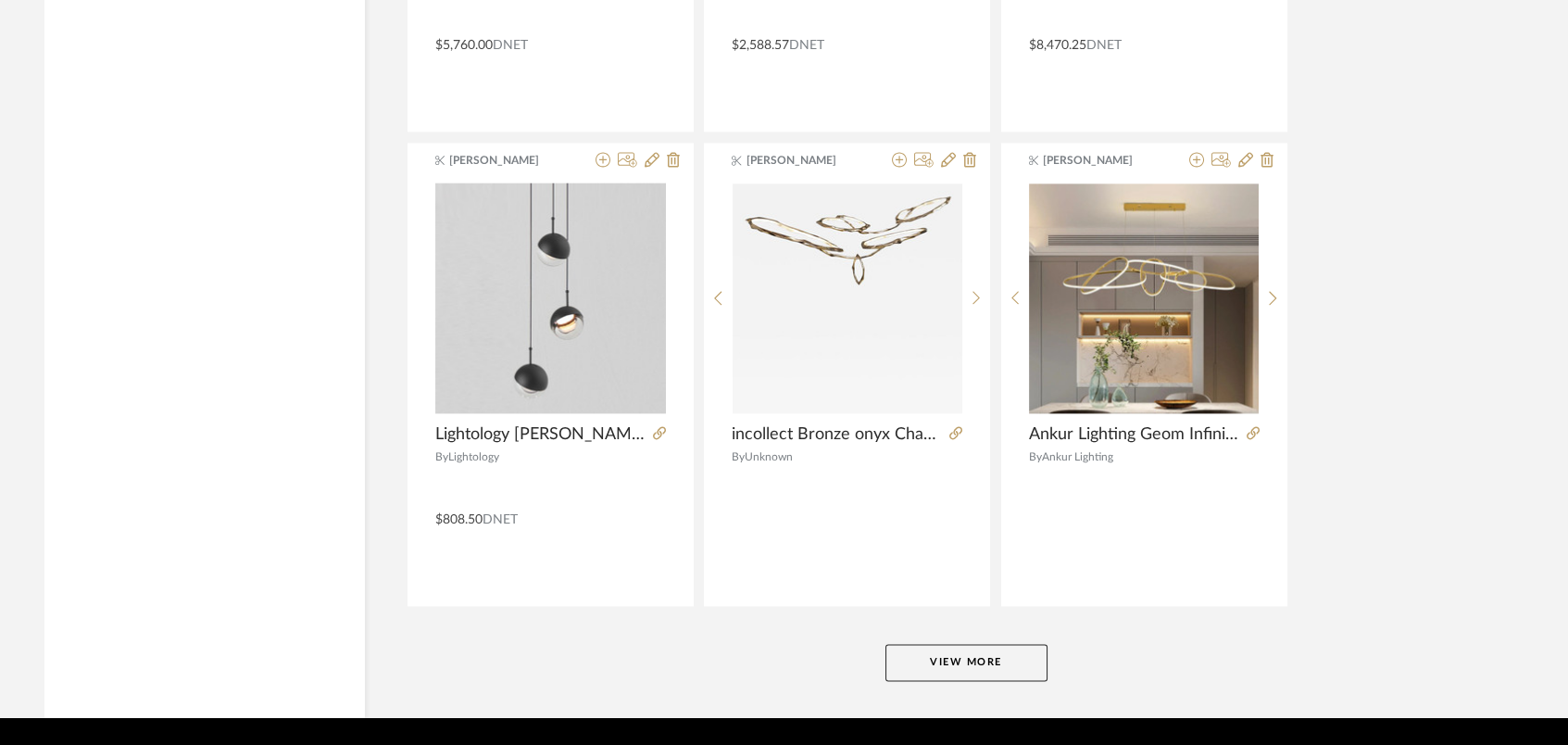
click at [1025, 644] on button "View More" at bounding box center [967, 663] width 162 height 37
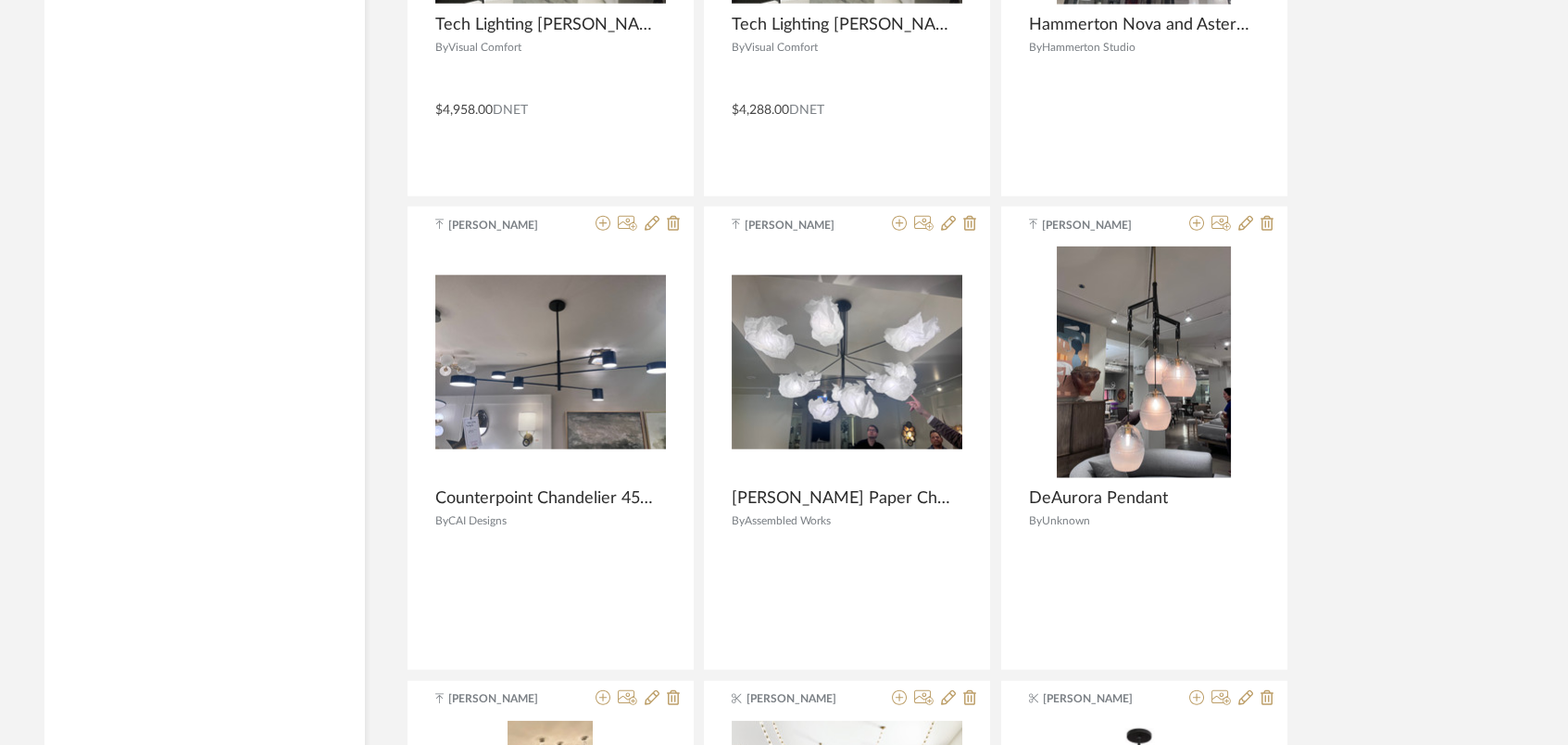
scroll to position [137187, 0]
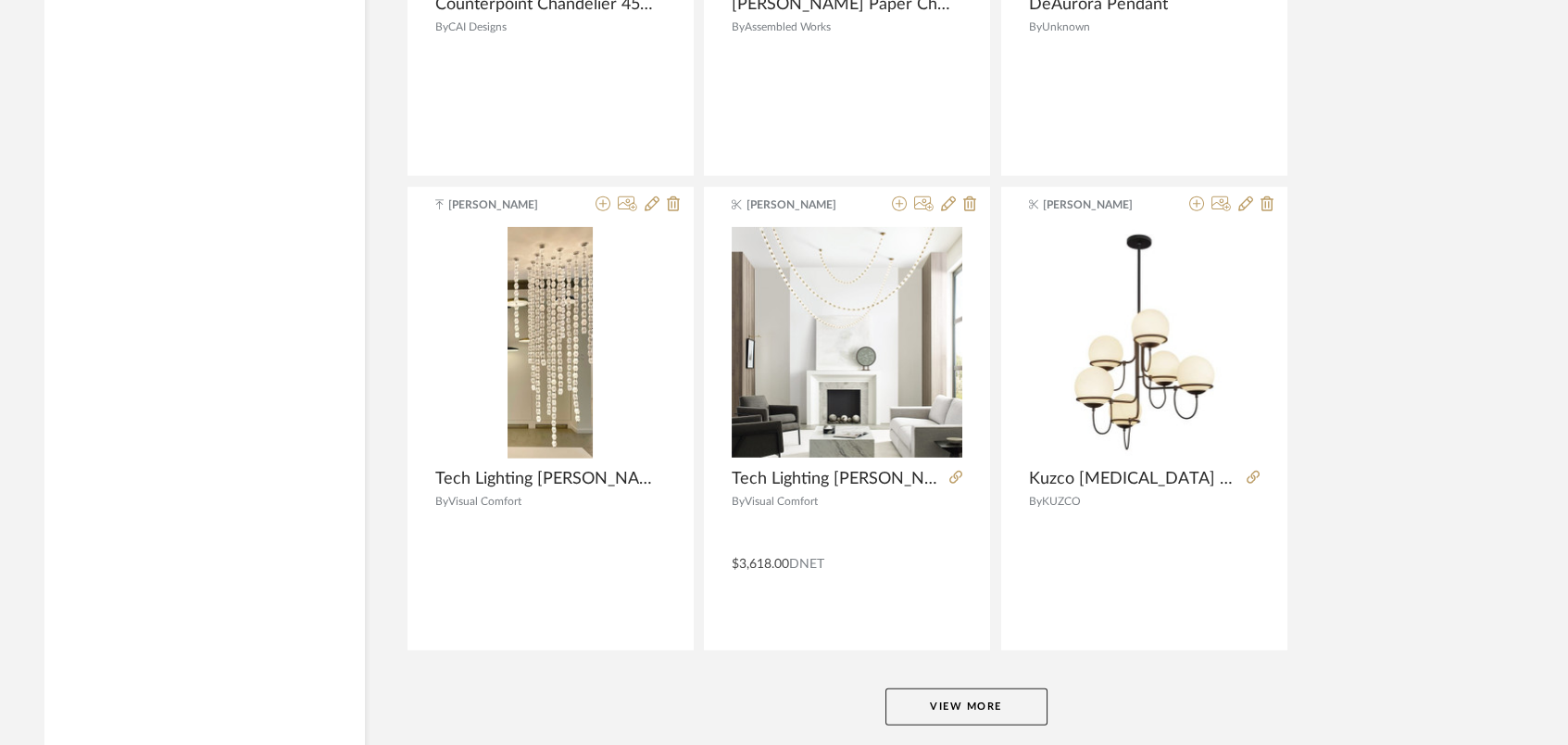
click at [980, 688] on button "View More" at bounding box center [967, 707] width 162 height 37
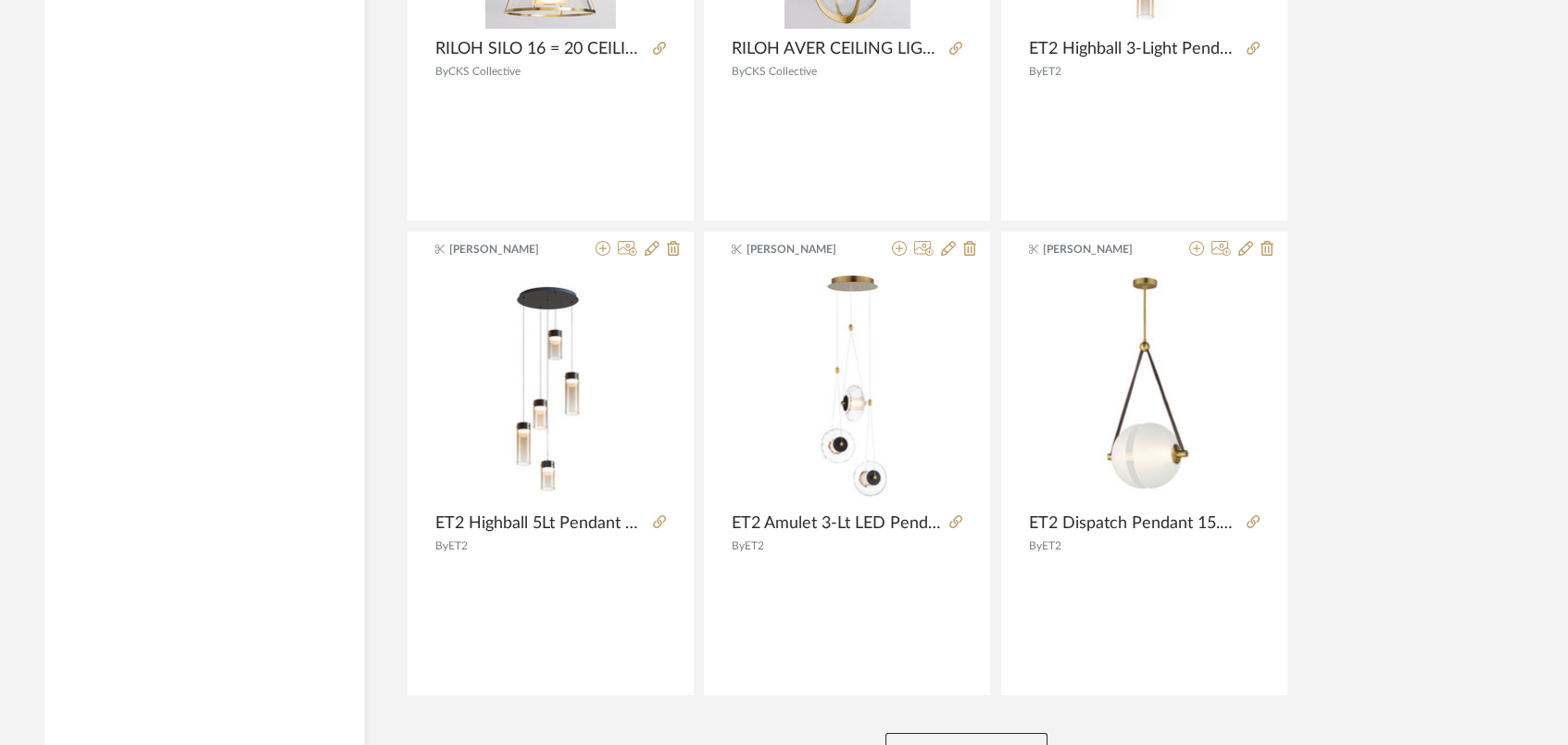
scroll to position [141966, 0]
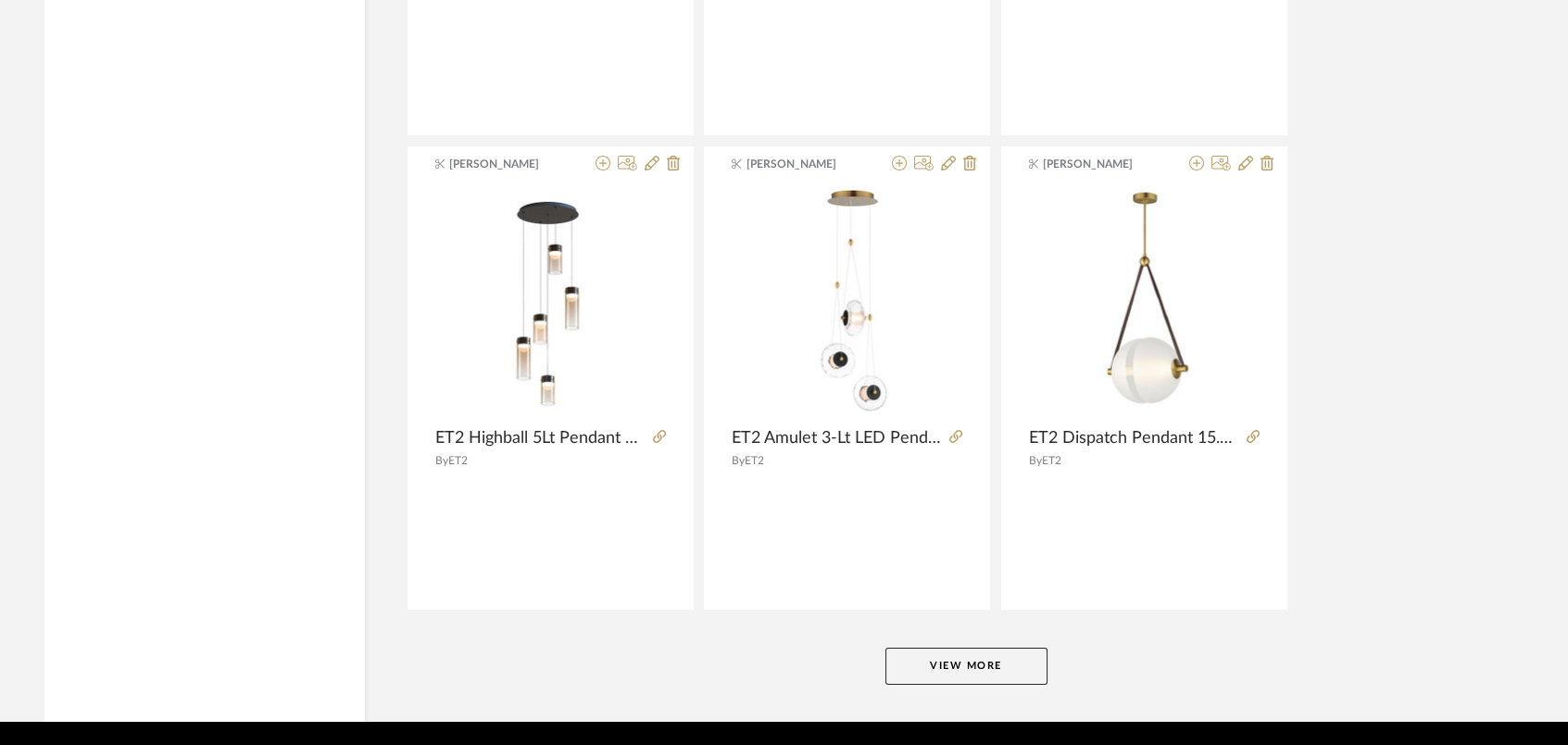
click at [967, 647] on button "View More" at bounding box center [967, 666] width 162 height 37
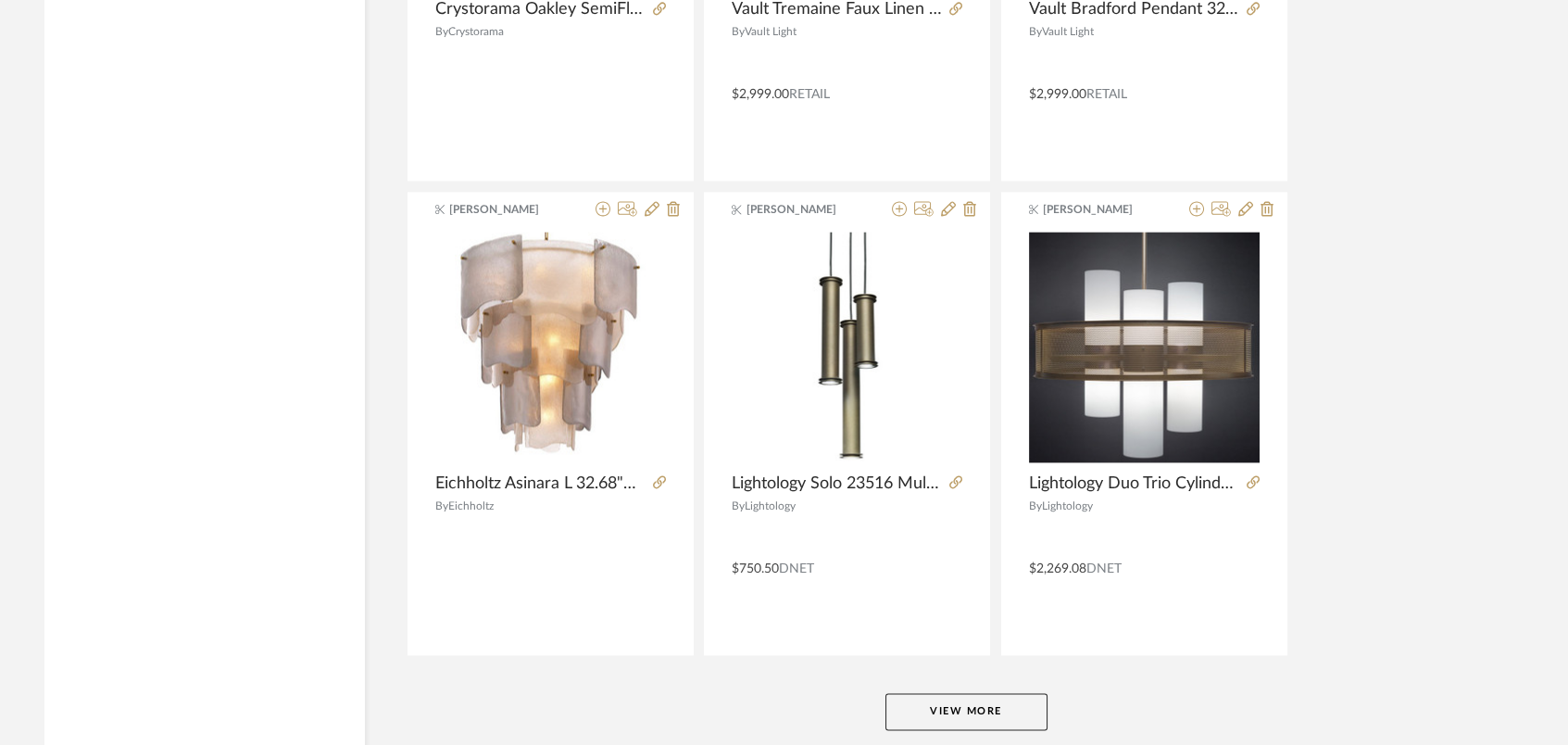
scroll to position [146701, 0]
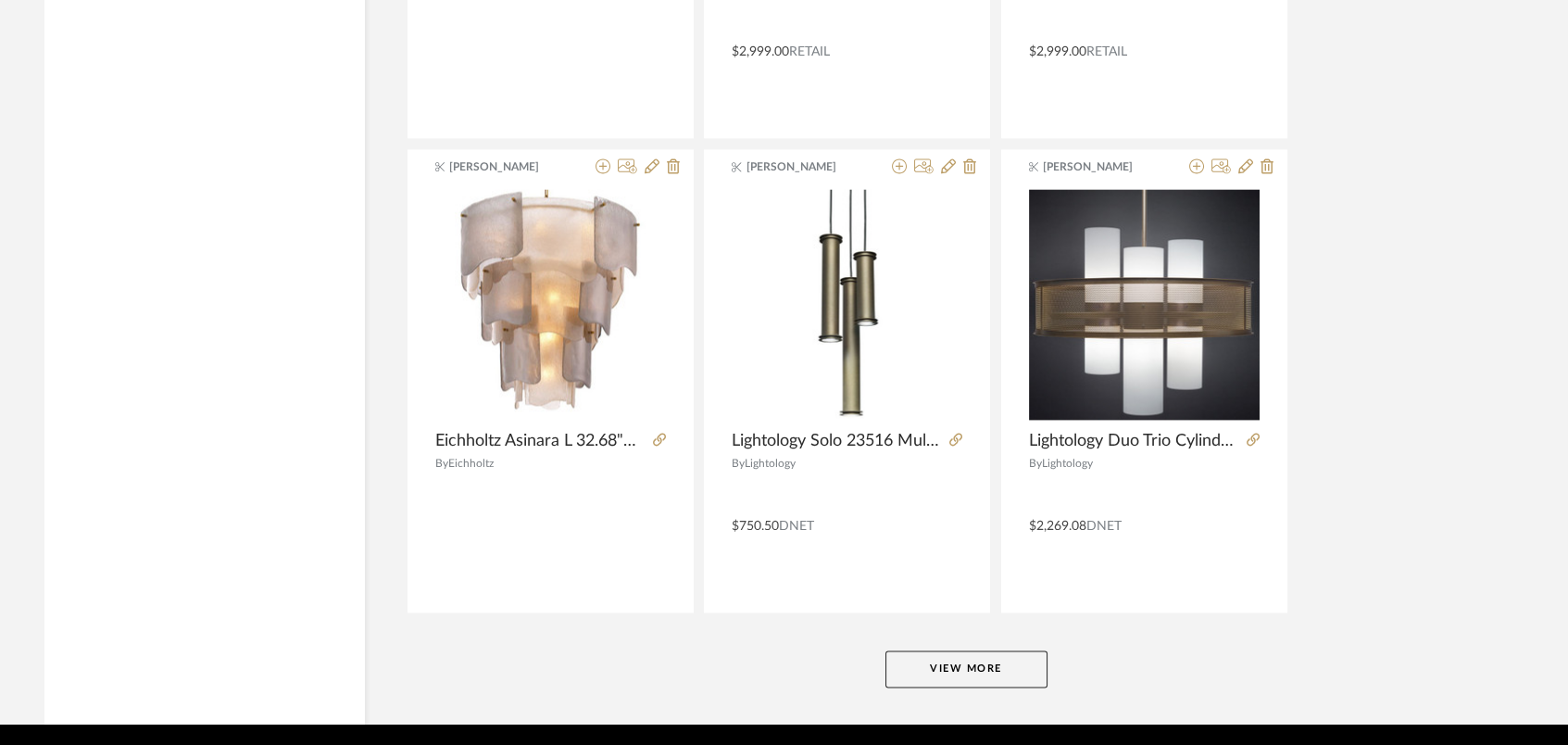
click at [980, 650] on button "View More" at bounding box center [967, 669] width 162 height 37
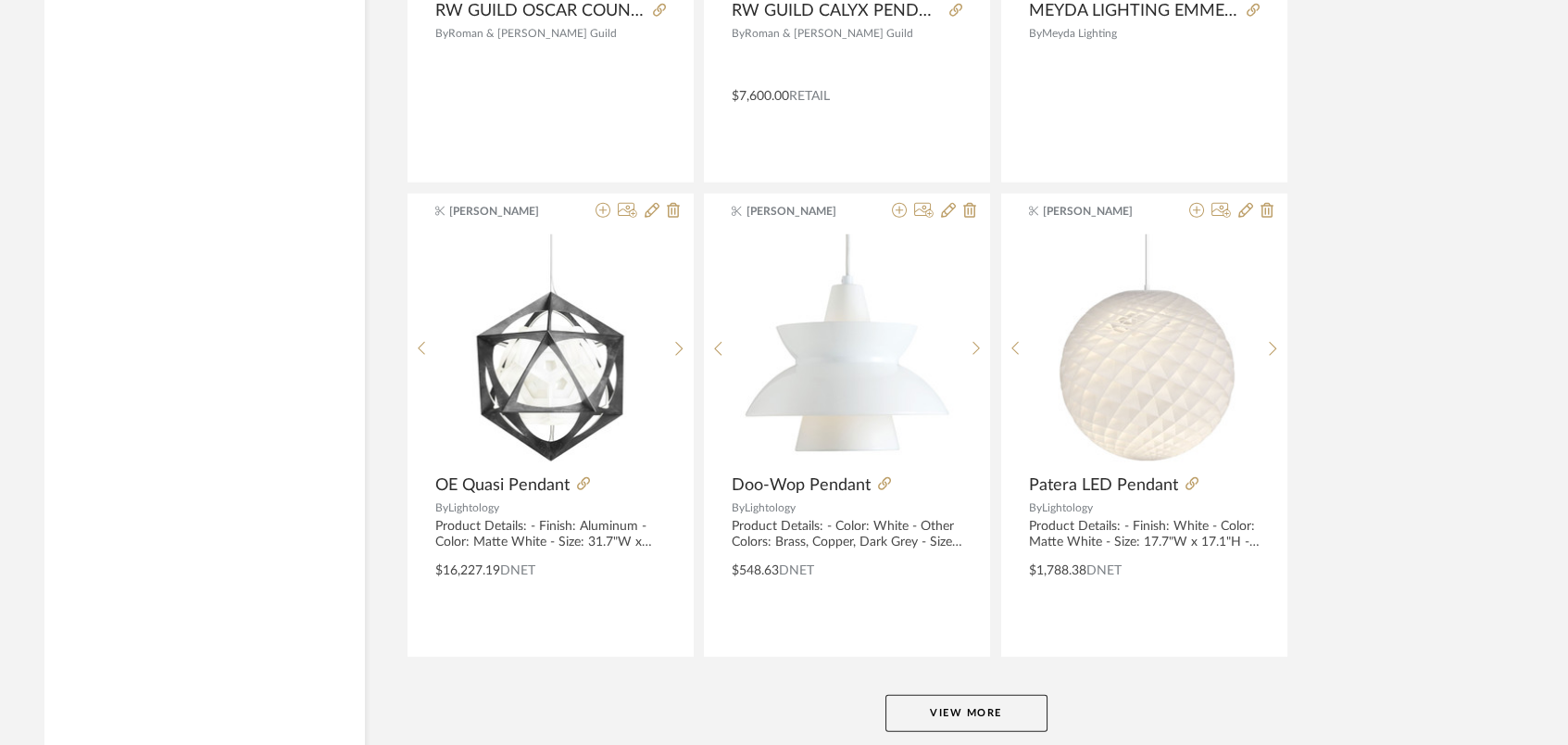
scroll to position [151437, 0]
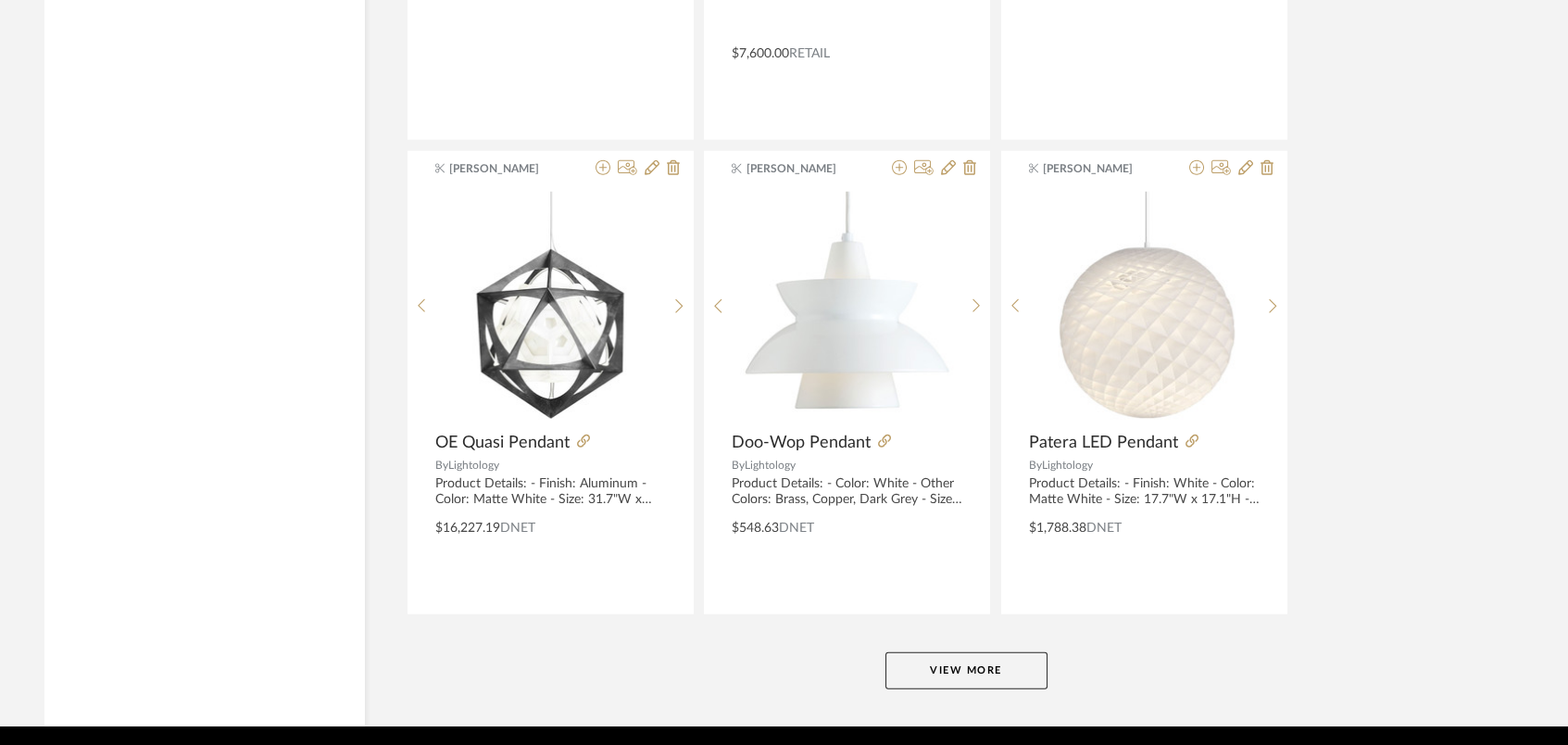
click at [1008, 652] on button "View More" at bounding box center [967, 671] width 162 height 37
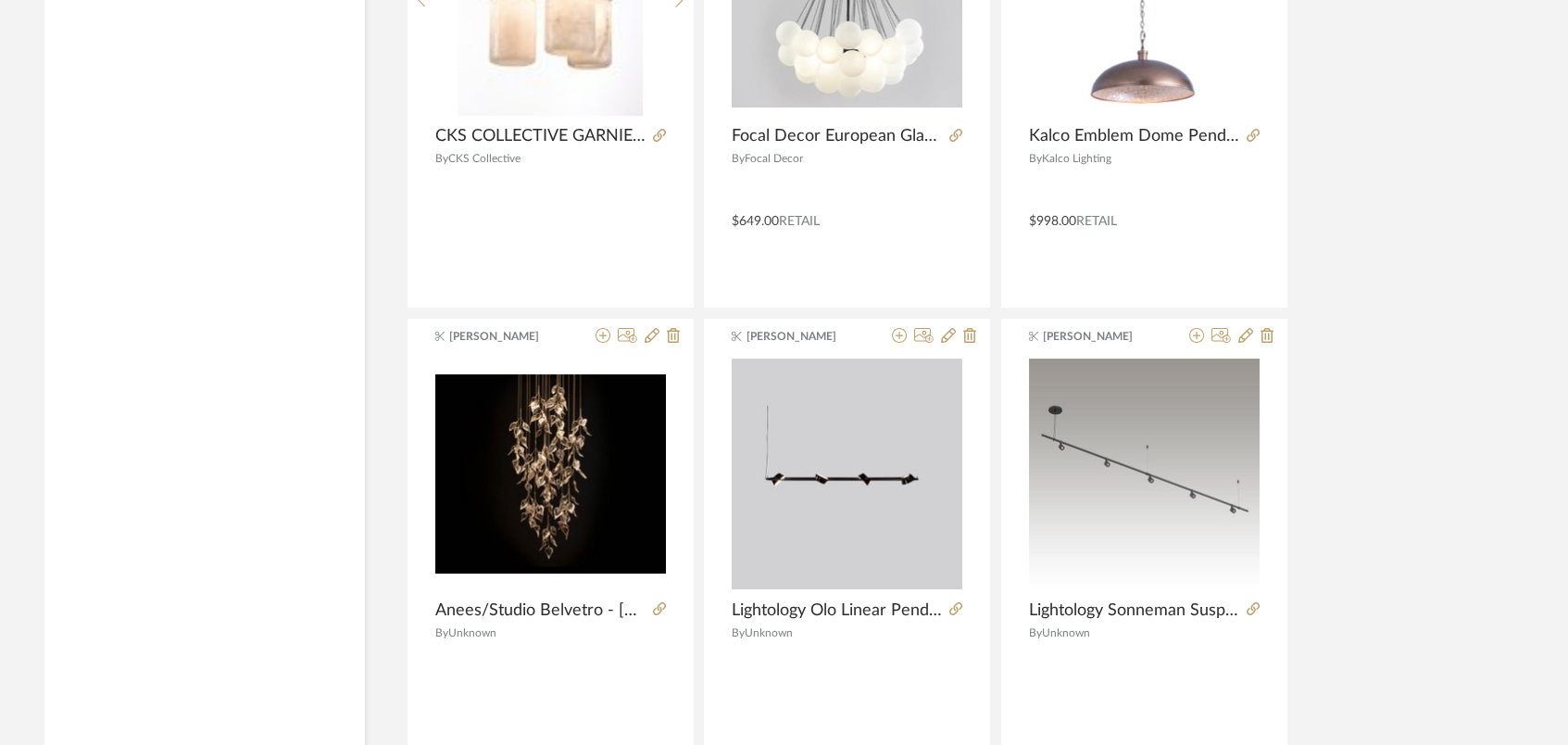
scroll to position [156174, 0]
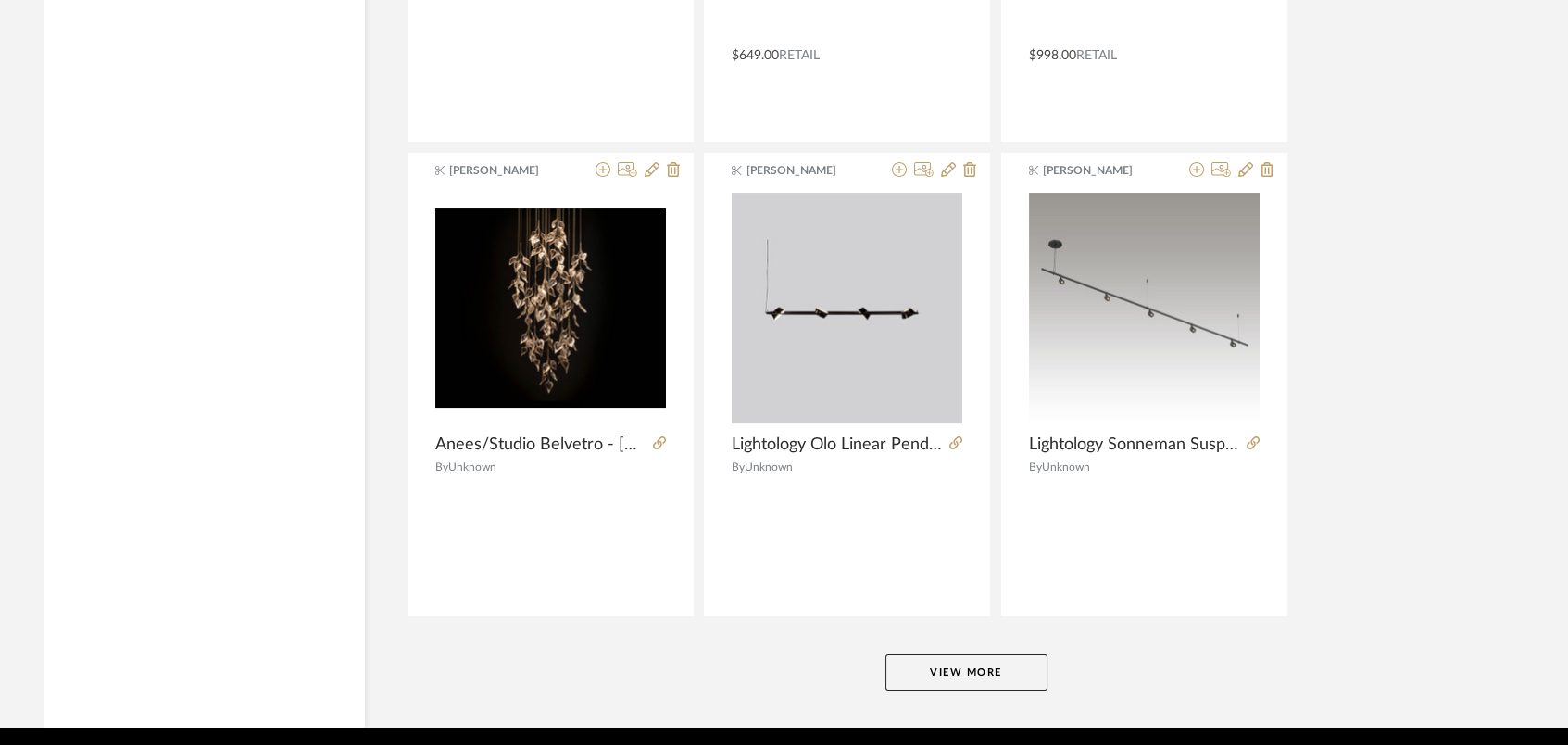
click at [967, 654] on button "View More" at bounding box center [967, 673] width 162 height 37
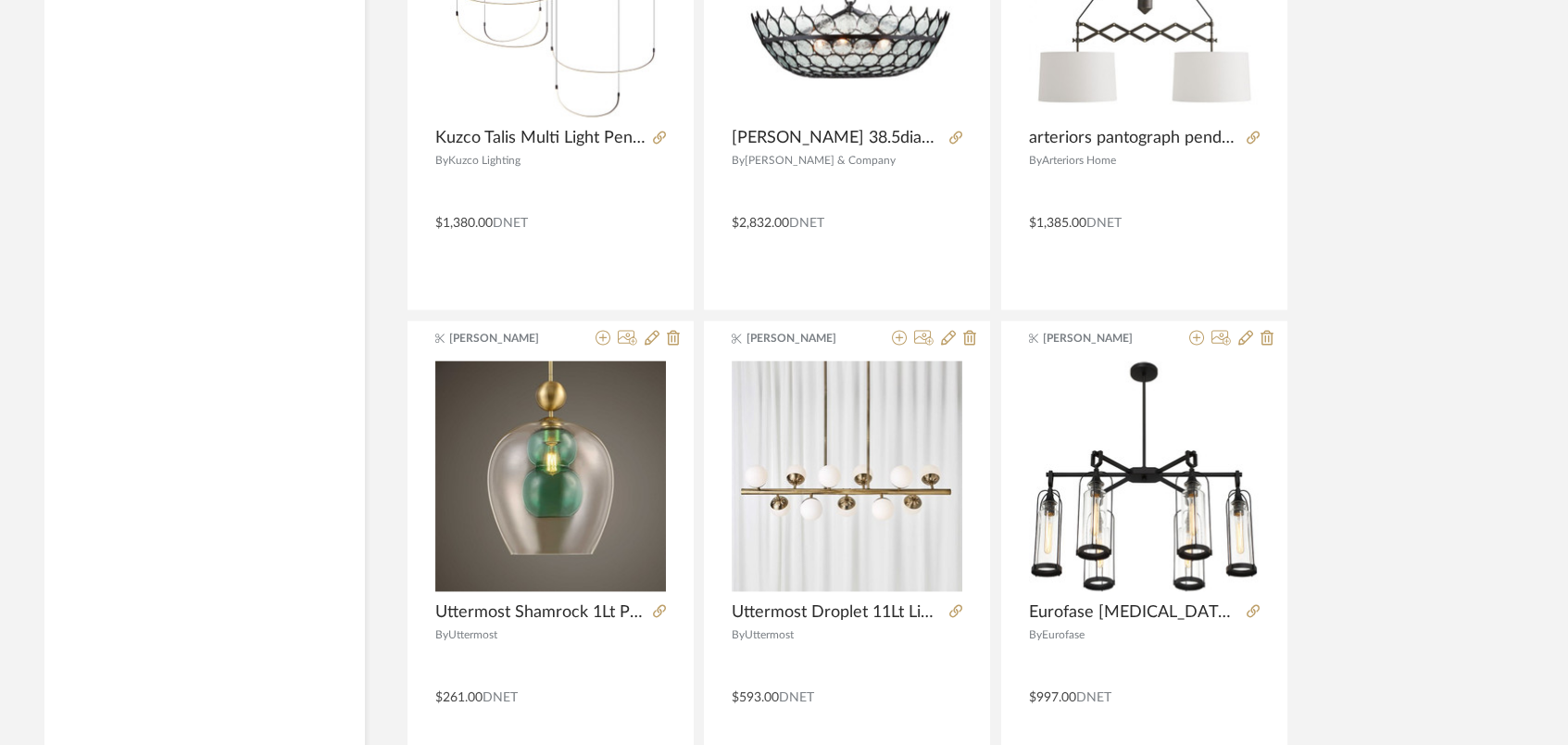
scroll to position [160911, 0]
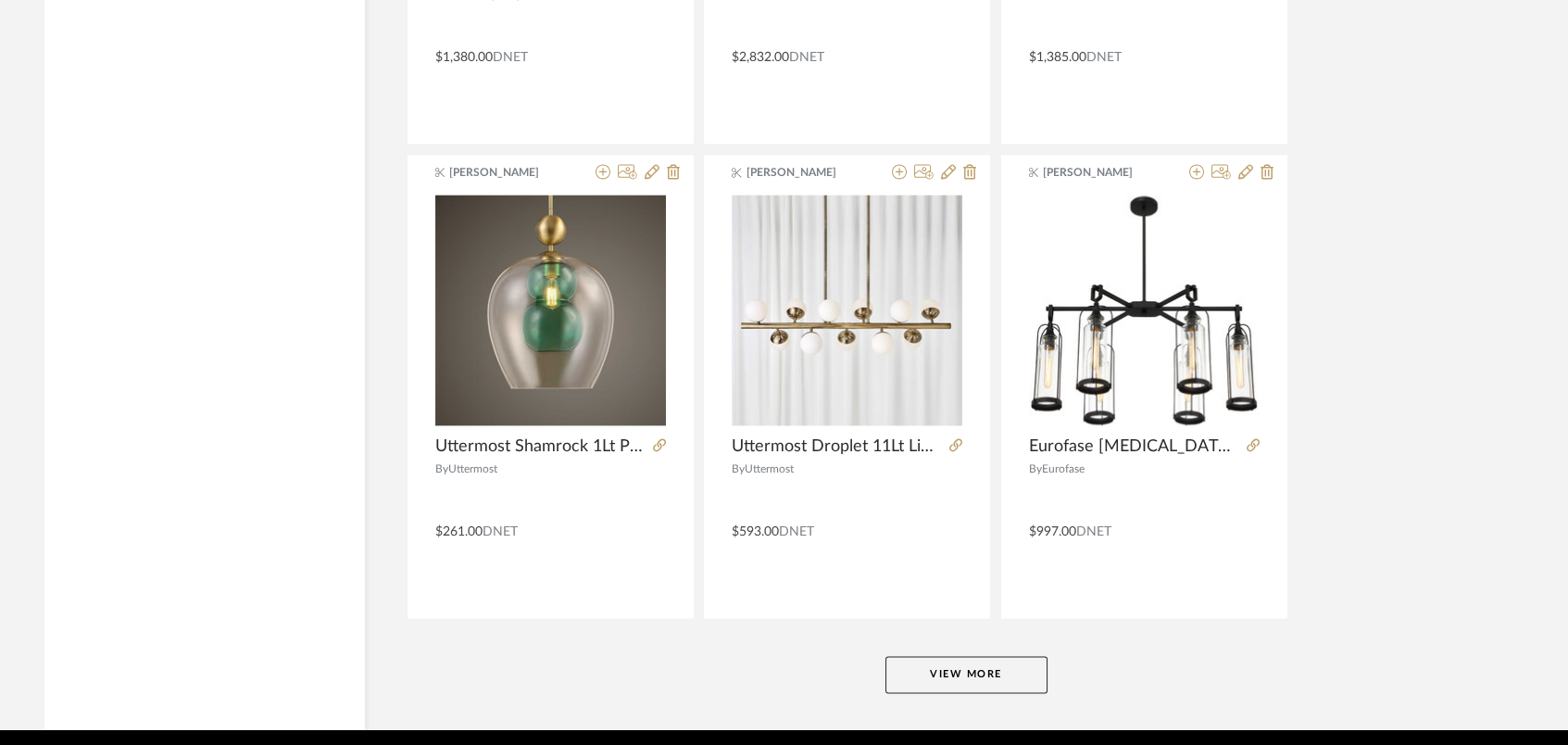
click at [1005, 656] on button "View More" at bounding box center [967, 675] width 162 height 37
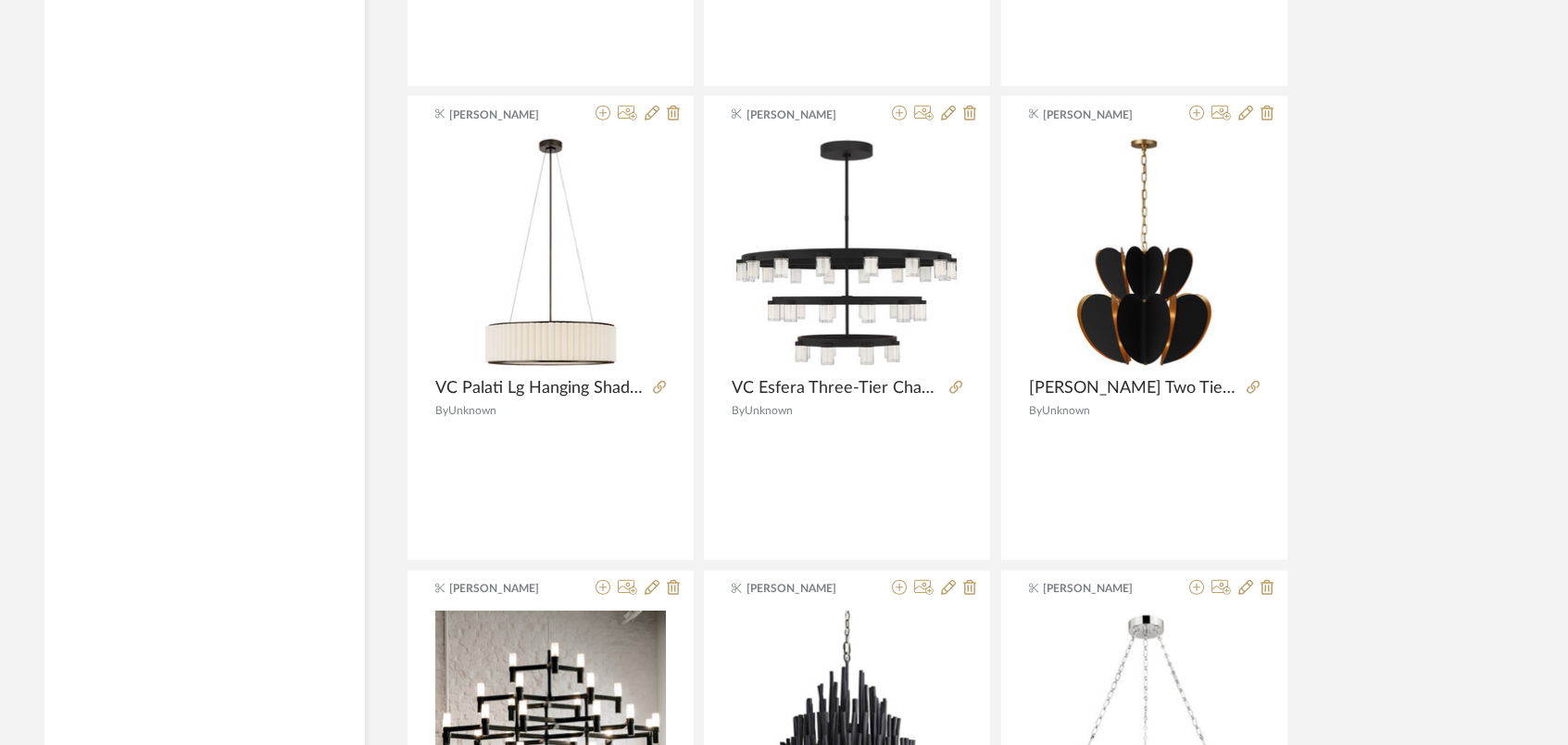
scroll to position [165604, 0]
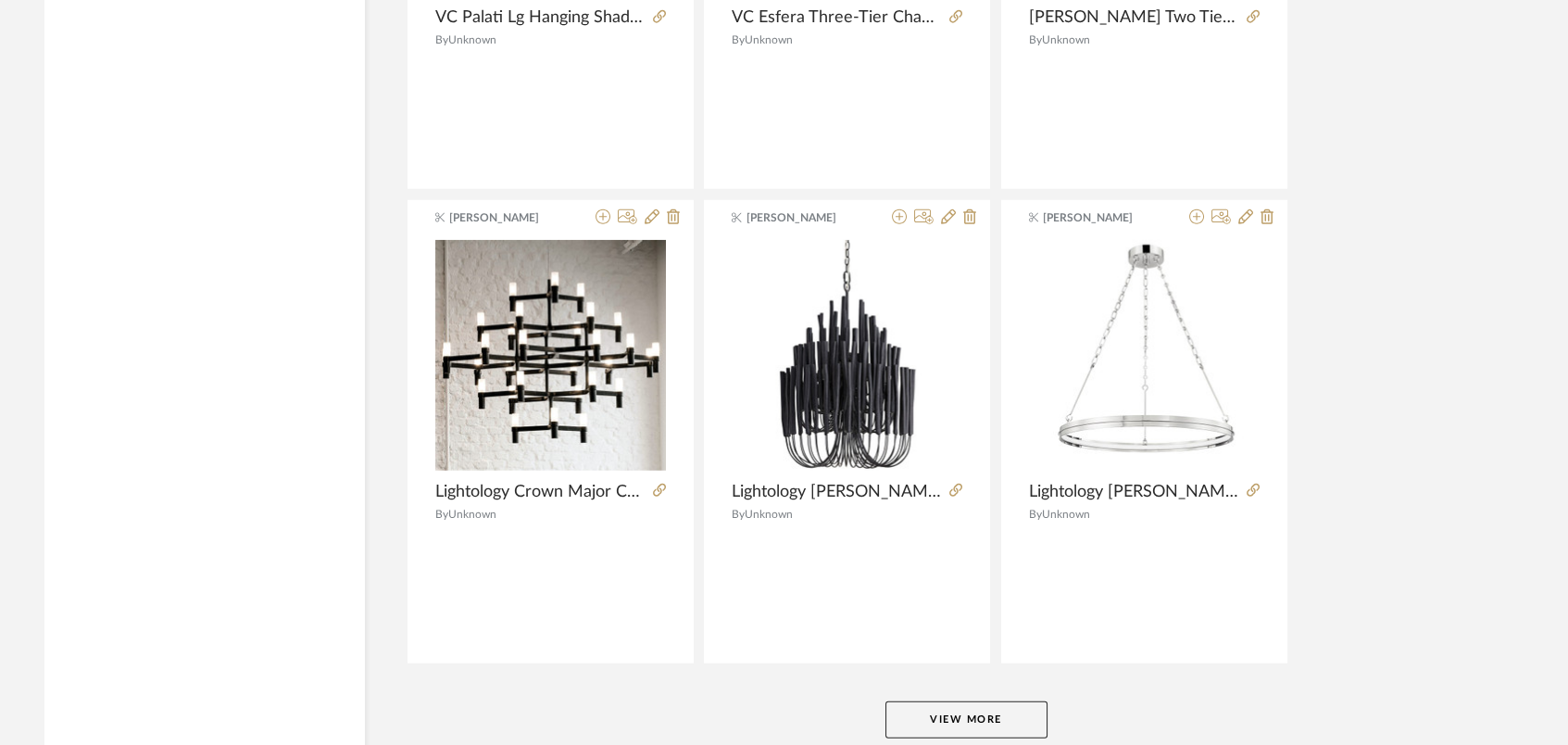
click at [952, 697] on button "View More" at bounding box center [967, 720] width 162 height 37
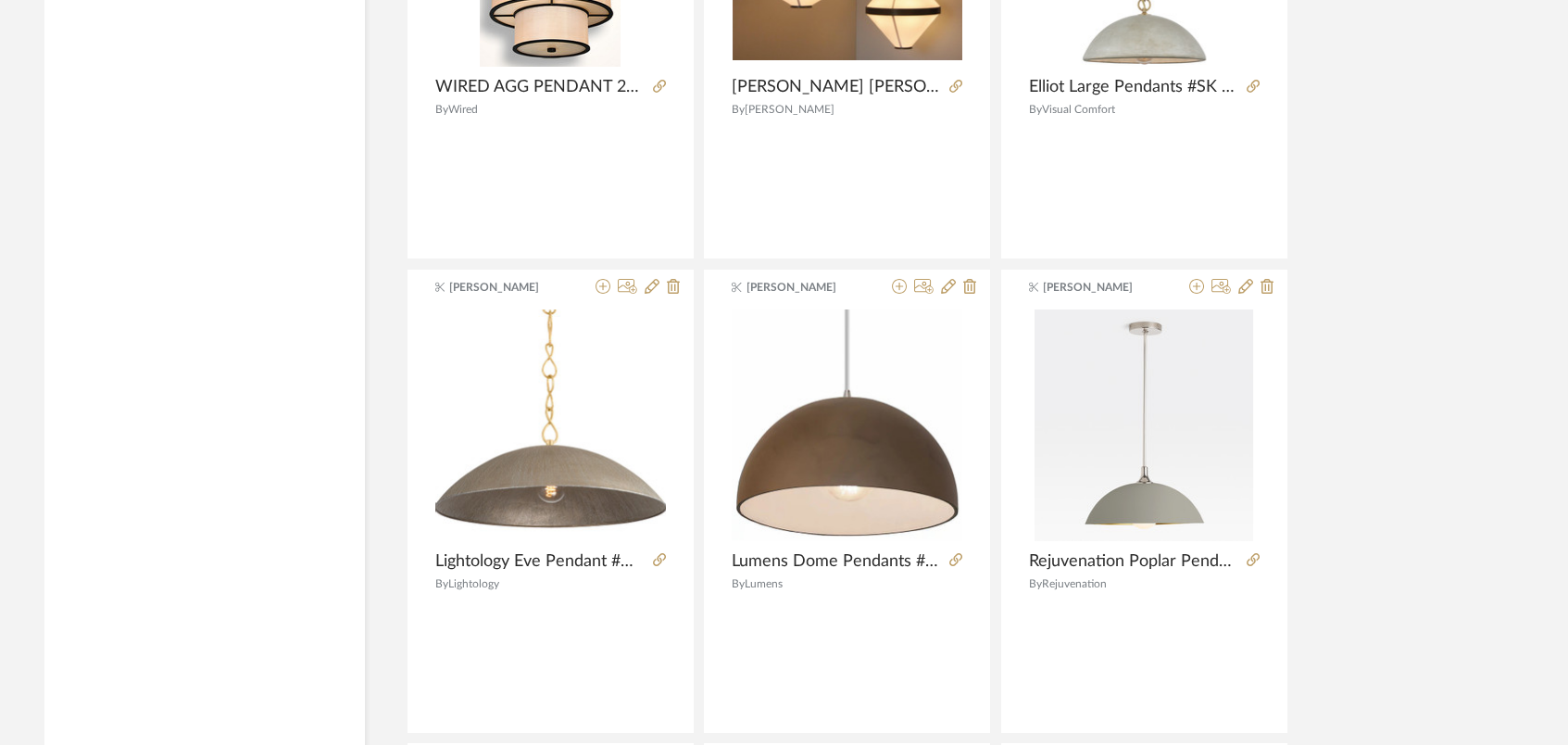
scroll to position [0, 0]
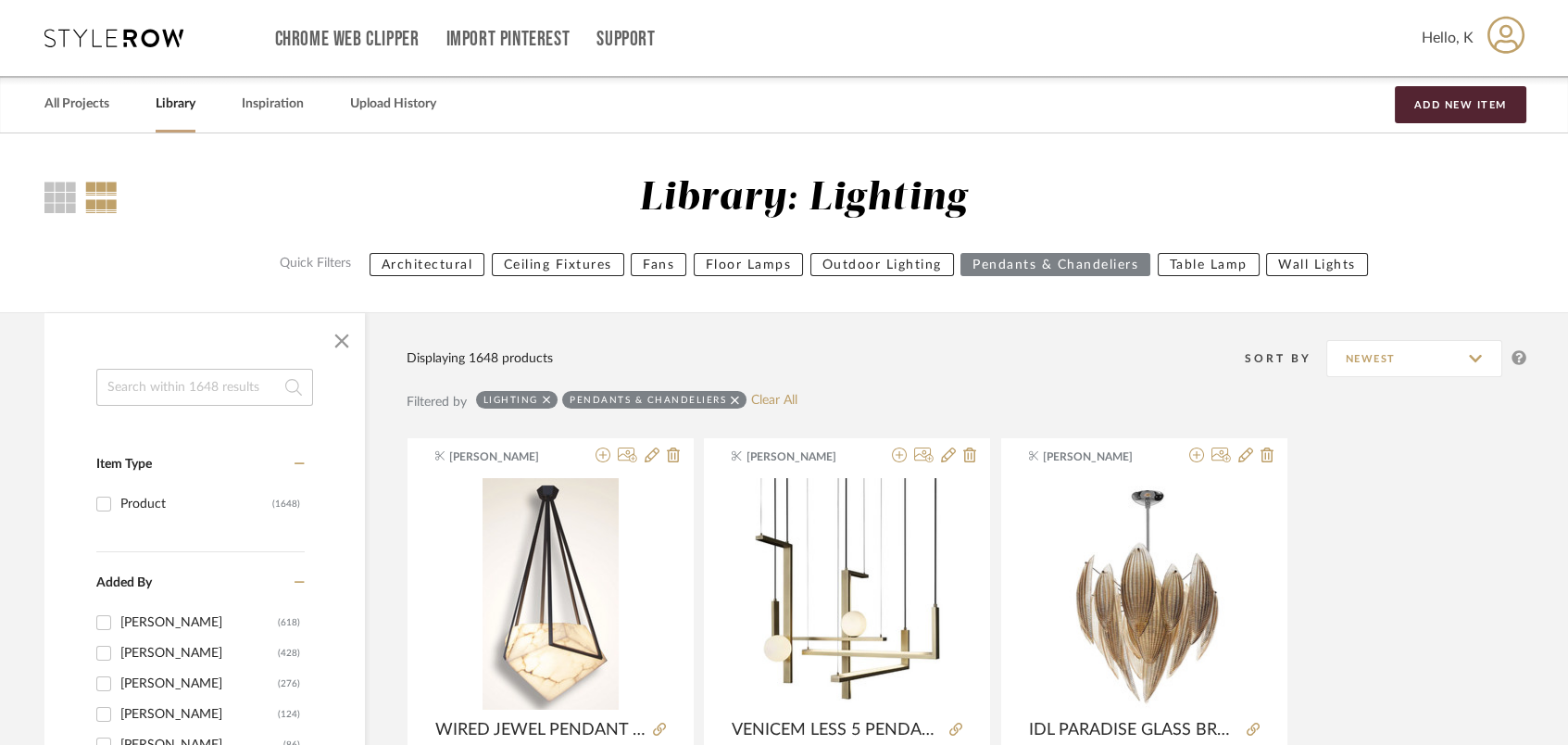
click at [219, 385] on input at bounding box center [205, 387] width 217 height 37
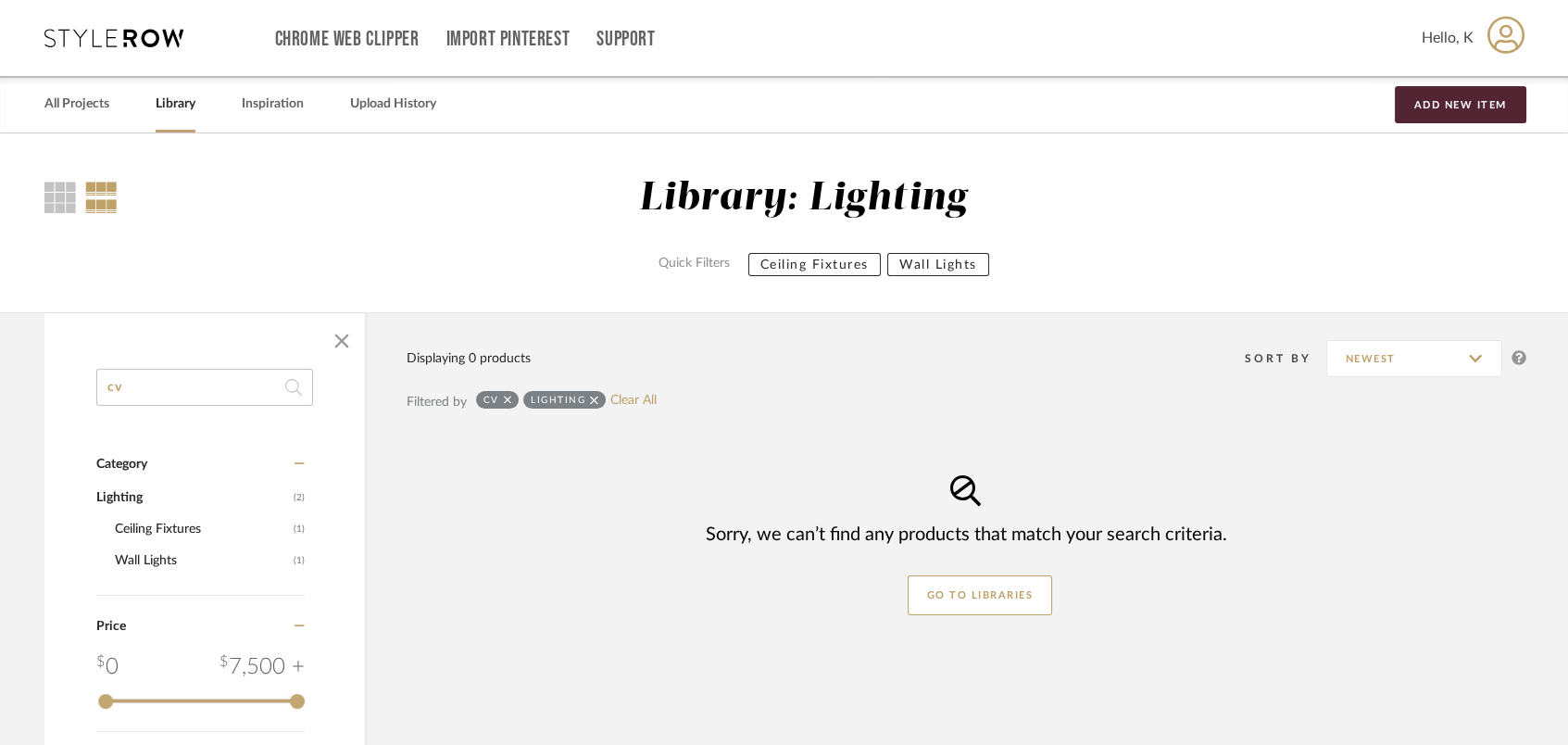
type input "c"
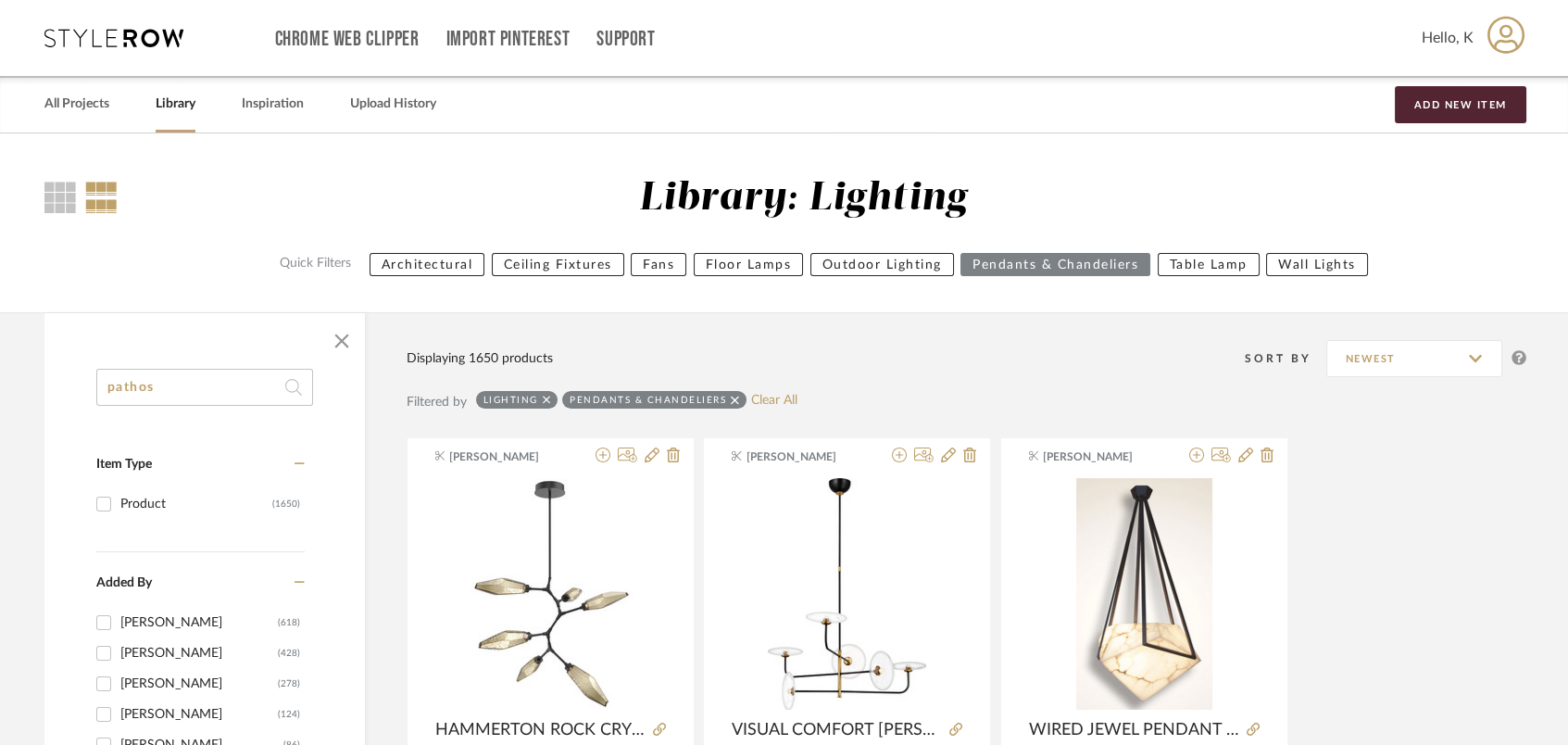
type input "pathos"
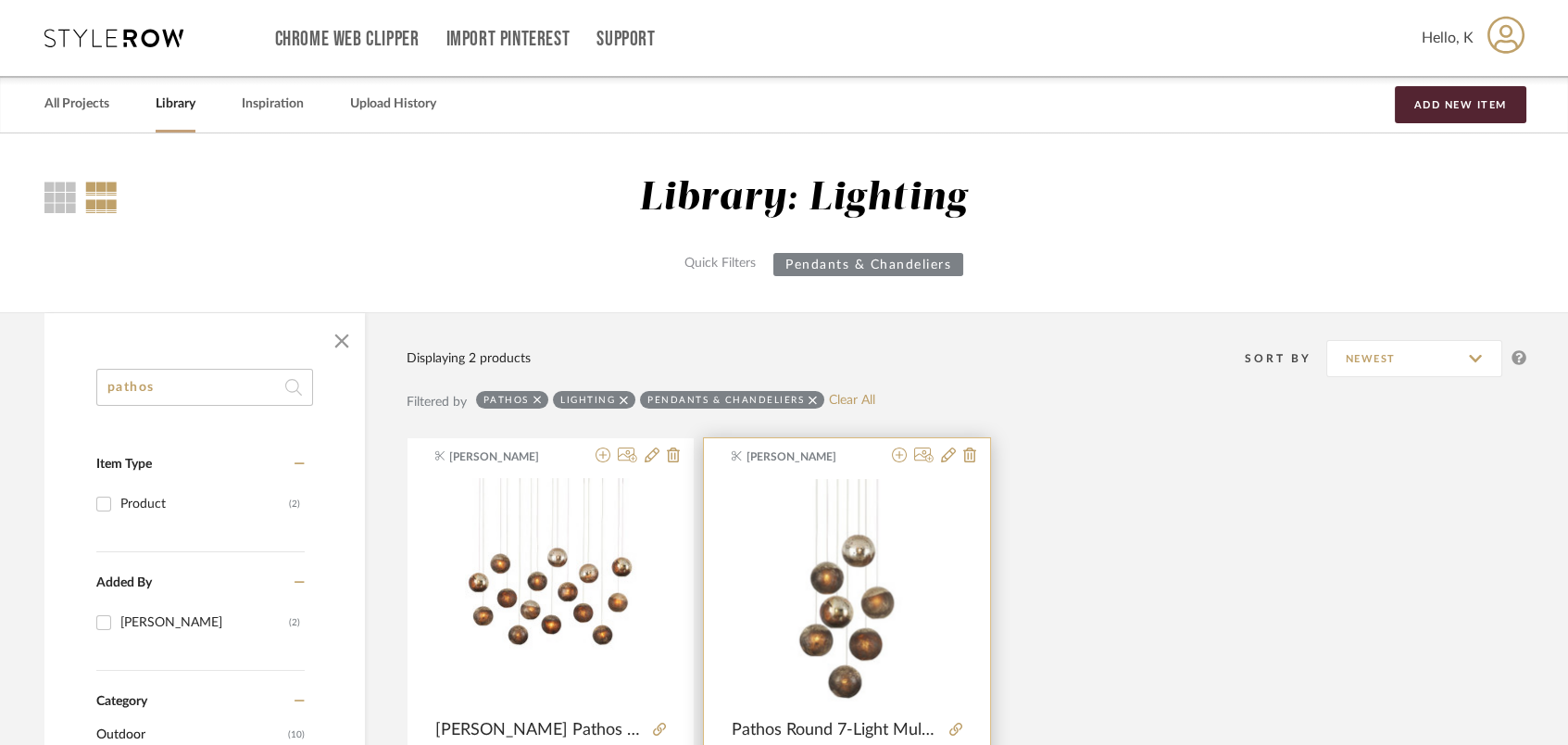
scroll to position [246, 0]
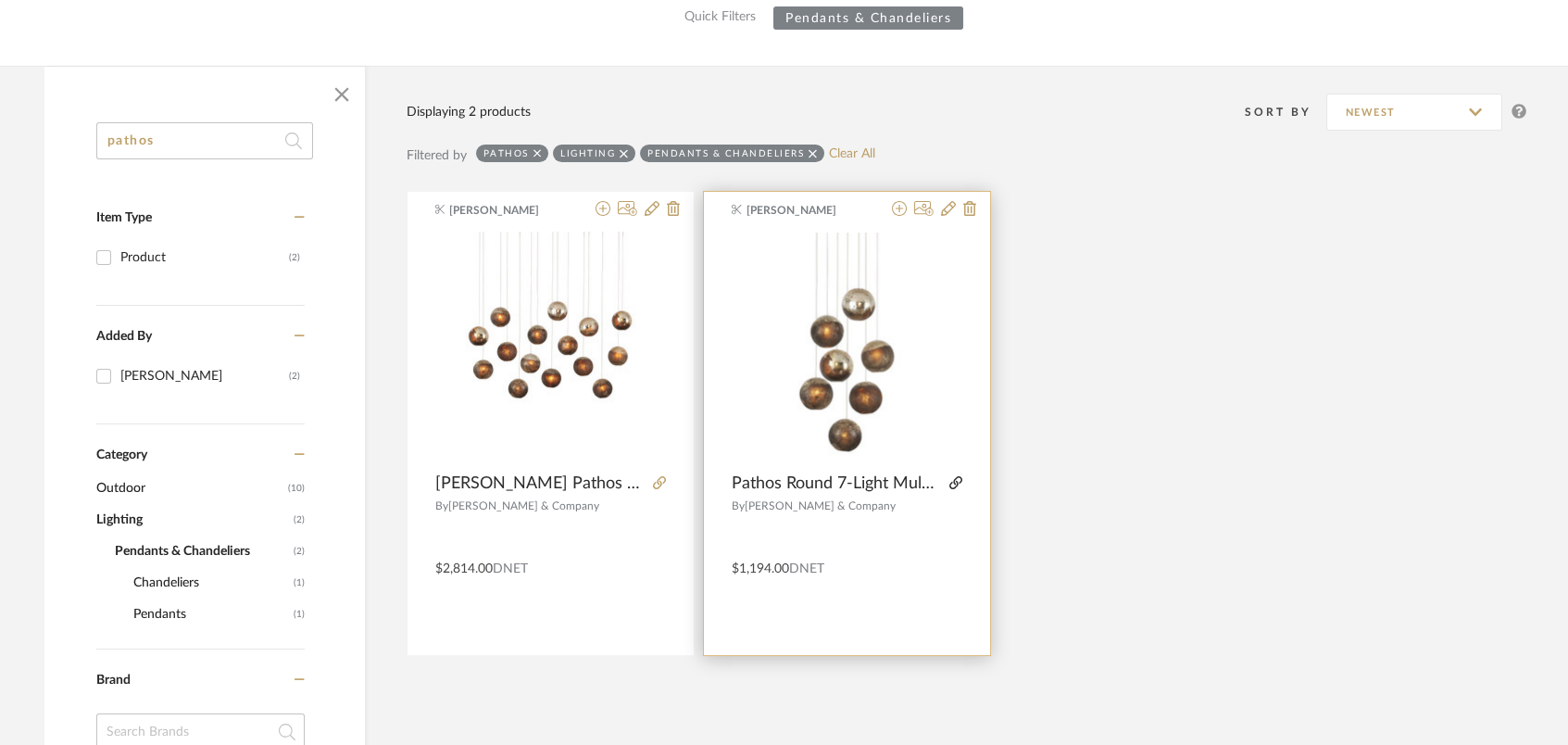
click at [959, 480] on icon at bounding box center [955, 482] width 13 height 13
